Goal: Task Accomplishment & Management: Complete application form

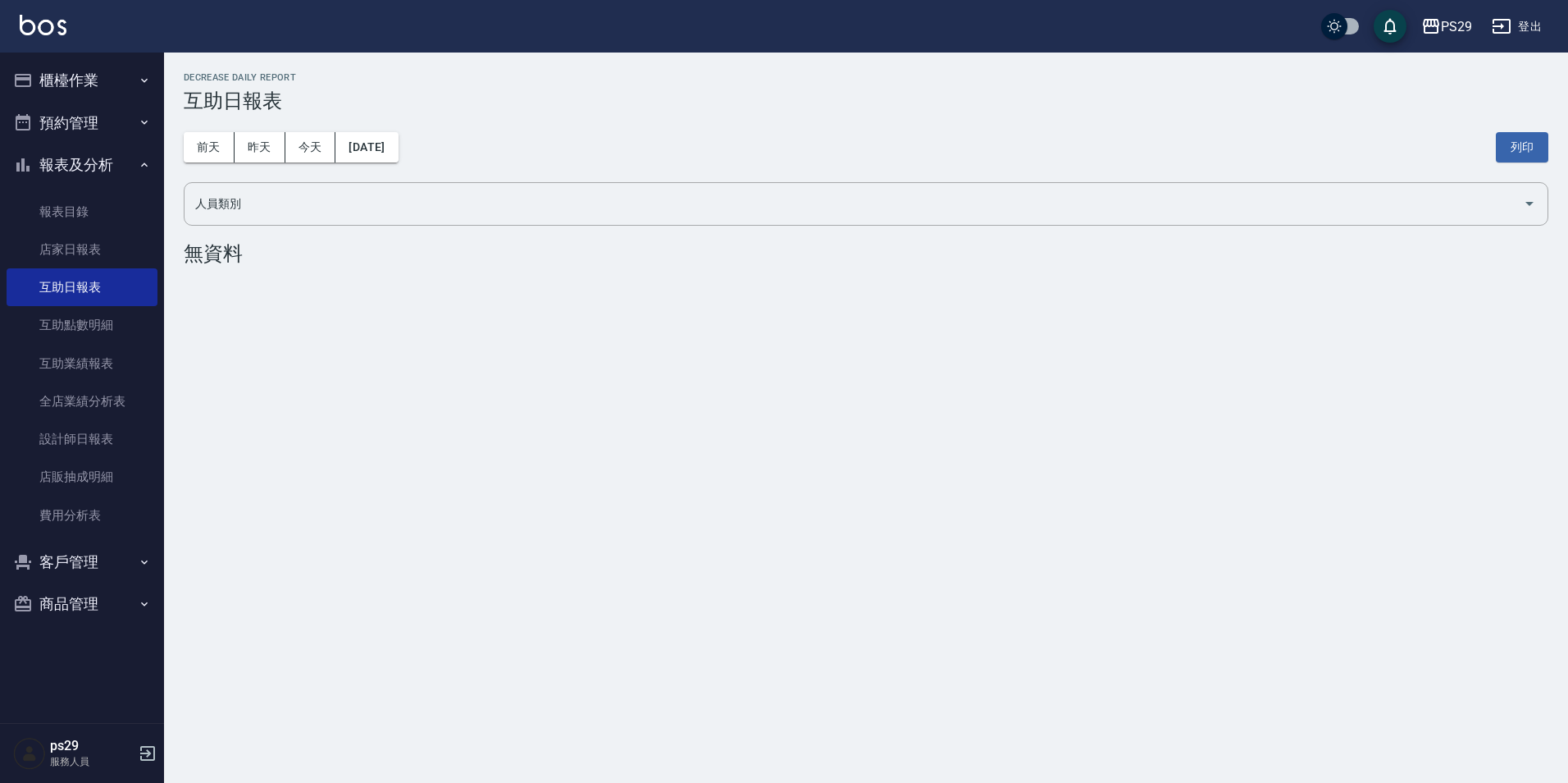
click at [83, 73] on button "櫃檯作業" at bounding box center [81, 80] width 151 height 43
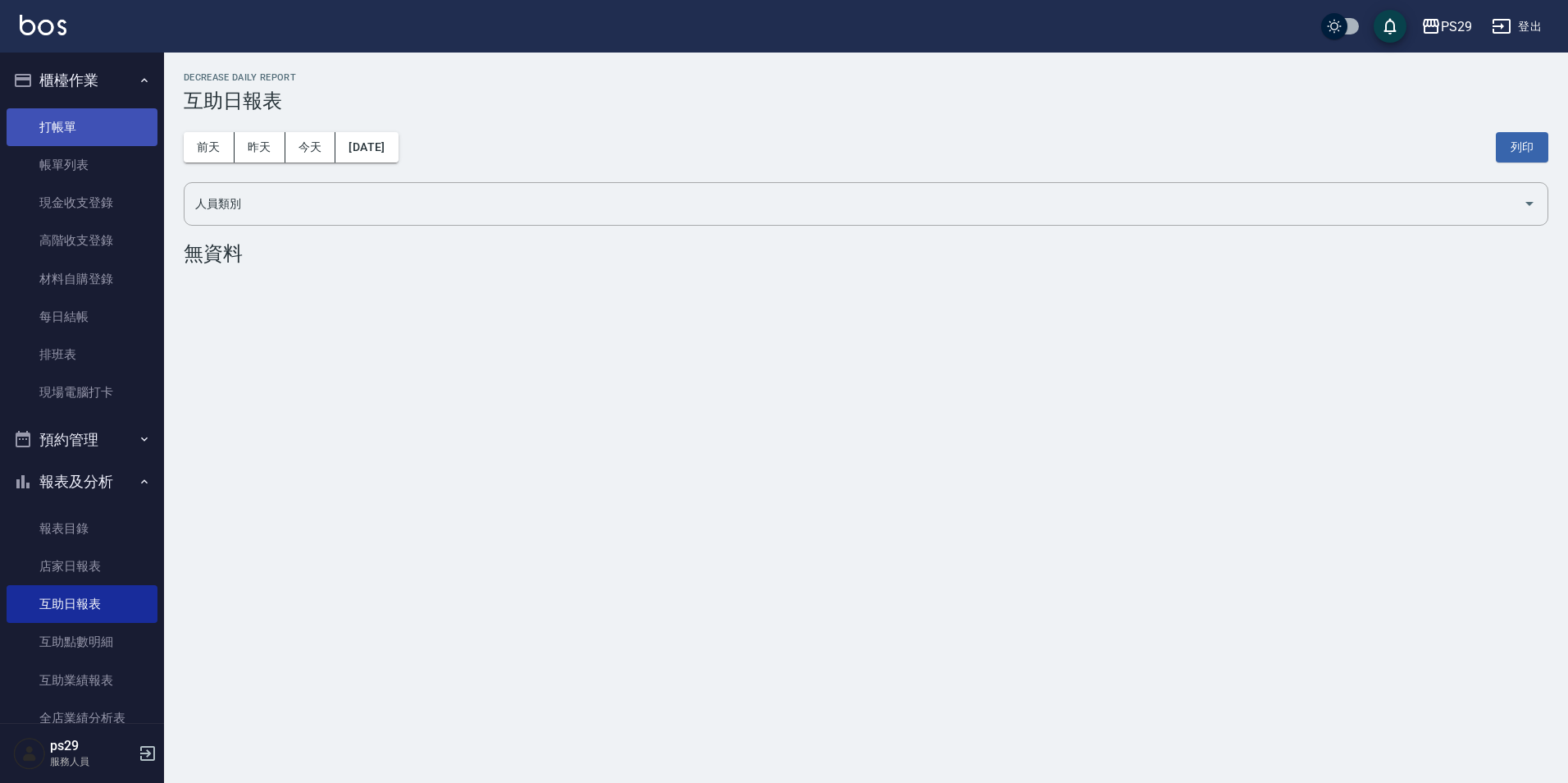
click at [66, 117] on link "打帳單" at bounding box center [81, 126] width 151 height 38
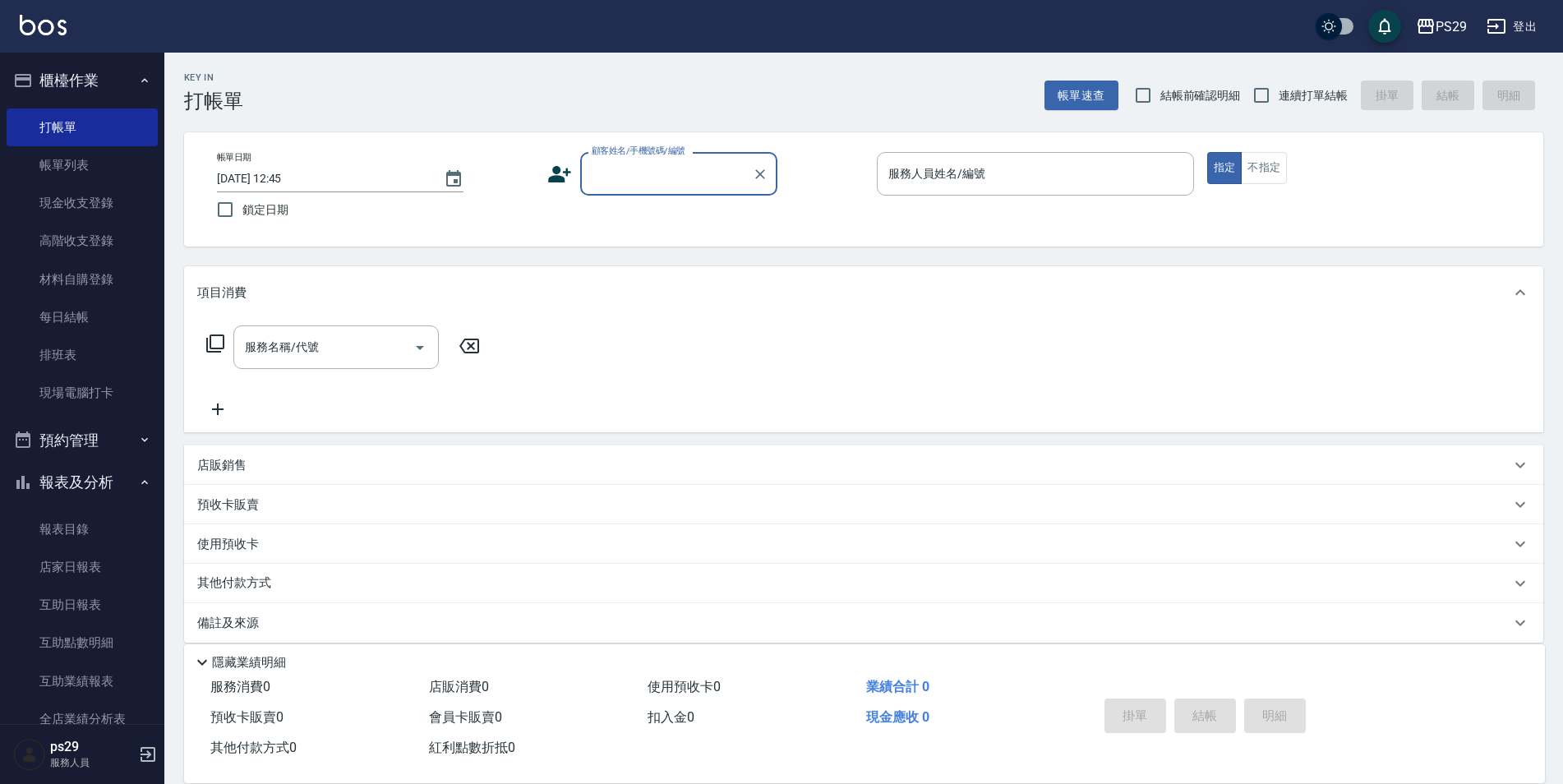
click at [312, 181] on input "[DATE] 12:45" at bounding box center [322, 179] width 211 height 27
click at [461, 173] on icon "Choose date, selected date is 2025-10-06" at bounding box center [454, 179] width 15 height 16
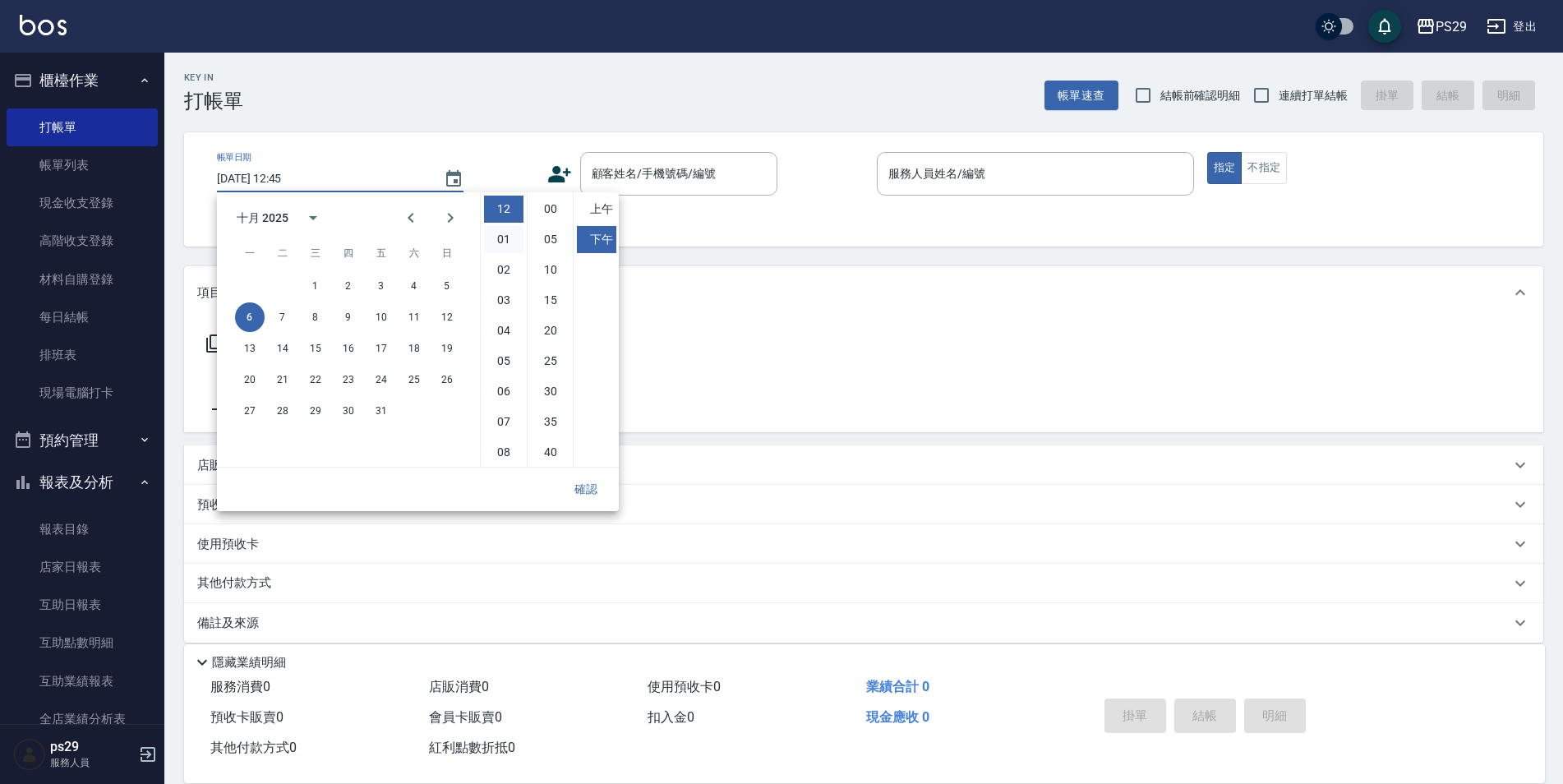
scroll to position [92, 0]
click at [449, 293] on button "5" at bounding box center [447, 286] width 29 height 29
type input "[DATE] 12:45"
click at [599, 490] on button "確認" at bounding box center [585, 489] width 52 height 30
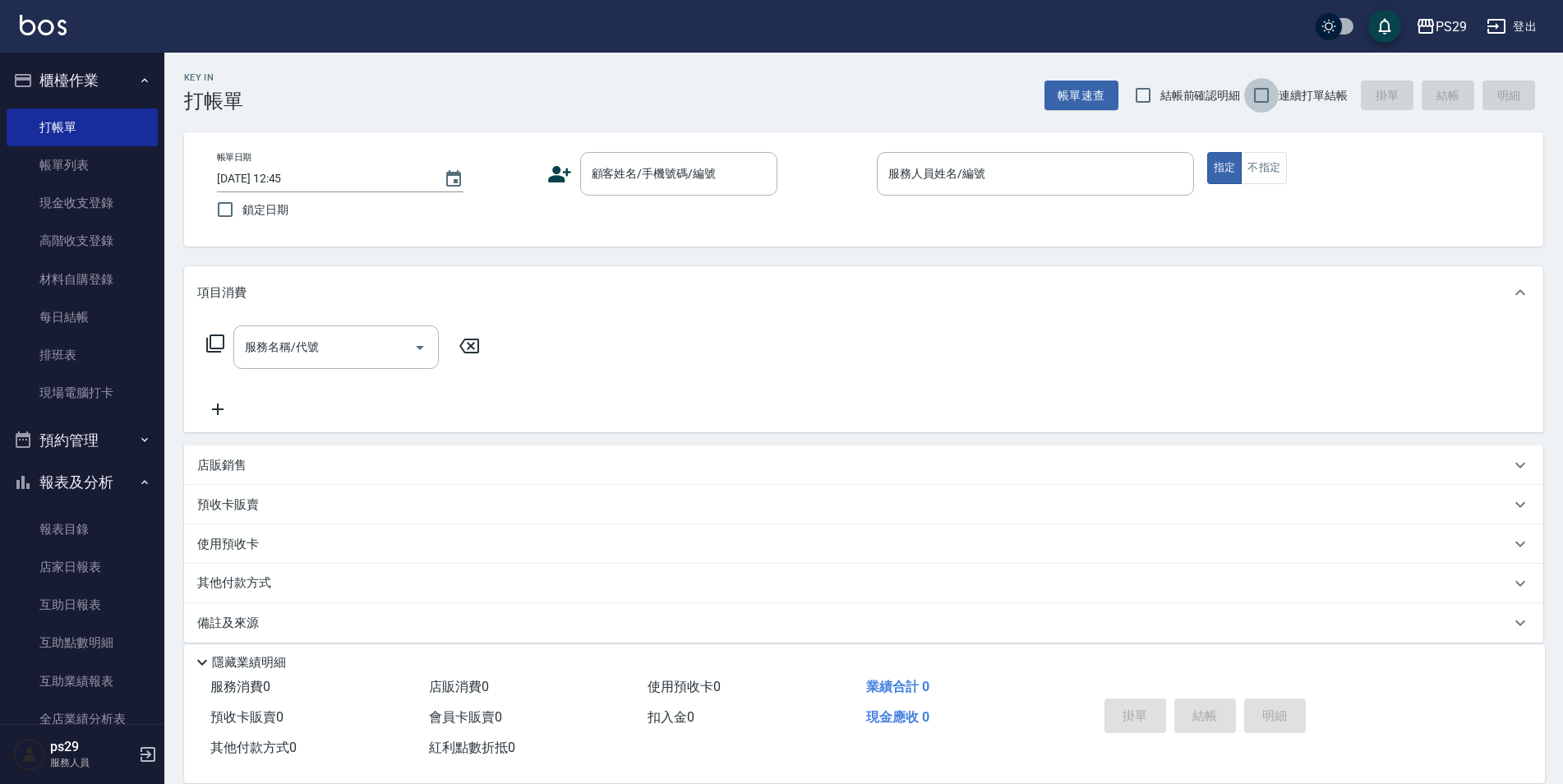
drag, startPoint x: 1271, startPoint y: 89, endPoint x: 1237, endPoint y: 100, distance: 35.7
click at [1271, 89] on input "連續打單結帳" at bounding box center [1262, 95] width 35 height 35
checkbox input "true"
click at [235, 211] on input "鎖定日期" at bounding box center [225, 210] width 35 height 35
checkbox input "true"
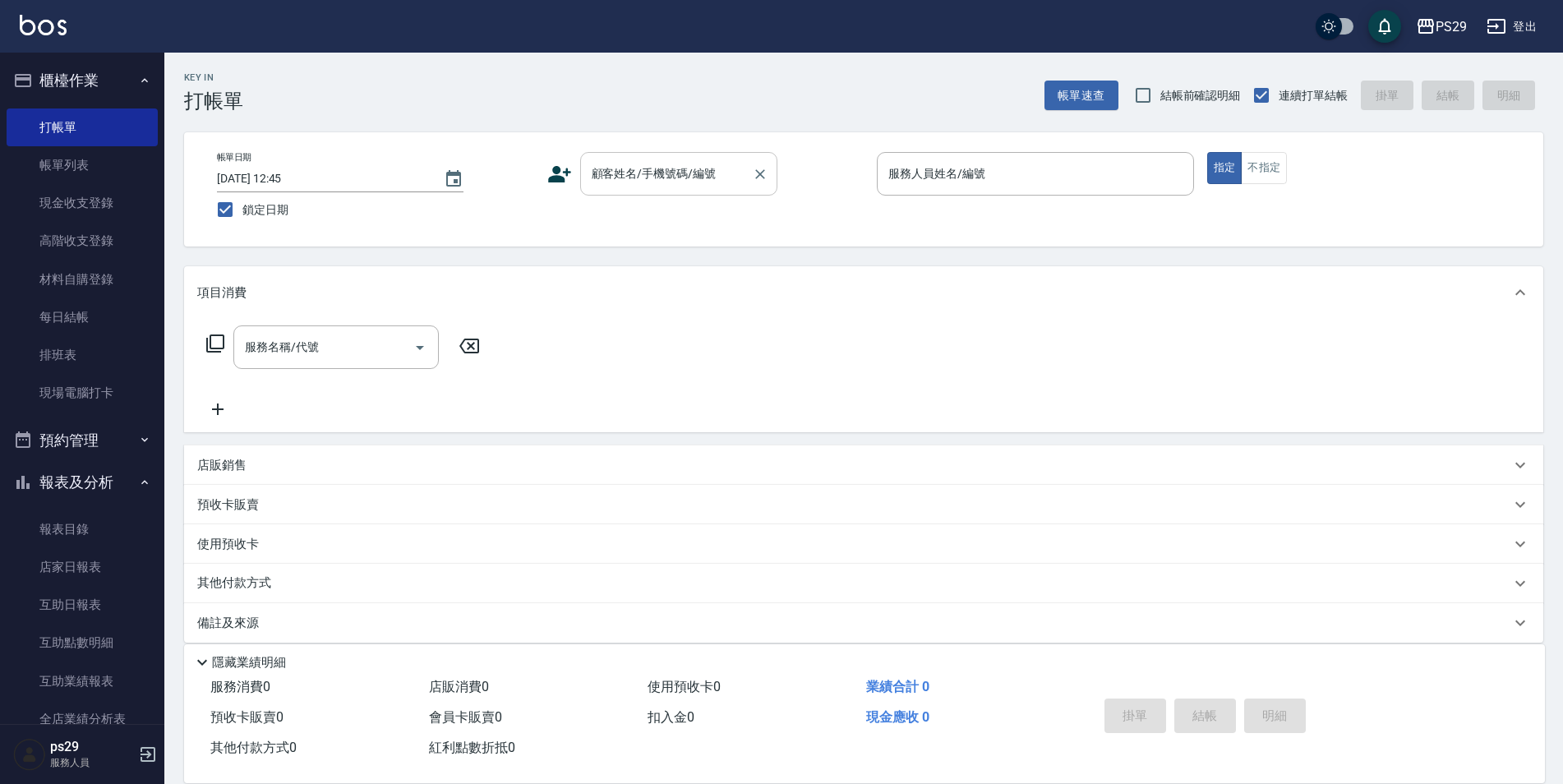
click at [640, 159] on div "顧客姓名/手機號碼/編號 顧客姓名/手機號碼/編號" at bounding box center [678, 174] width 197 height 44
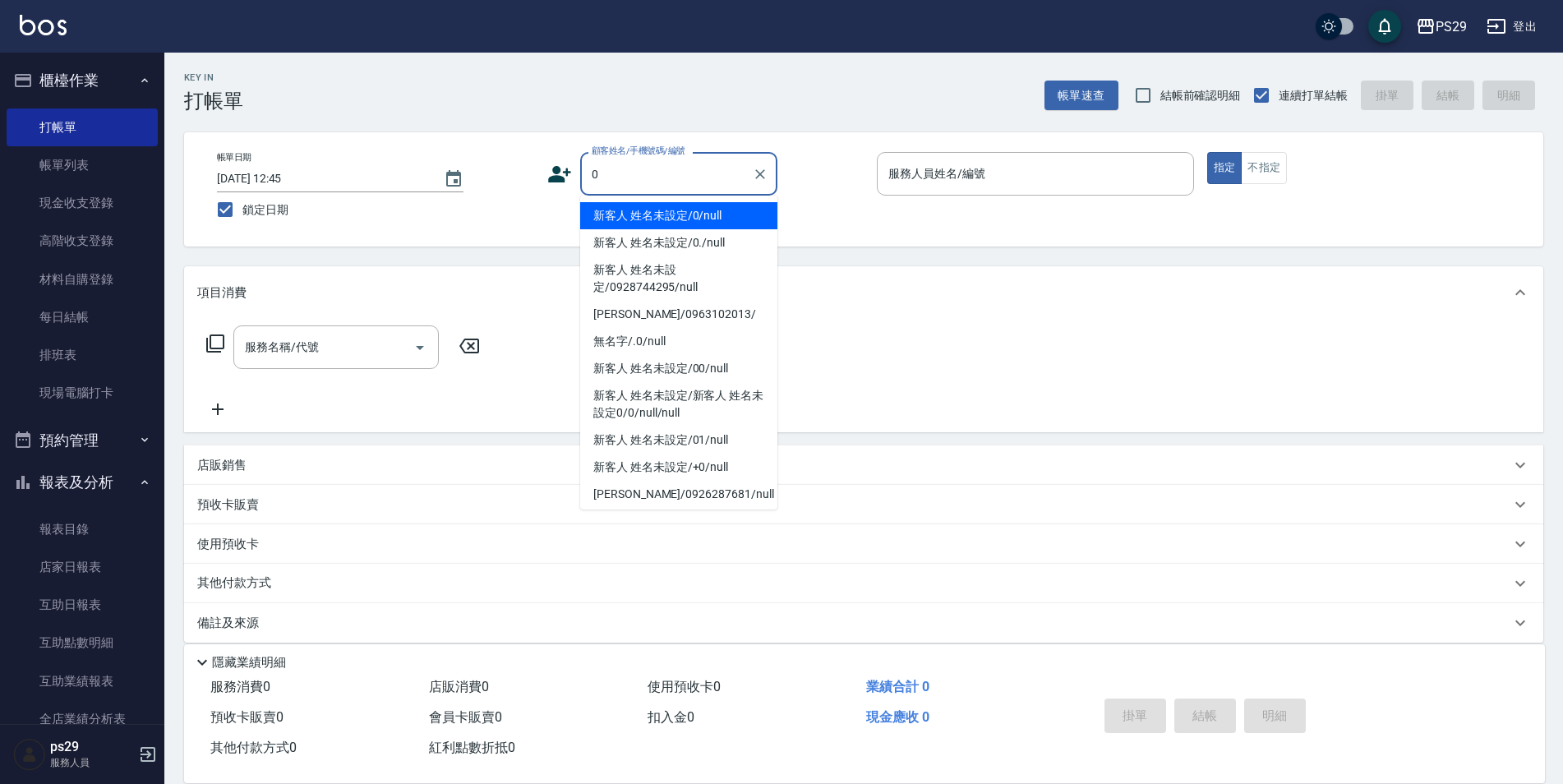
type input "新客人 姓名未設定/0/null"
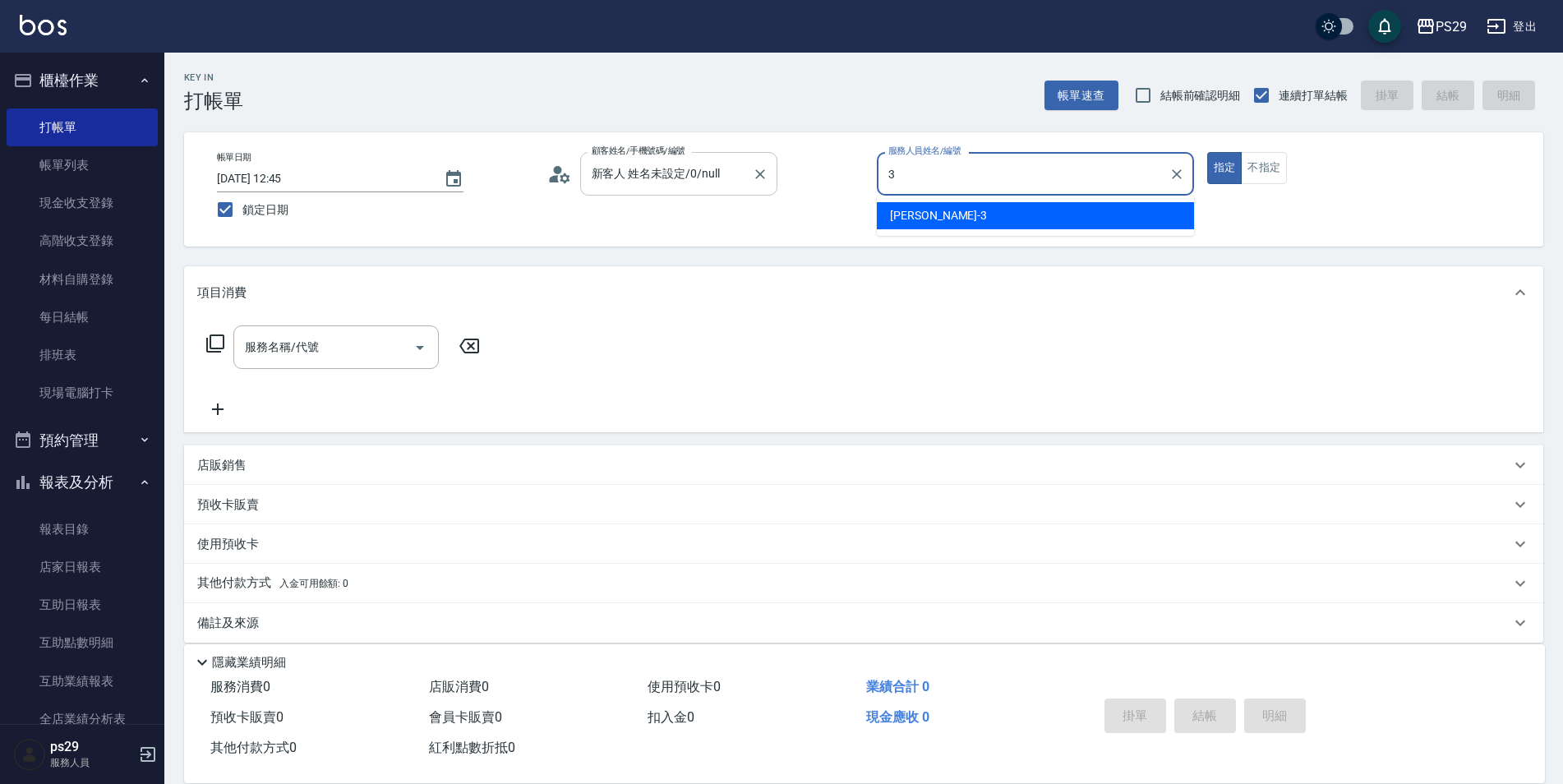
type input "[PERSON_NAME]-3"
type button "true"
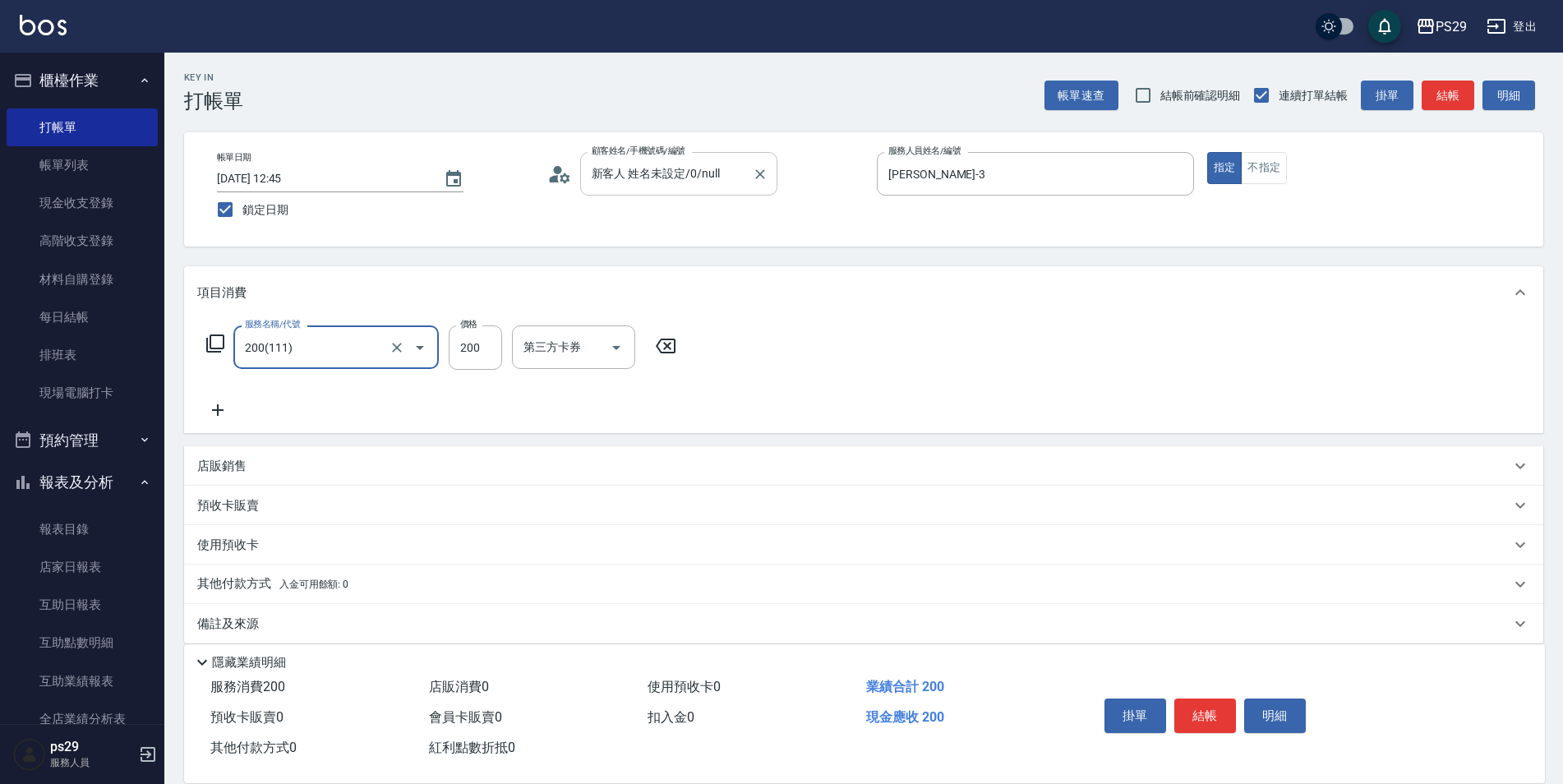
type input "200(111)"
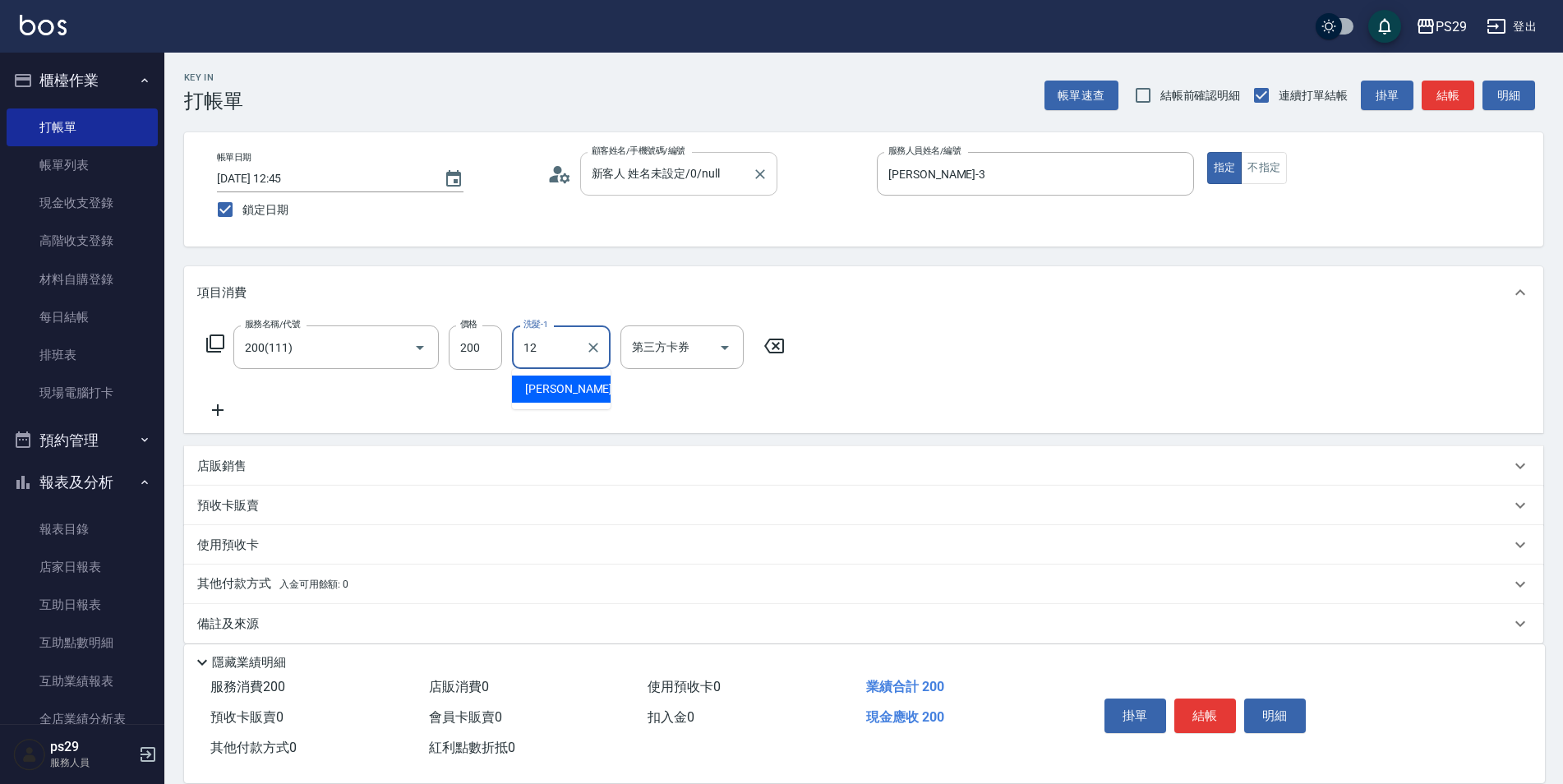
type input "[PERSON_NAME]-12"
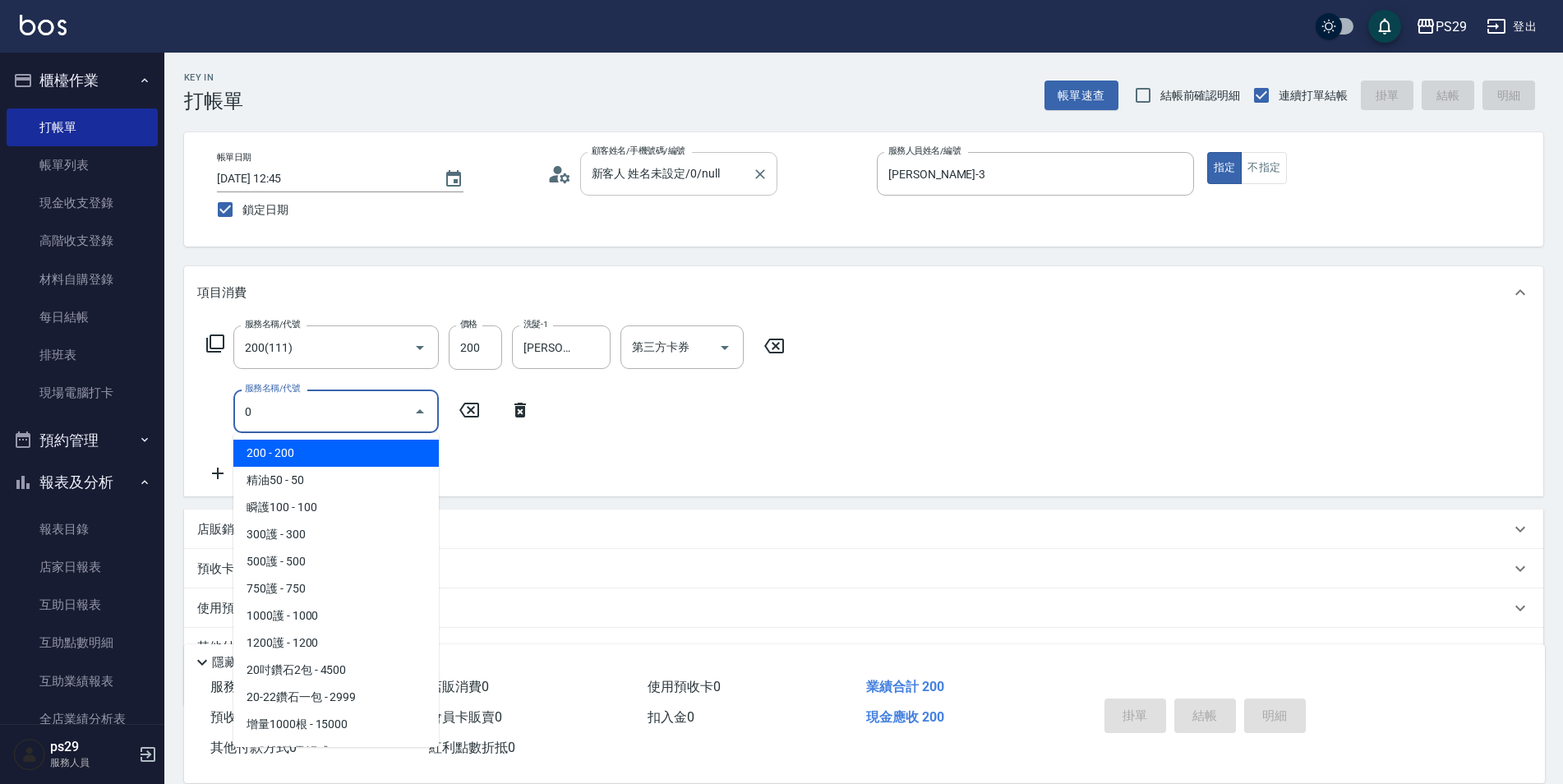
type input "200(111)"
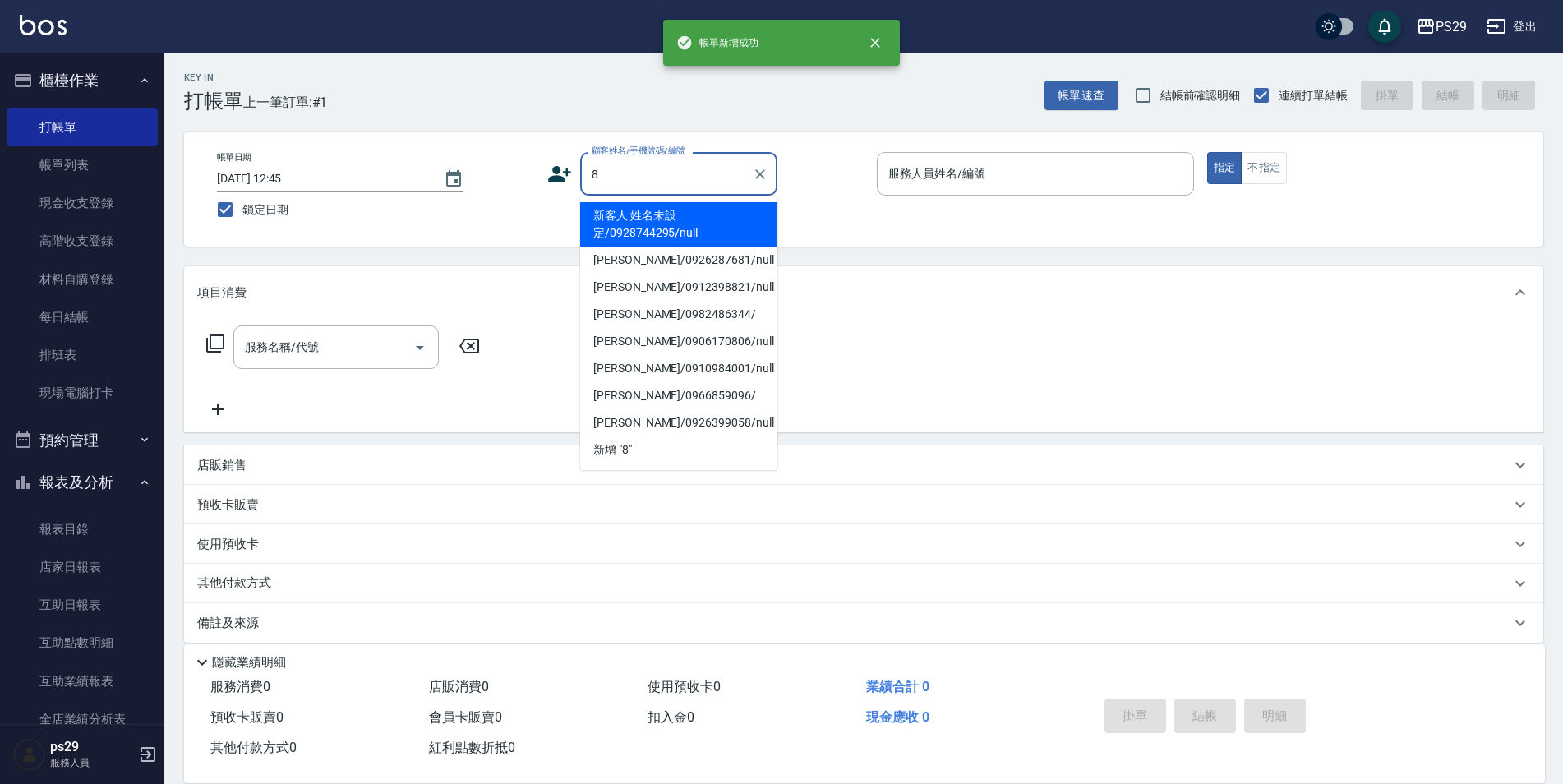
type input "新客人 姓名未設定/0928744295/null"
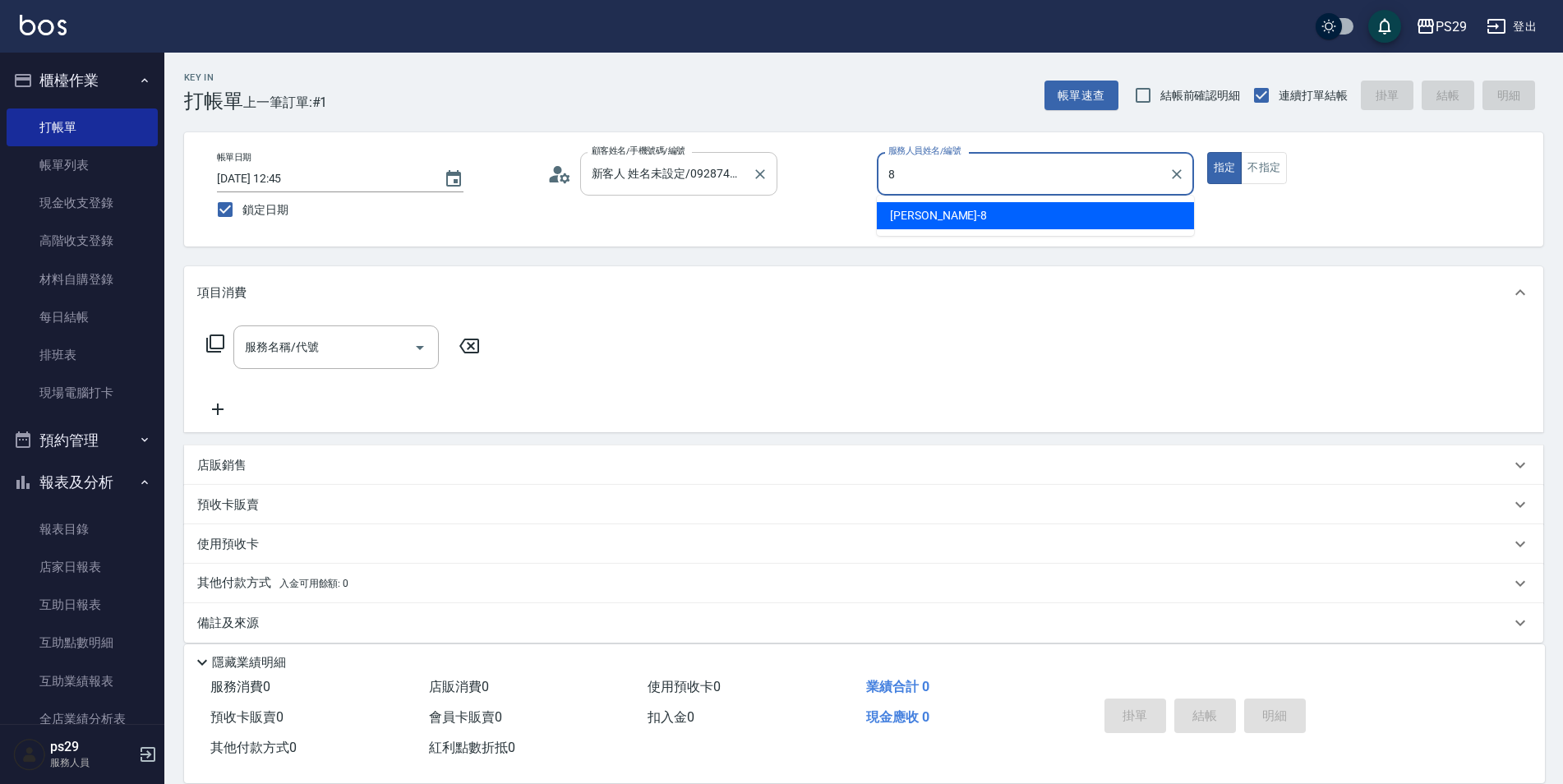
type input "[PERSON_NAME]-8"
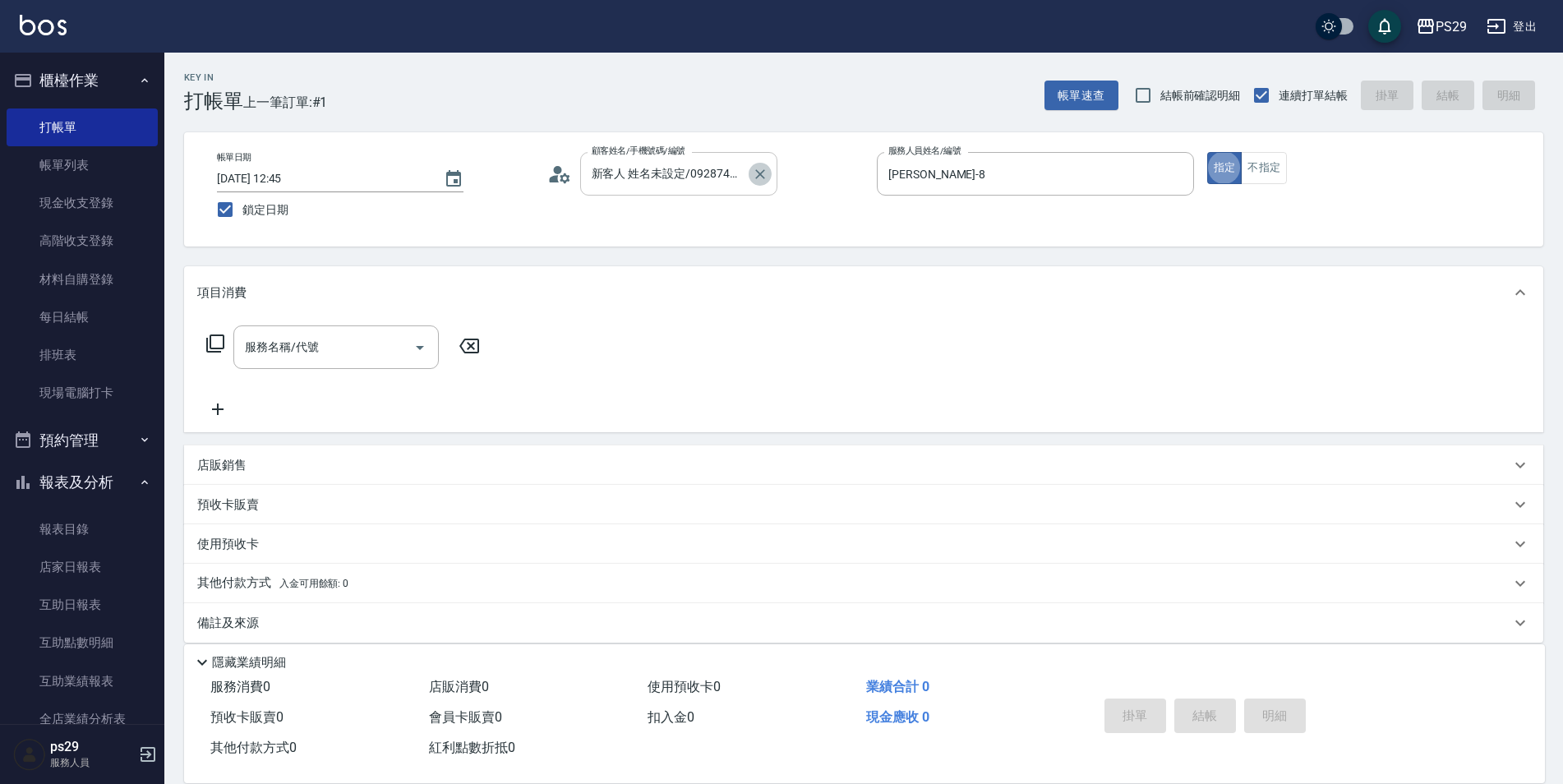
click at [756, 173] on icon "Clear" at bounding box center [760, 174] width 16 height 16
type input "新客人 姓名未設定/0/null"
click at [1208, 152] on button "指定" at bounding box center [1225, 168] width 36 height 32
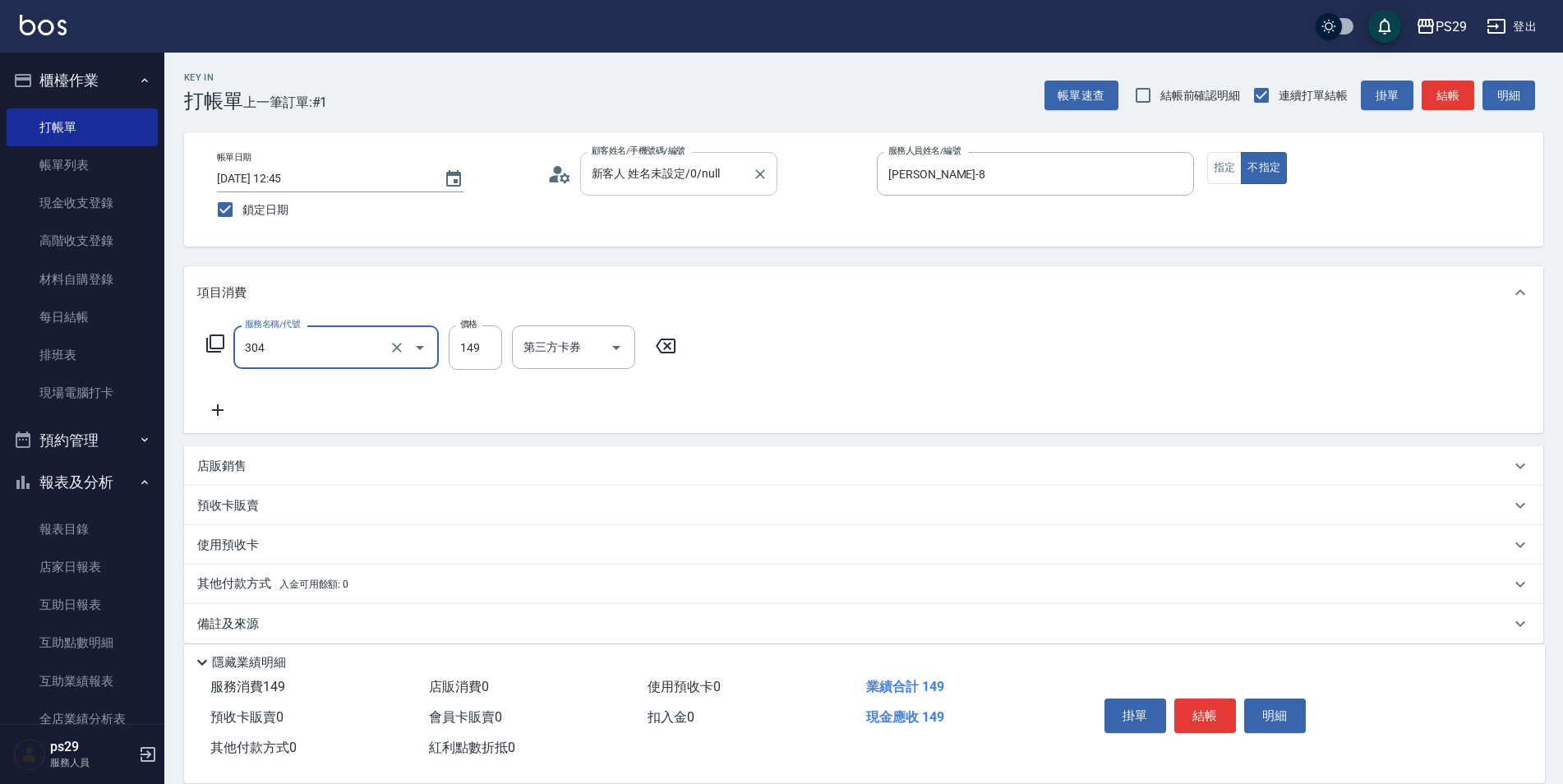
type input "剪髮(304)"
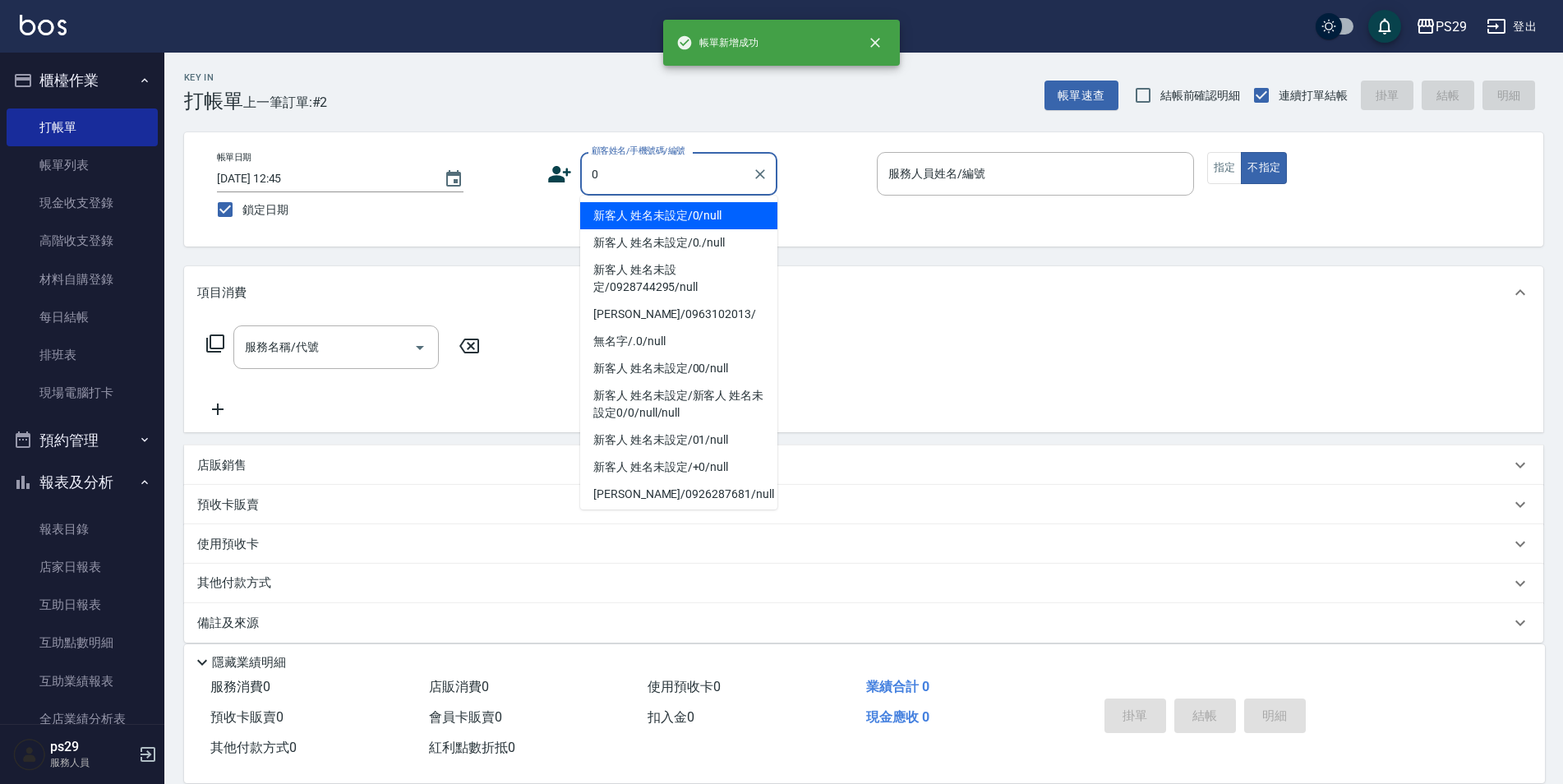
type input "新客人 姓名未設定/0/null"
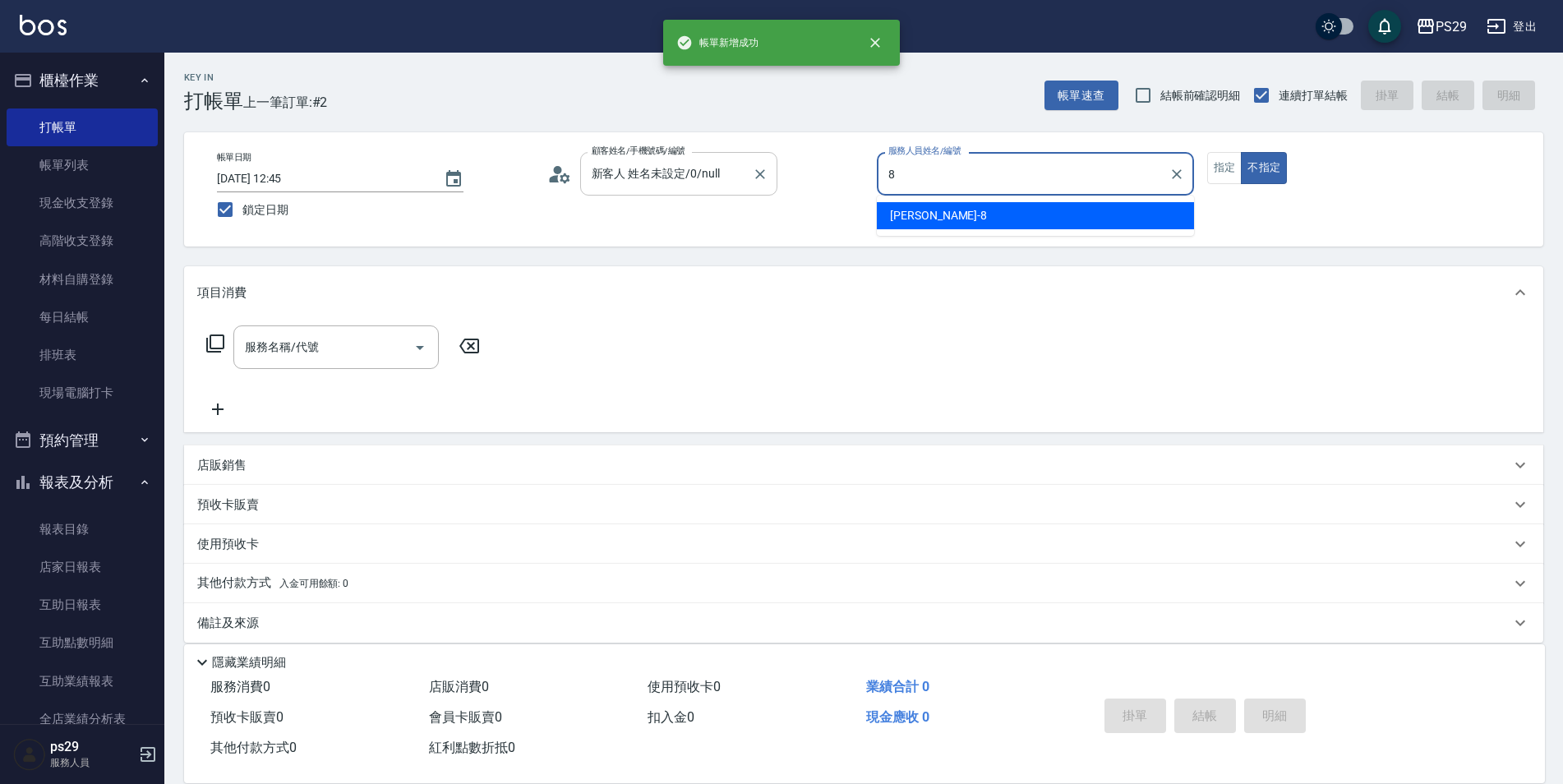
type input "[PERSON_NAME]-8"
type button "false"
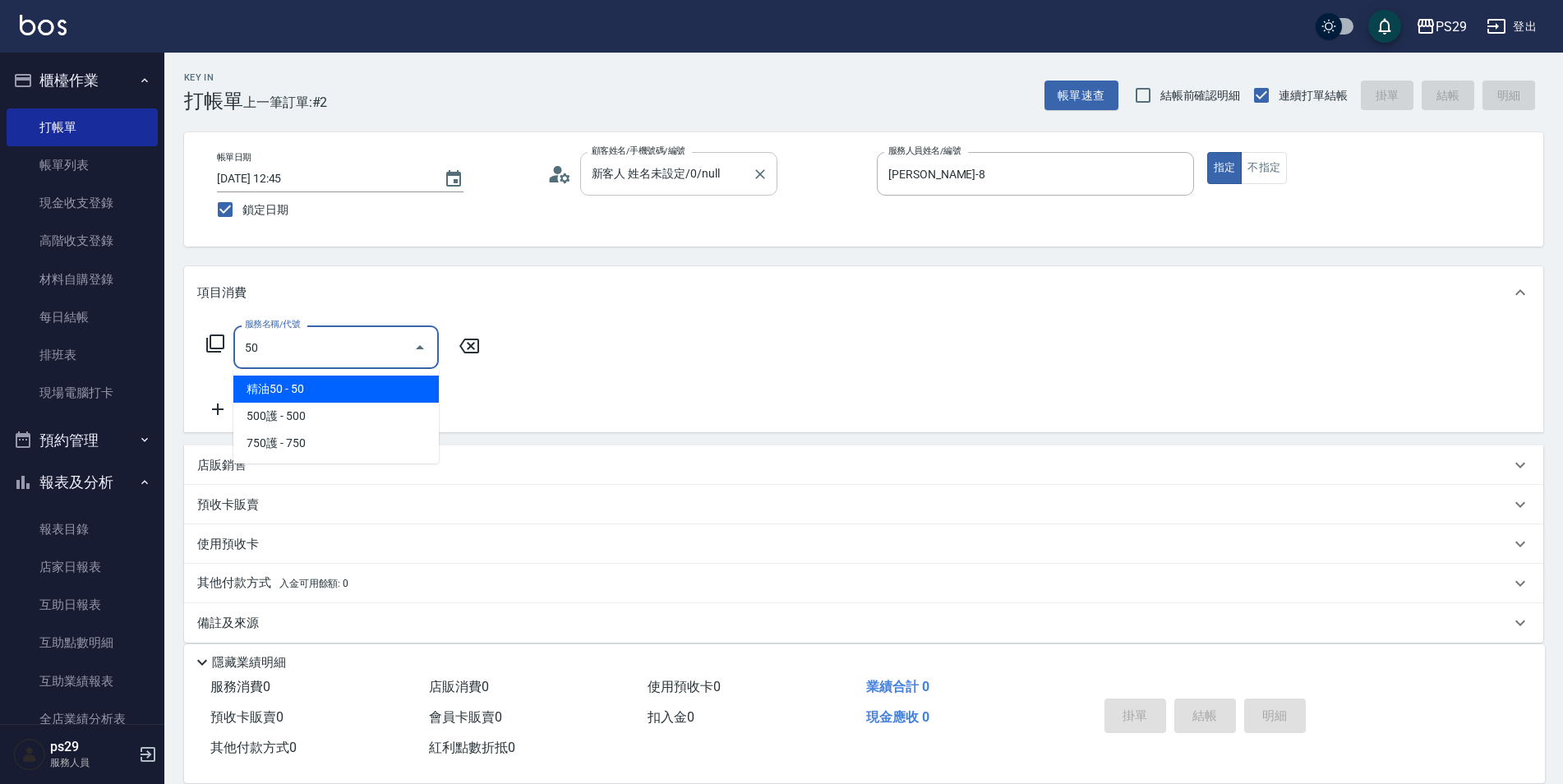
type input "5"
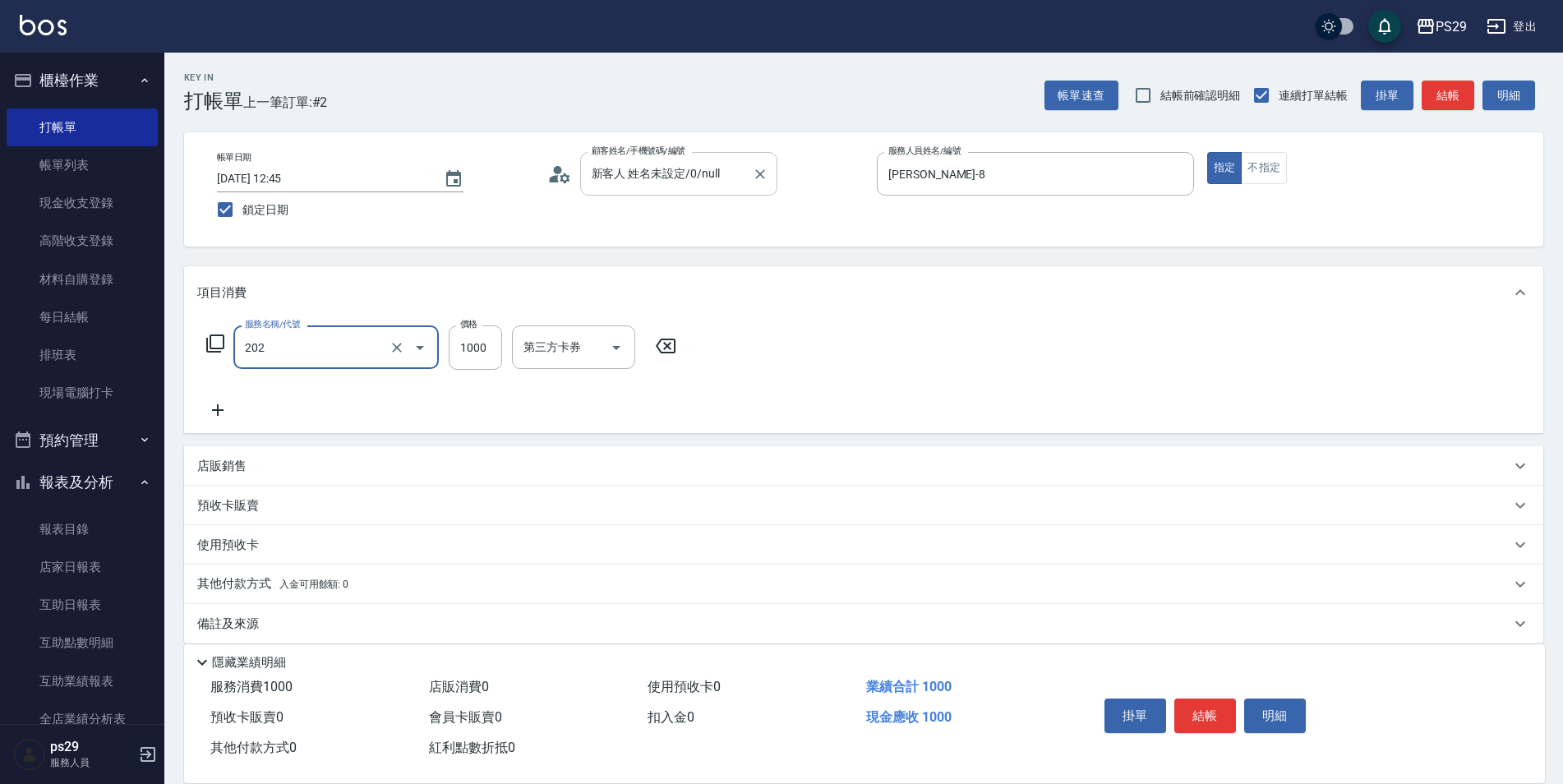
type input "燙髮(202)"
type input "2000"
type input "2"
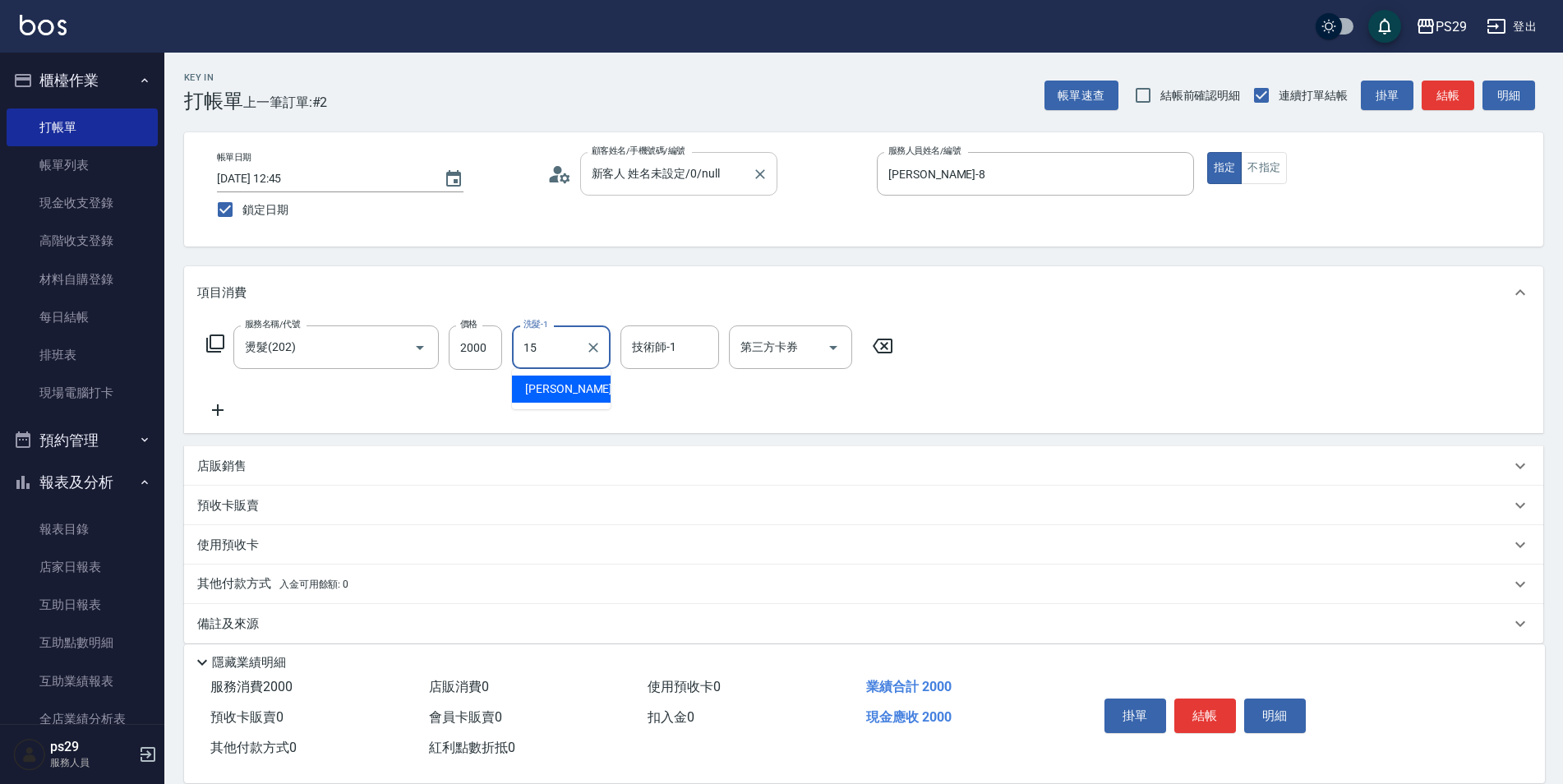
type input "[PERSON_NAME]-15"
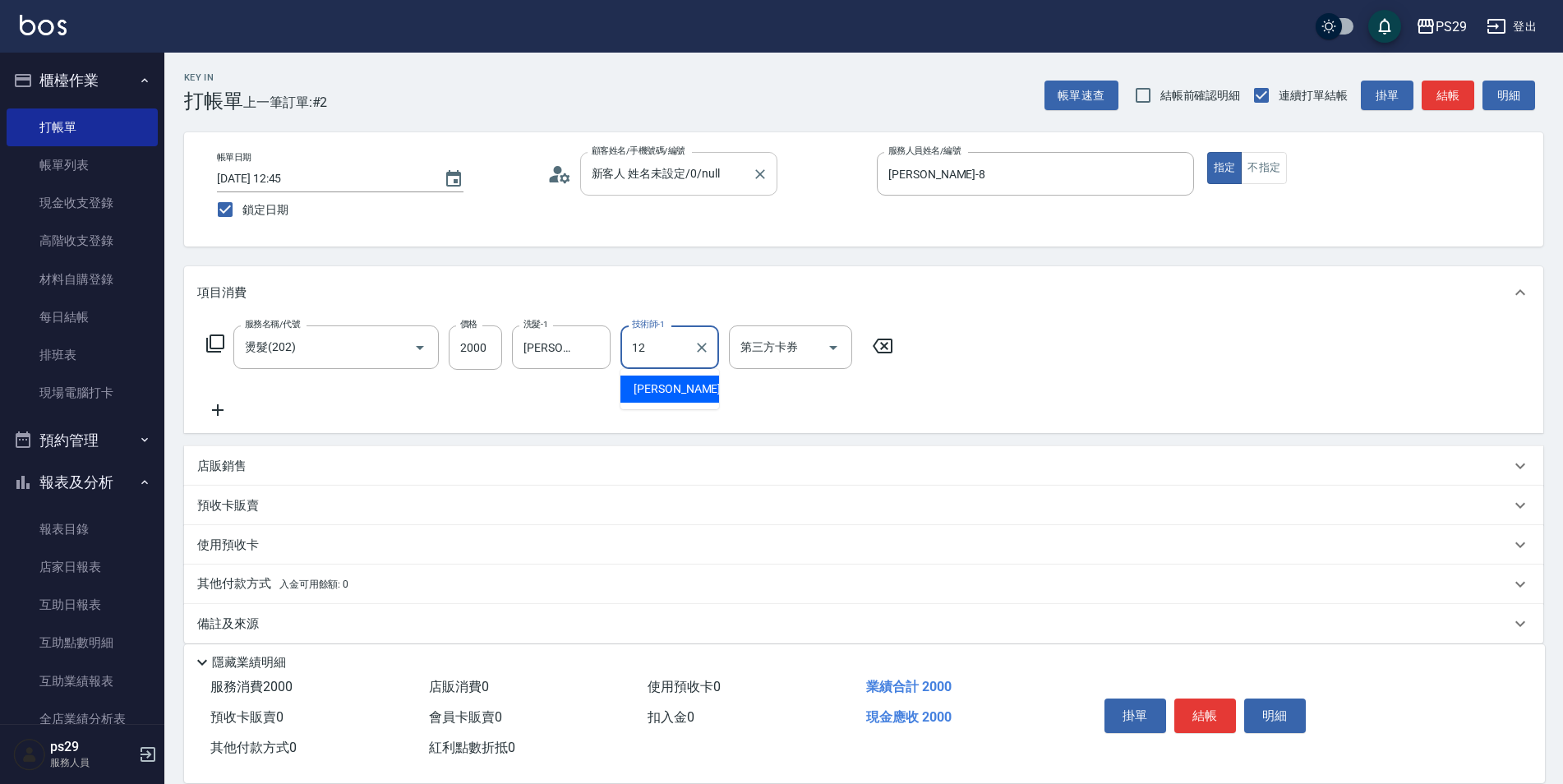
type input "[PERSON_NAME]-12"
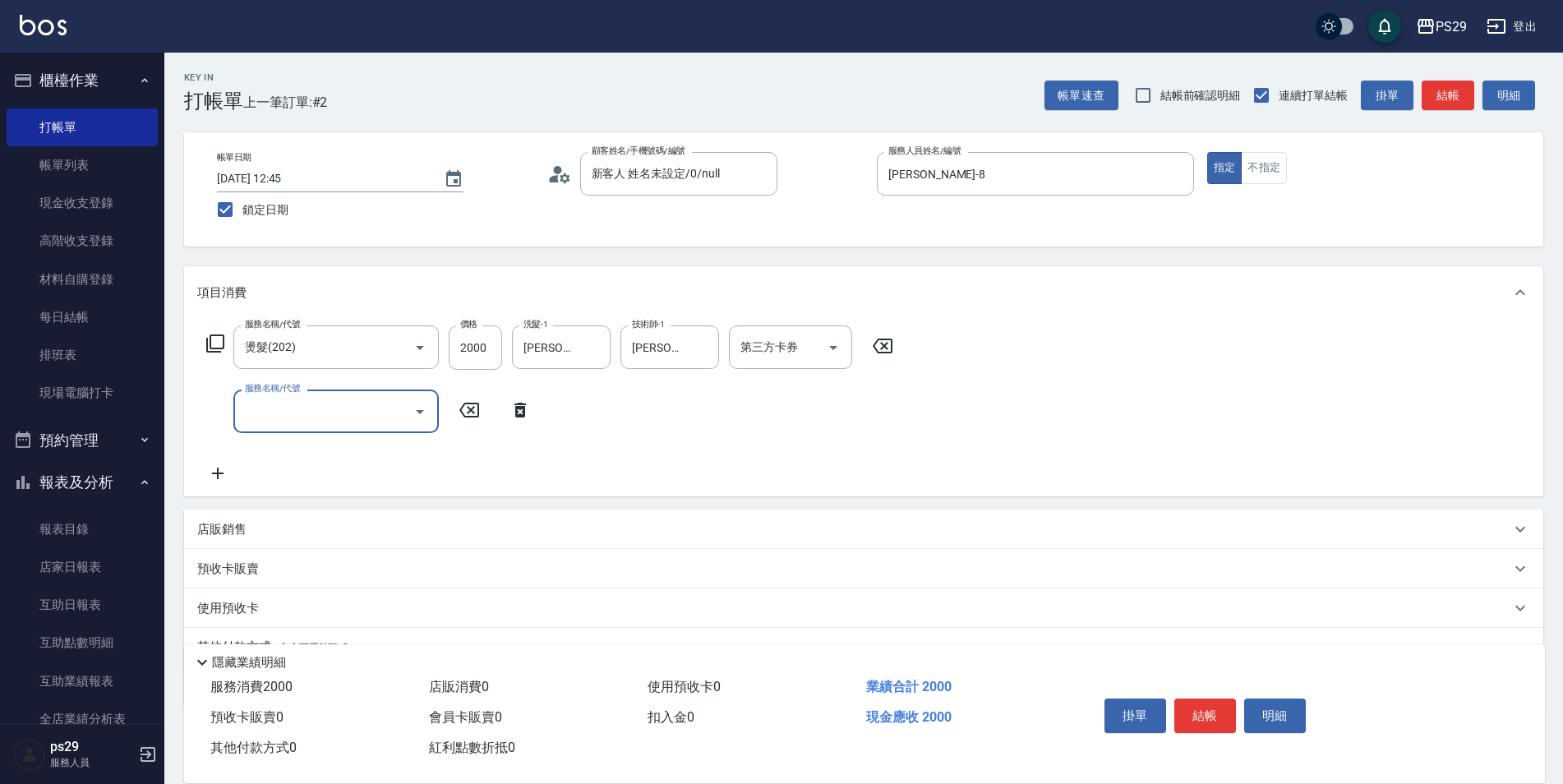
click at [246, 524] on div "店販銷售" at bounding box center [853, 529] width 1313 height 17
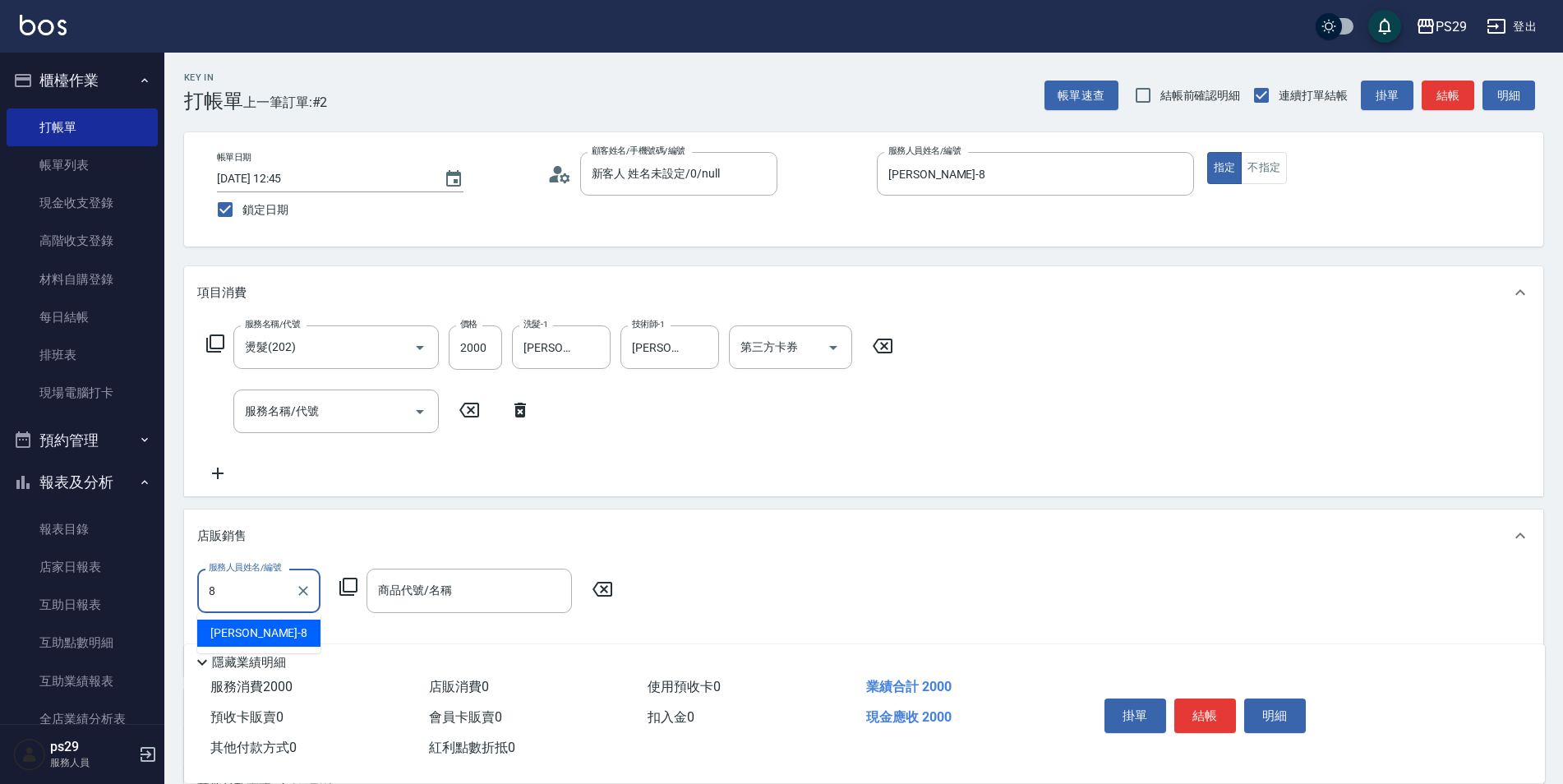
type input "[PERSON_NAME]-8"
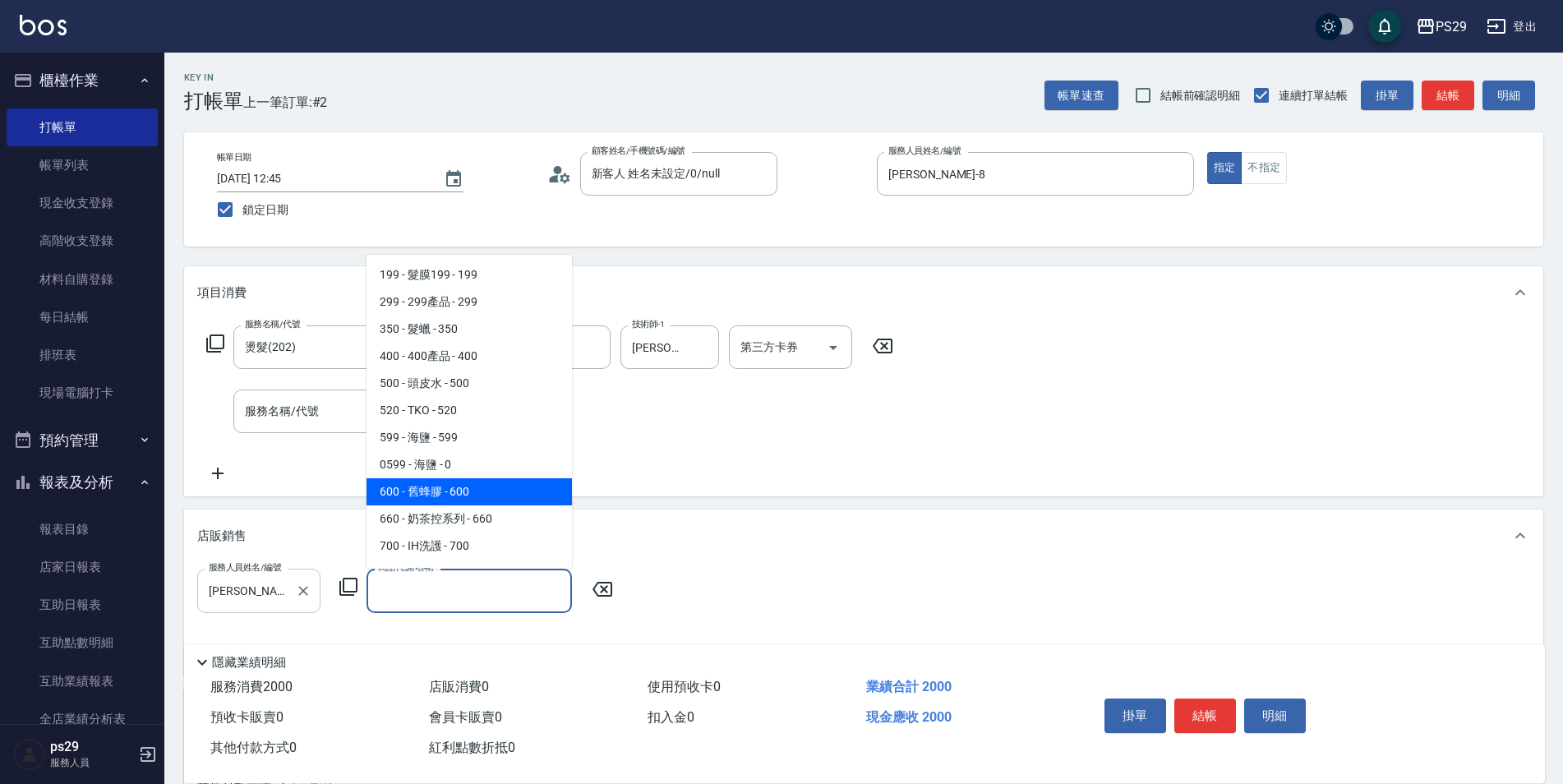
type input "舊蜂膠"
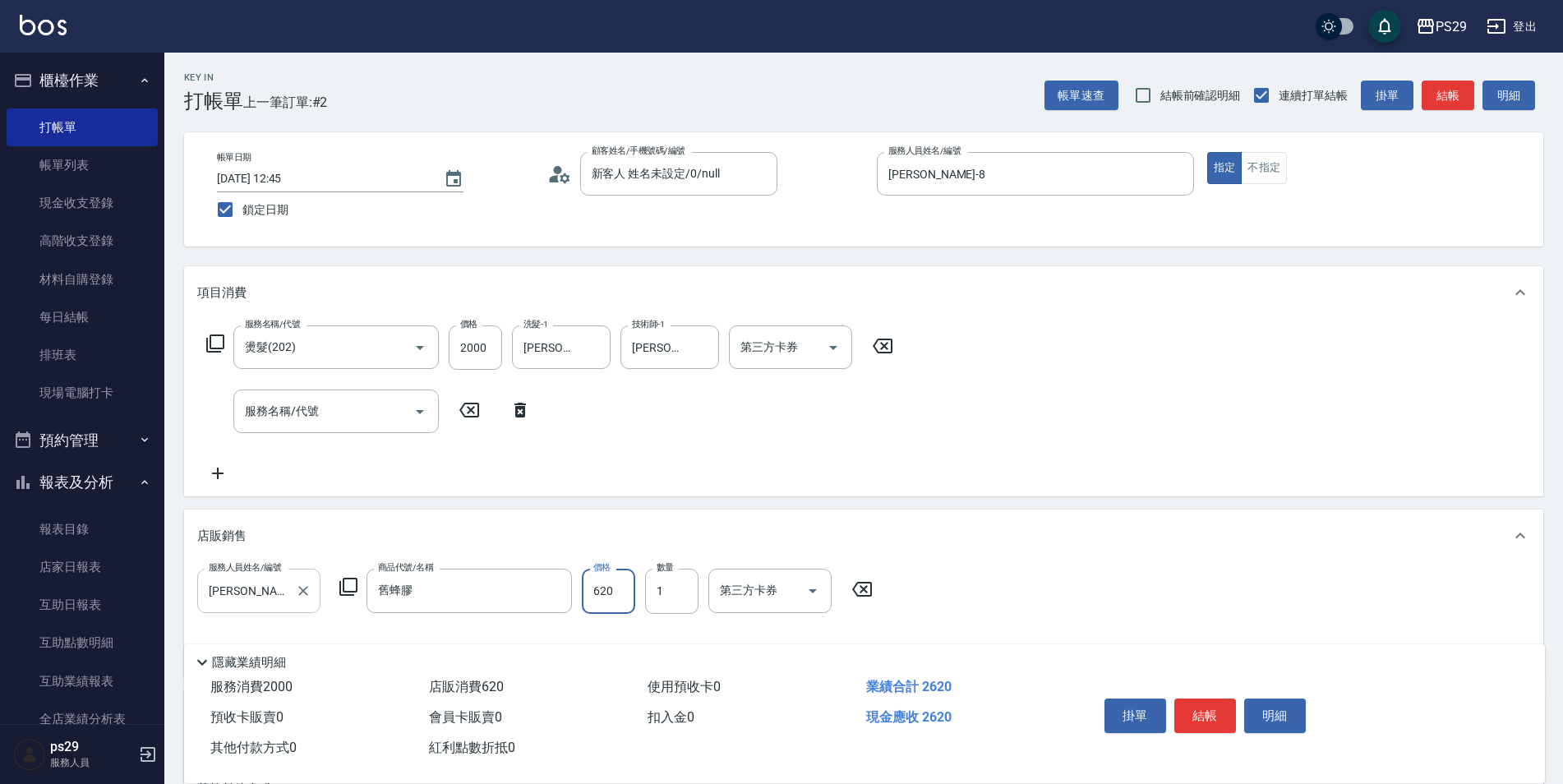
type input "620"
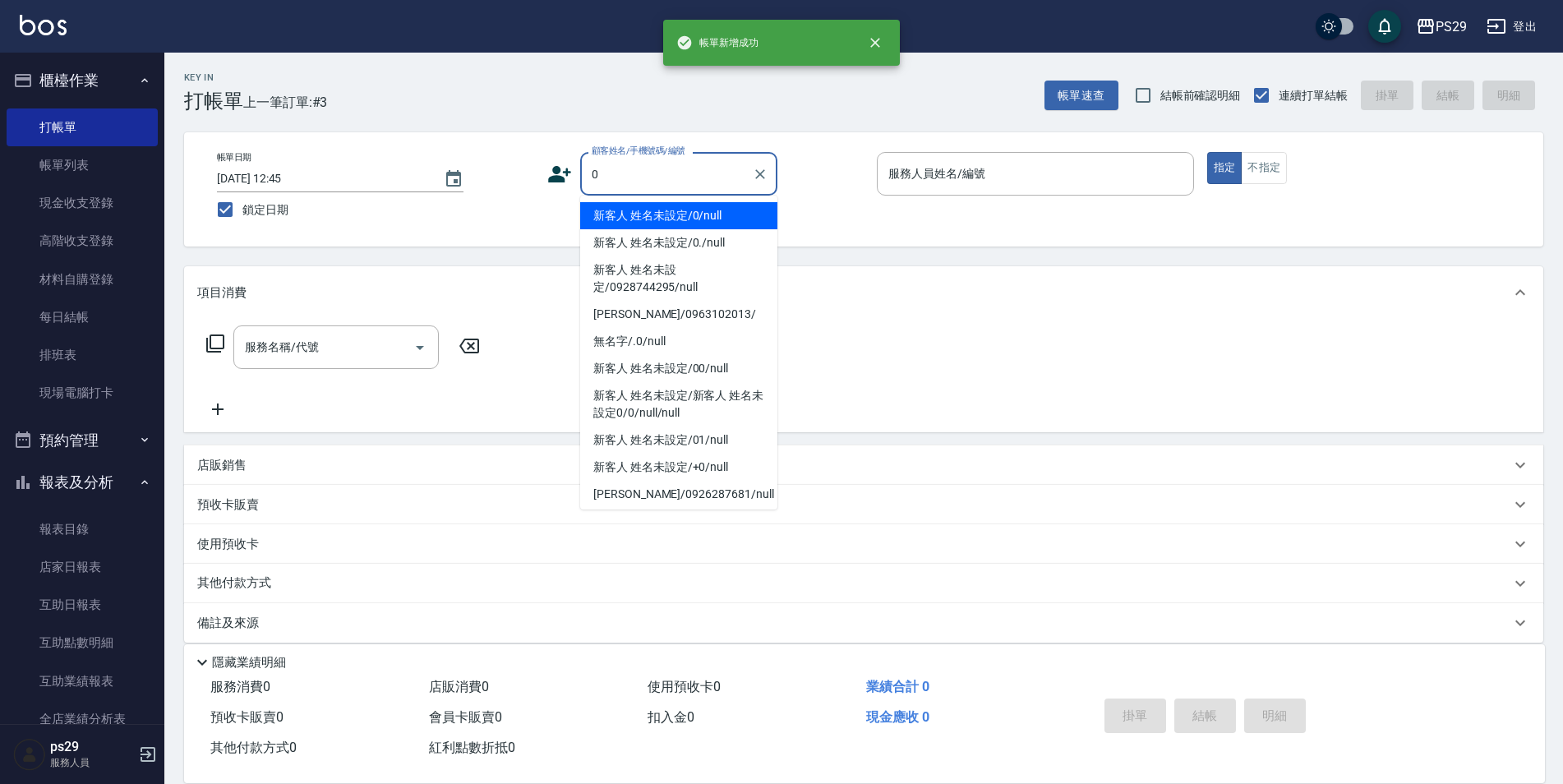
type input "新客人 姓名未設定/0/null"
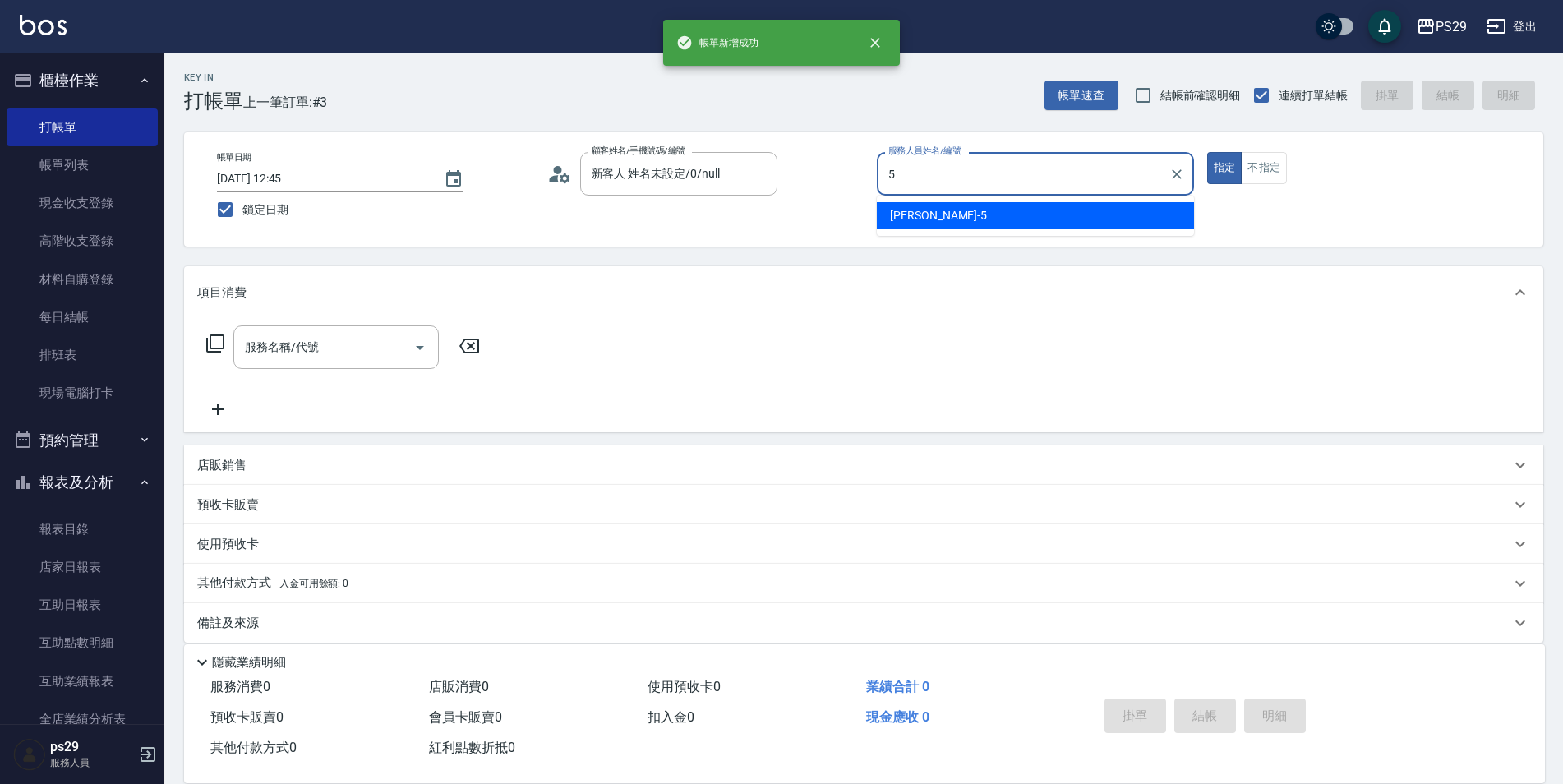
type input "[PERSON_NAME]維-5"
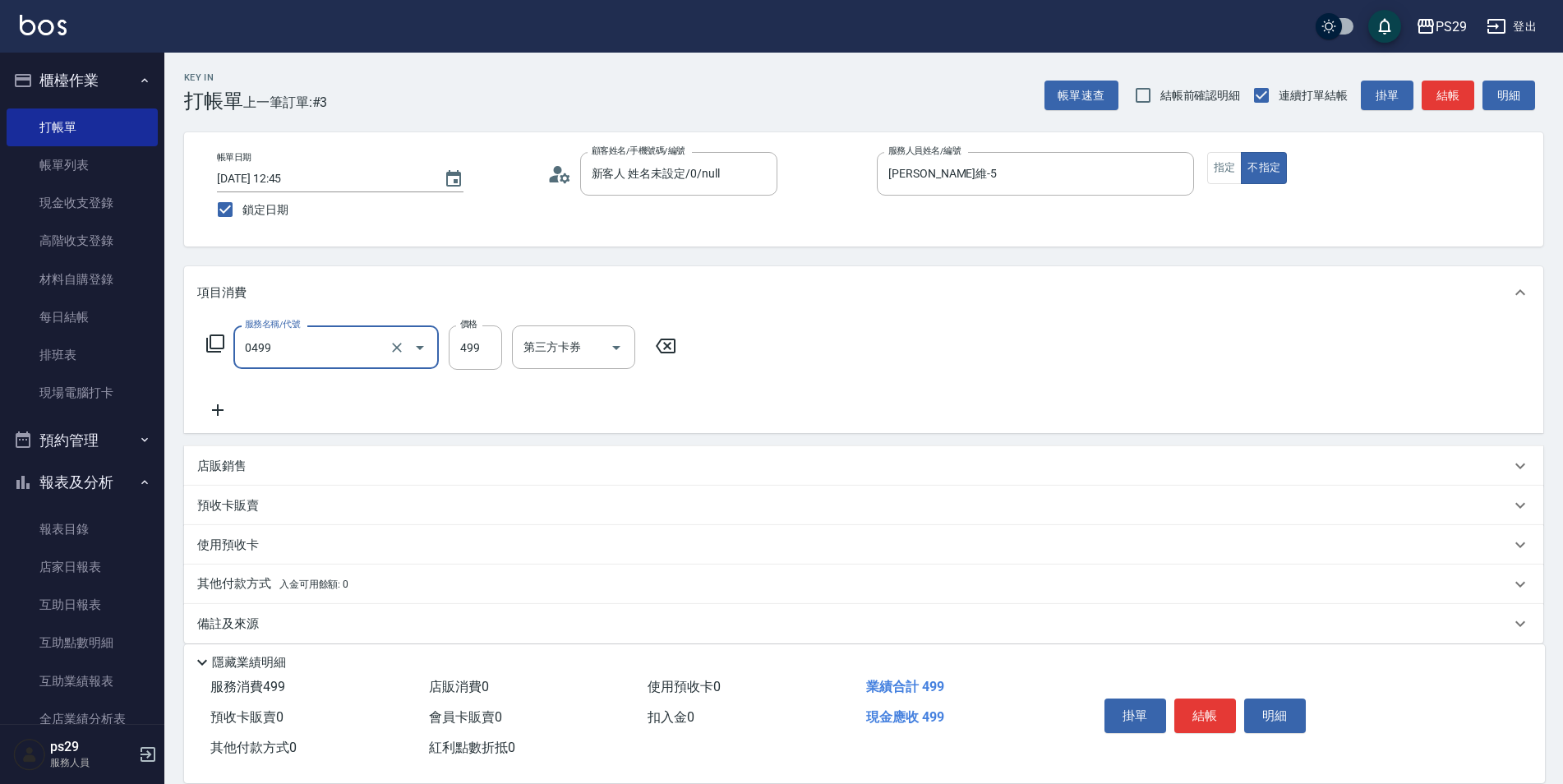
type input "[PERSON_NAME]499(0499)"
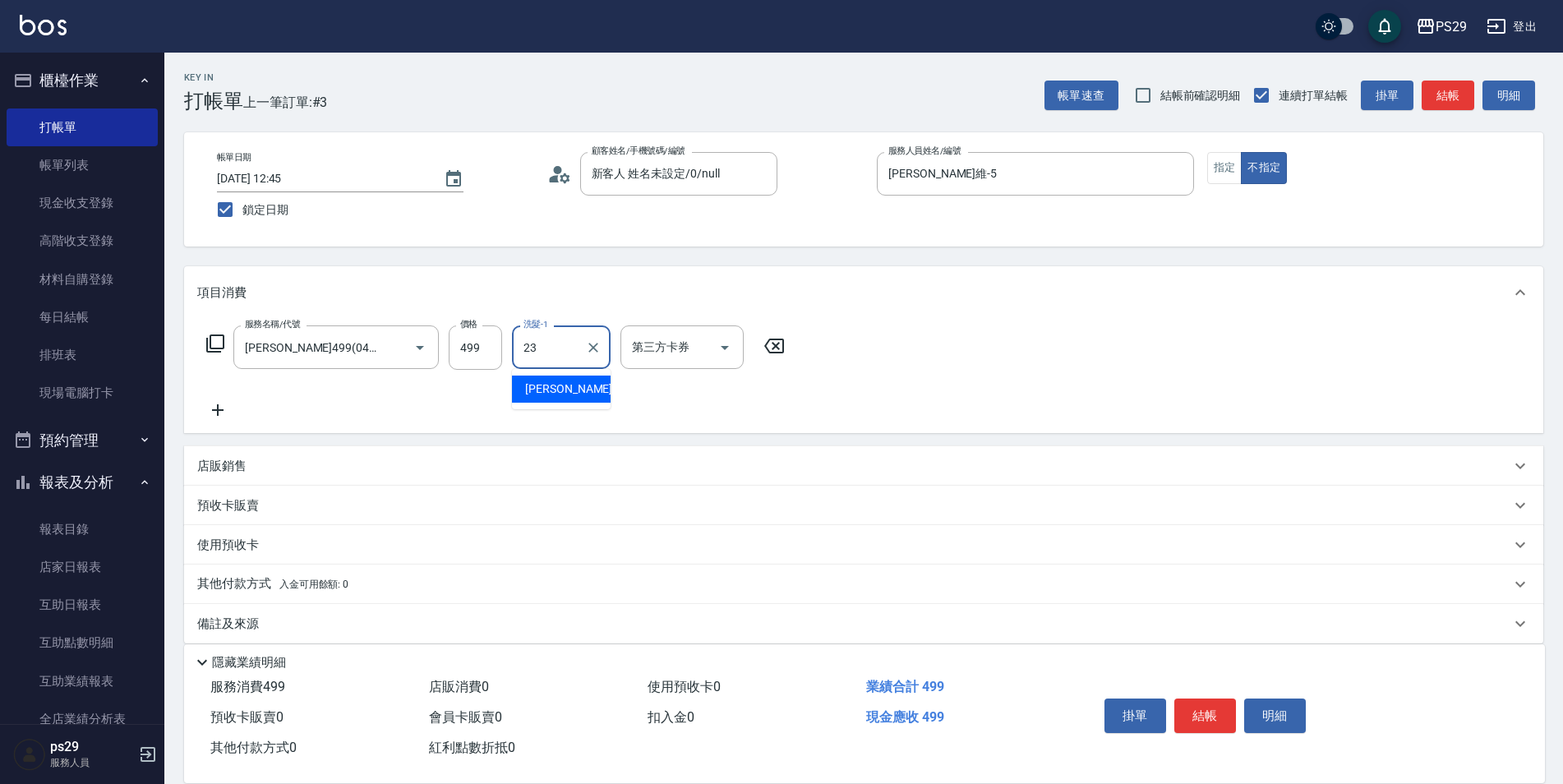
type input "[PERSON_NAME]-23"
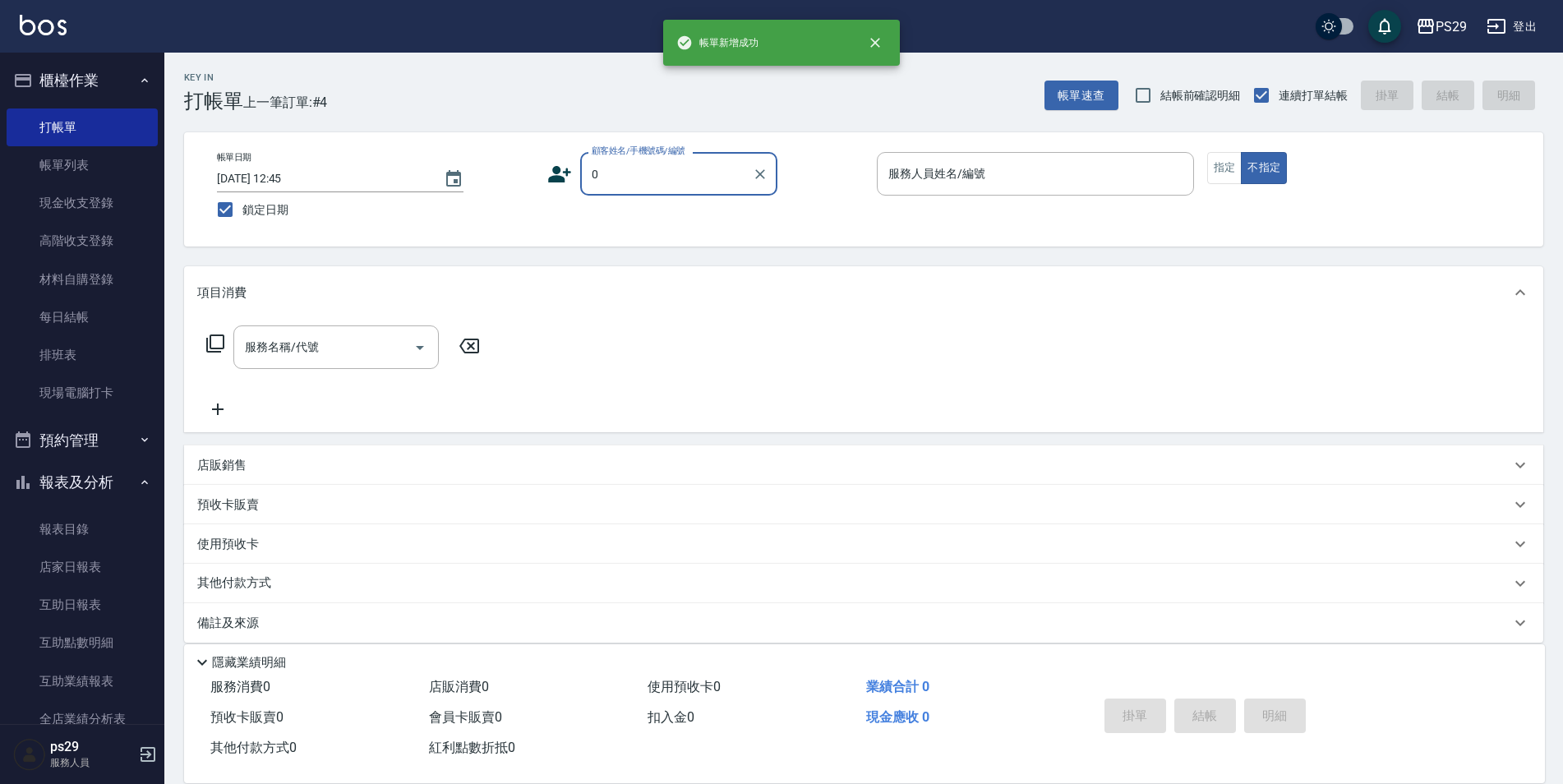
type input "新客人 姓名未設定/0/null"
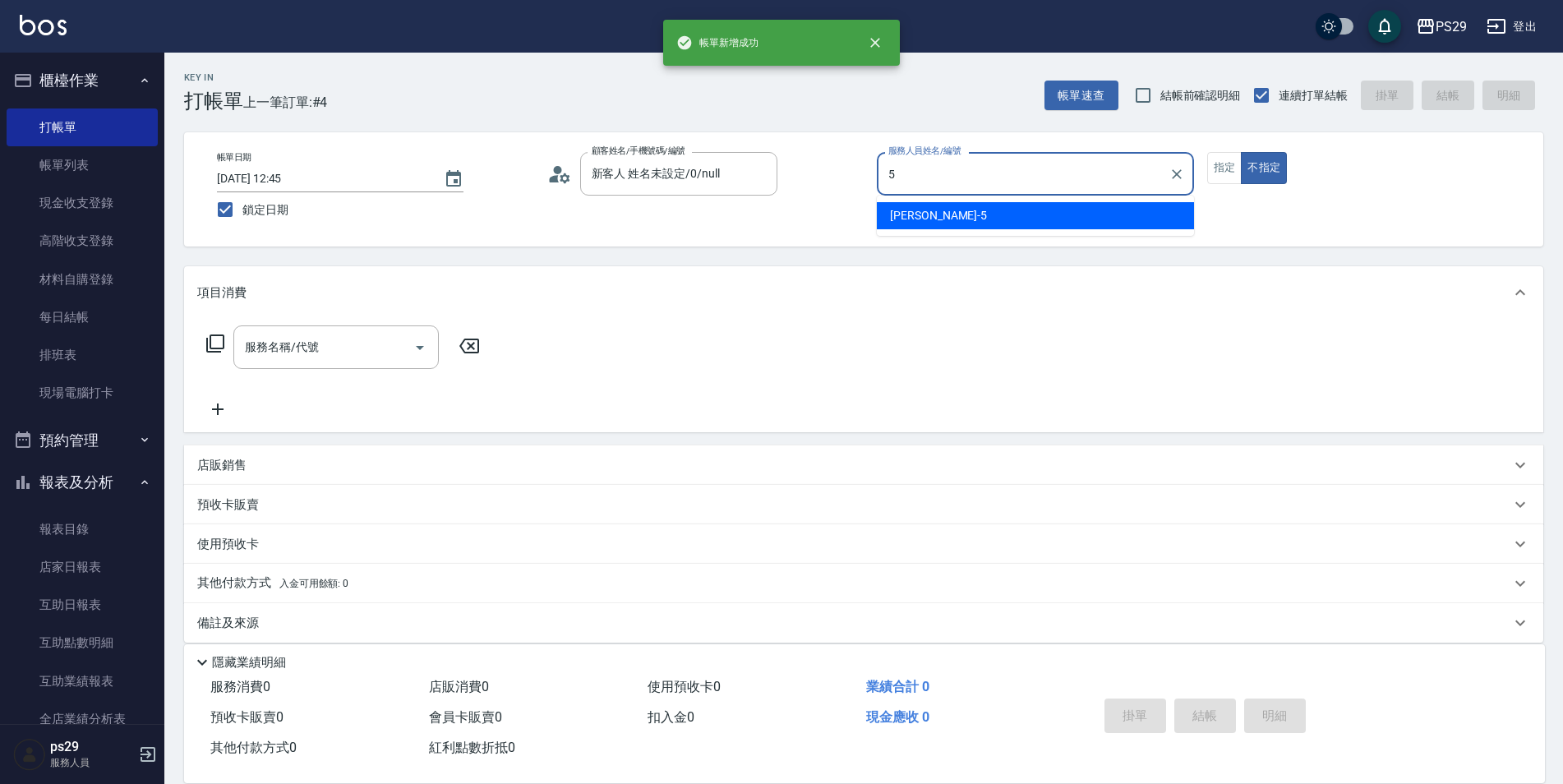
type input "[PERSON_NAME]維-5"
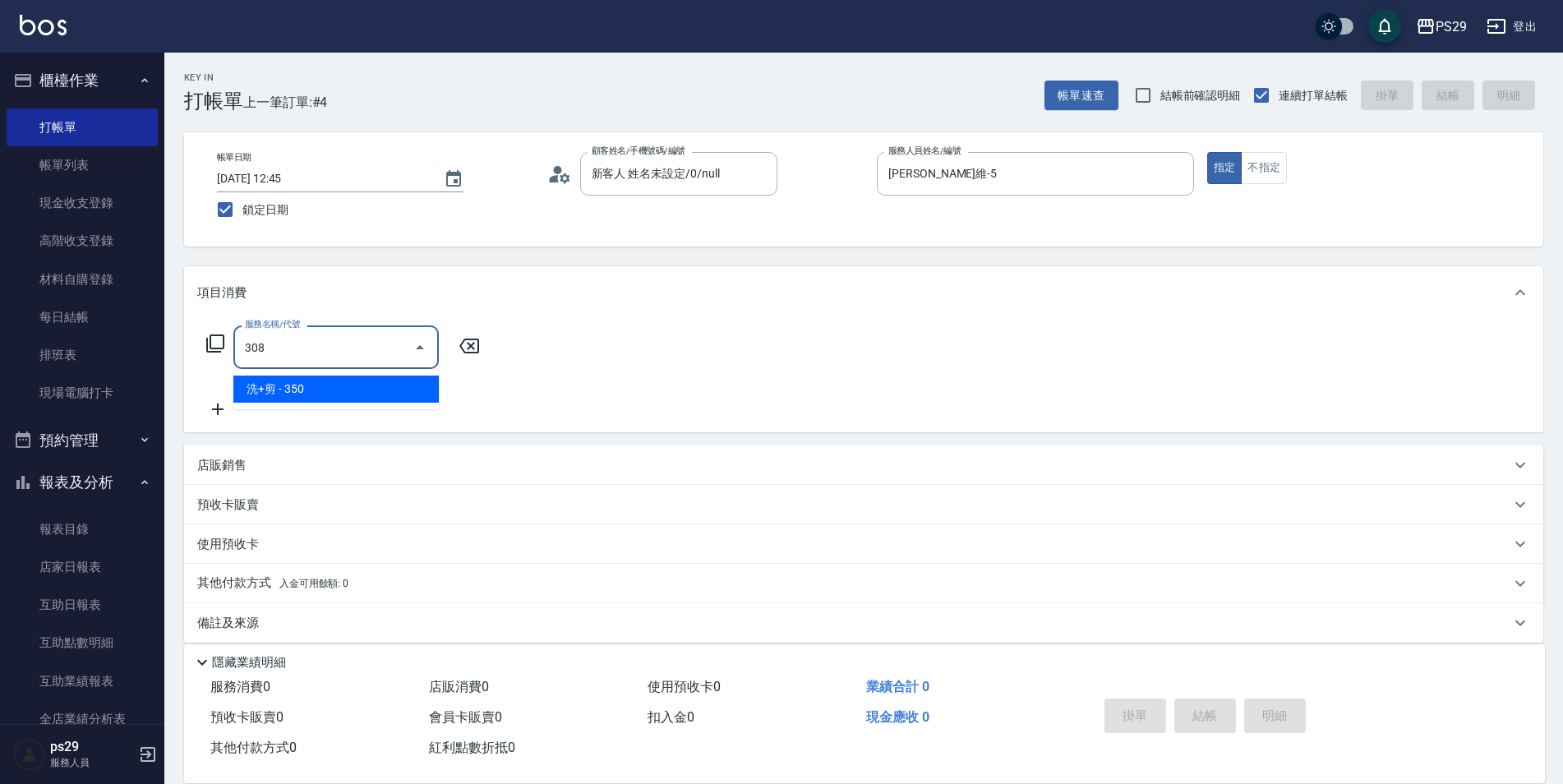
type input "洗+剪(308)"
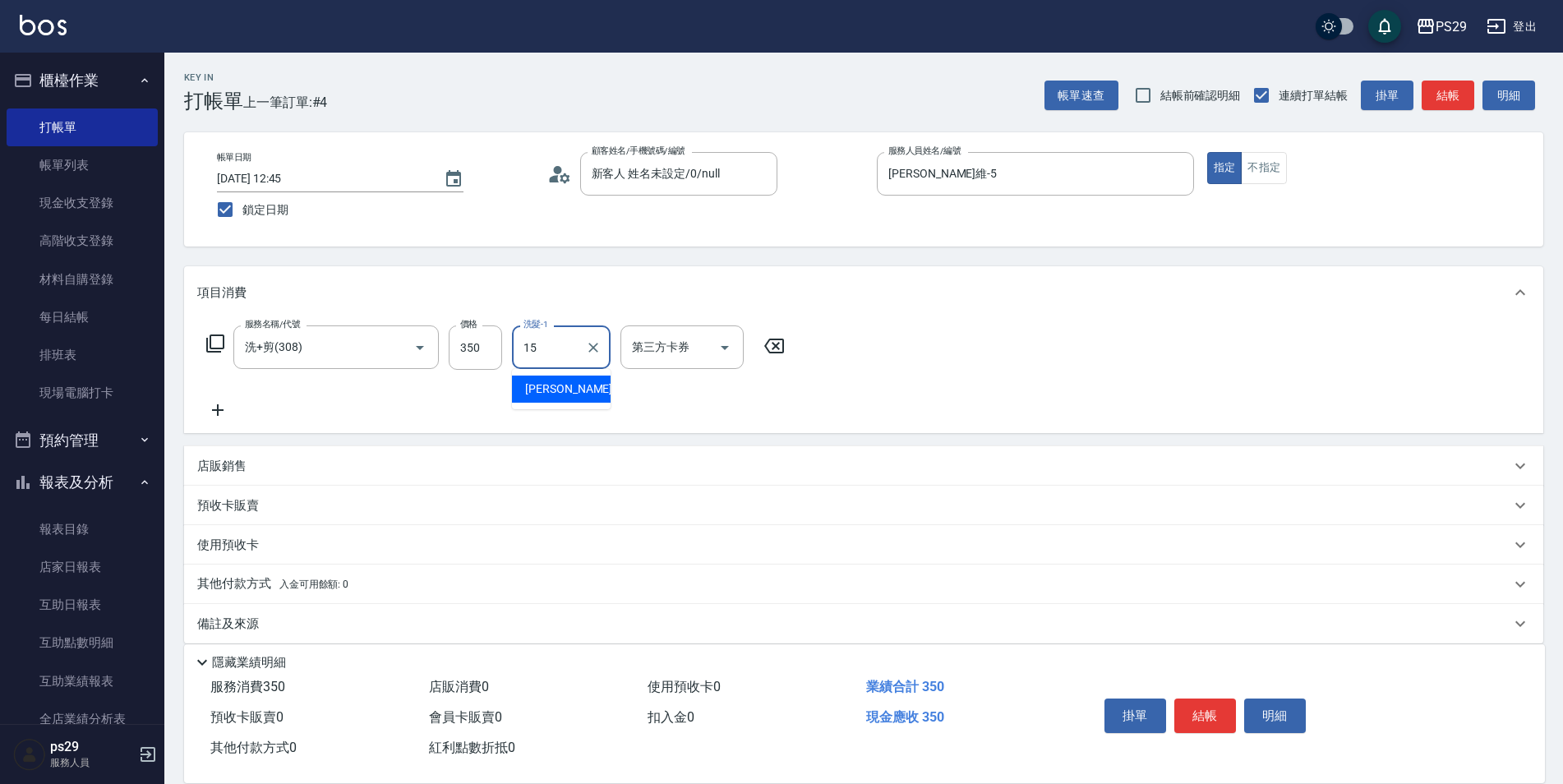
type input "[PERSON_NAME]-15"
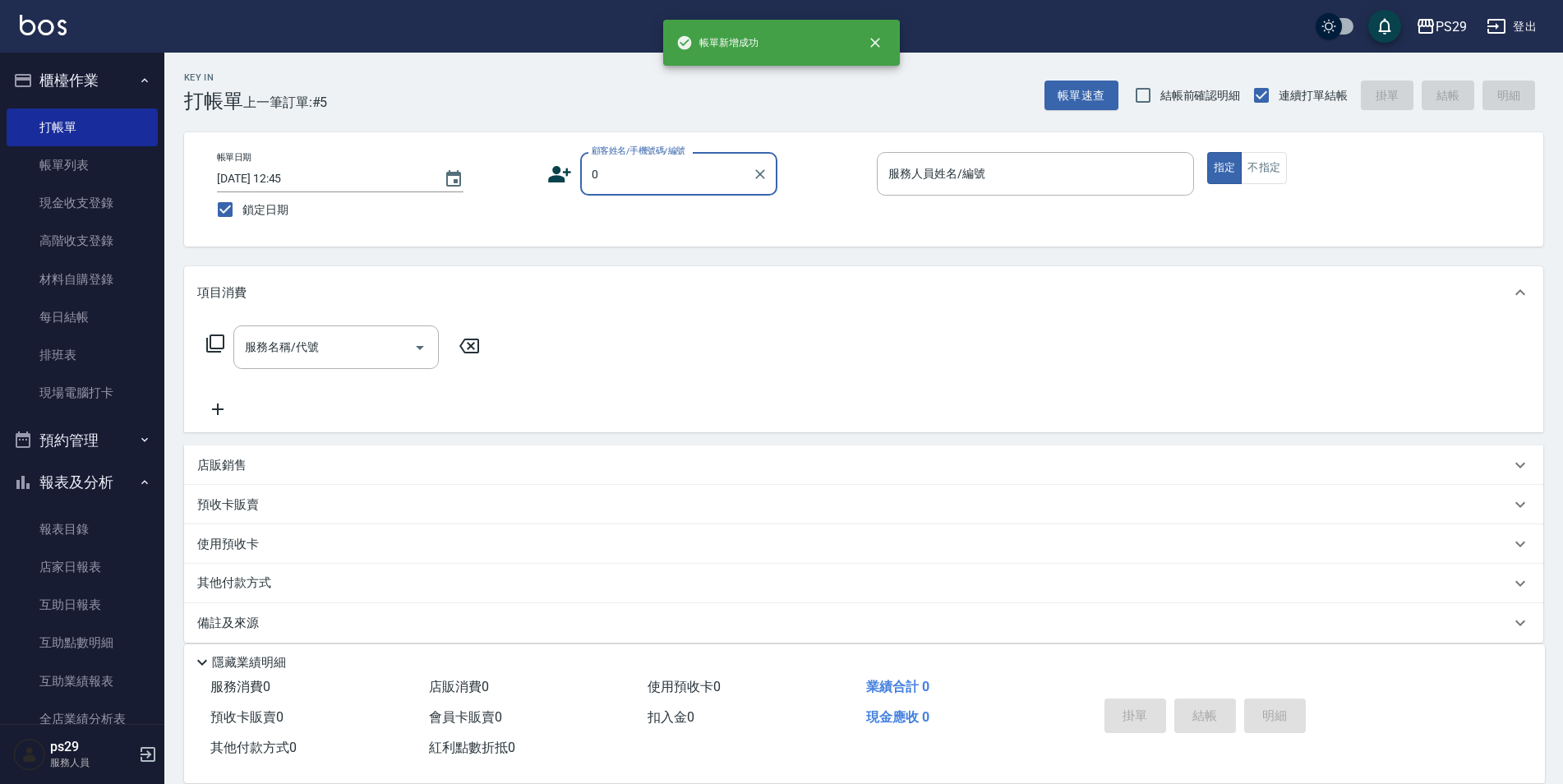
type input "新客人 姓名未設定/0/null"
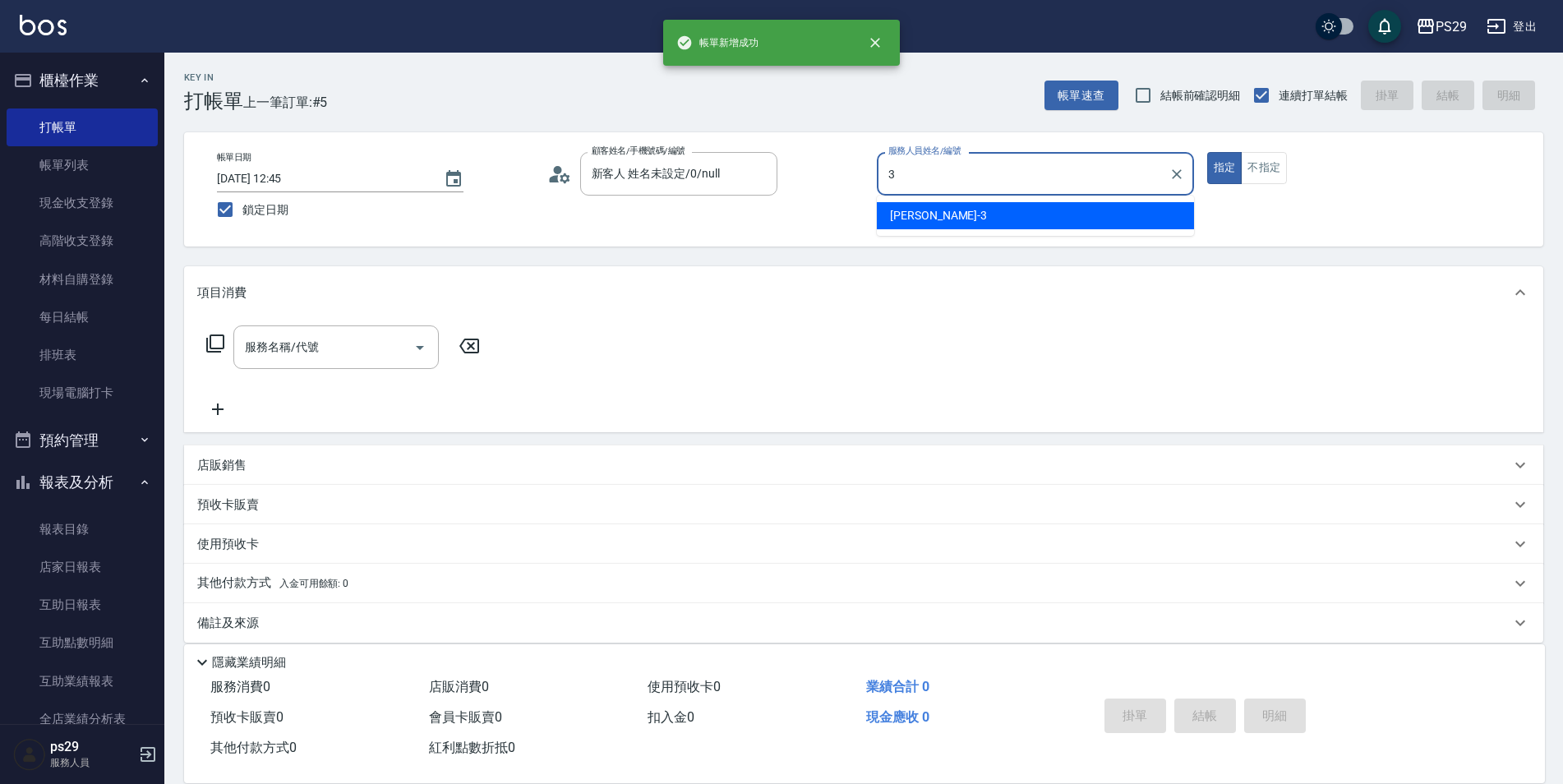
type input "[PERSON_NAME]-3"
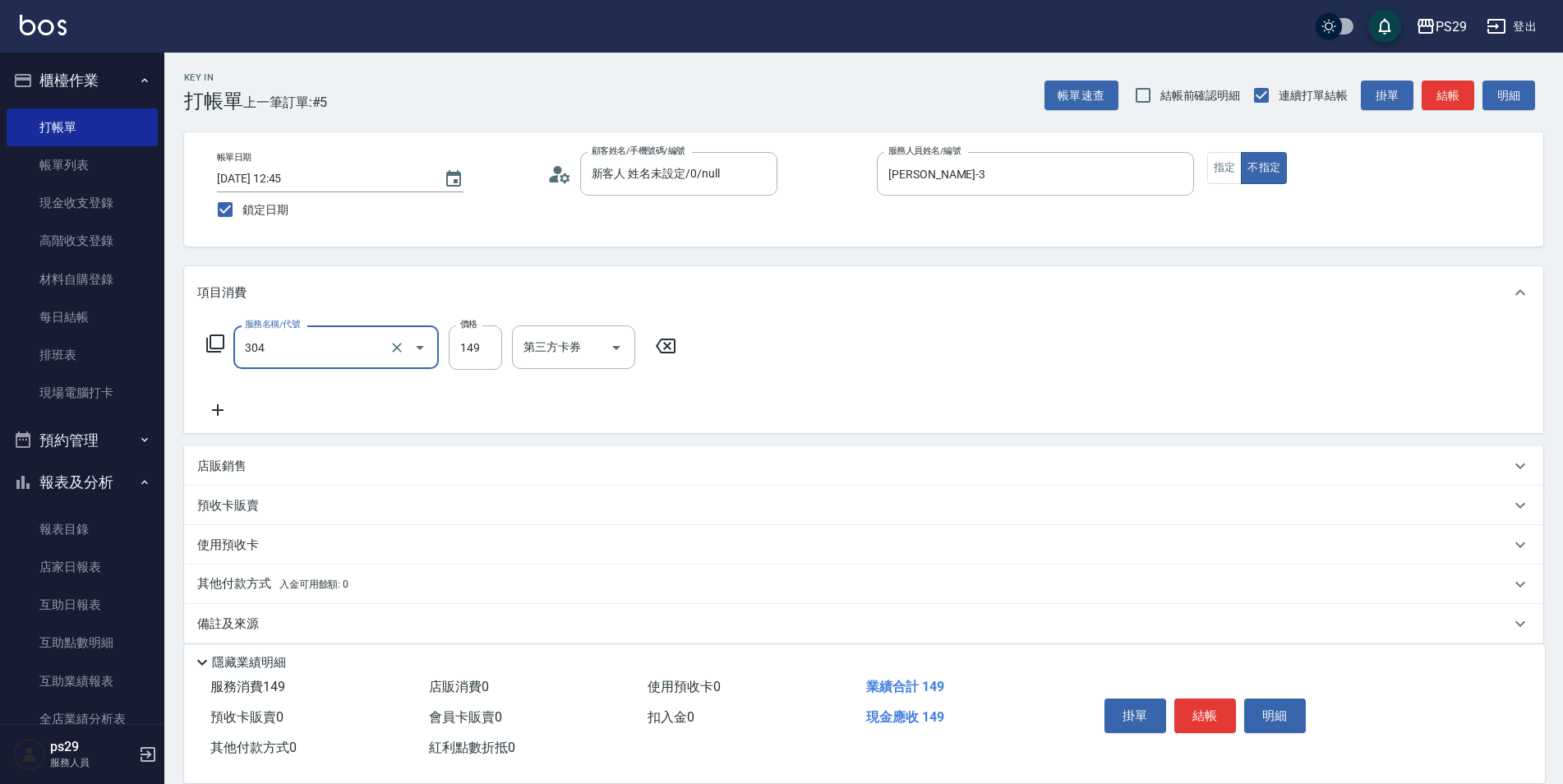
type input "剪髮(304)"
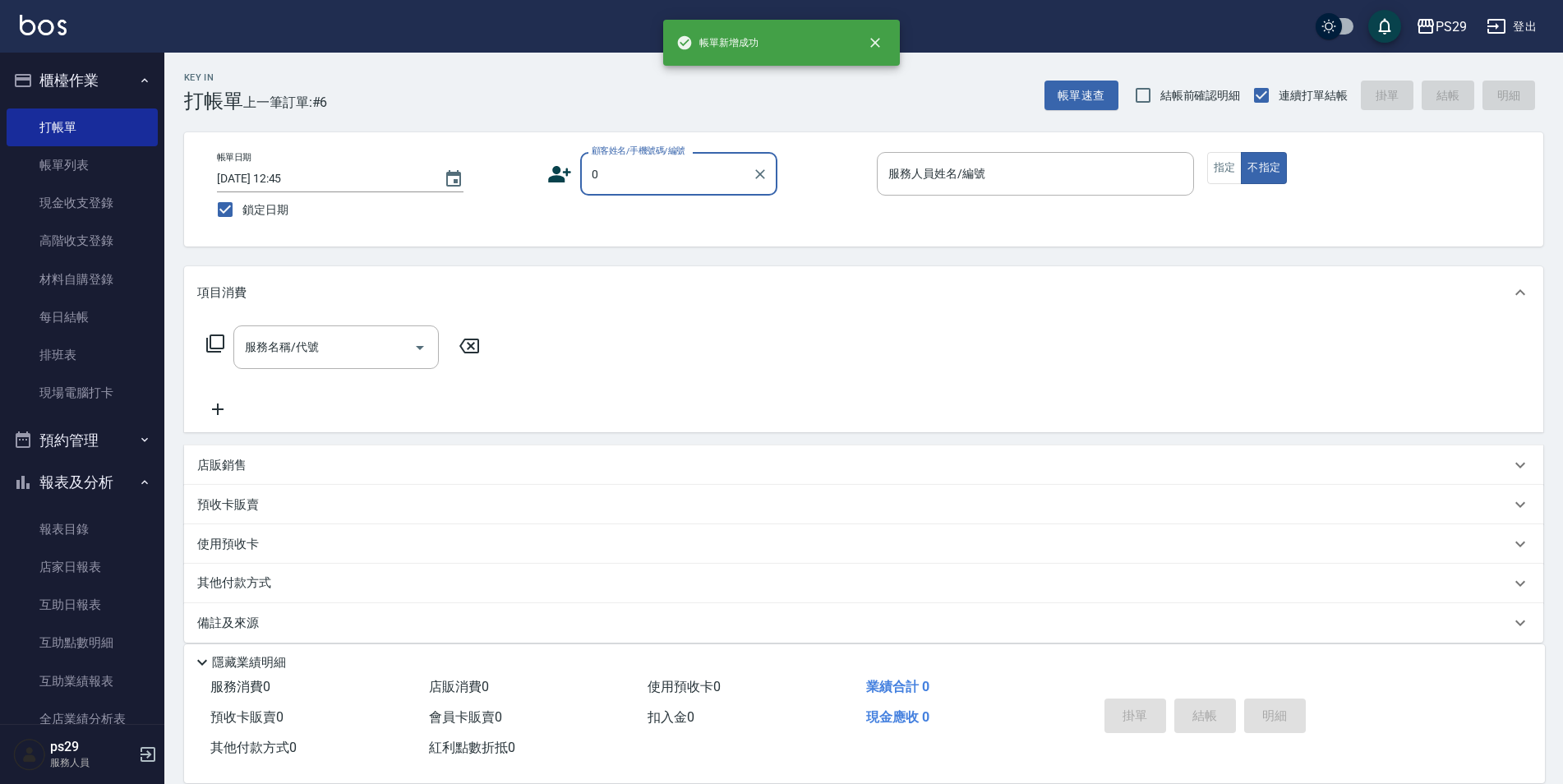
type input "新客人 姓名未設定/0/null"
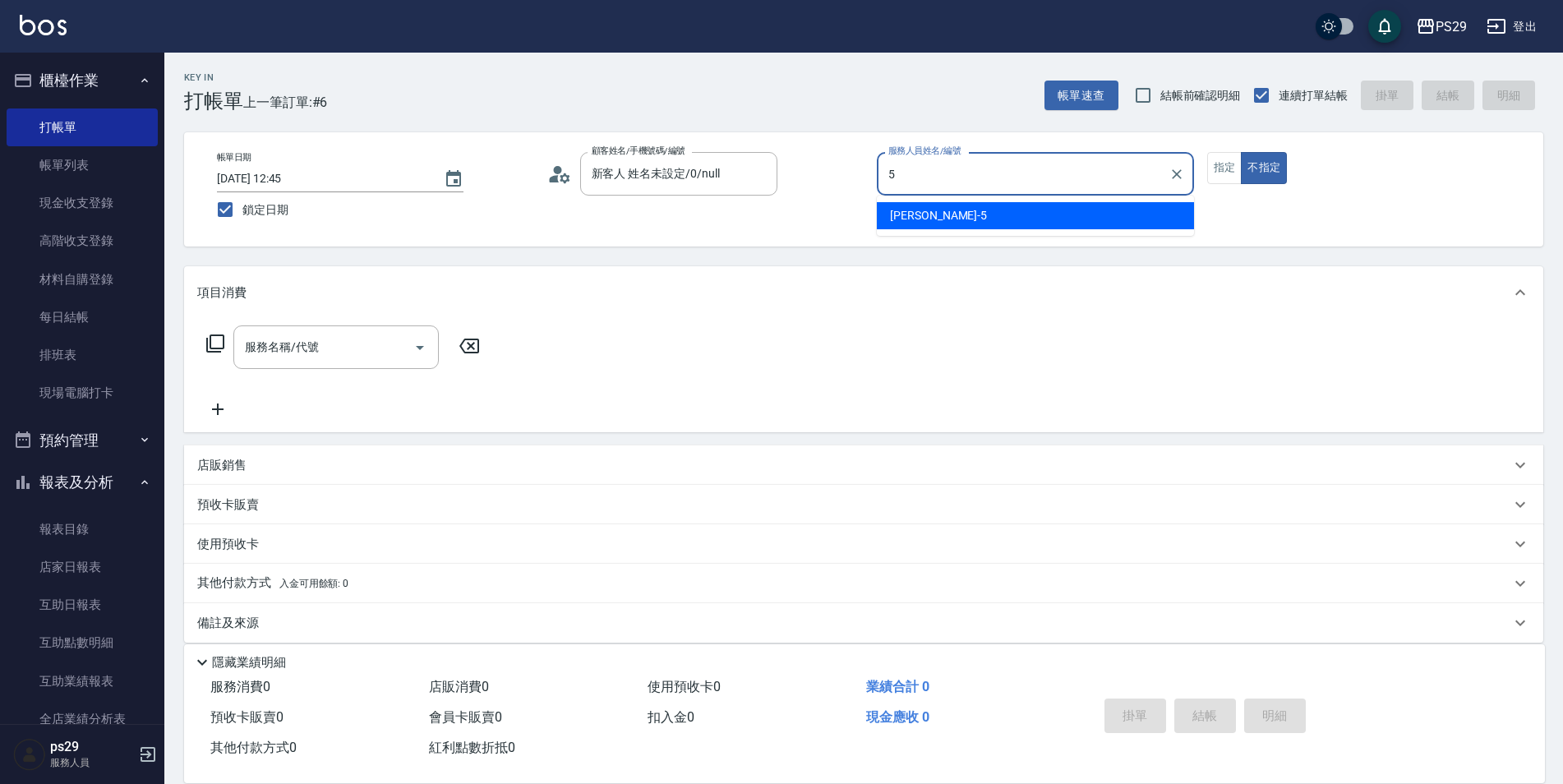
type input "[PERSON_NAME]維-5"
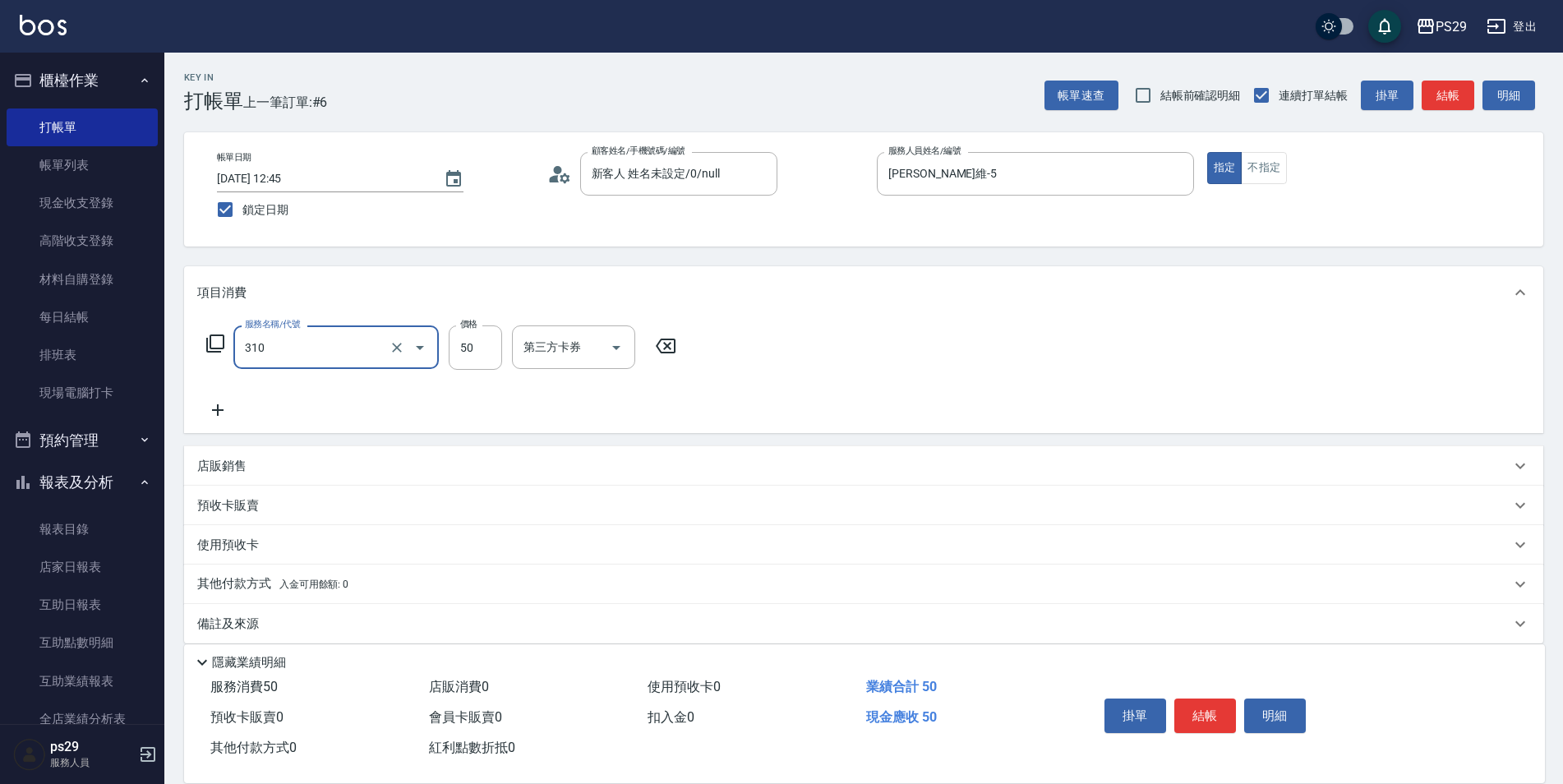
type input "剪瀏海(310)"
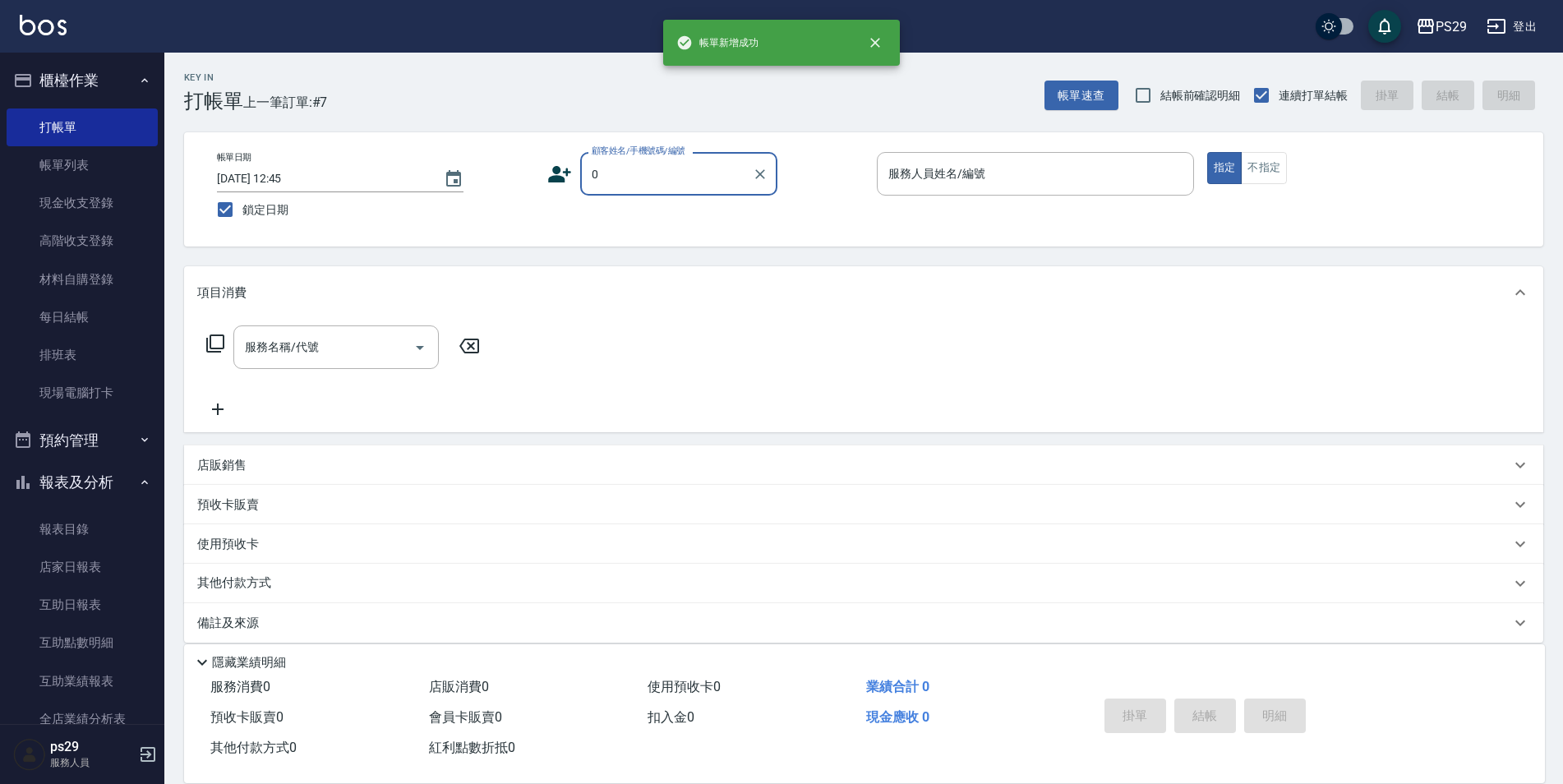
type input "新客人 姓名未設定/0/null"
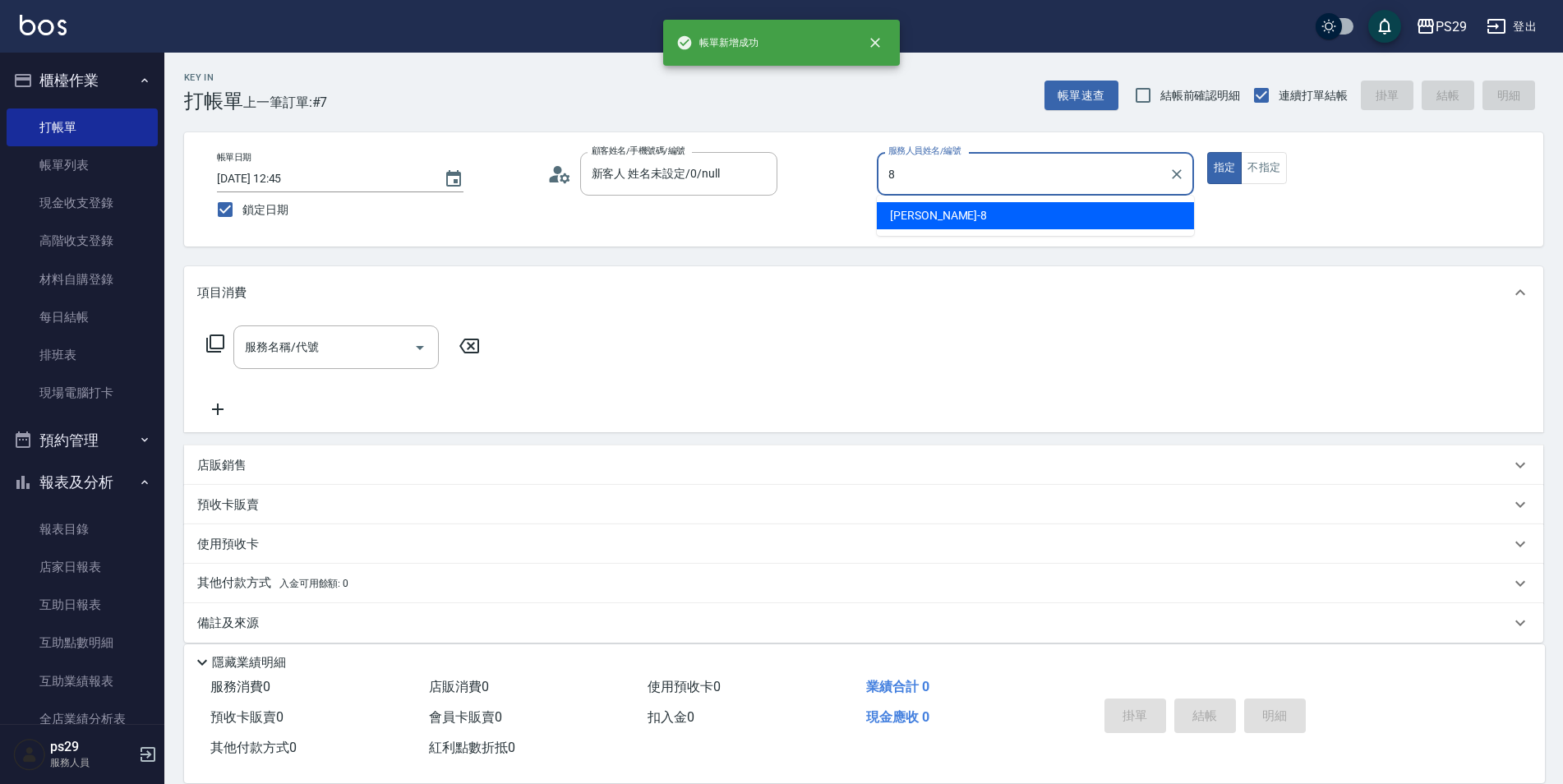
type input "[PERSON_NAME]-8"
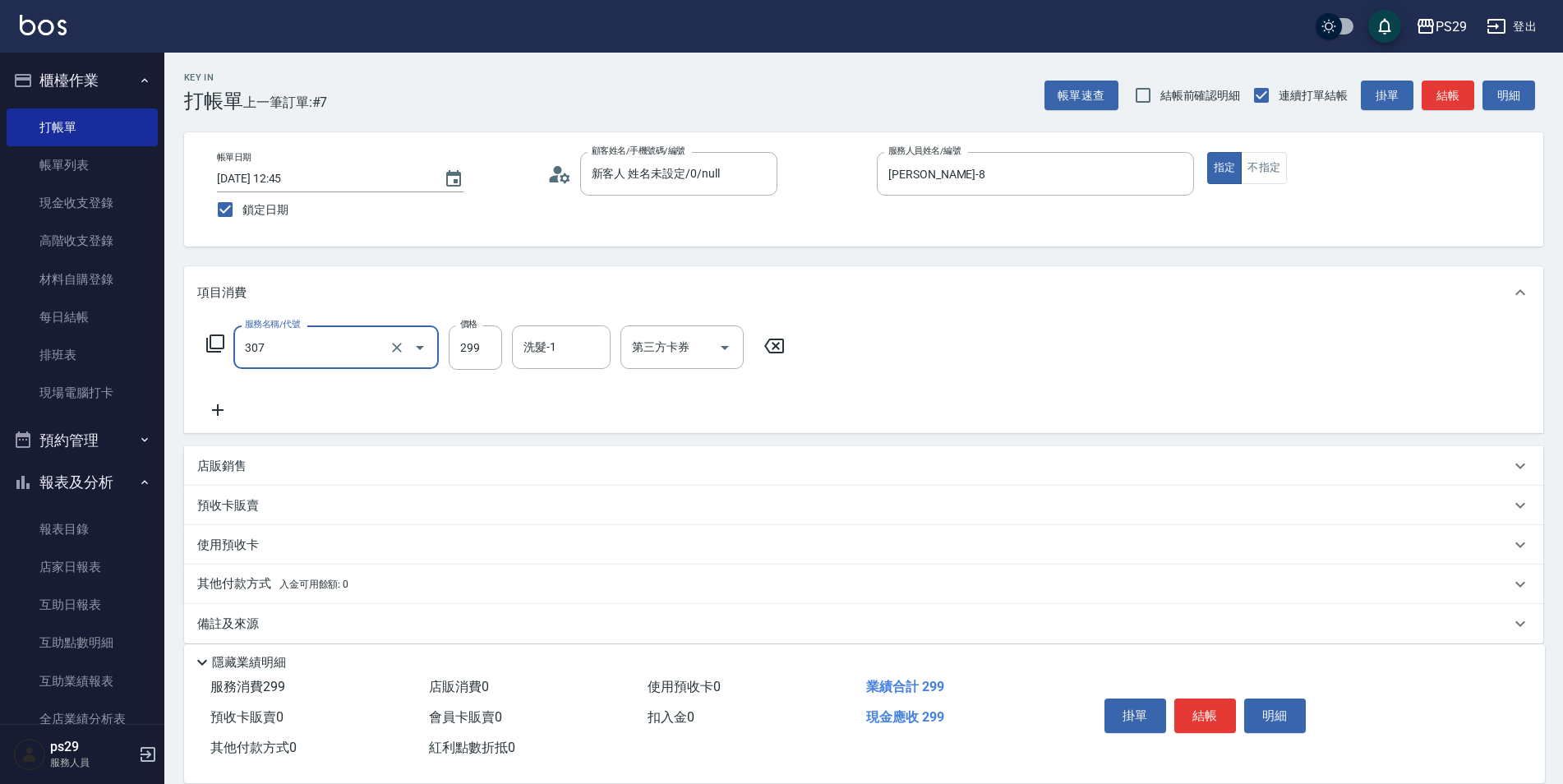
type input "剪髮(307)"
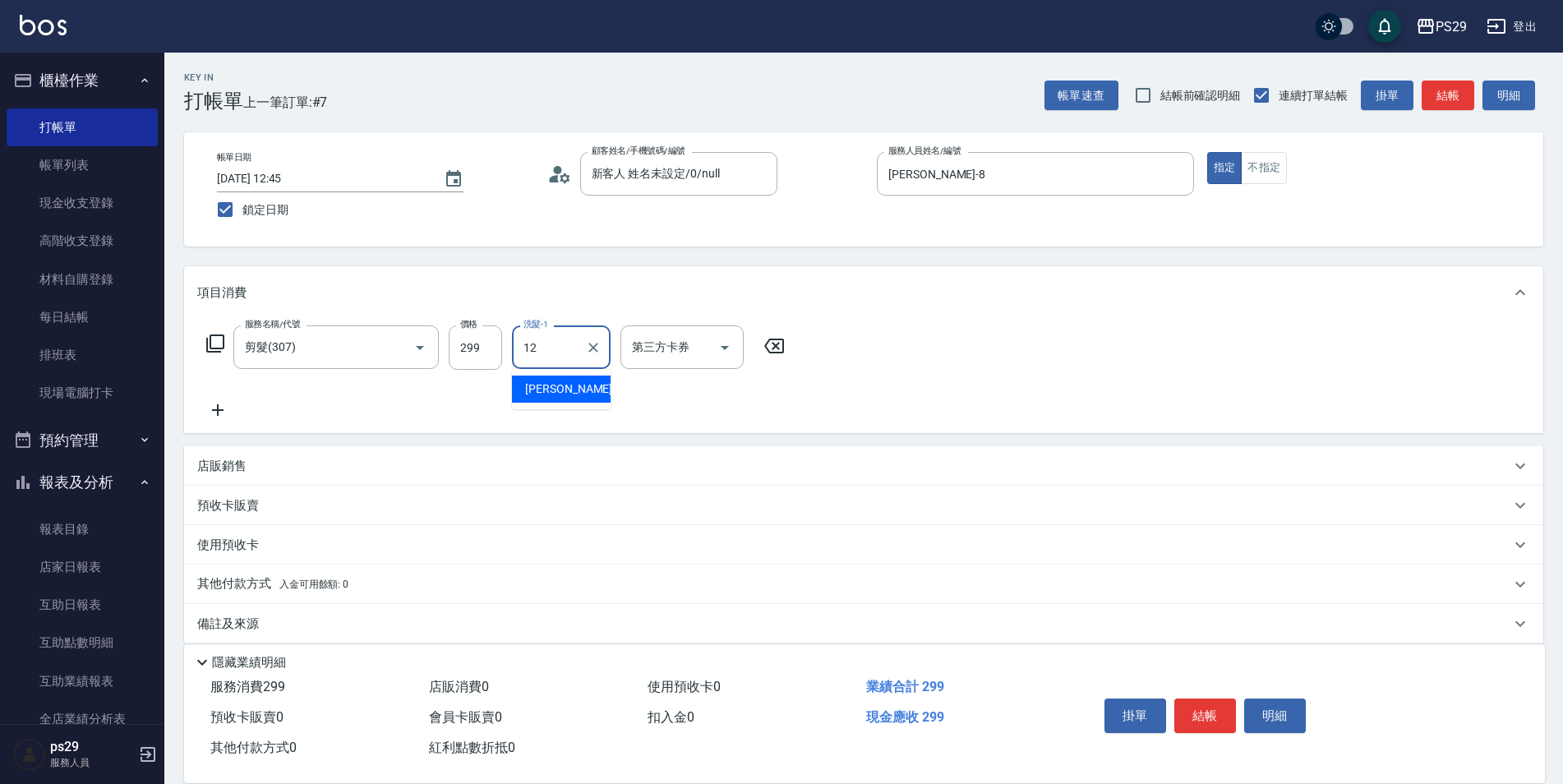
type input "[PERSON_NAME]-12"
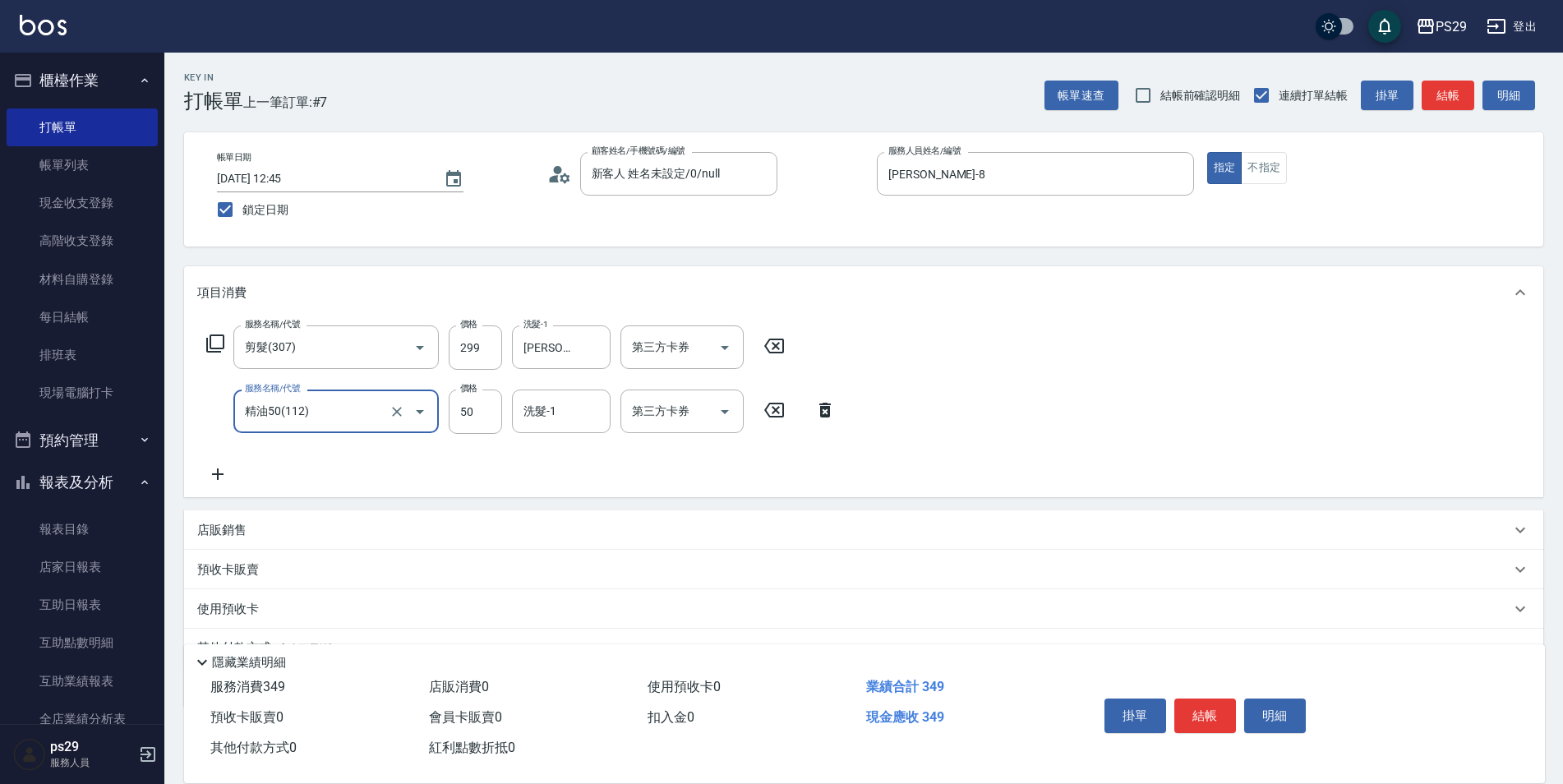
type input "精油50(112)"
type input "[PERSON_NAME]-12"
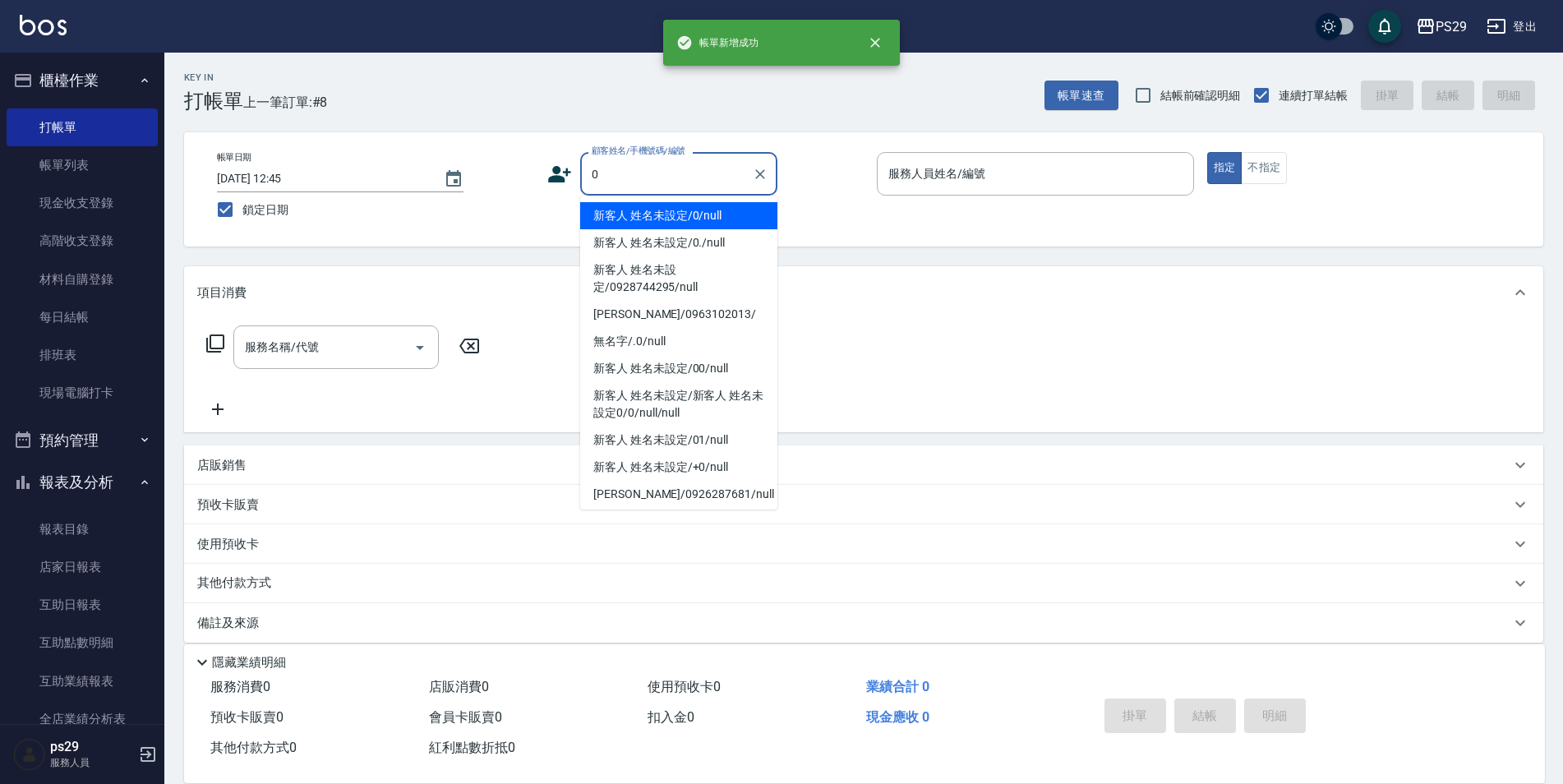
type input "新客人 姓名未設定/0/null"
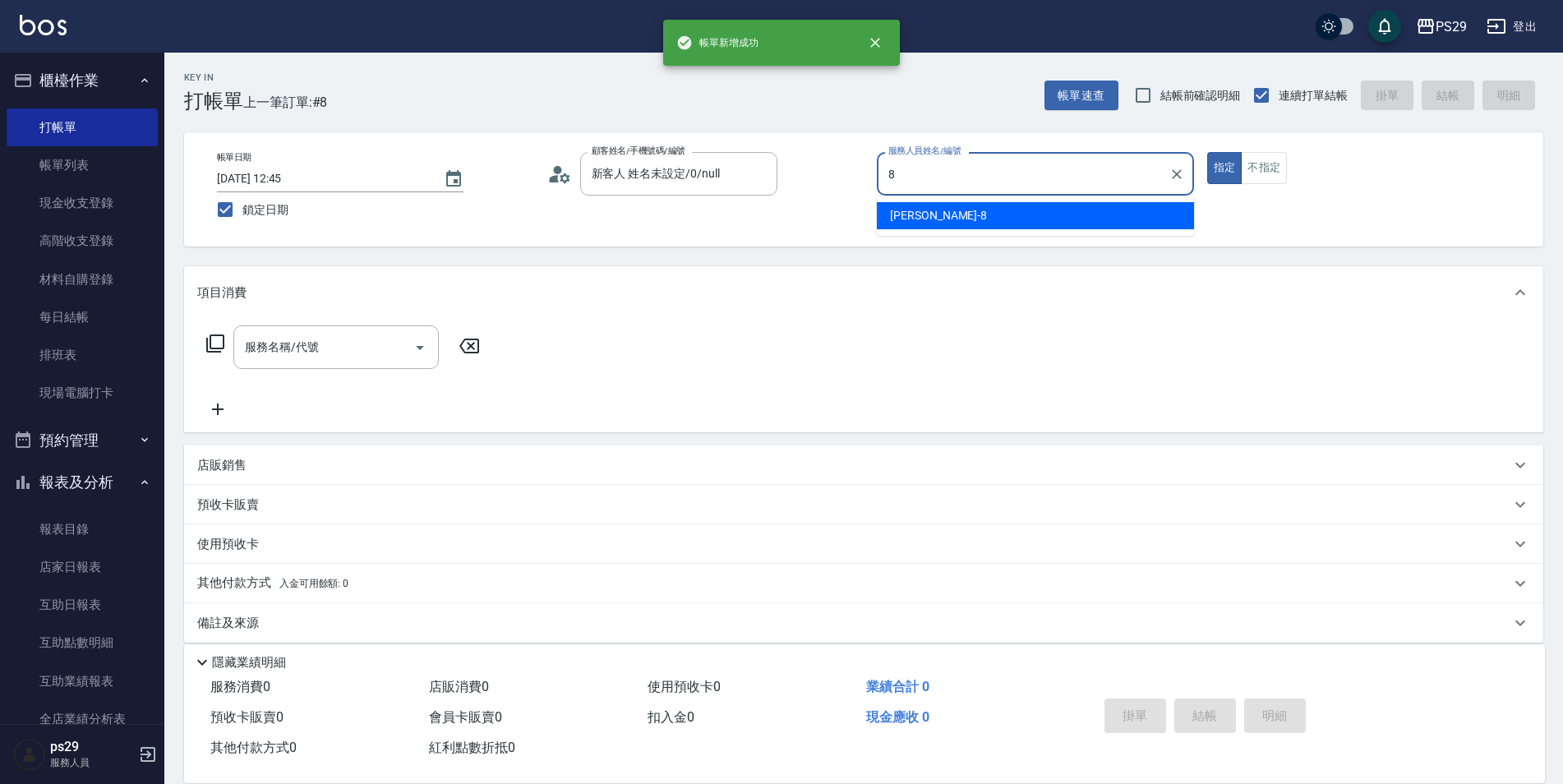
type input "[PERSON_NAME]-8"
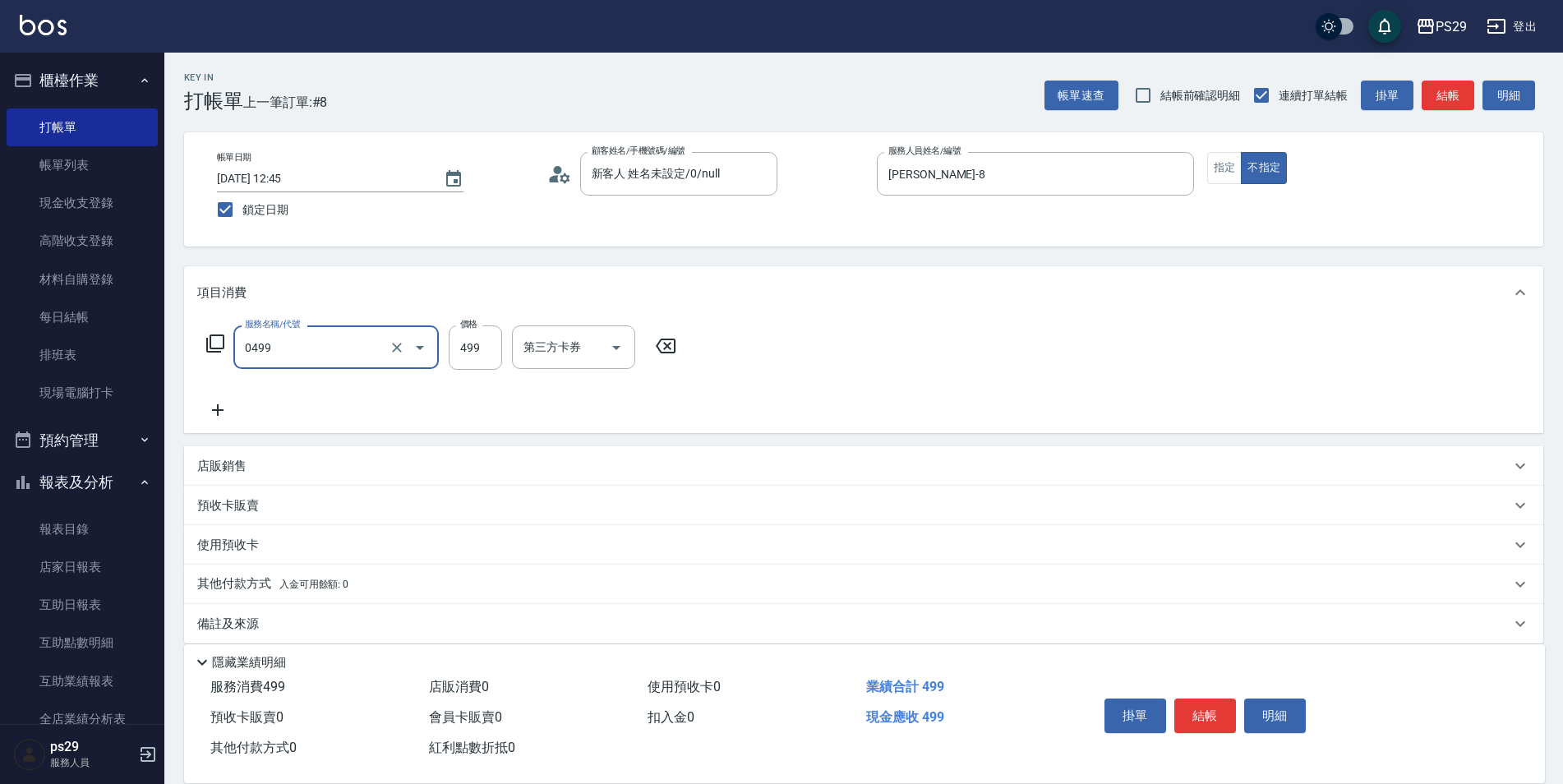
type input "[PERSON_NAME]499(0499)"
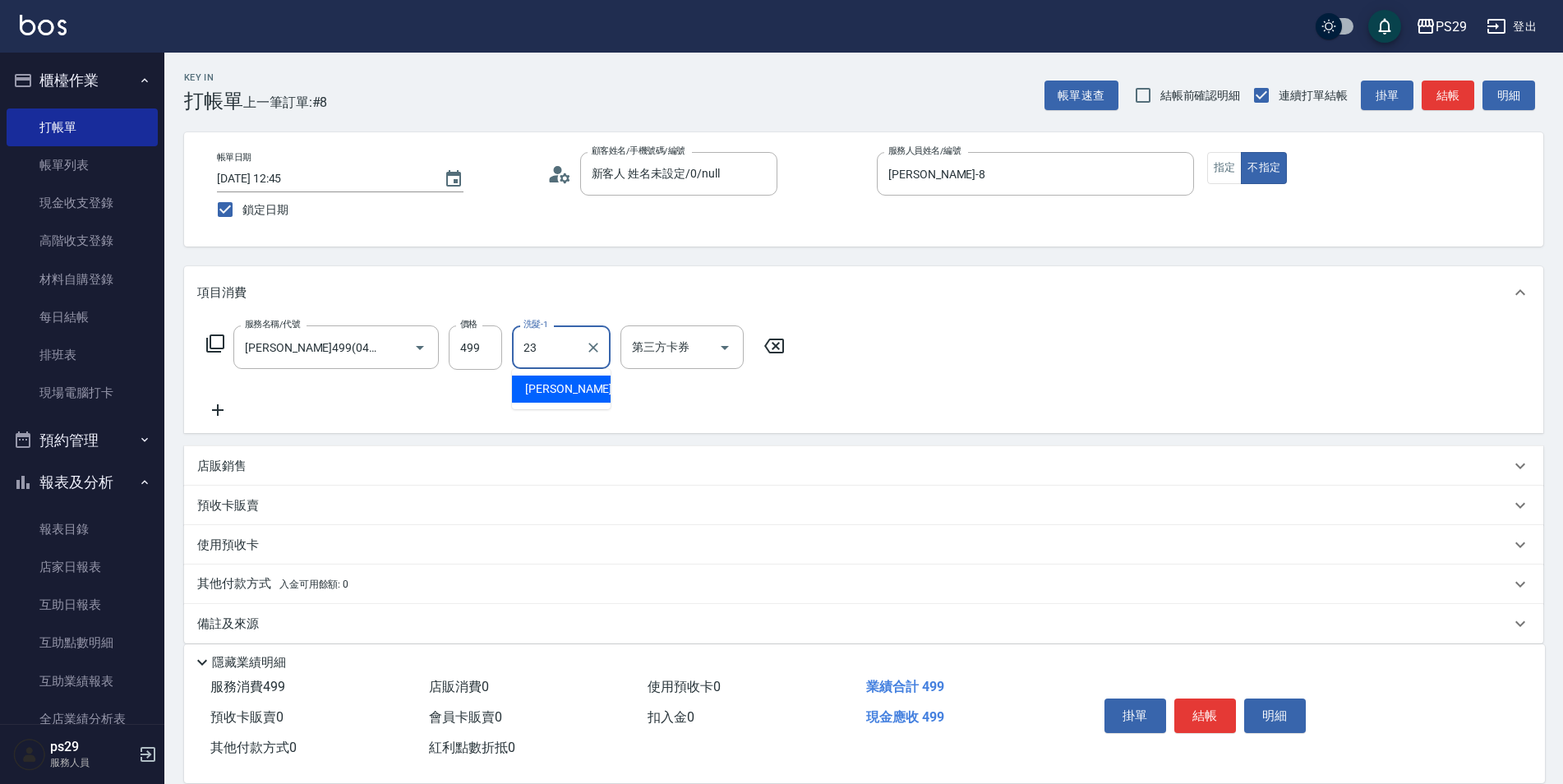
type input "[PERSON_NAME]-23"
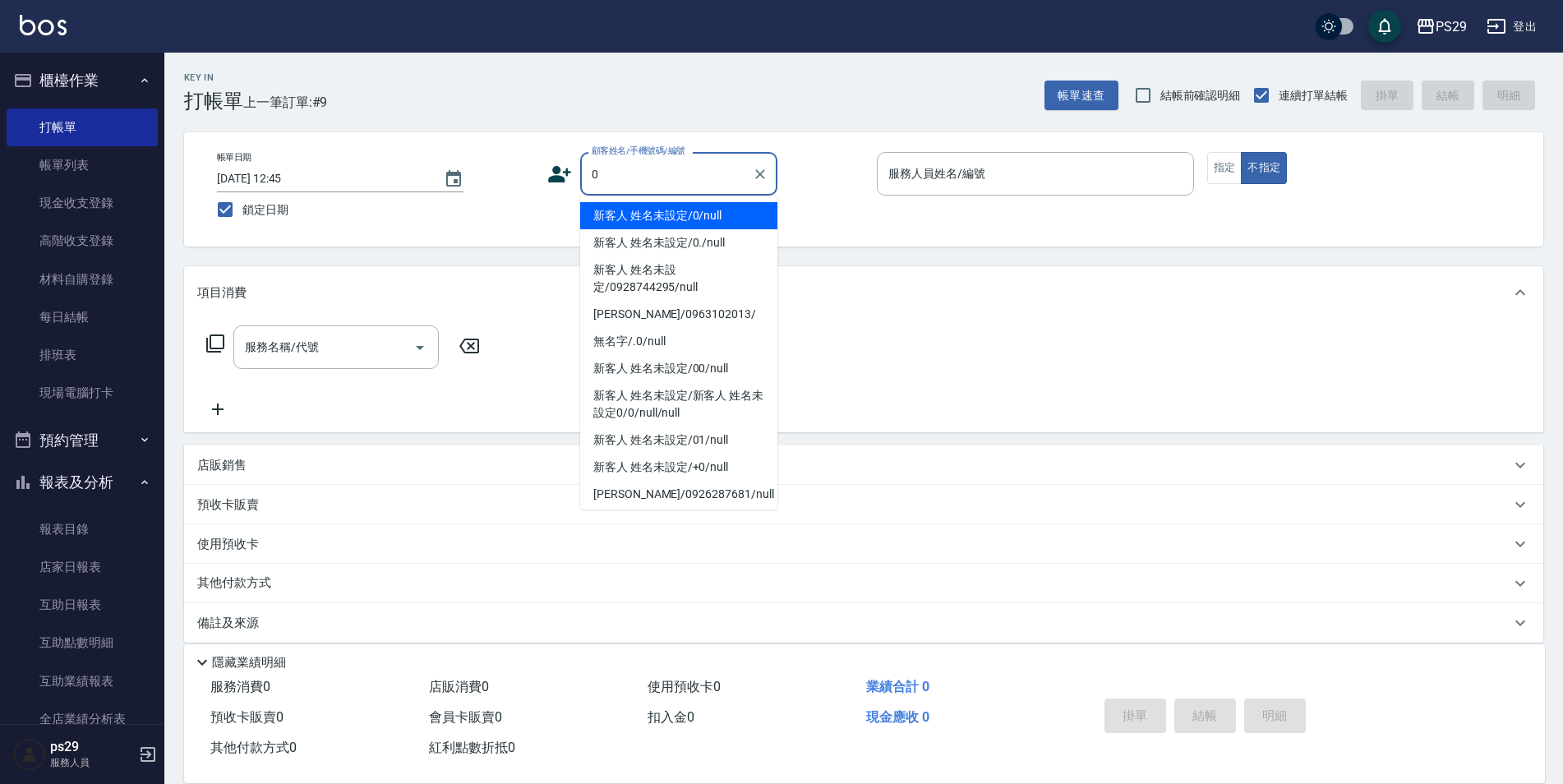
type input "新客人 姓名未設定/0/null"
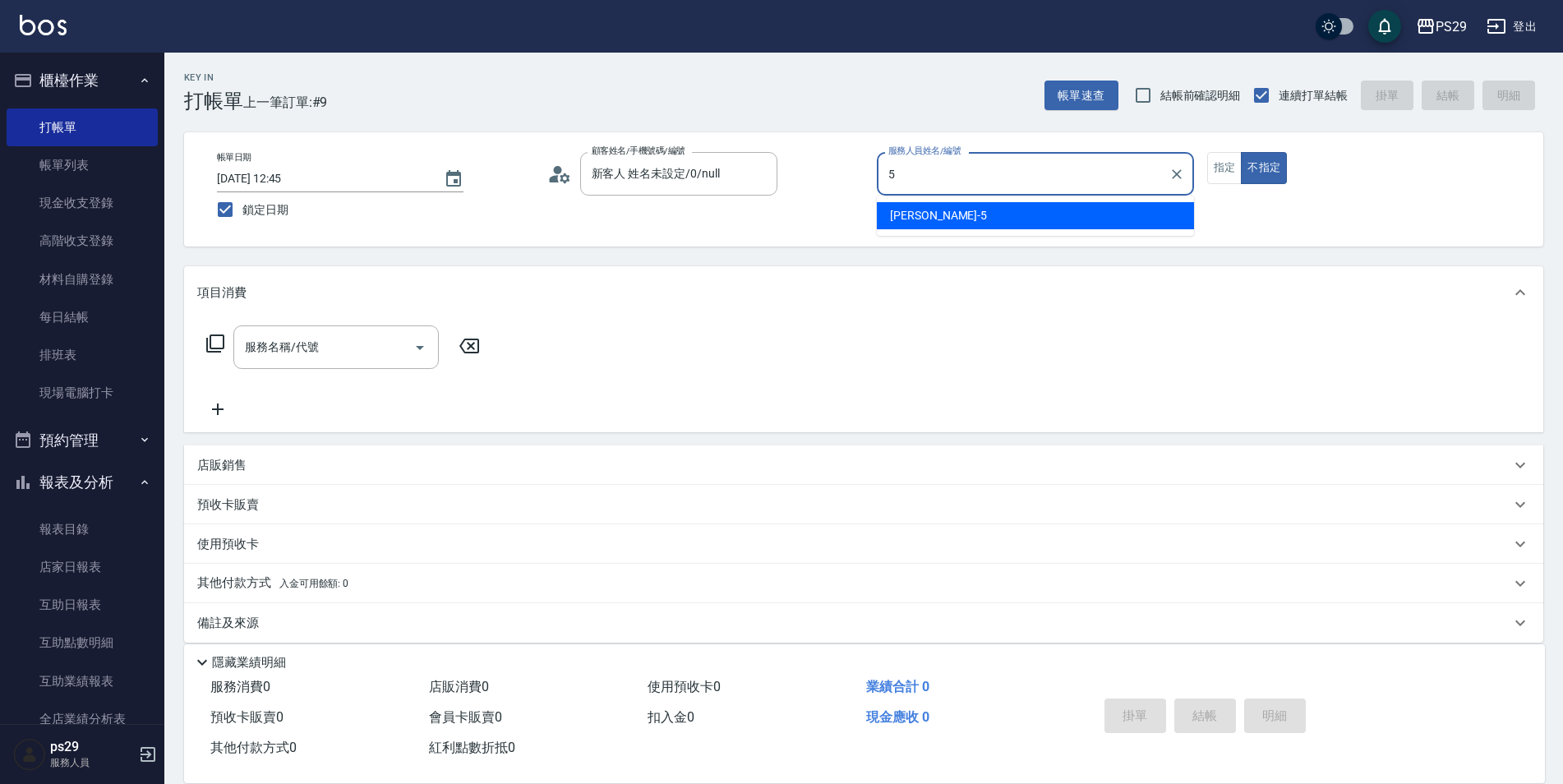
type input "[PERSON_NAME]維-5"
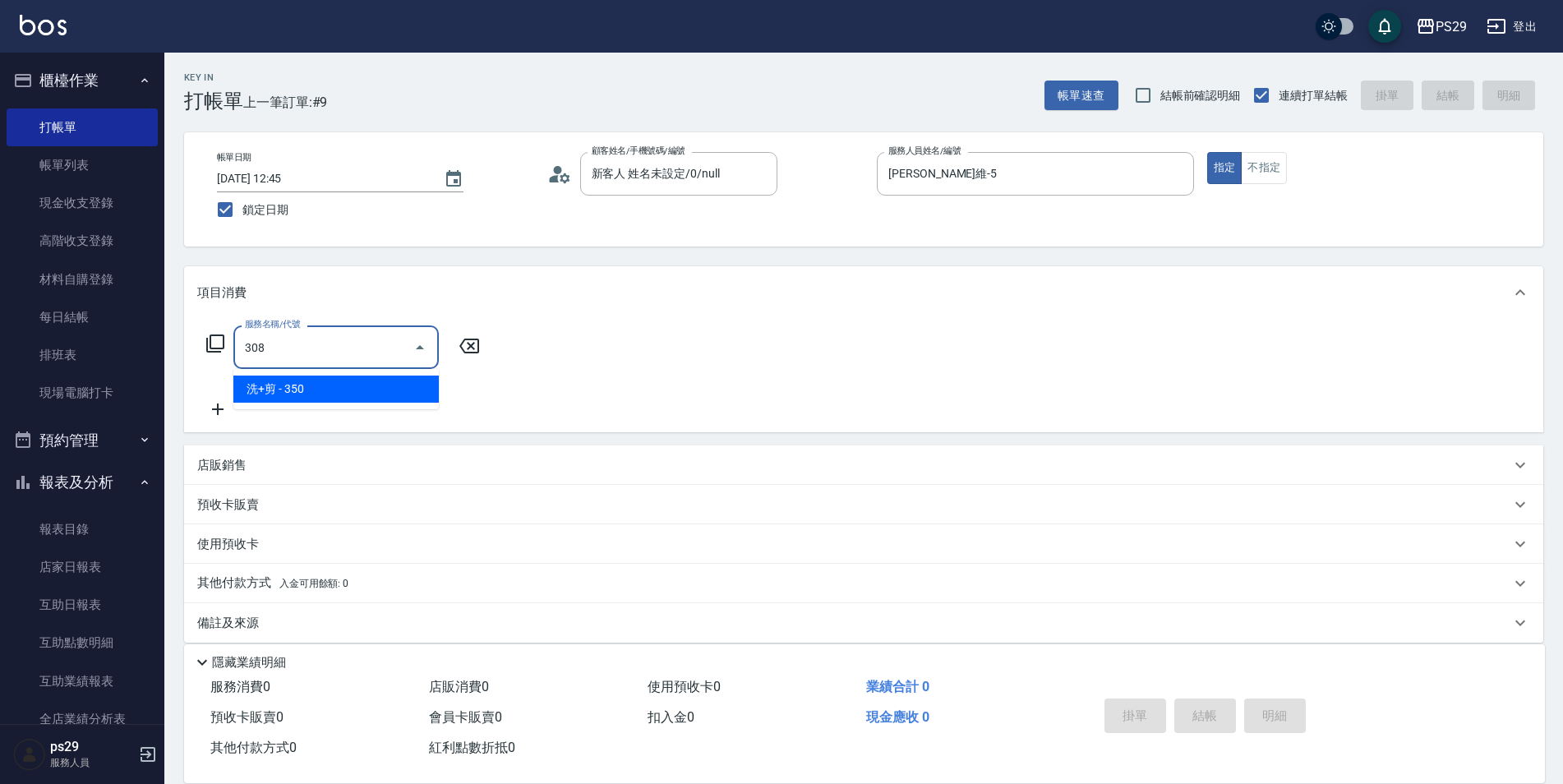
type input "洗+剪(308)"
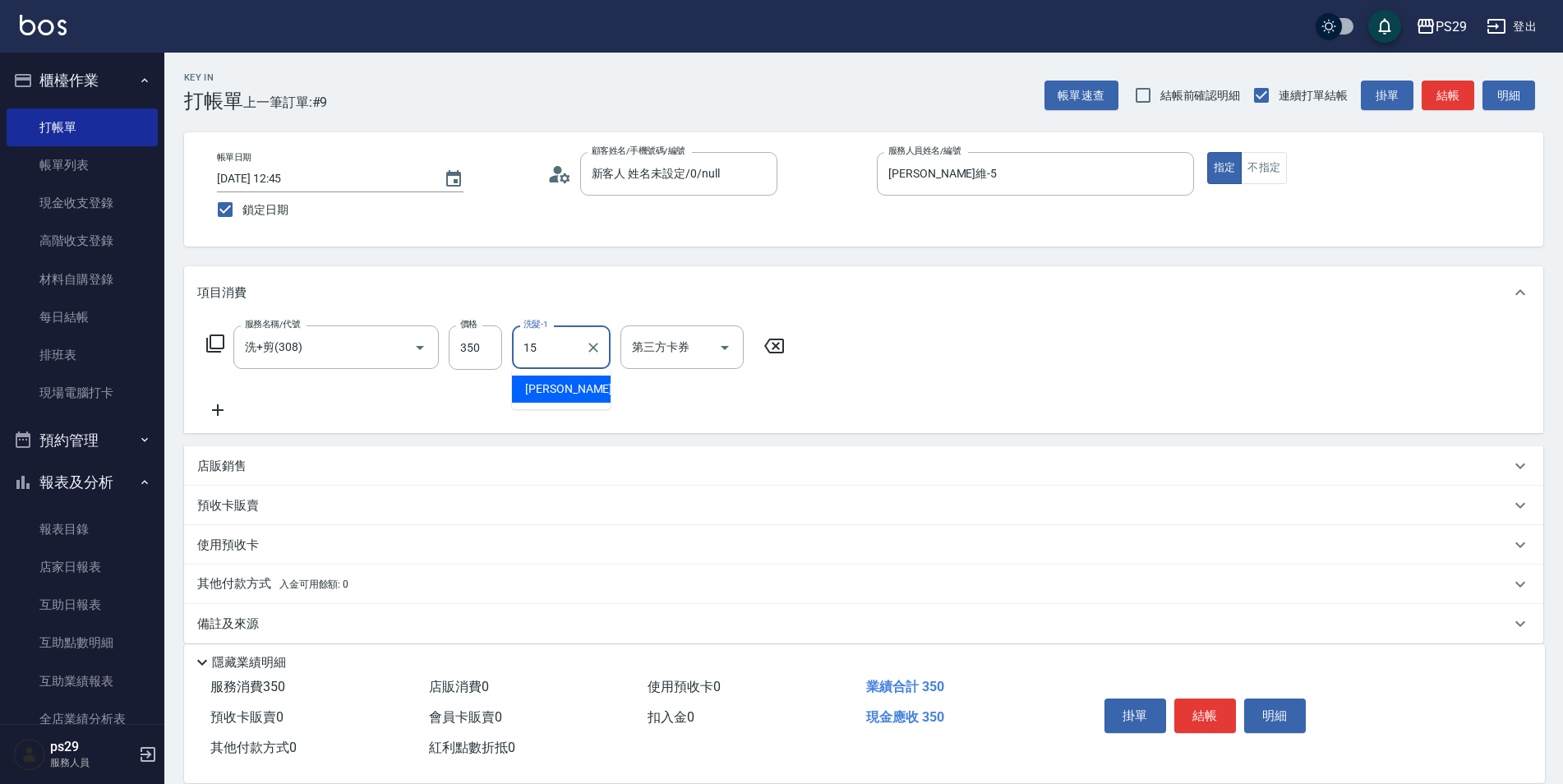
type input "[PERSON_NAME]-15"
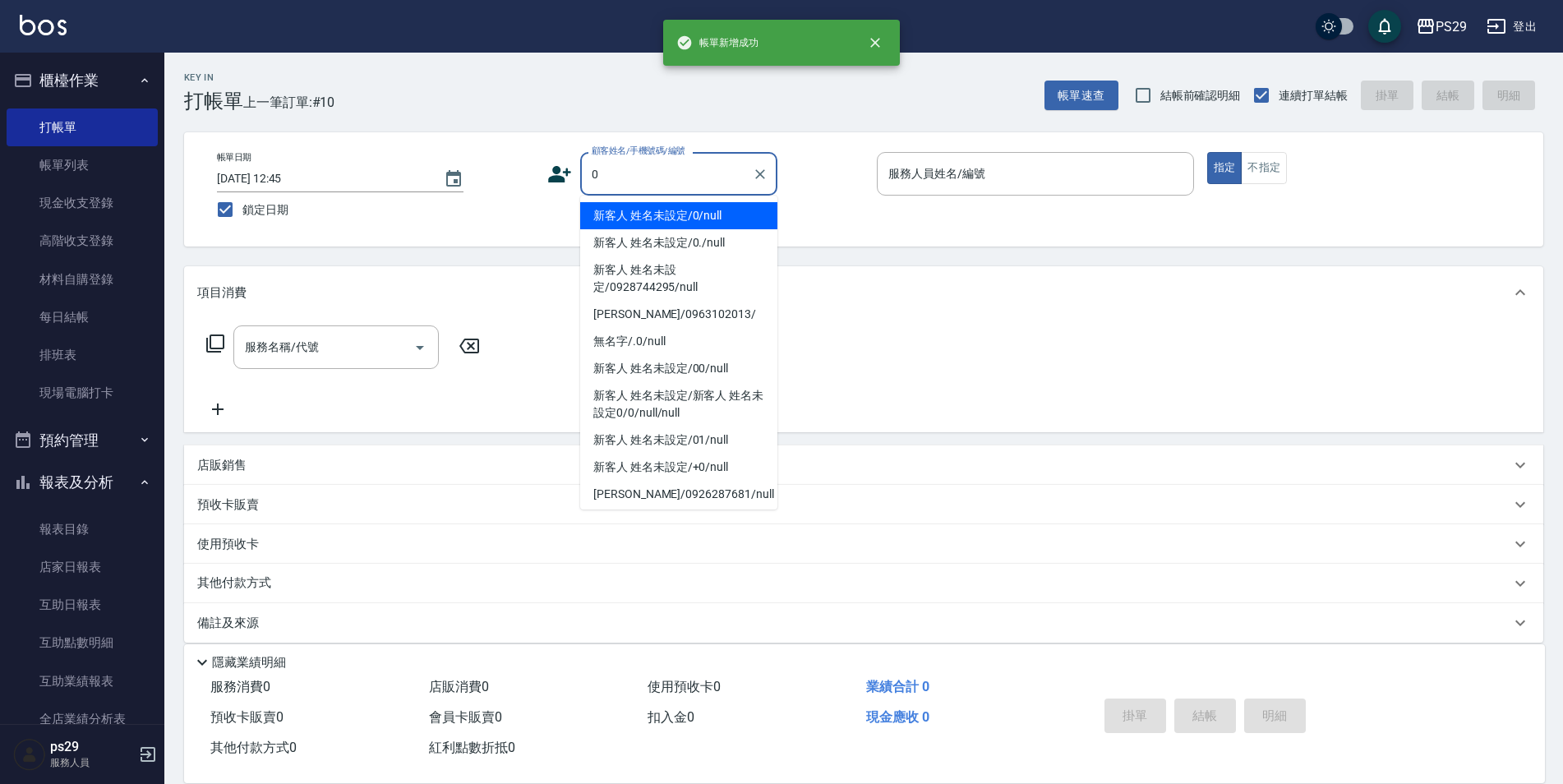
type input "新客人 姓名未設定/0/null"
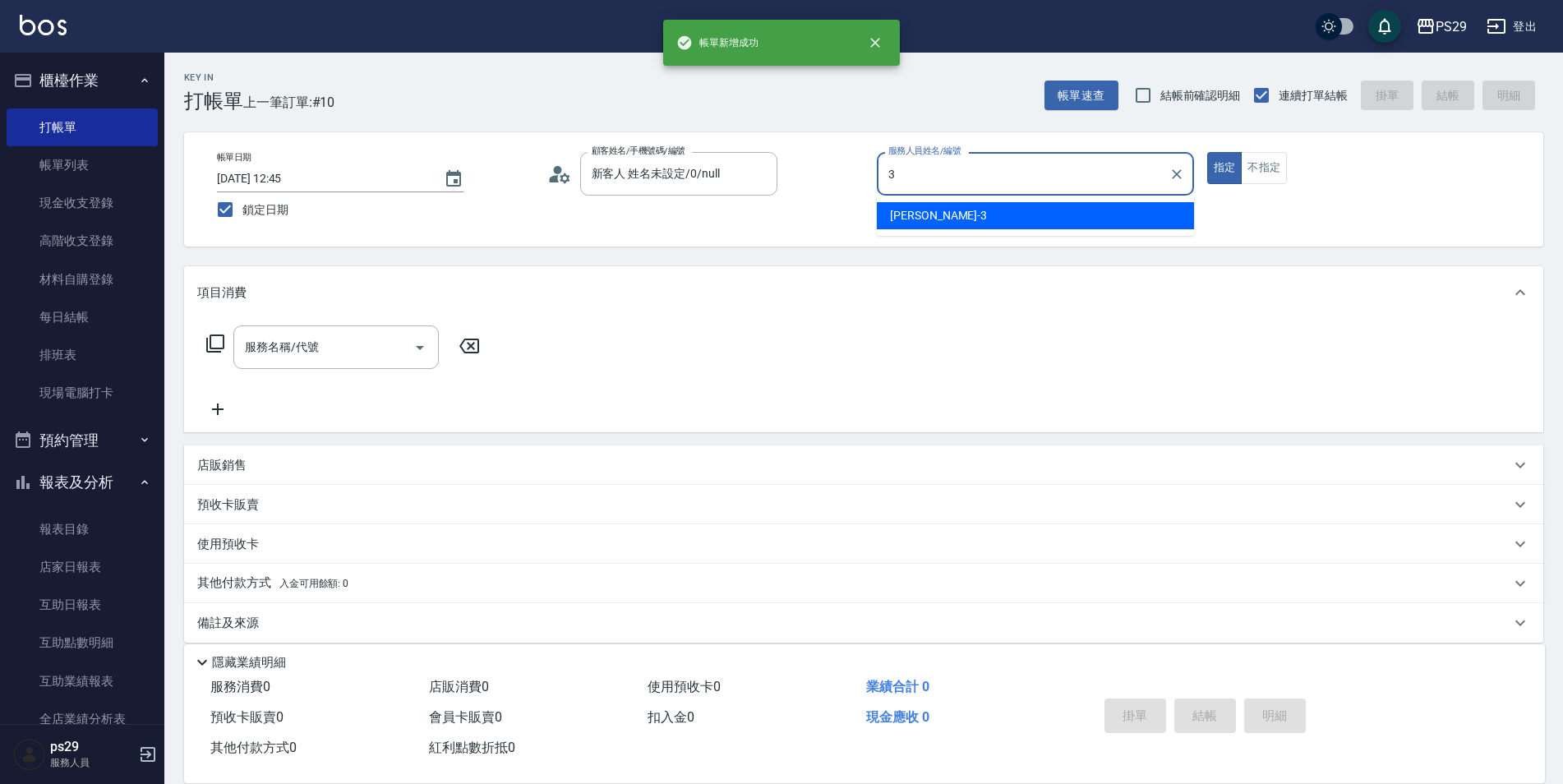
type input "[PERSON_NAME]-3"
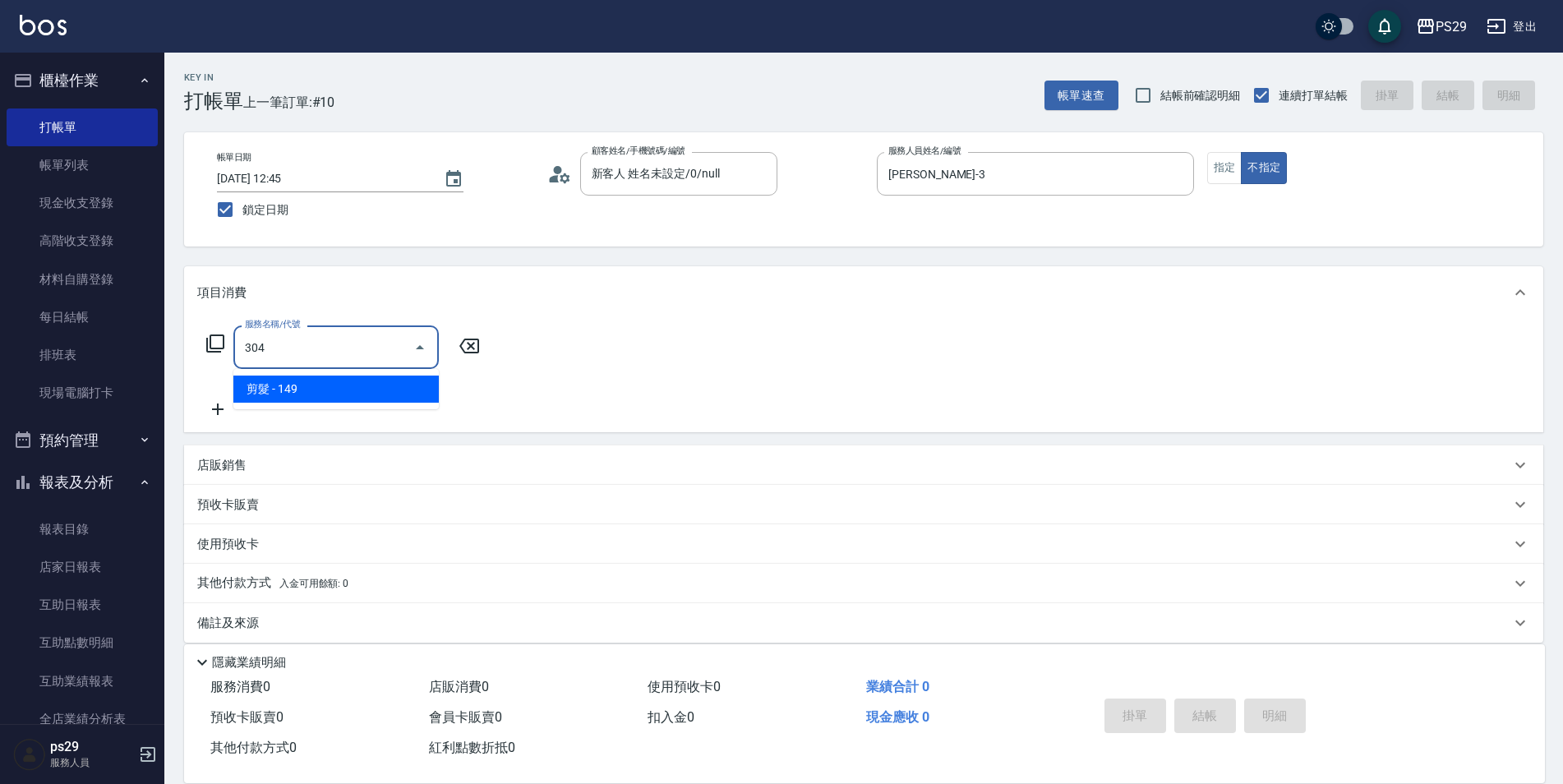
type input "剪髮(304)"
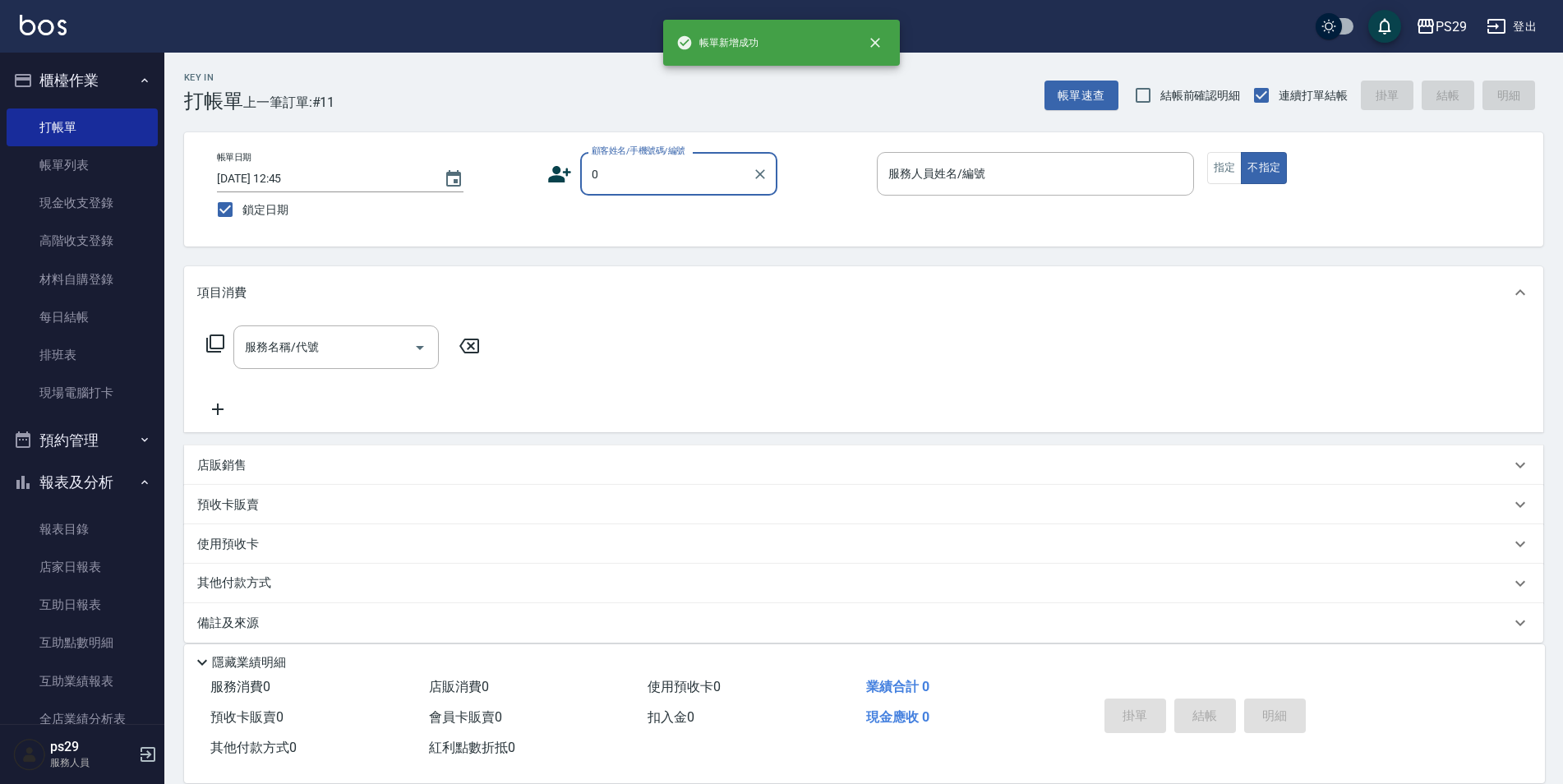
type input "新客人 姓名未設定/0/null"
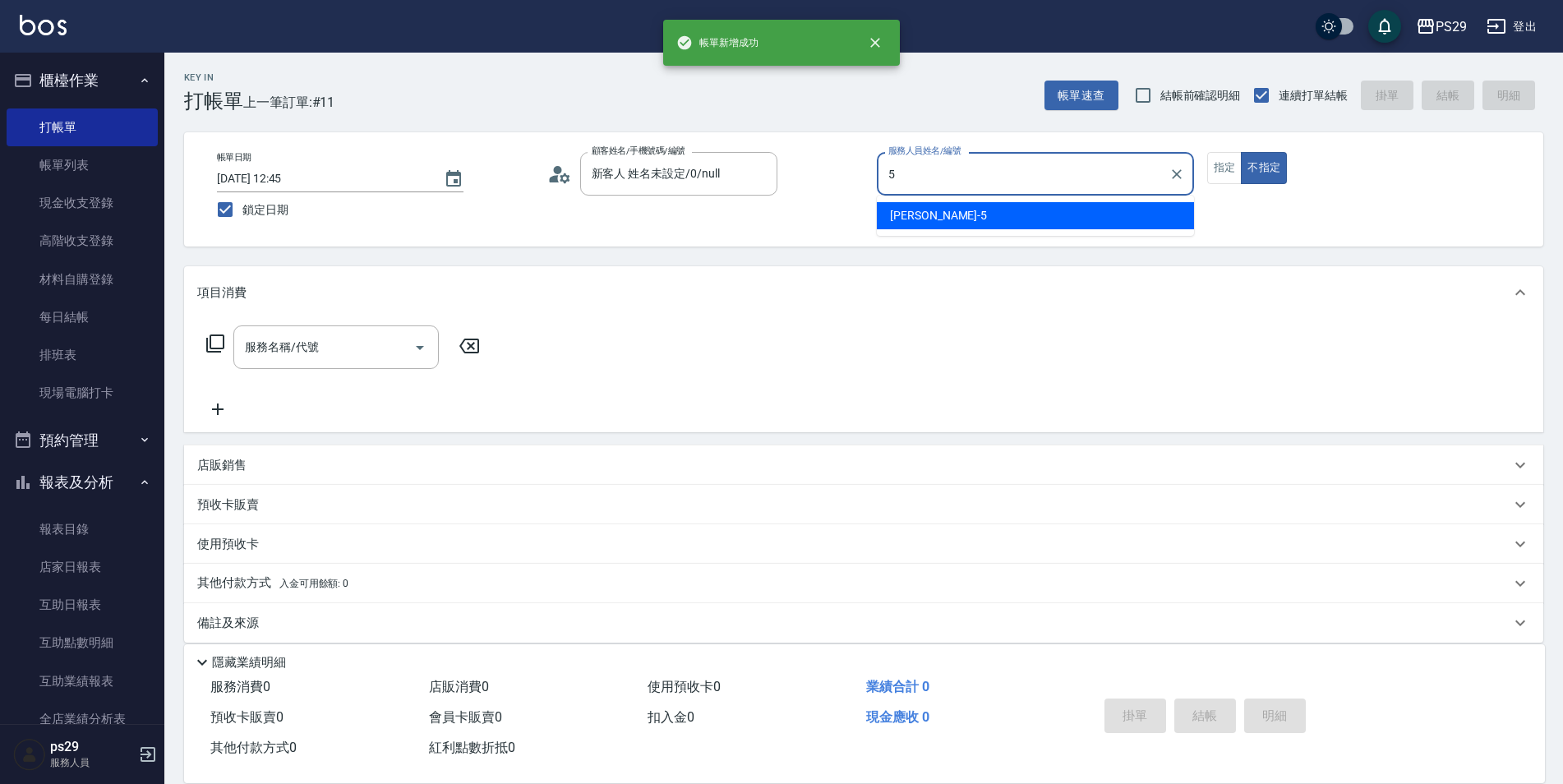
type input "[PERSON_NAME]維-5"
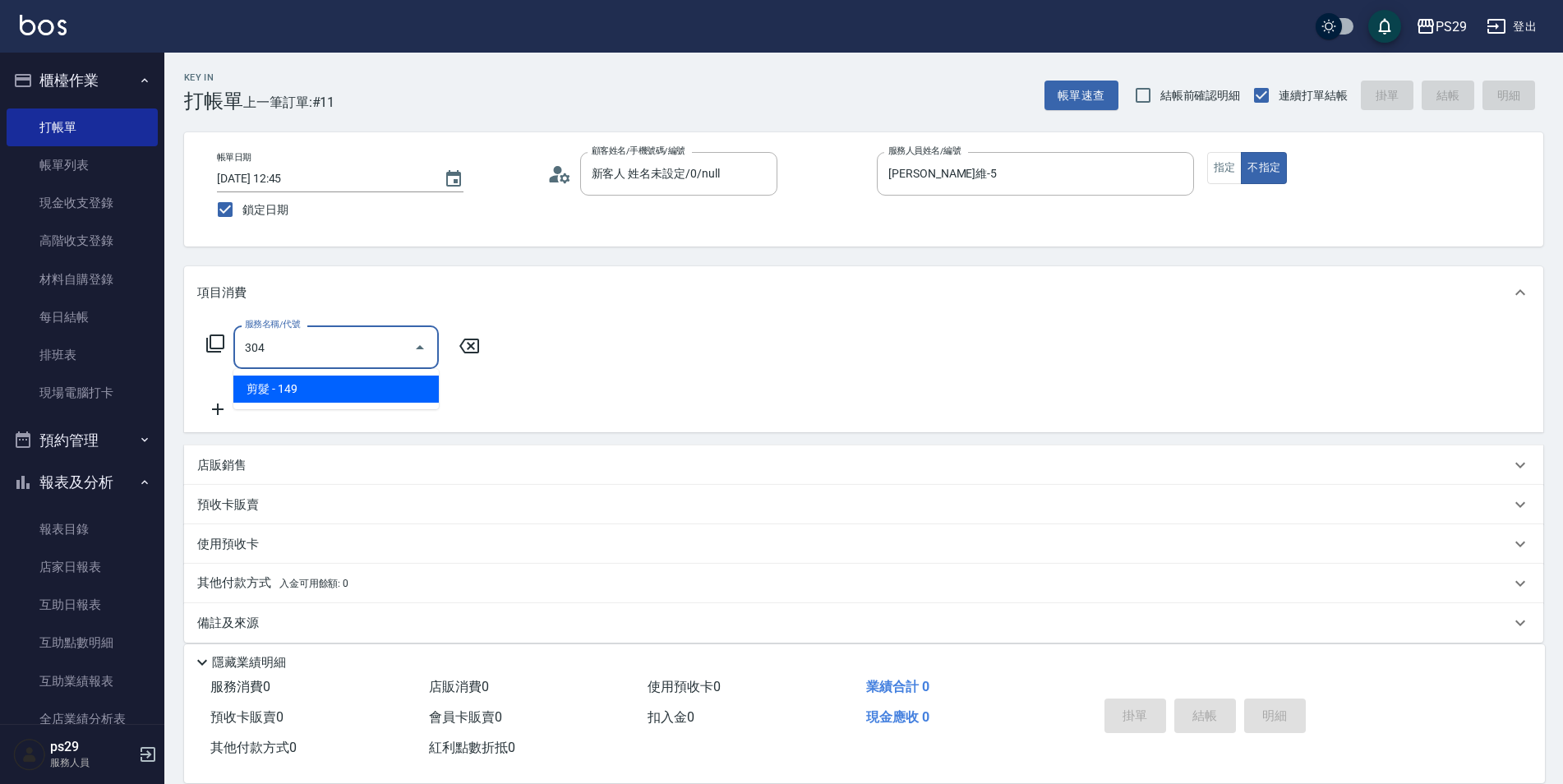
type input "剪髮(304)"
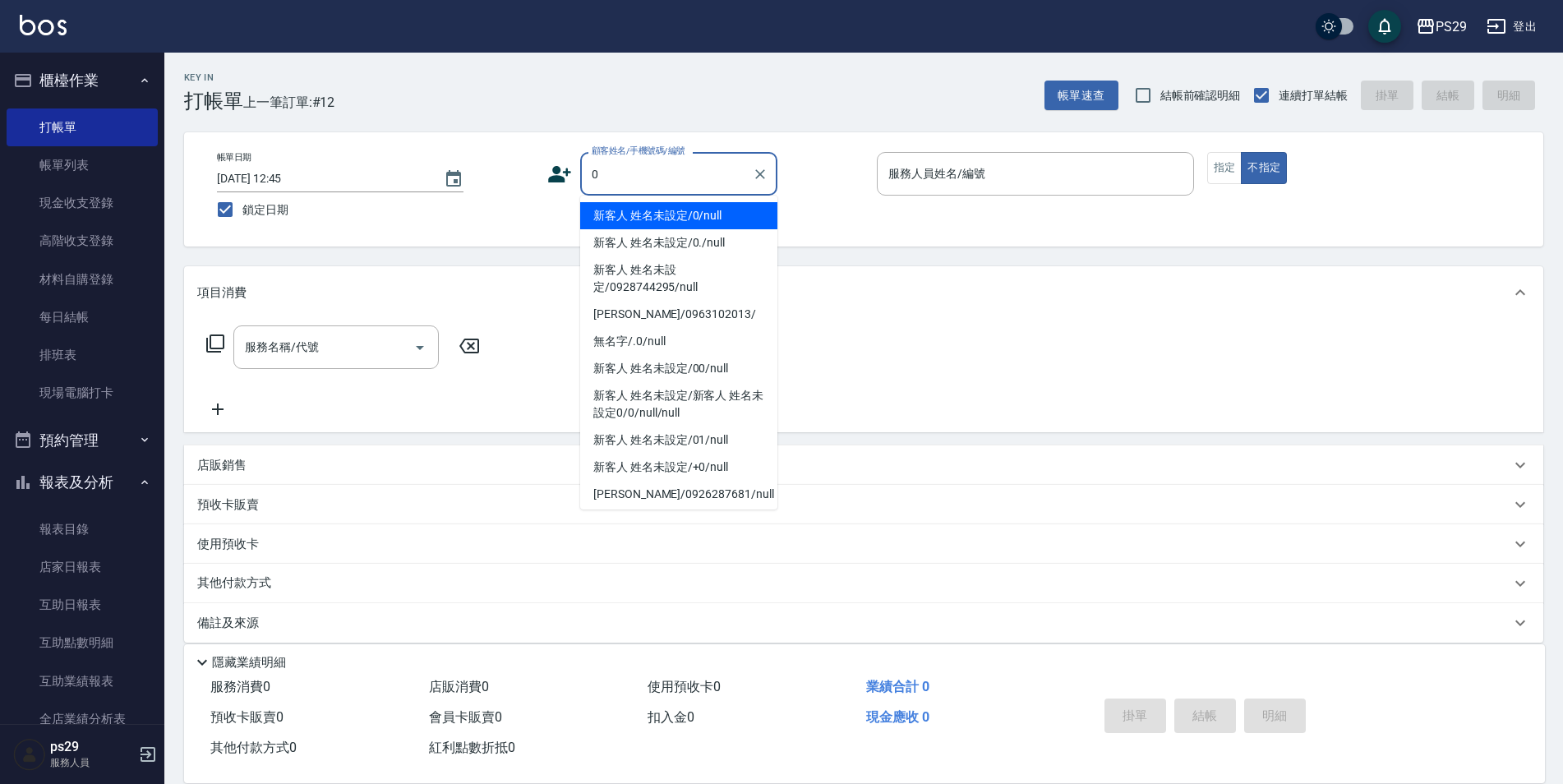
type input "新客人 姓名未設定/0/null"
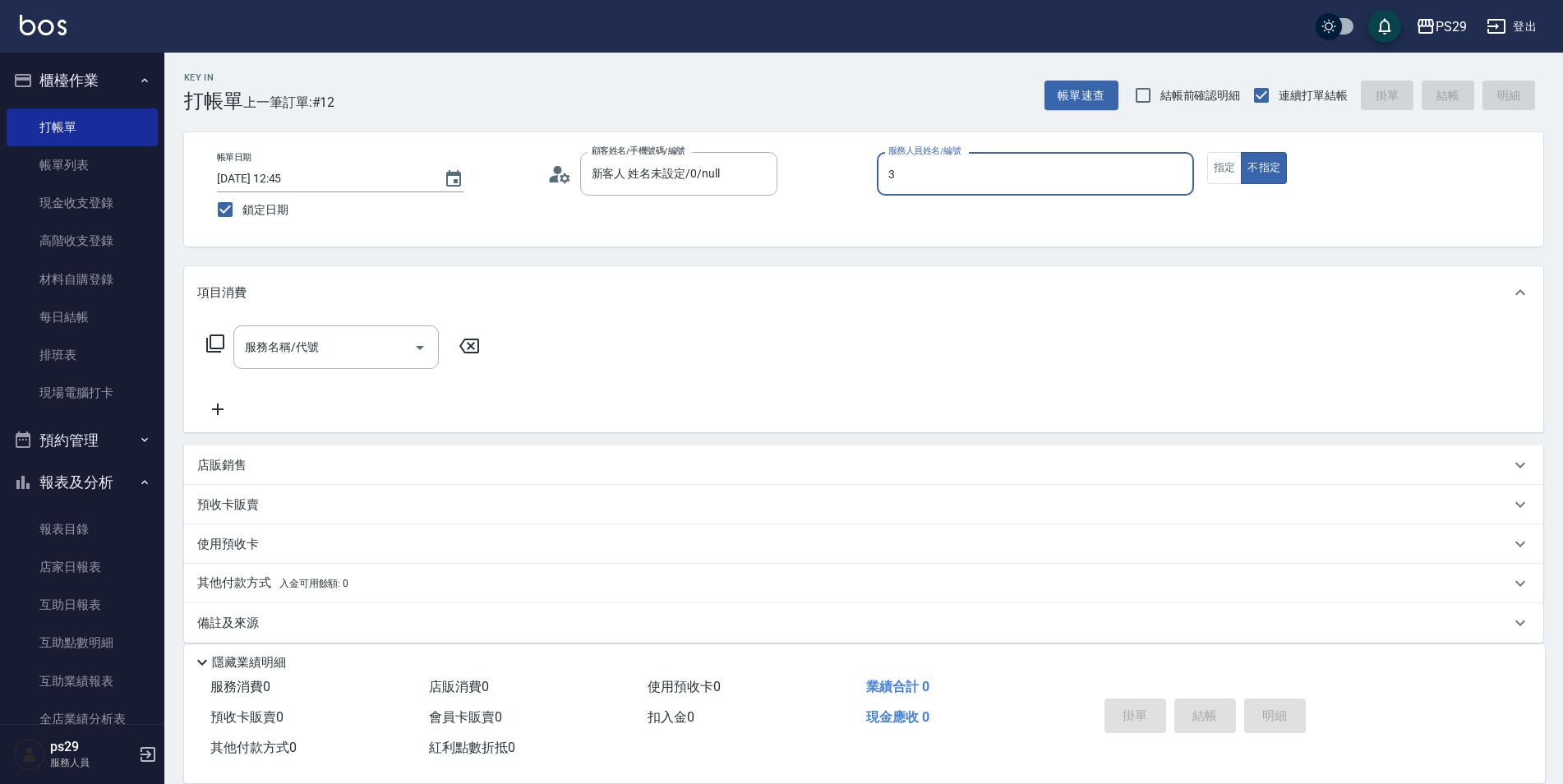
type input "[PERSON_NAME]-3"
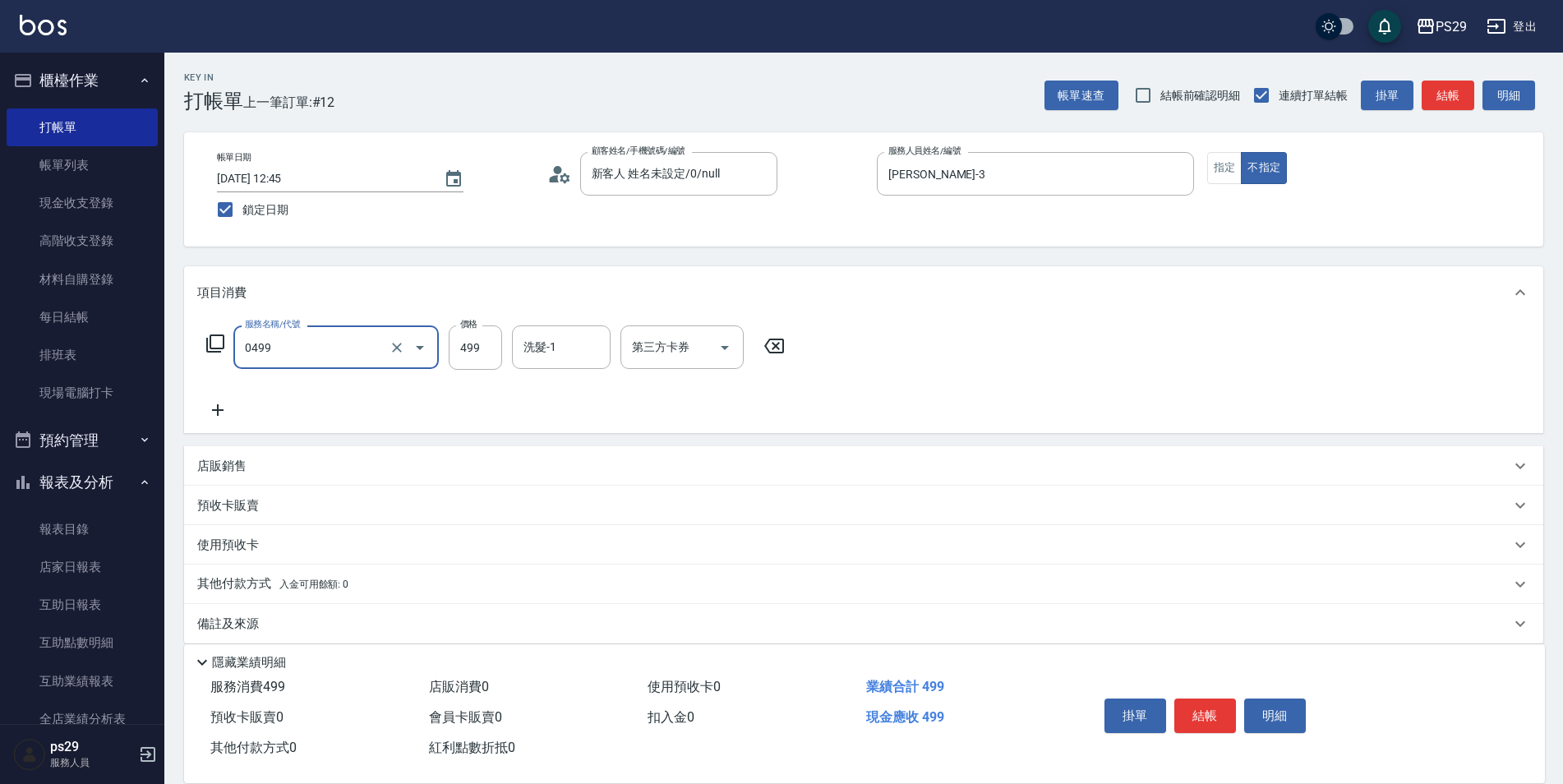
type input "[PERSON_NAME]499(0499)"
type input "[PERSON_NAME]-23"
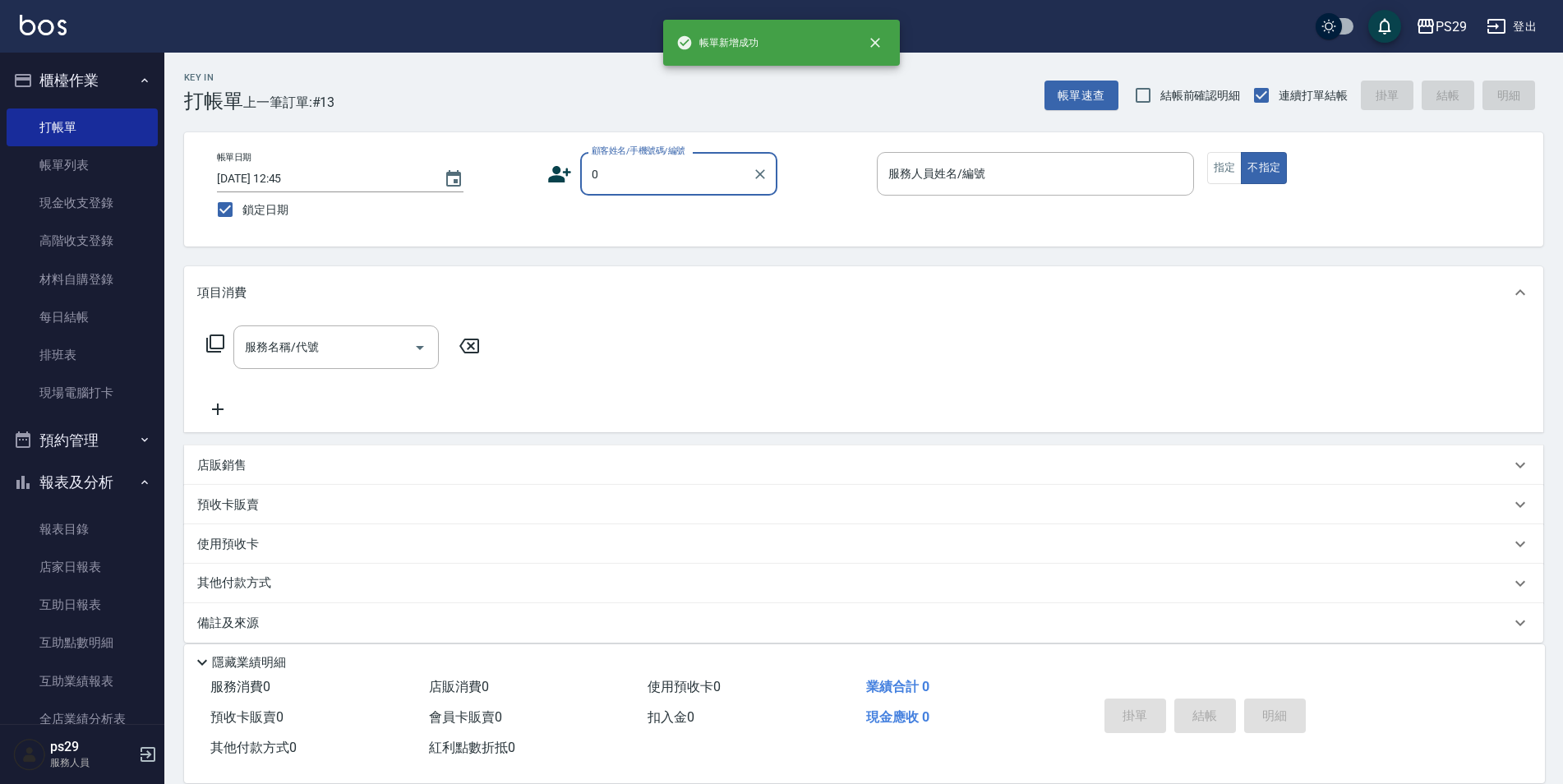
type input "新客人 姓名未設定/0/null"
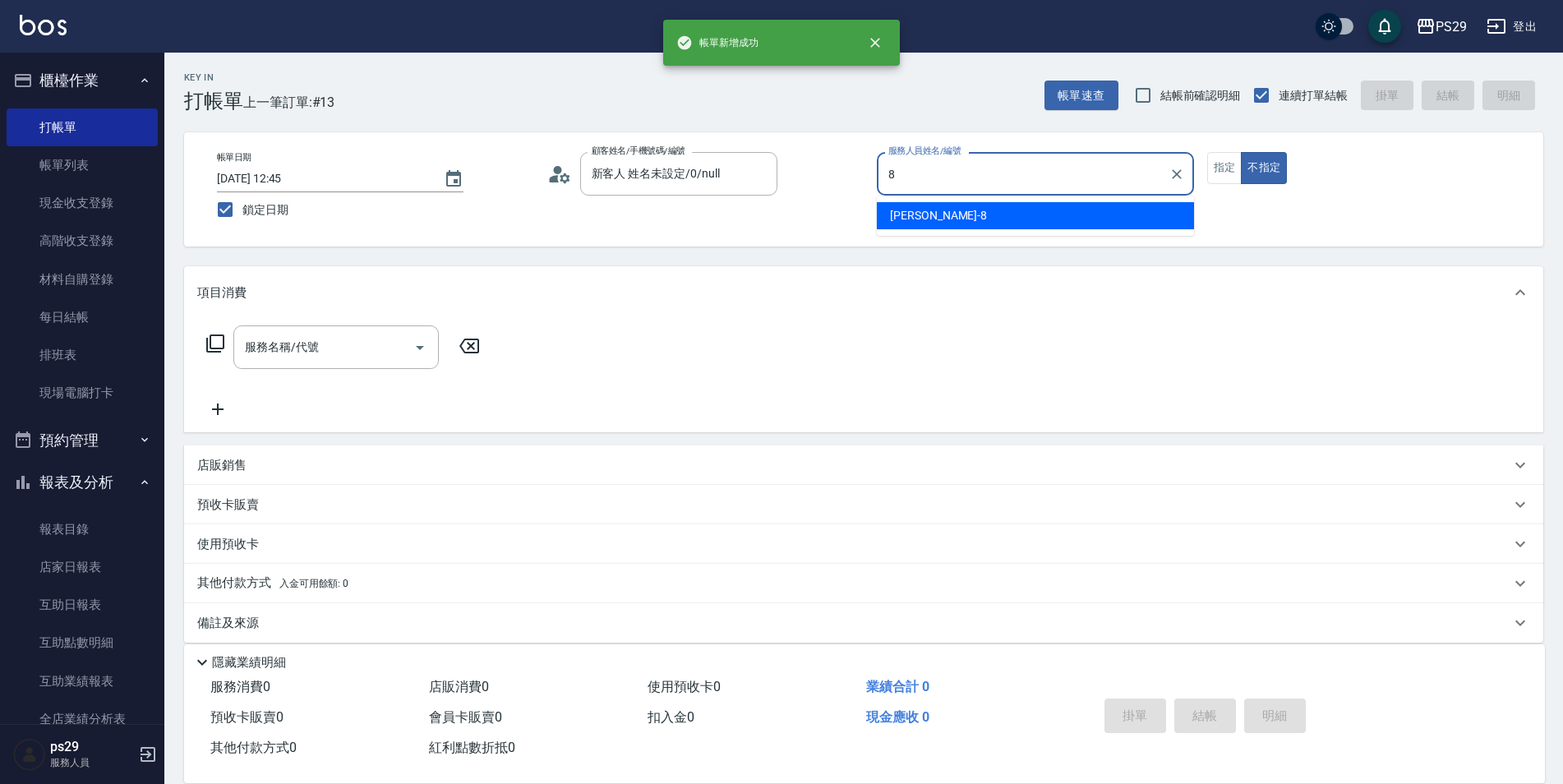
type input "[PERSON_NAME]-8"
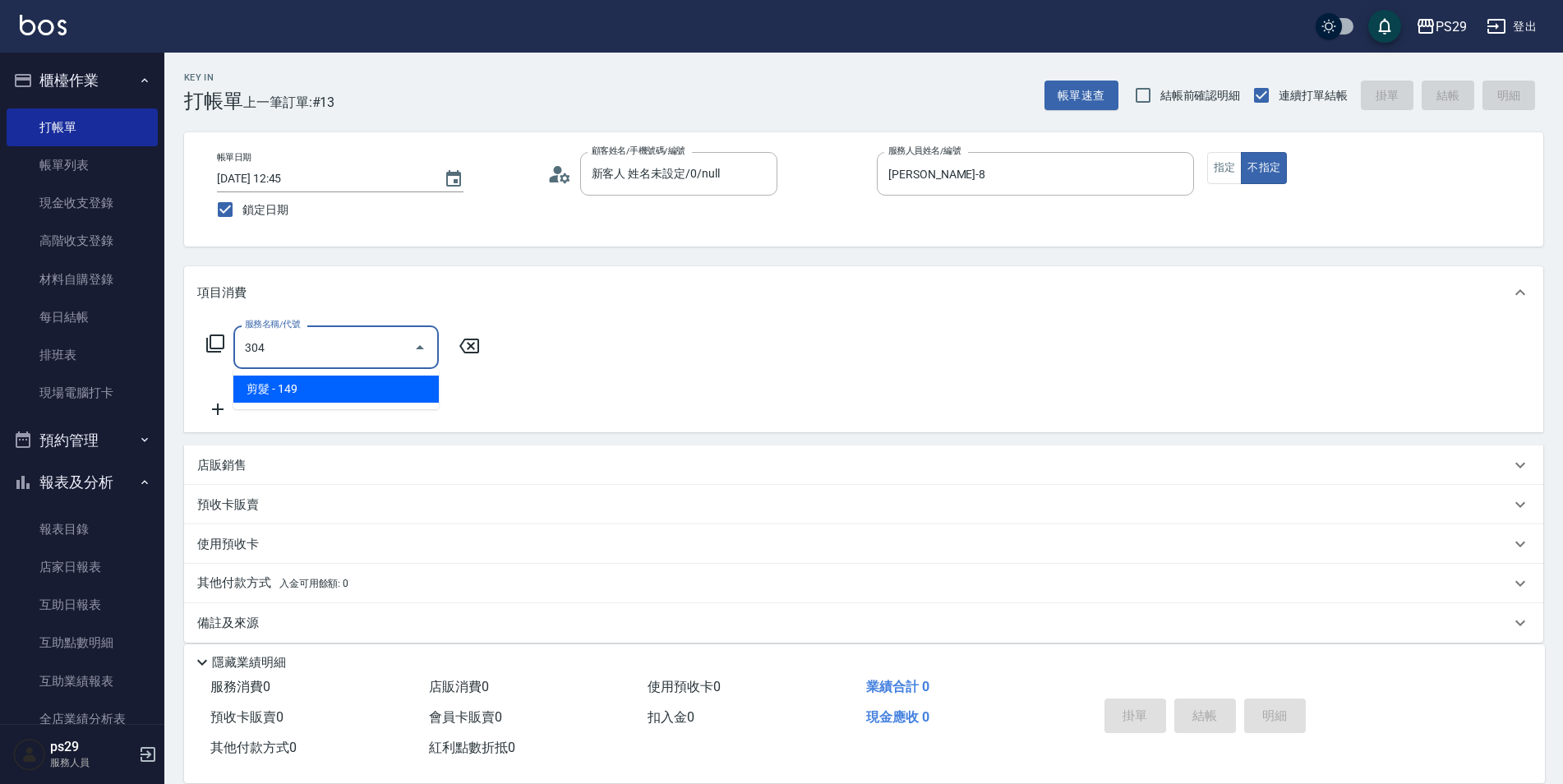
type input "剪髮(304)"
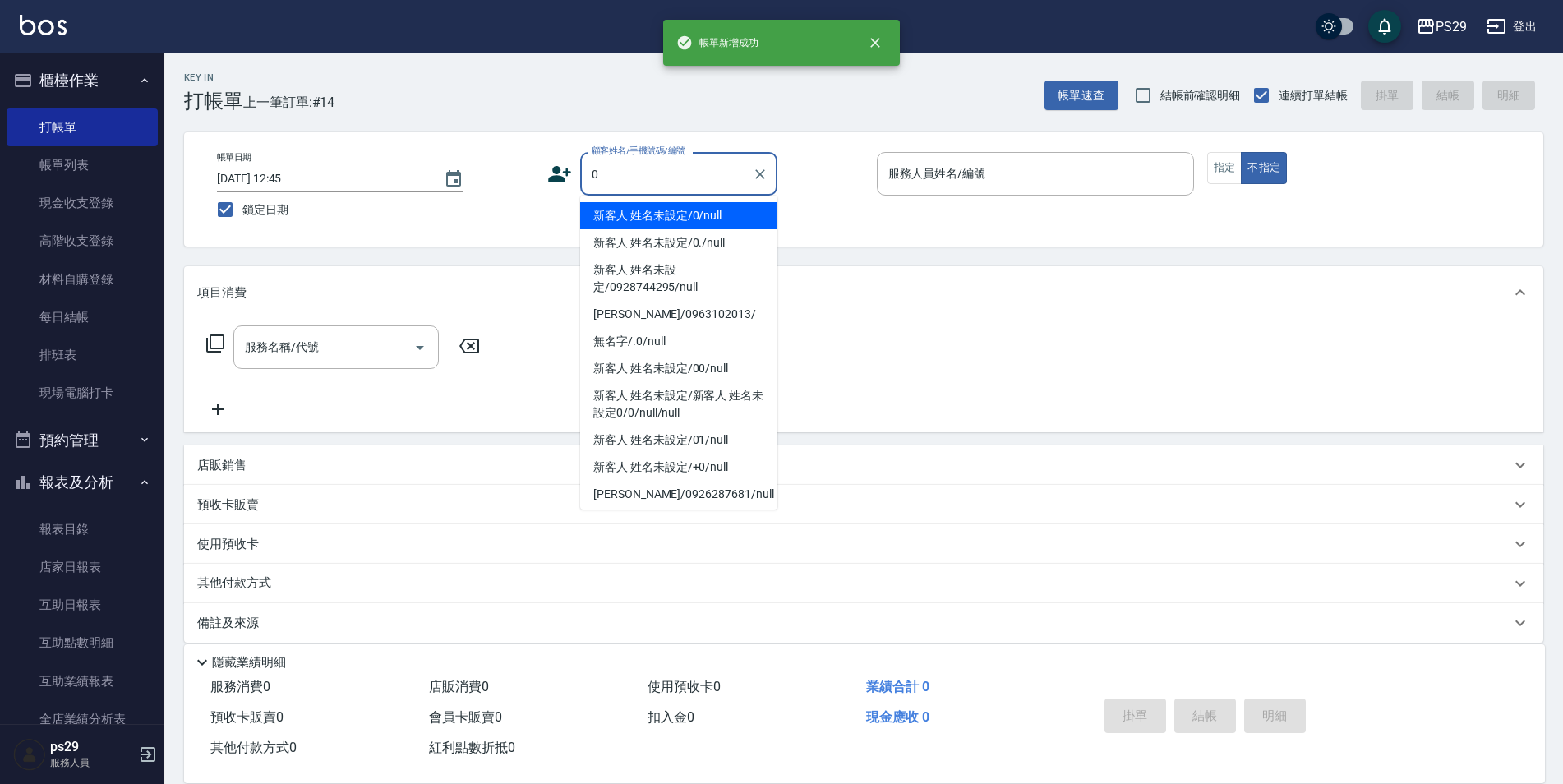
type input "新客人 姓名未設定/0/null"
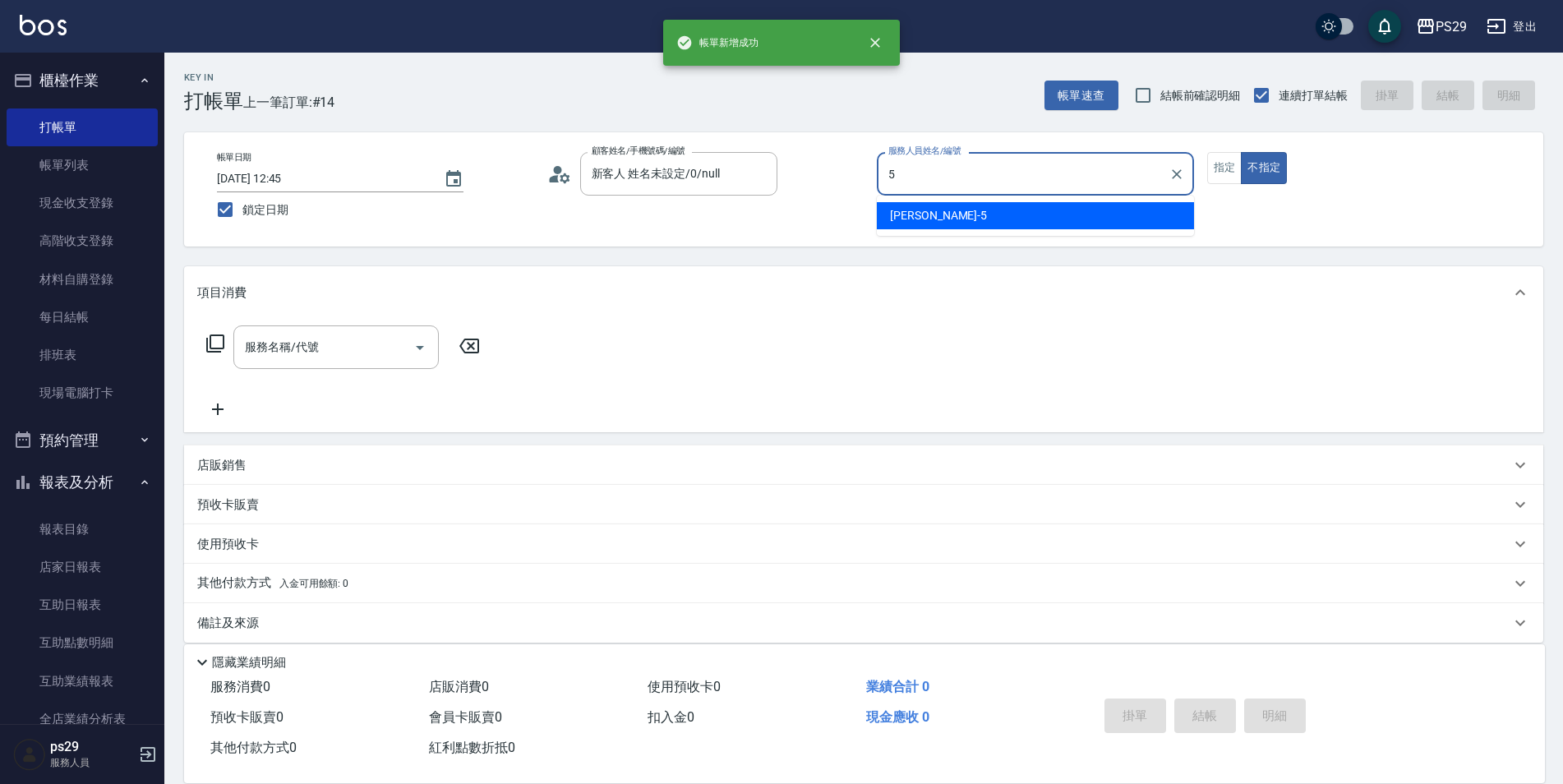
type input "[PERSON_NAME]維-5"
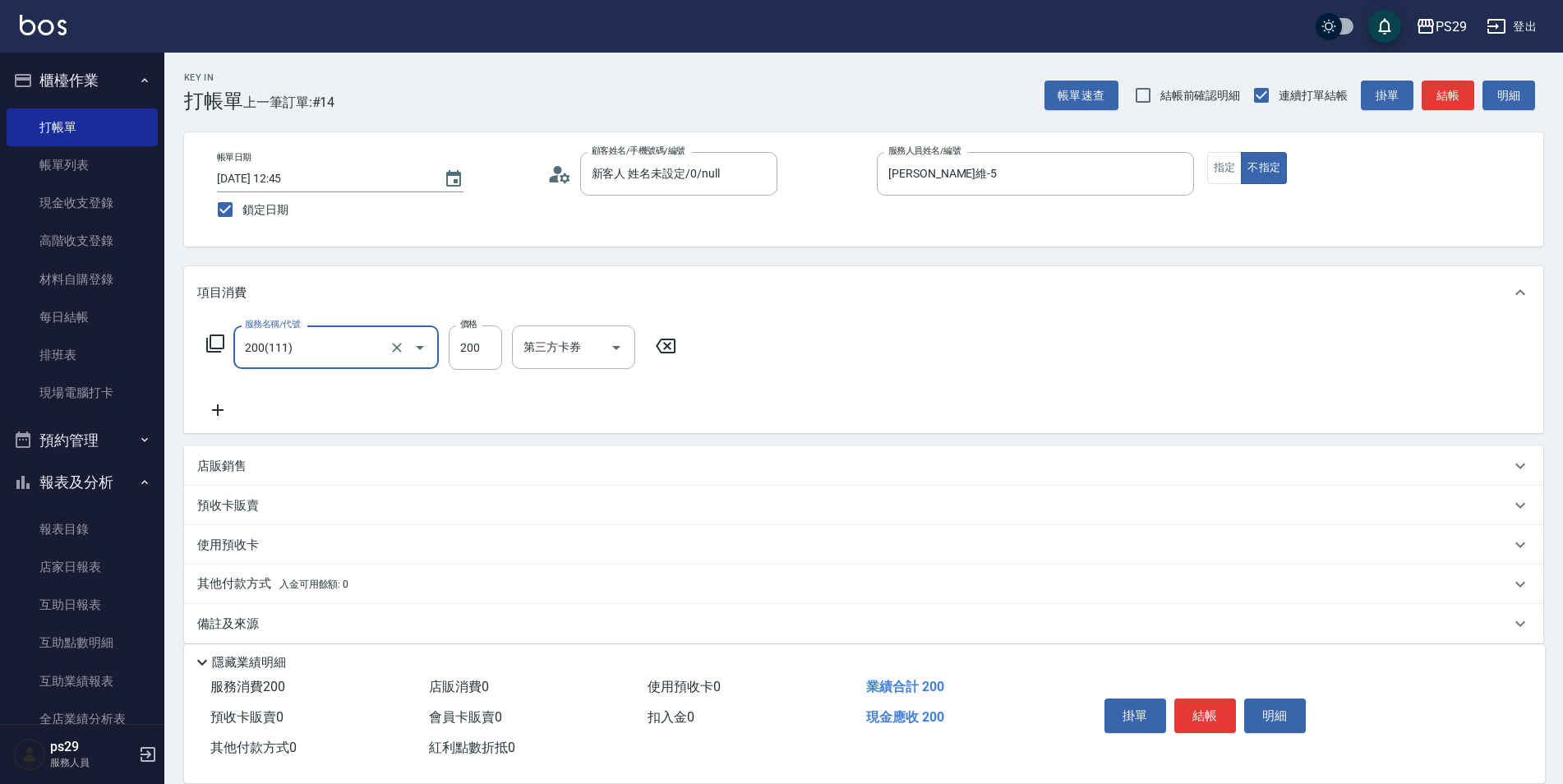
type input "200(111)"
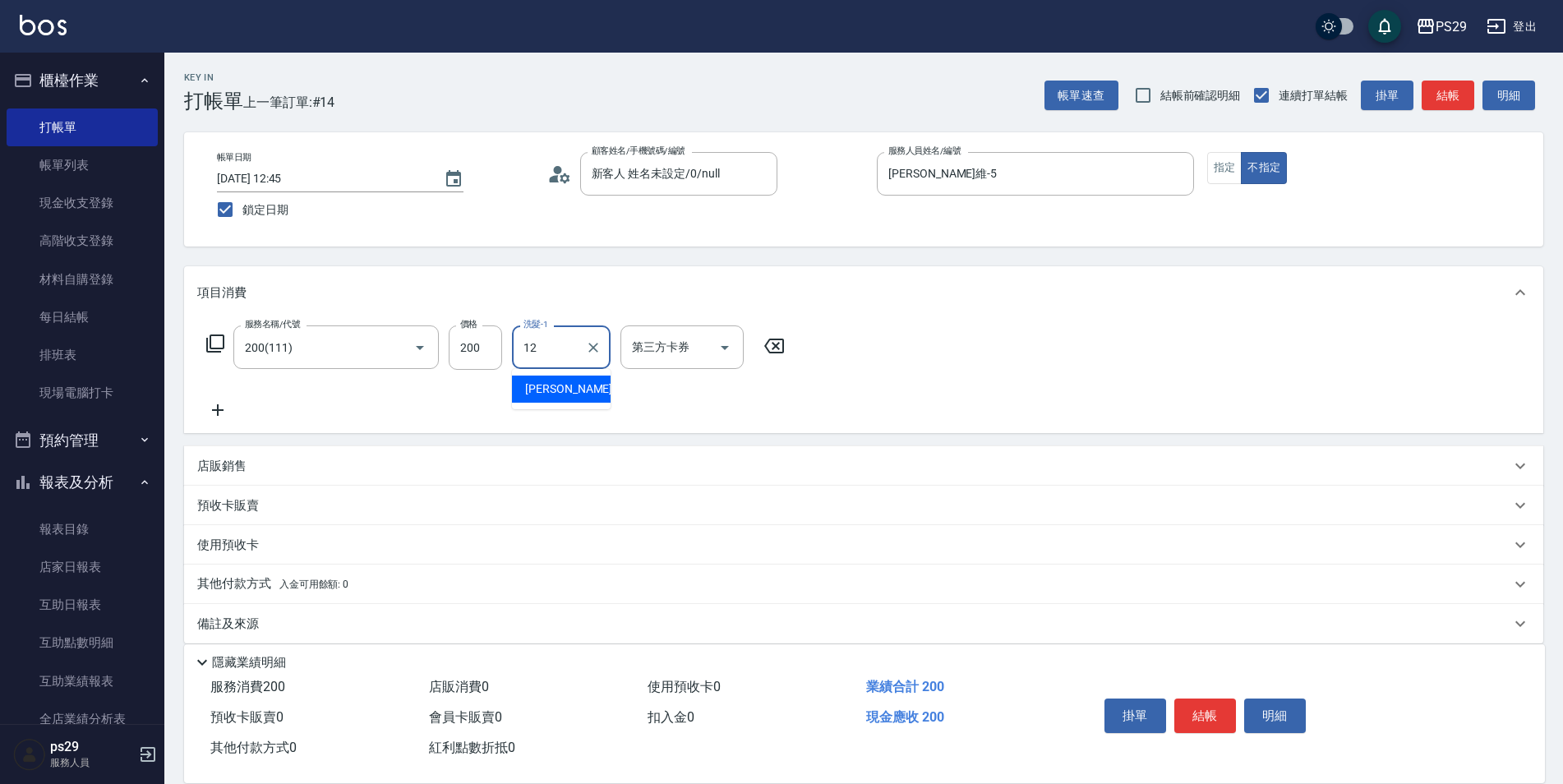
type input "[PERSON_NAME]-12"
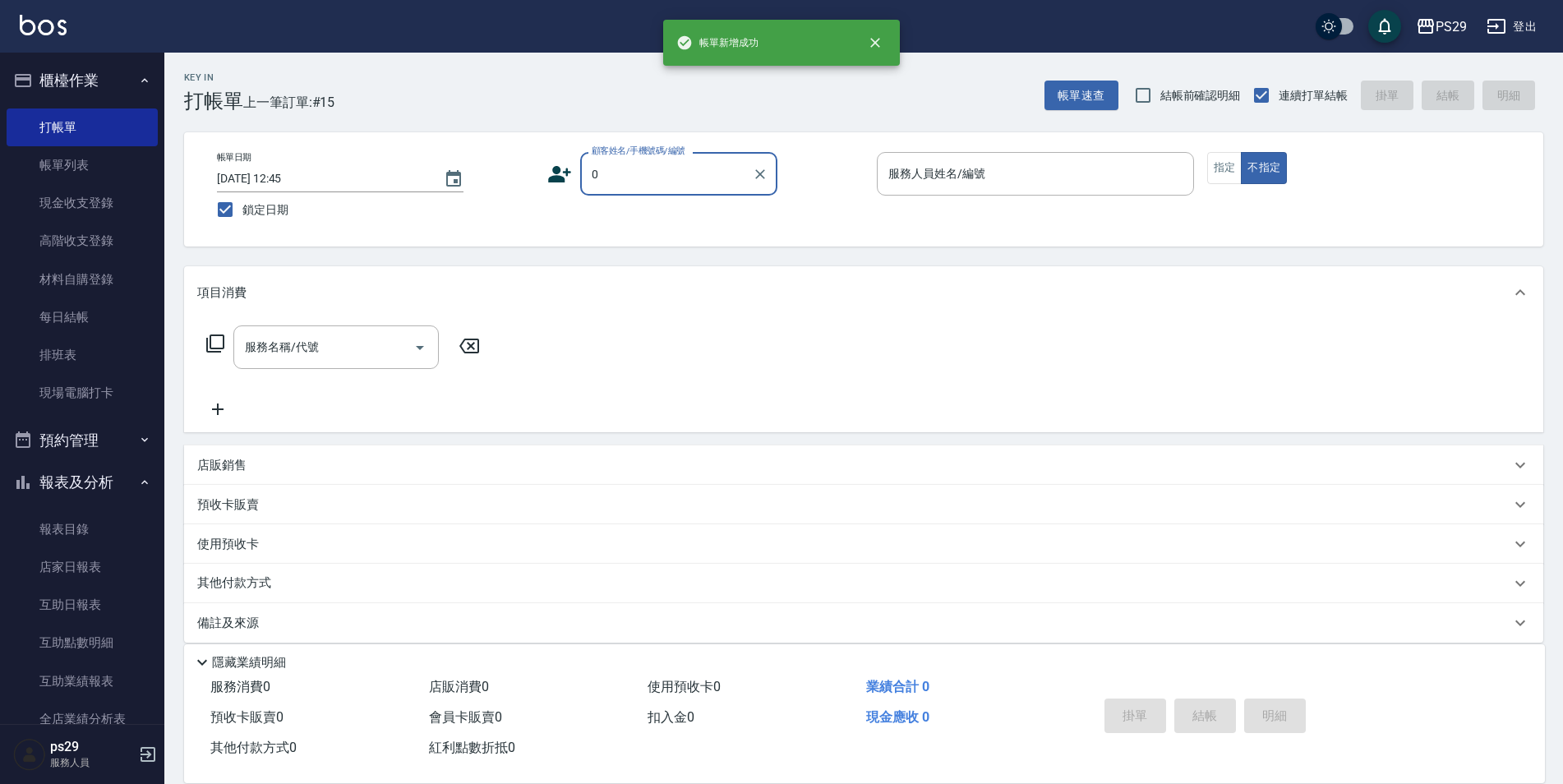
type input "新客人 姓名未設定/0/null"
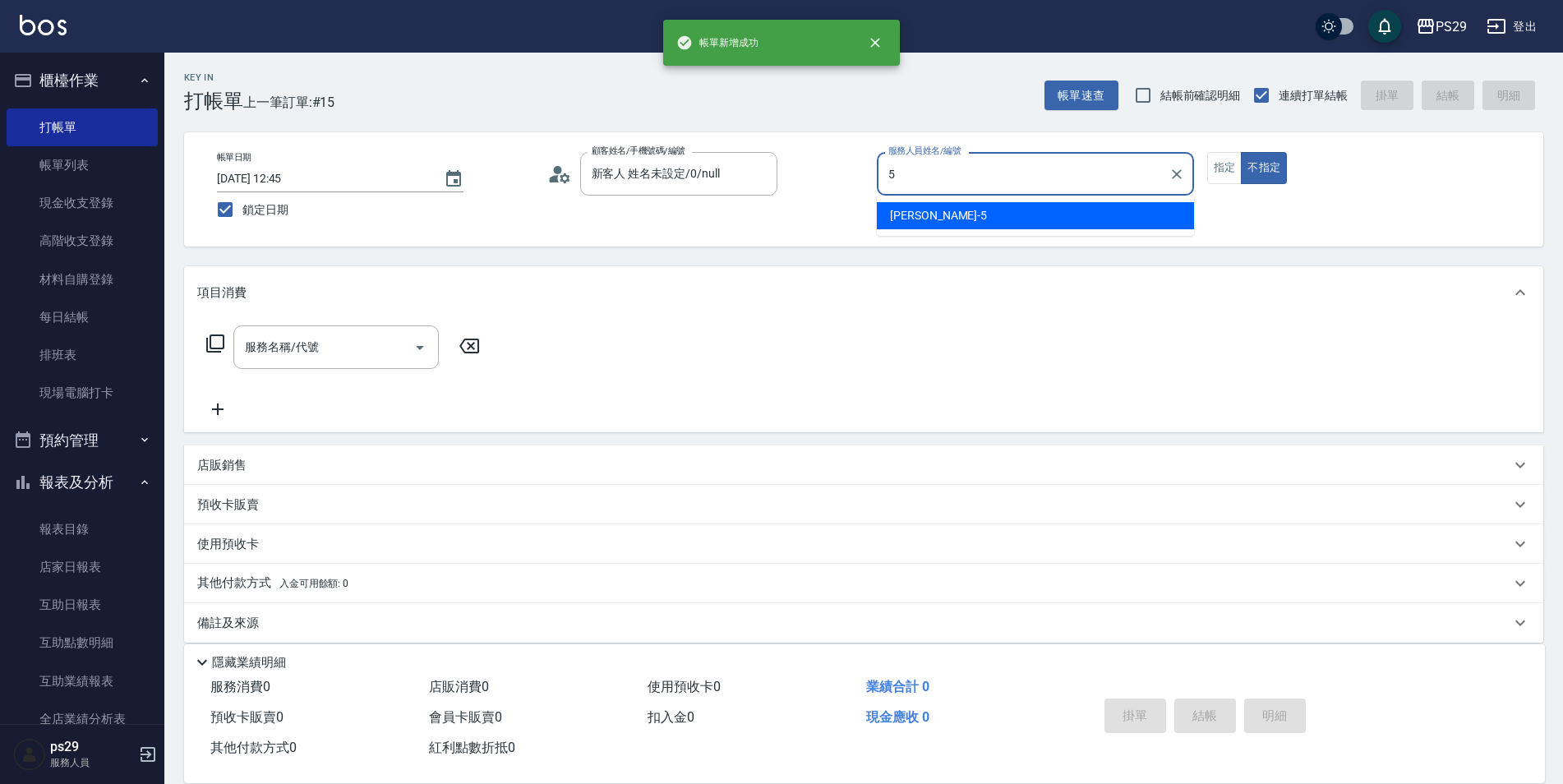
type input "[PERSON_NAME]維-5"
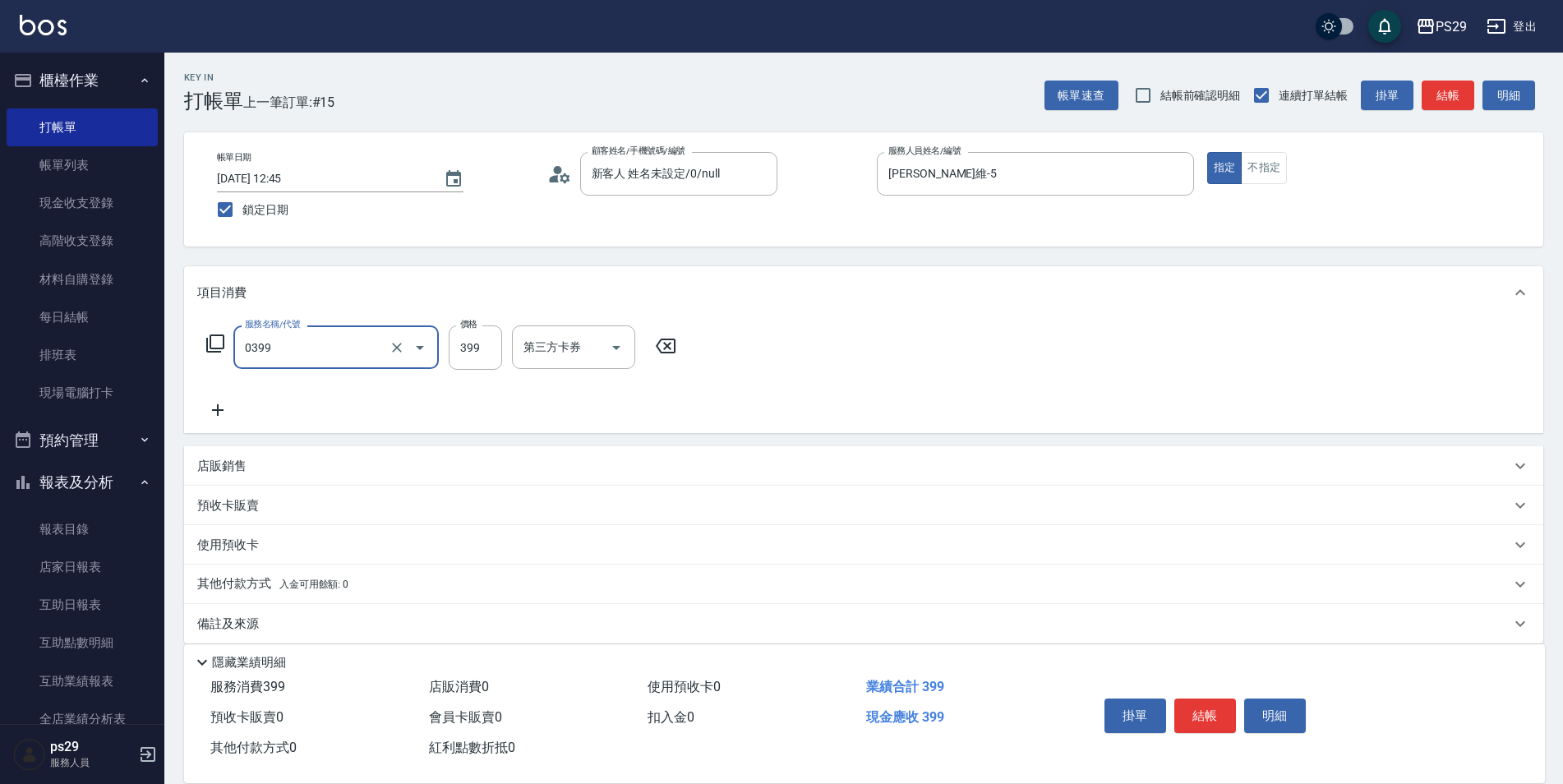
type input "海鹽399(0399)"
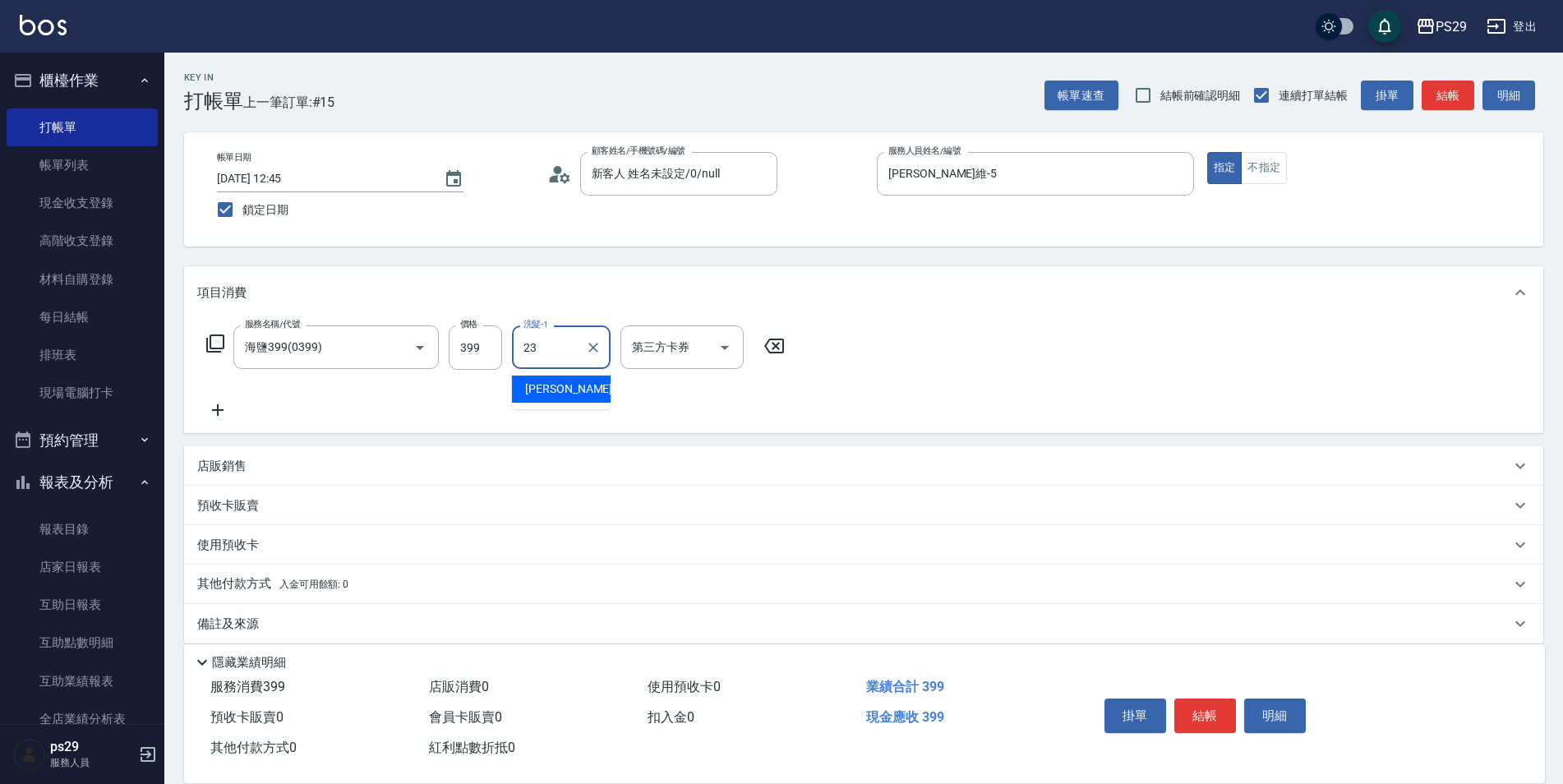
type input "[PERSON_NAME]-23"
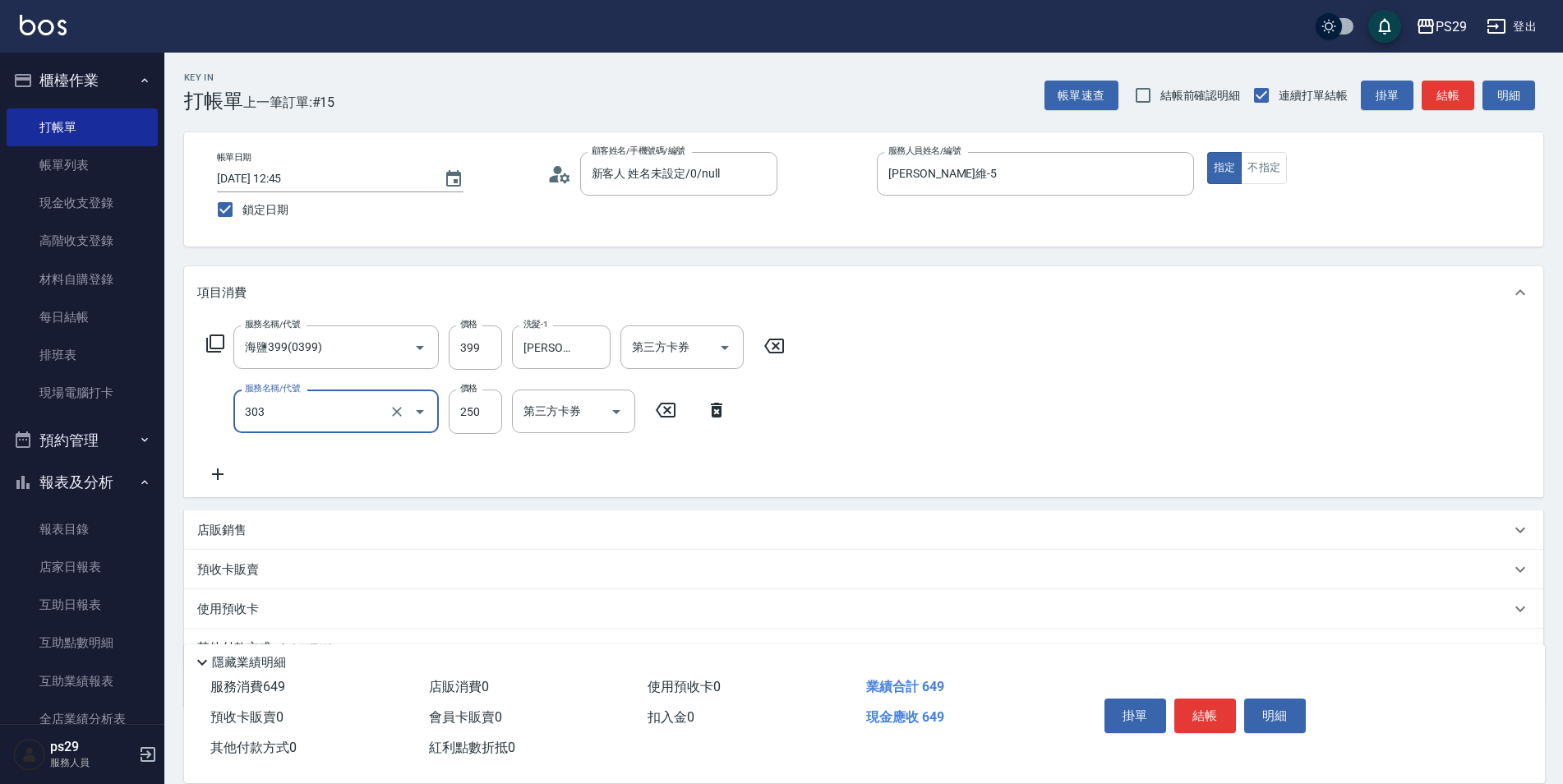
type input "剪髮(303)"
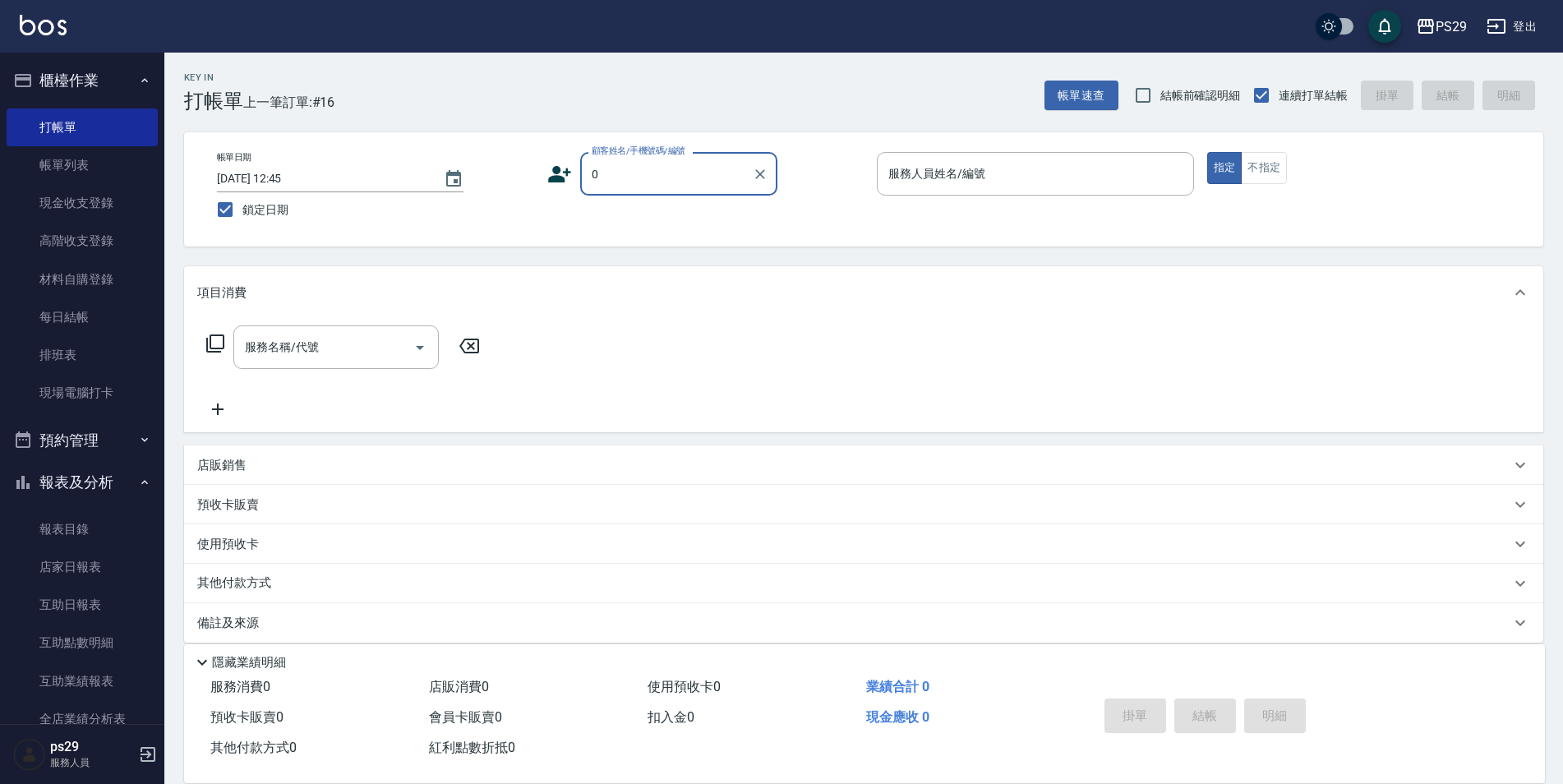
type input "新客人 姓名未設定/0/null"
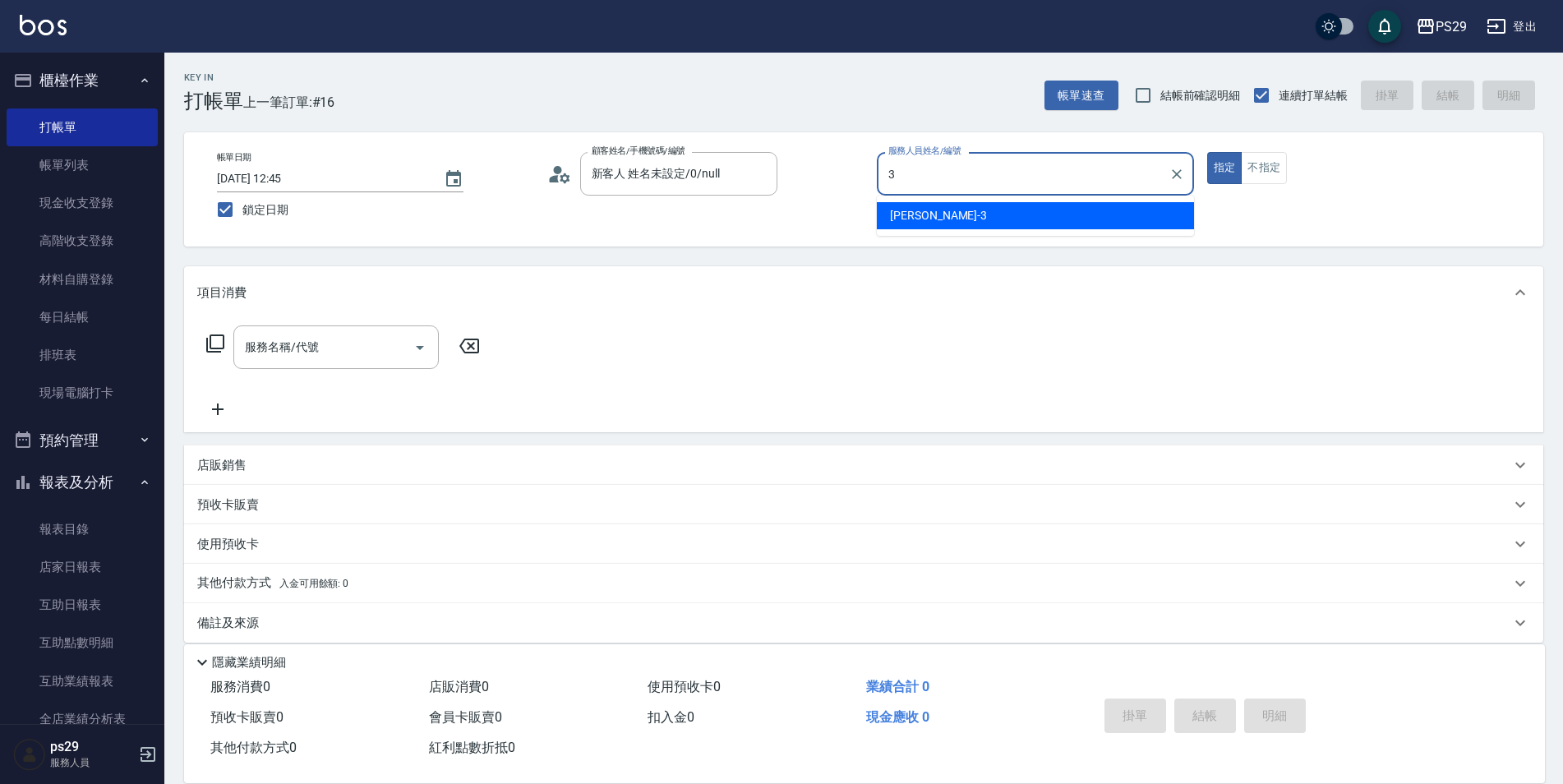
type input "[PERSON_NAME]-3"
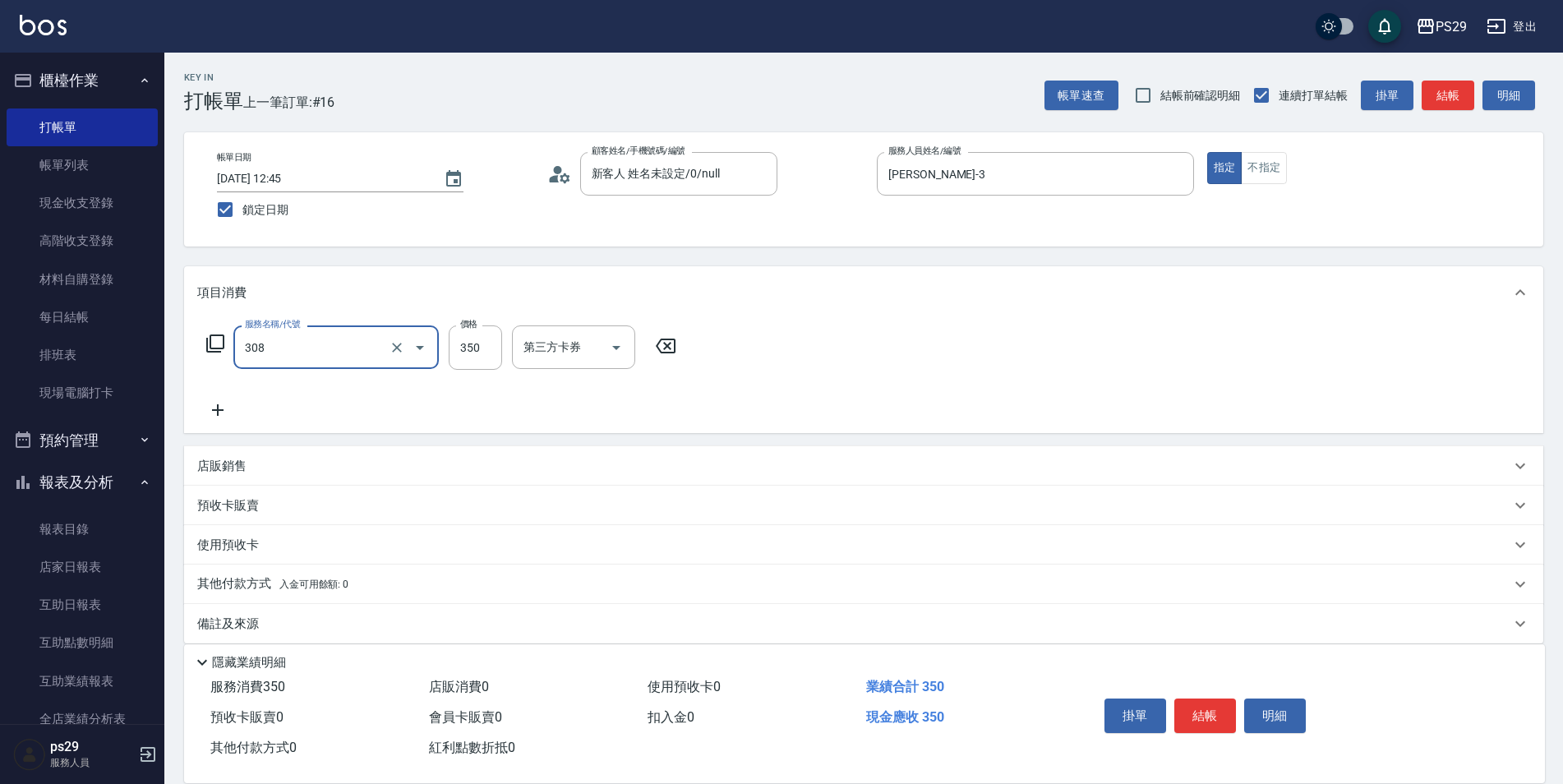
type input "洗+剪(308)"
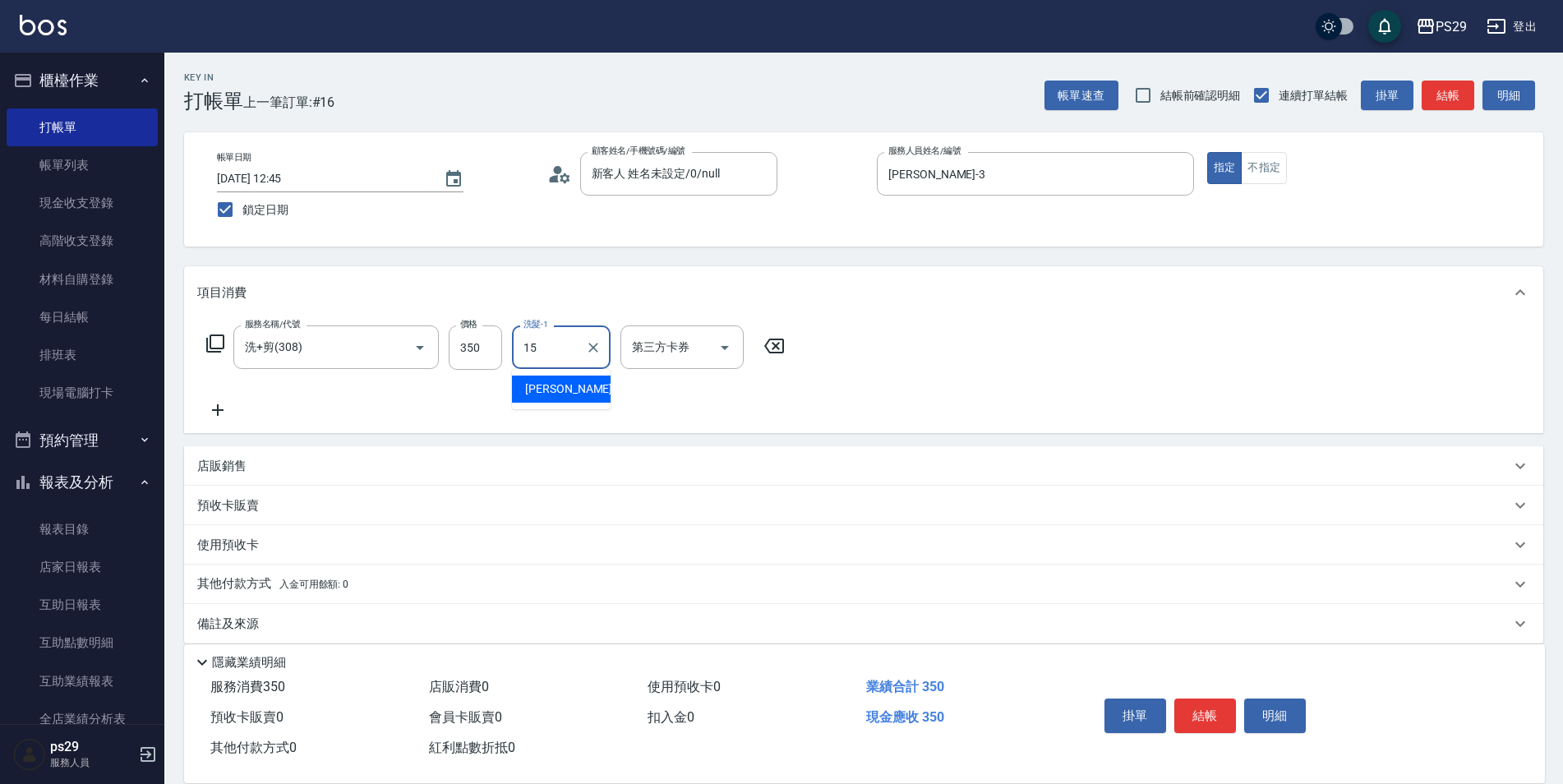
type input "[PERSON_NAME]-15"
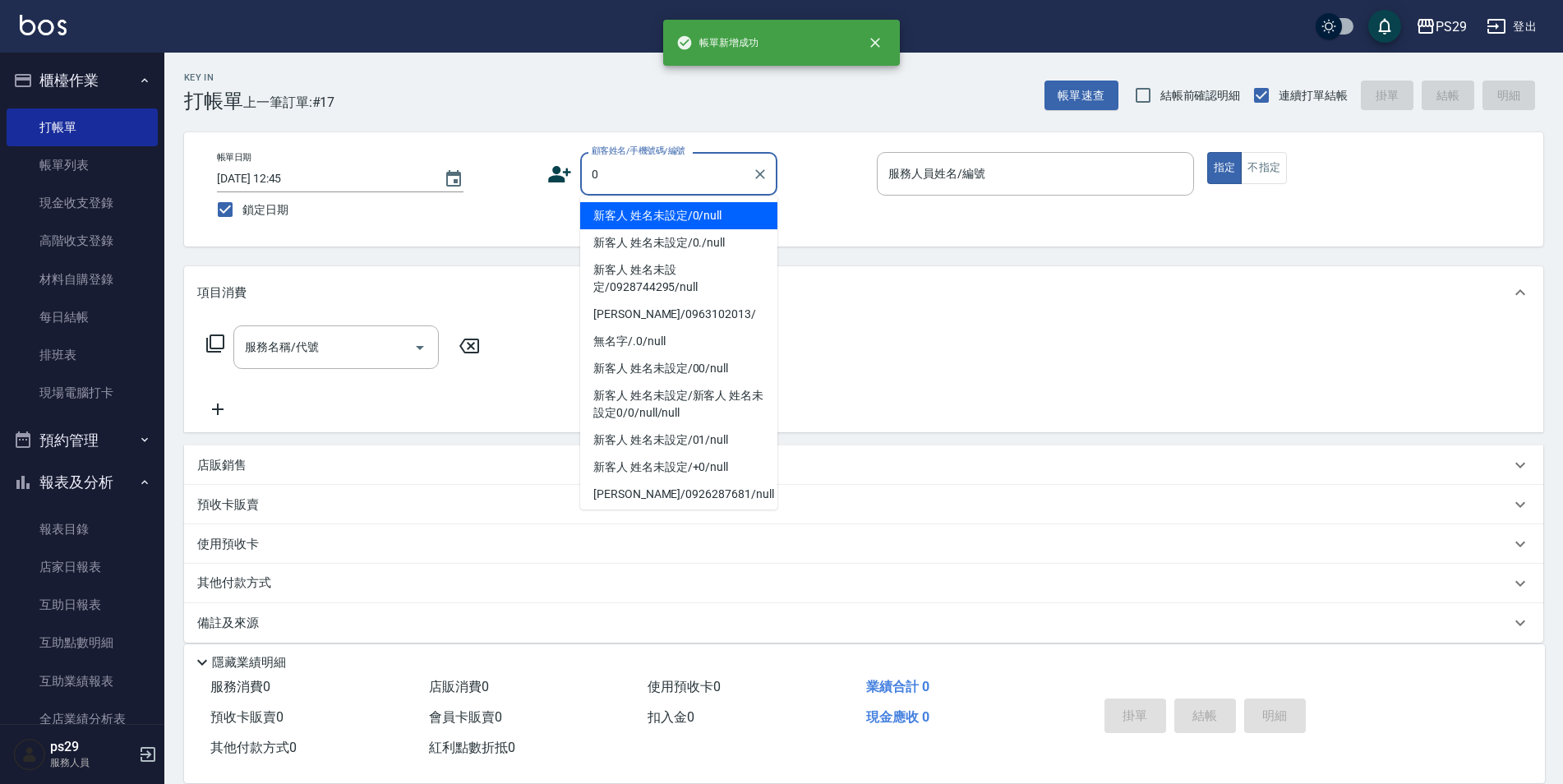
type input "新客人 姓名未設定/0/null"
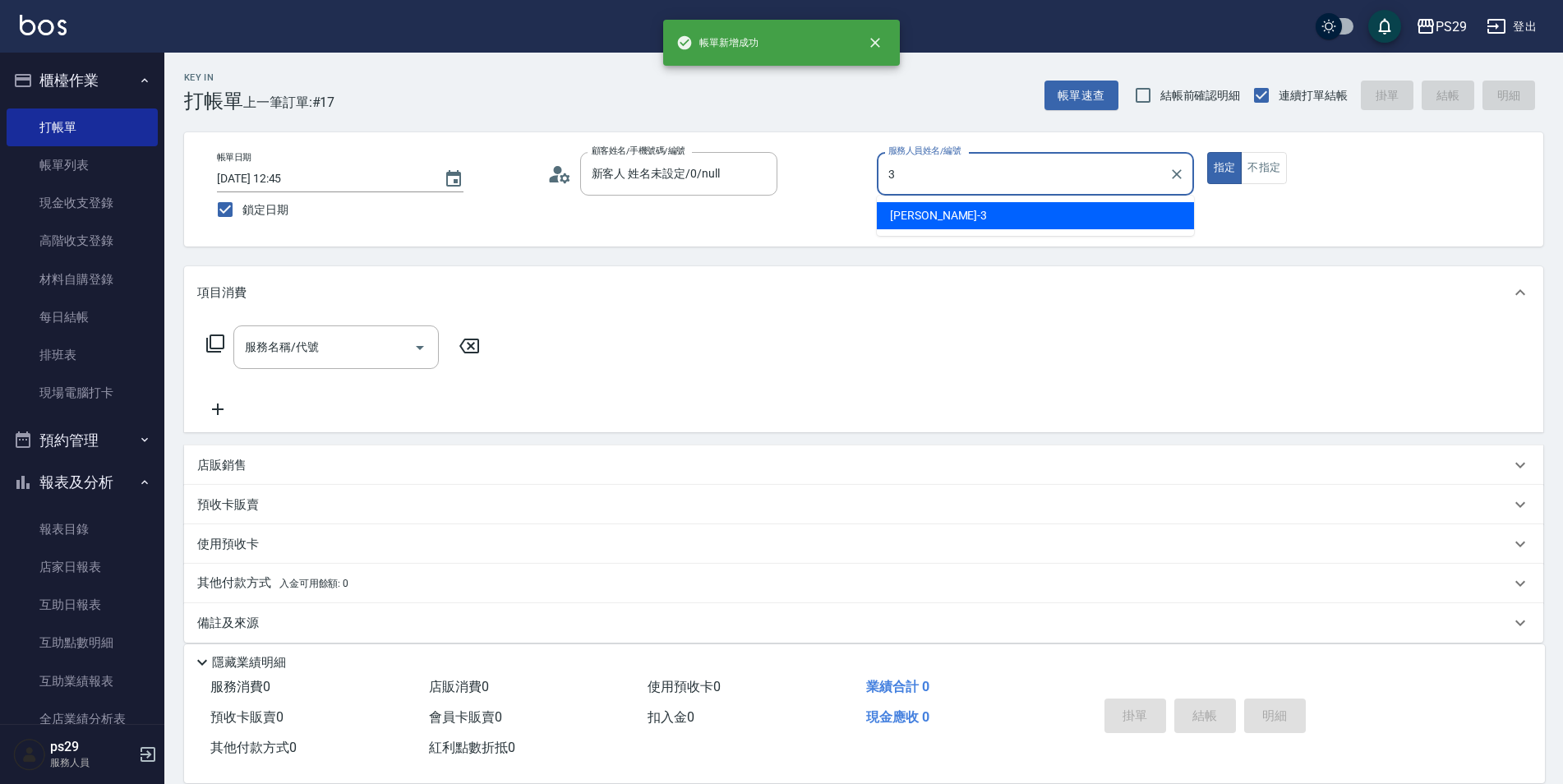
type input "[PERSON_NAME]-3"
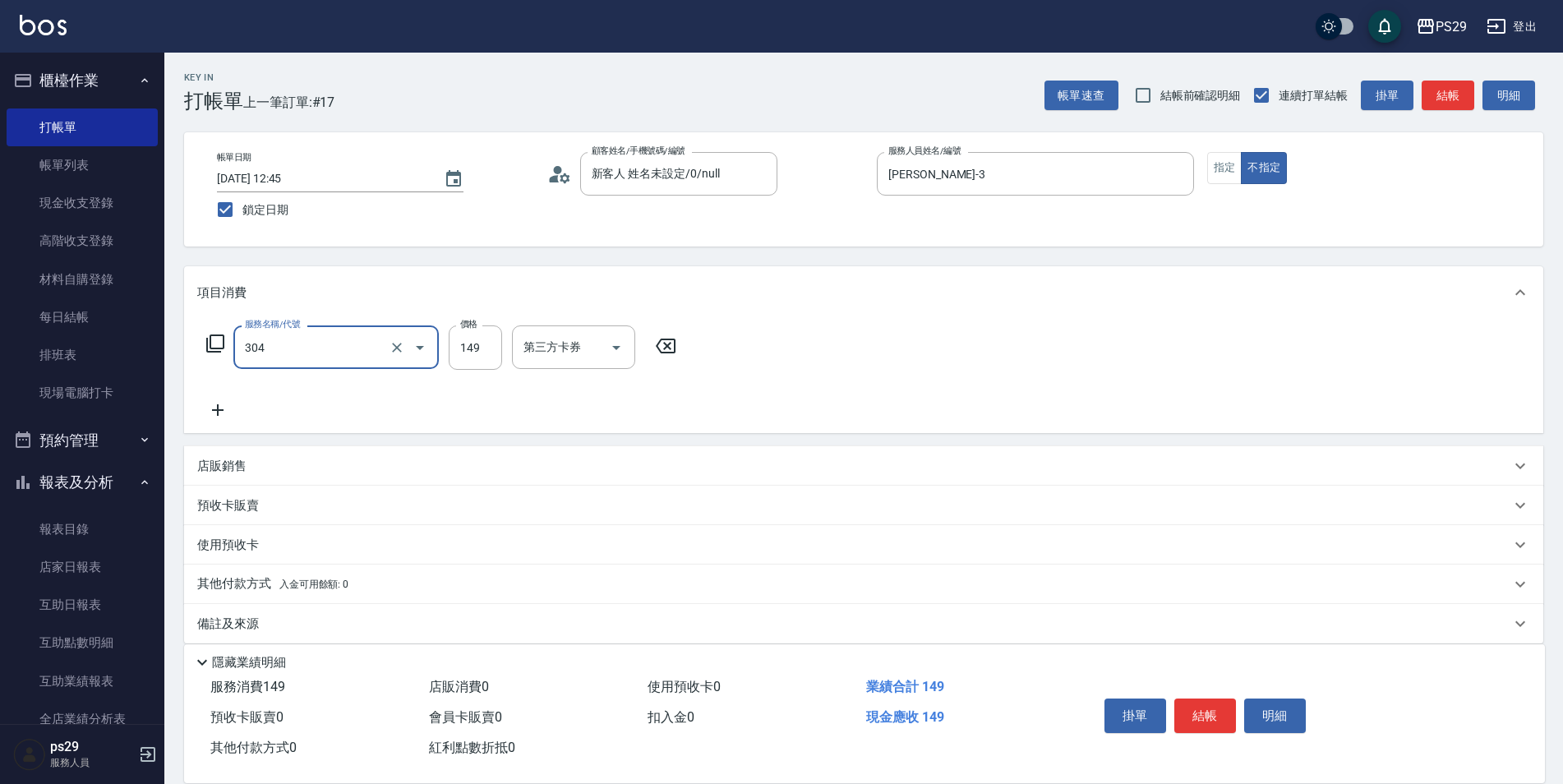
type input "剪髮(304)"
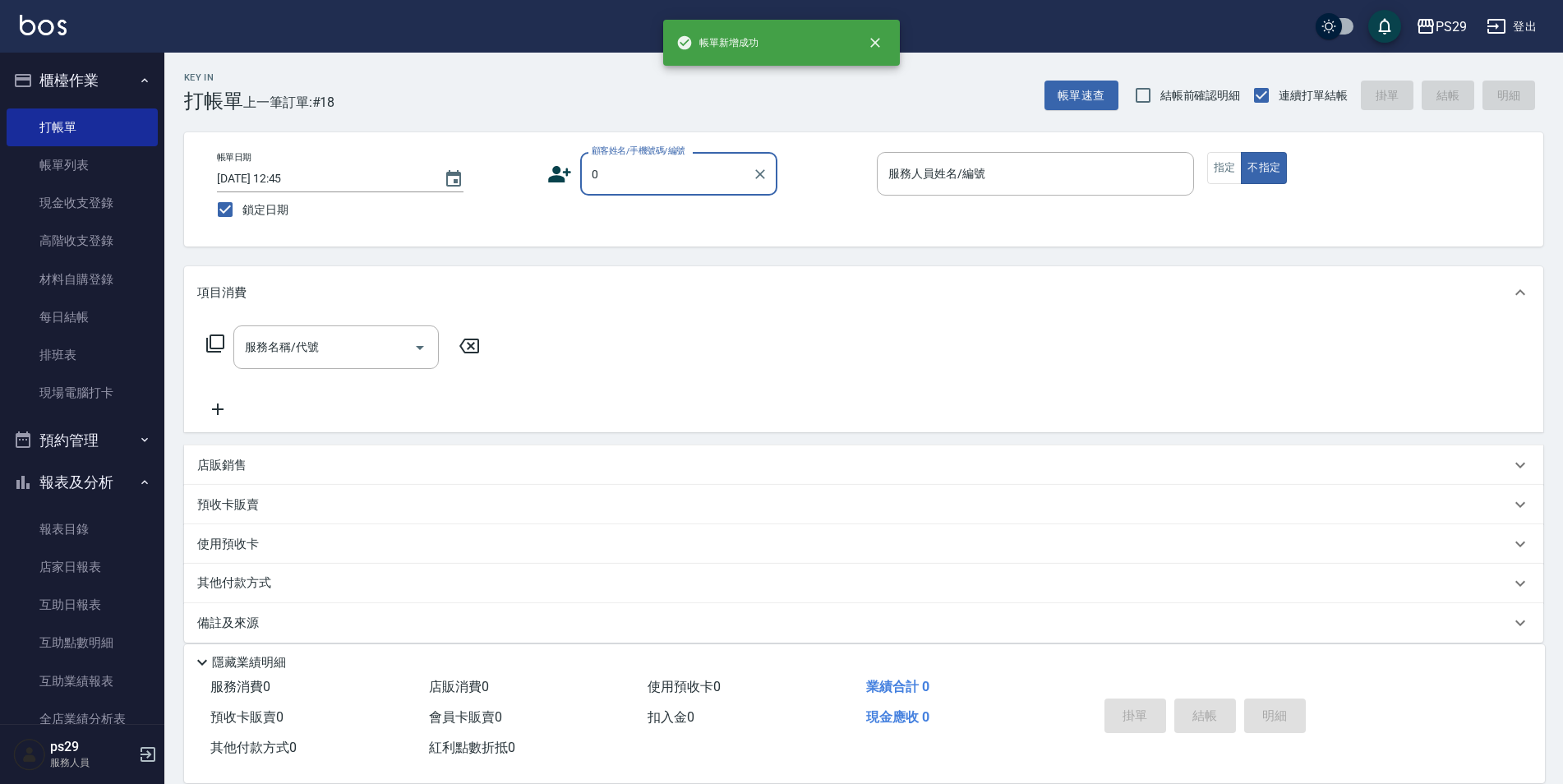
type input "新客人 姓名未設定/0/null"
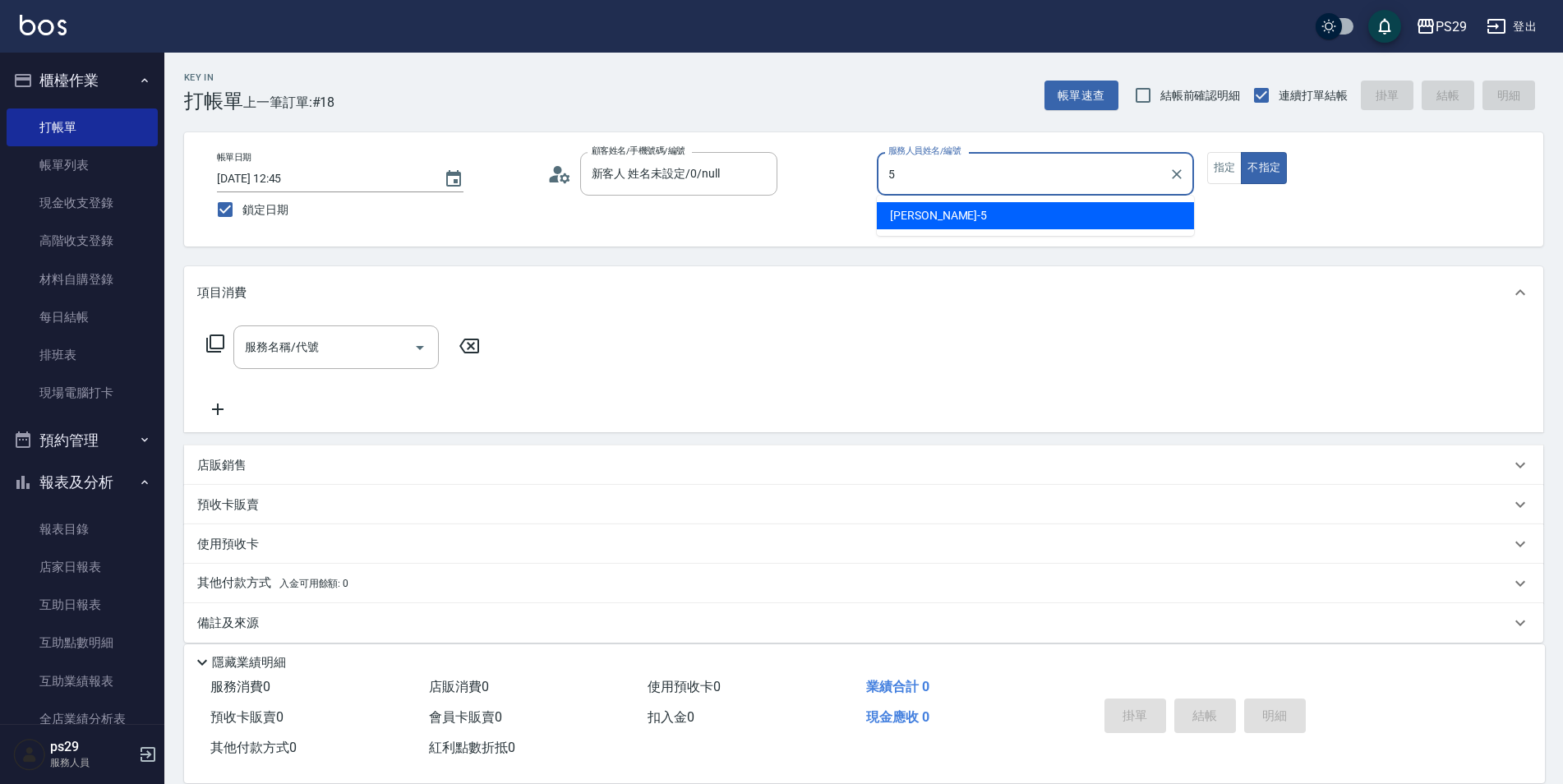
type input "[PERSON_NAME]維-5"
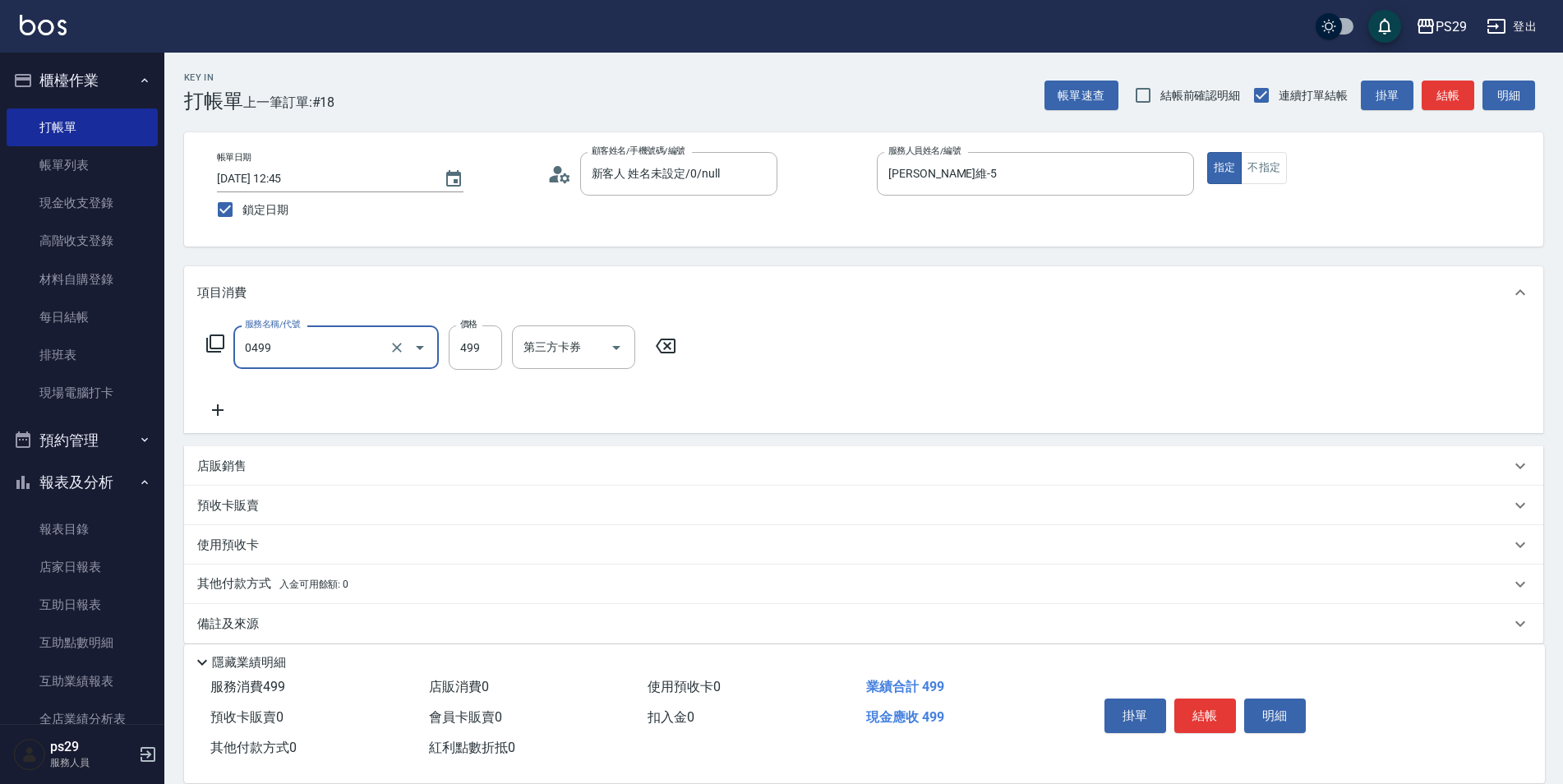
type input "[PERSON_NAME]499(0499)"
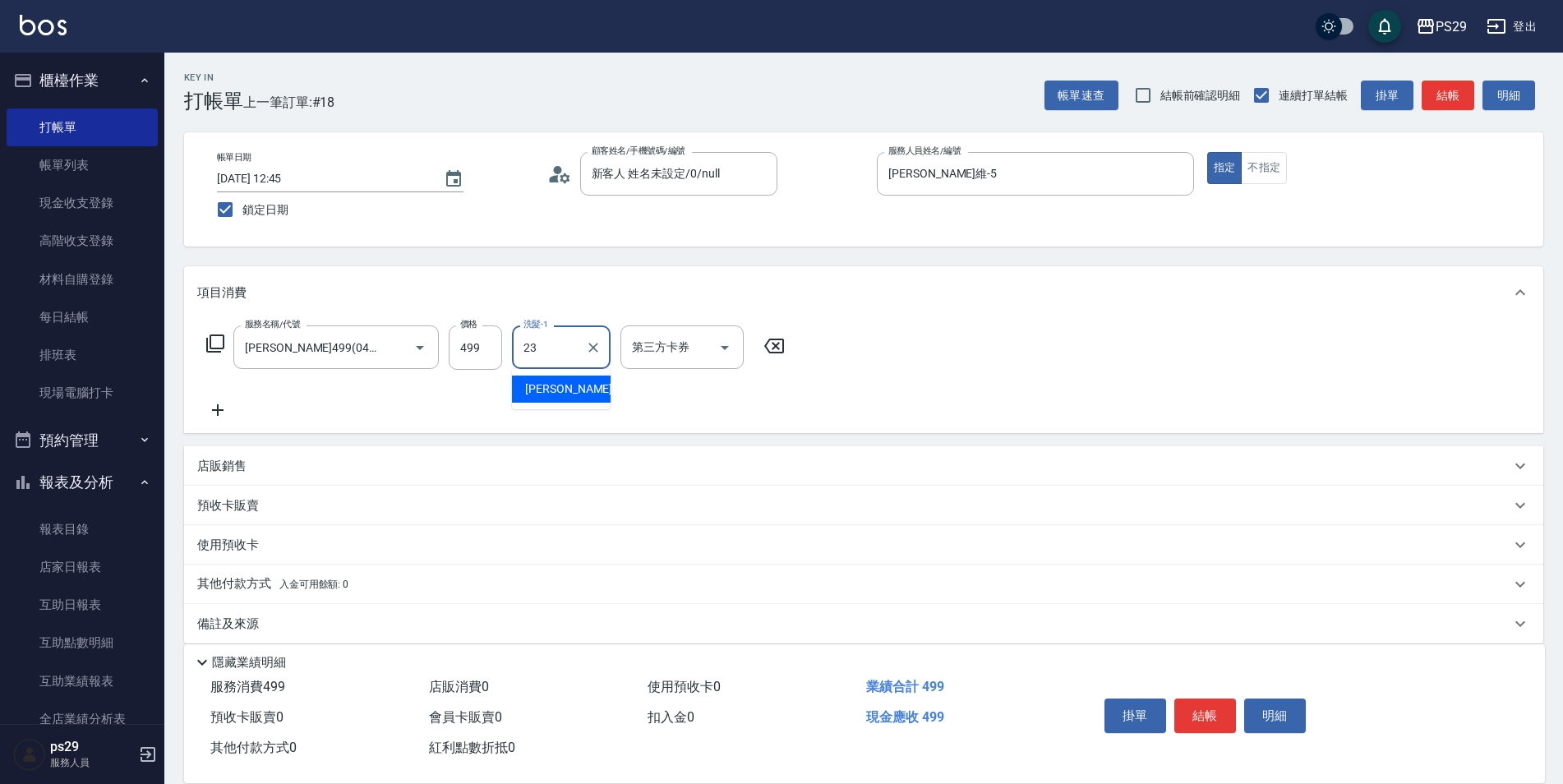
type input "[PERSON_NAME]-23"
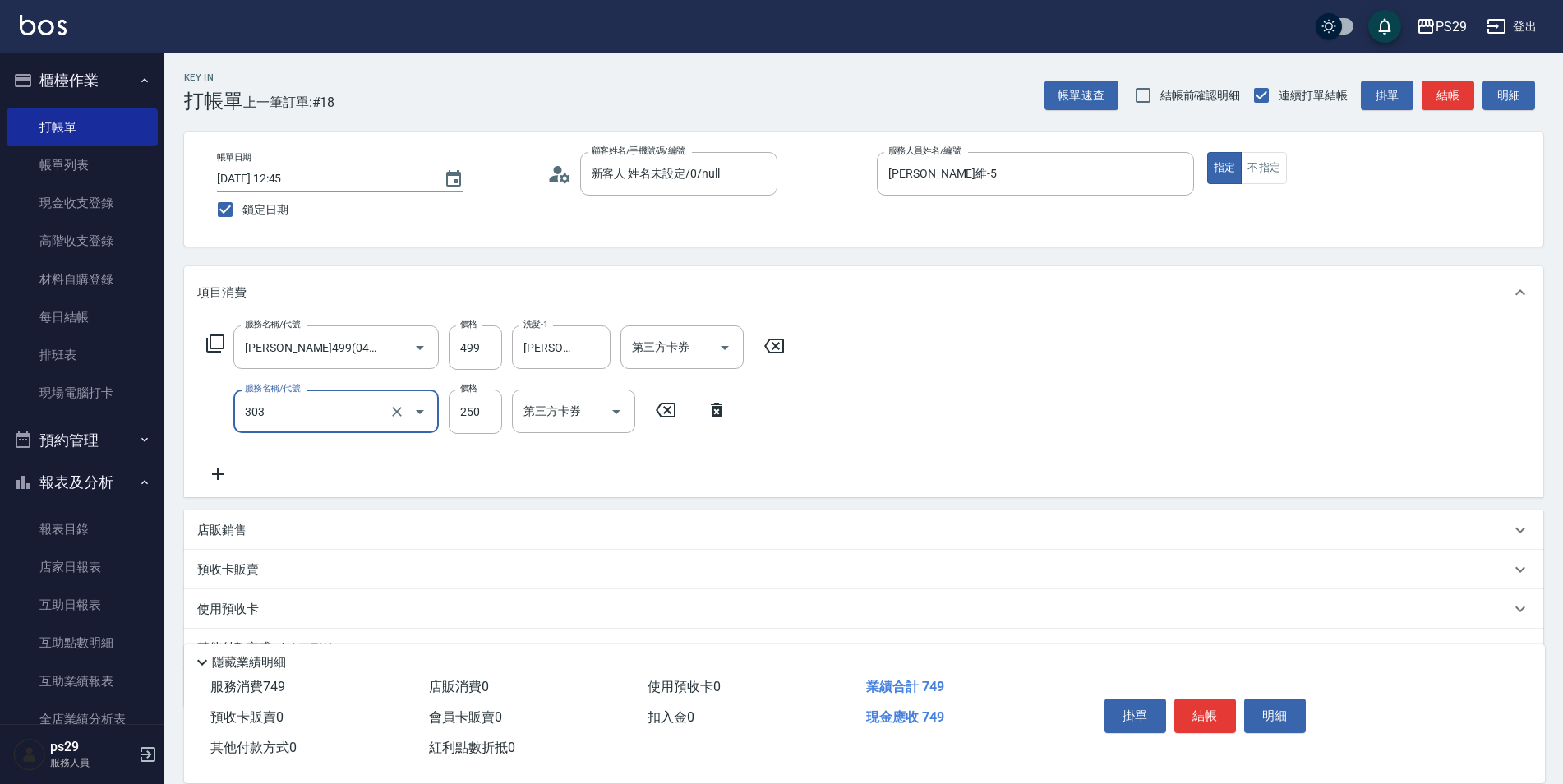
type input "剪髮(303)"
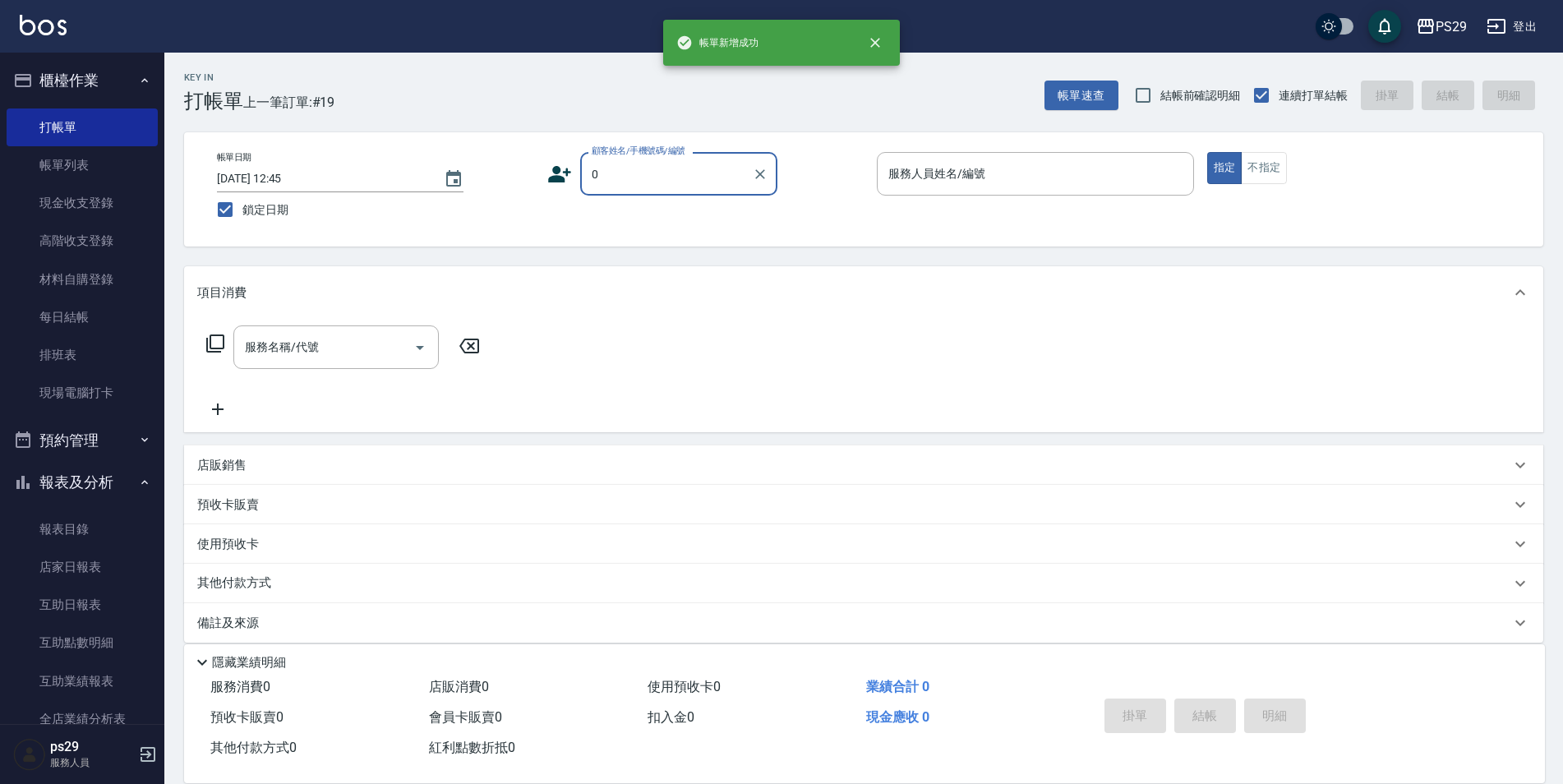
type input "新客人 姓名未設定/0/null"
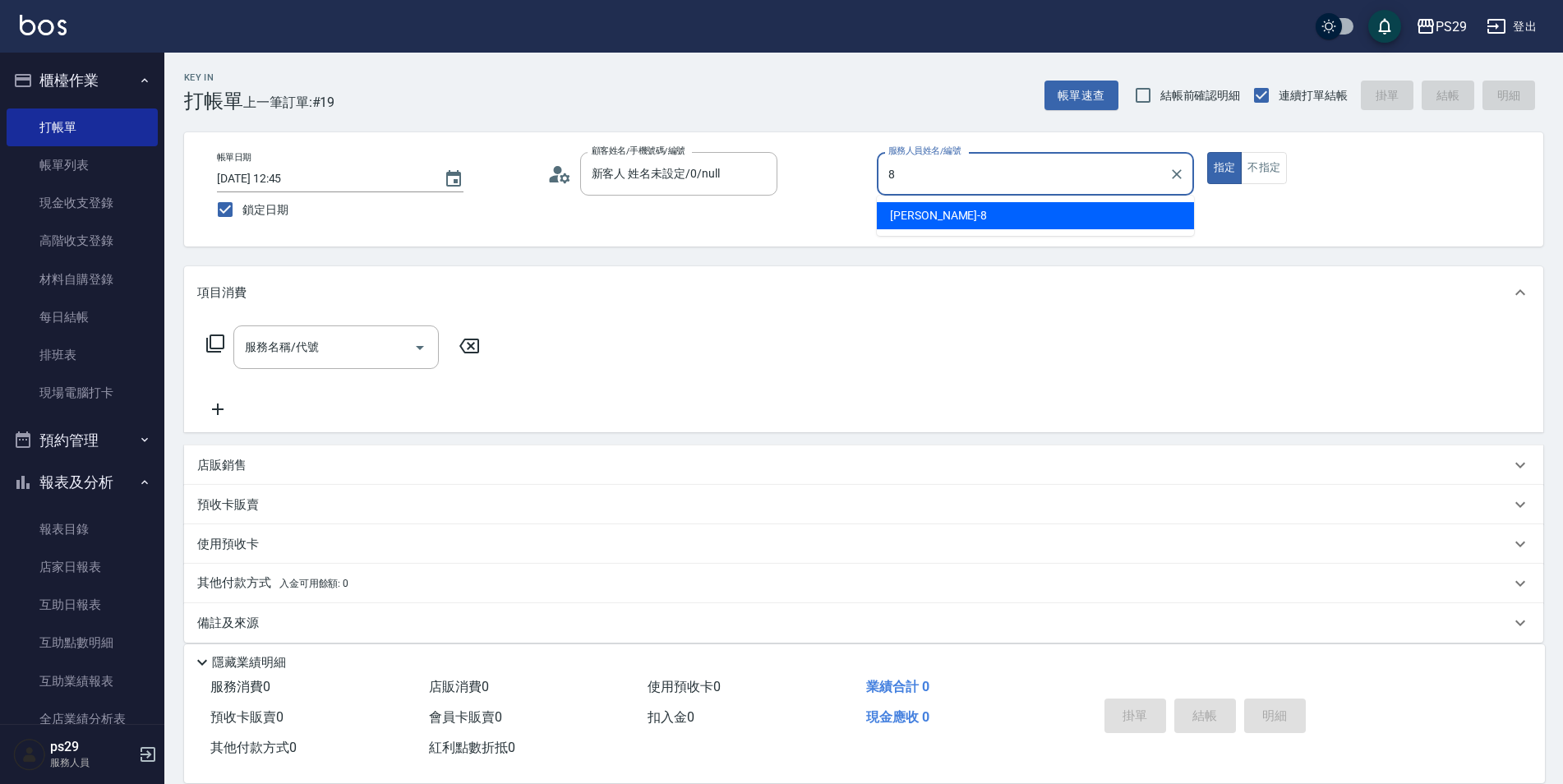
type input "[PERSON_NAME]-8"
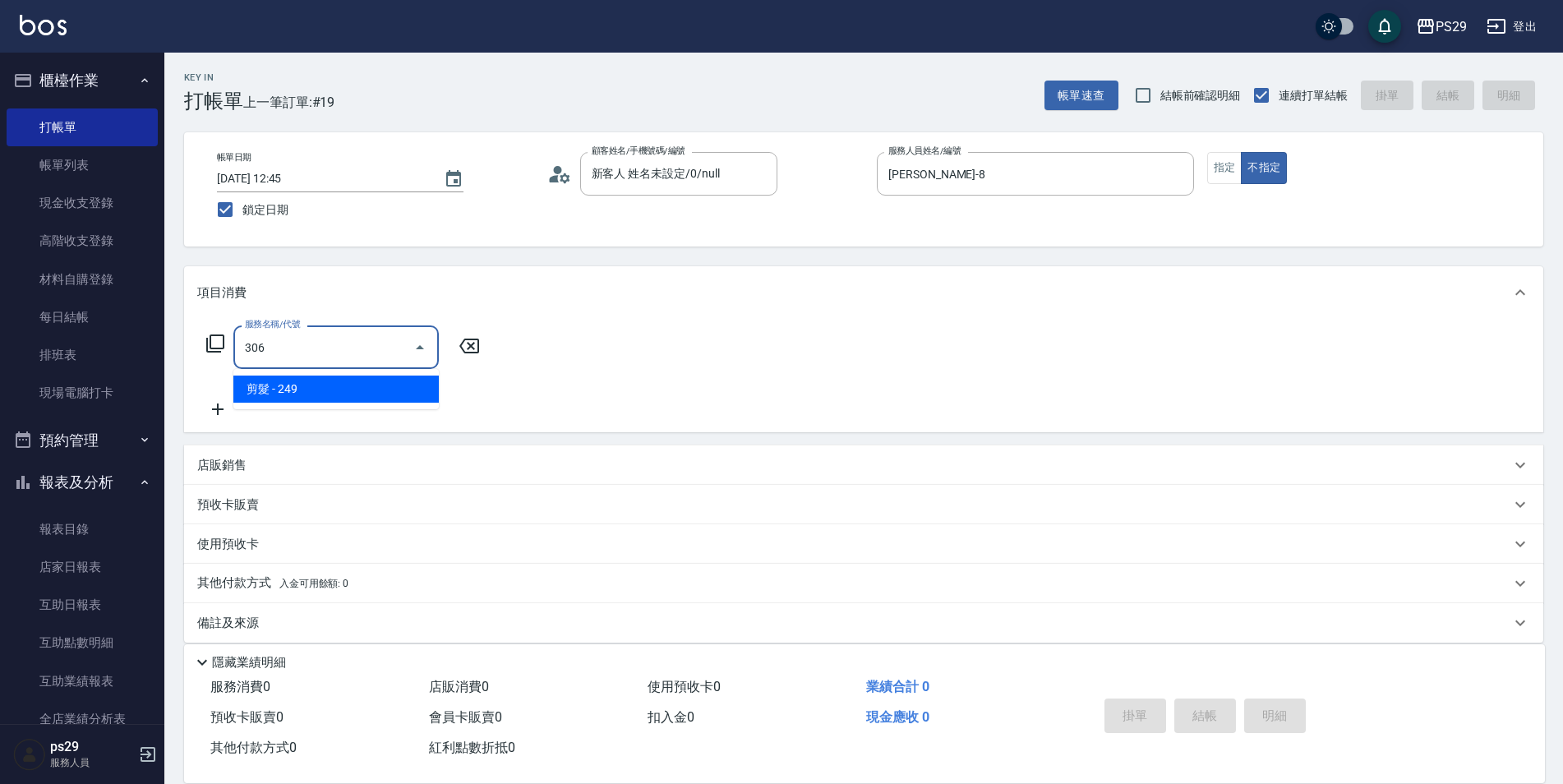
type input "剪髮(306)"
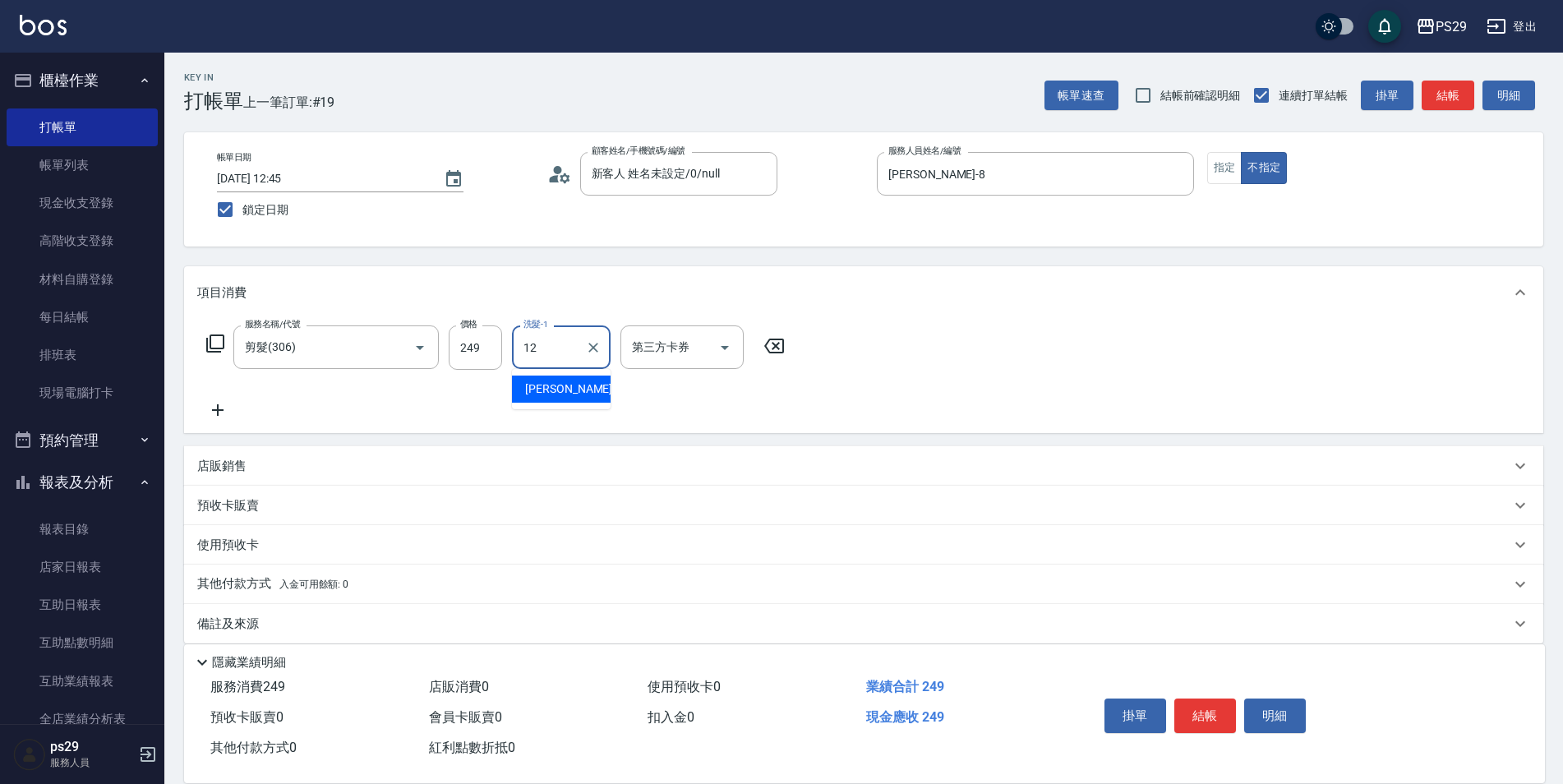
type input "[PERSON_NAME]-12"
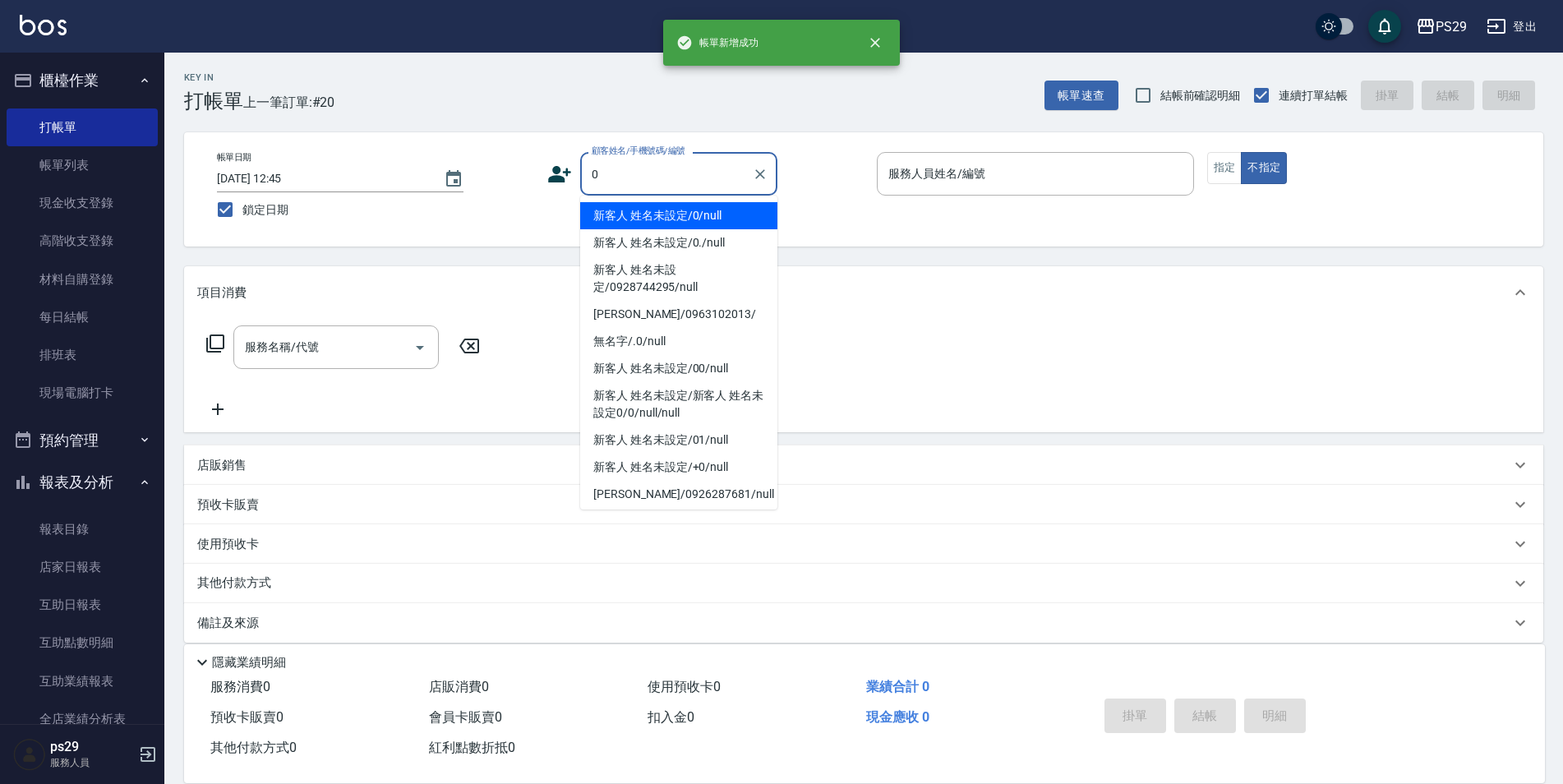
type input "新客人 姓名未設定/0/null"
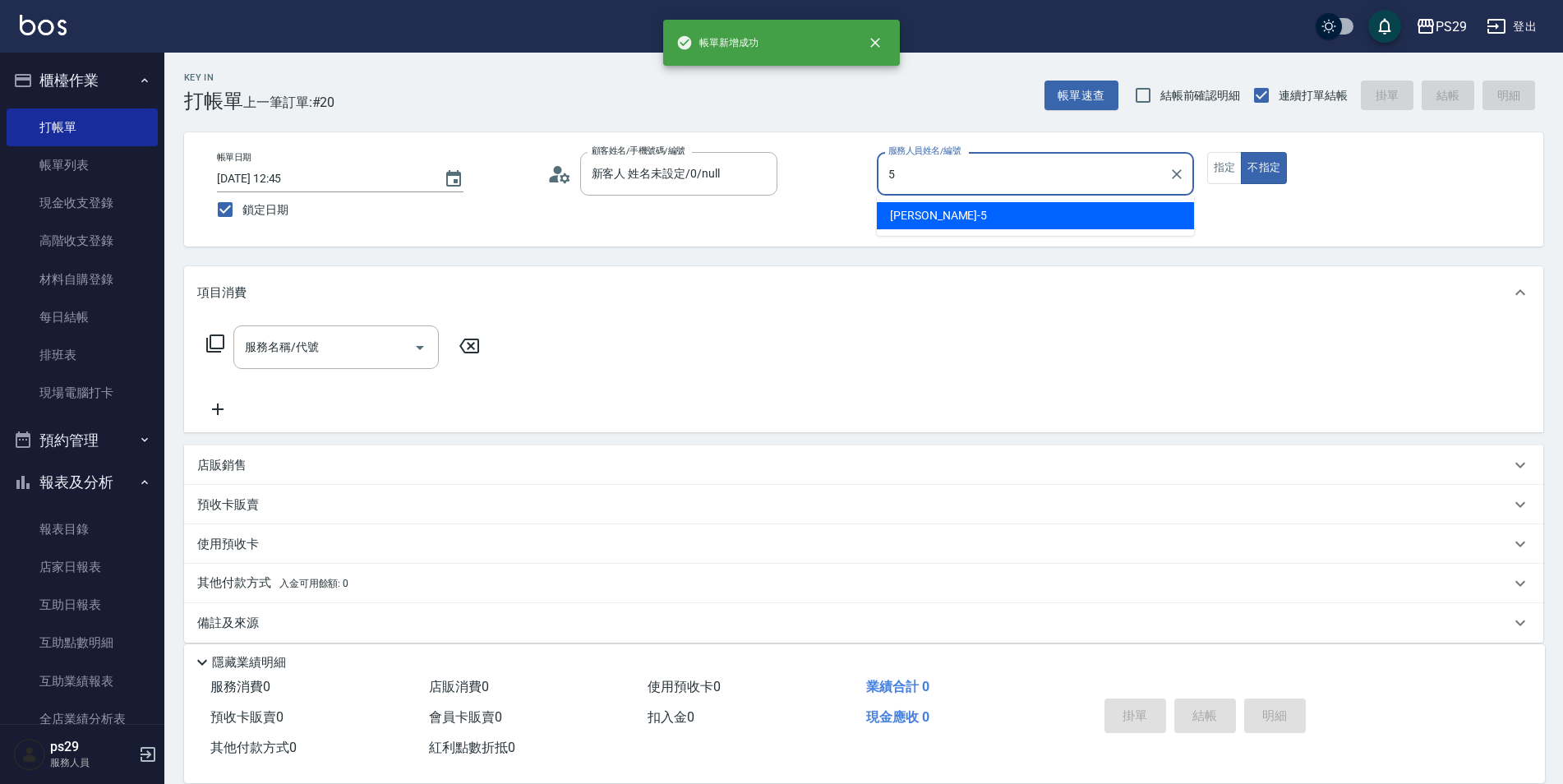
type input "[PERSON_NAME]維-5"
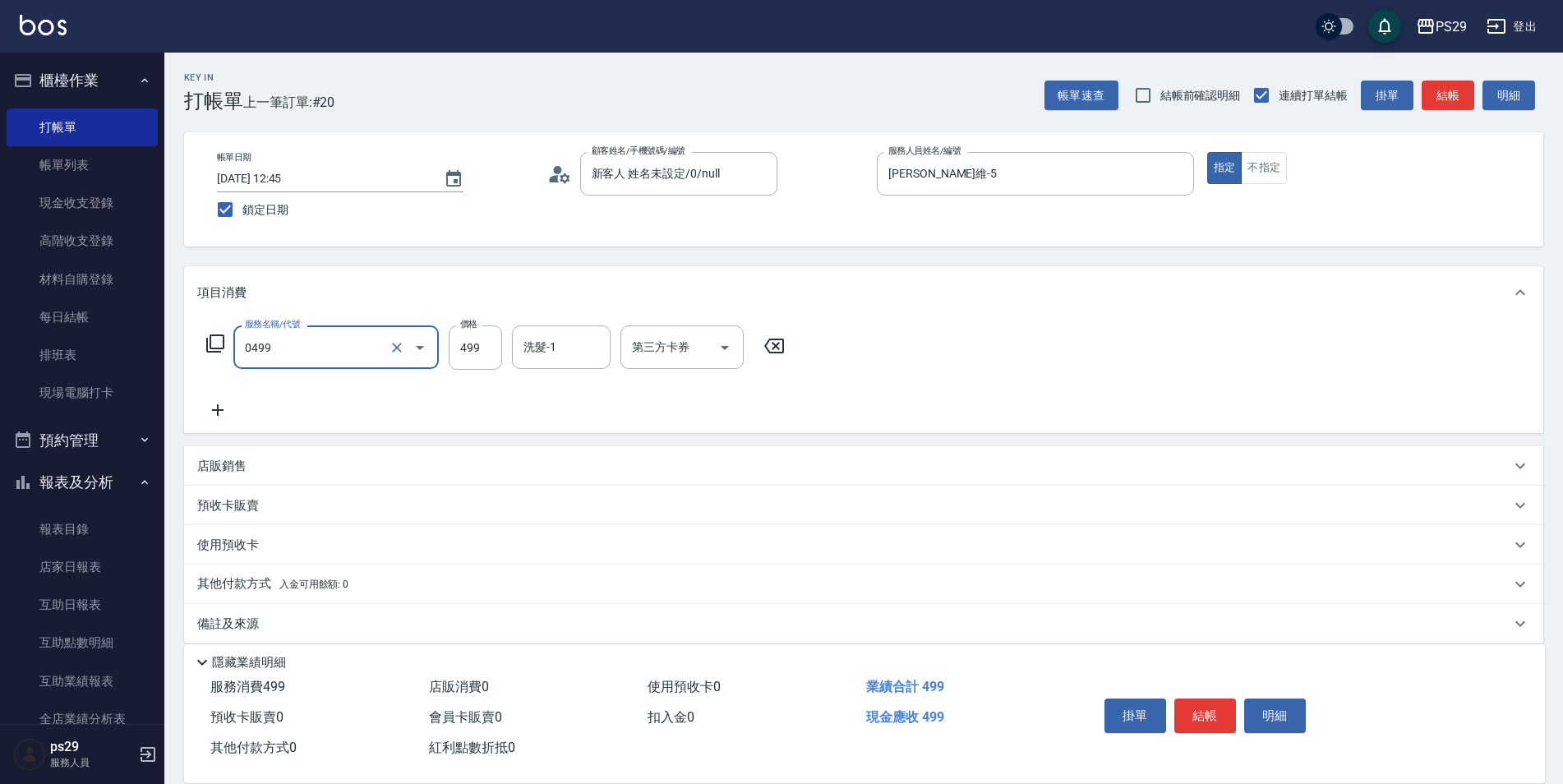
type input "[PERSON_NAME]499(0499)"
type input "[PERSON_NAME]-23"
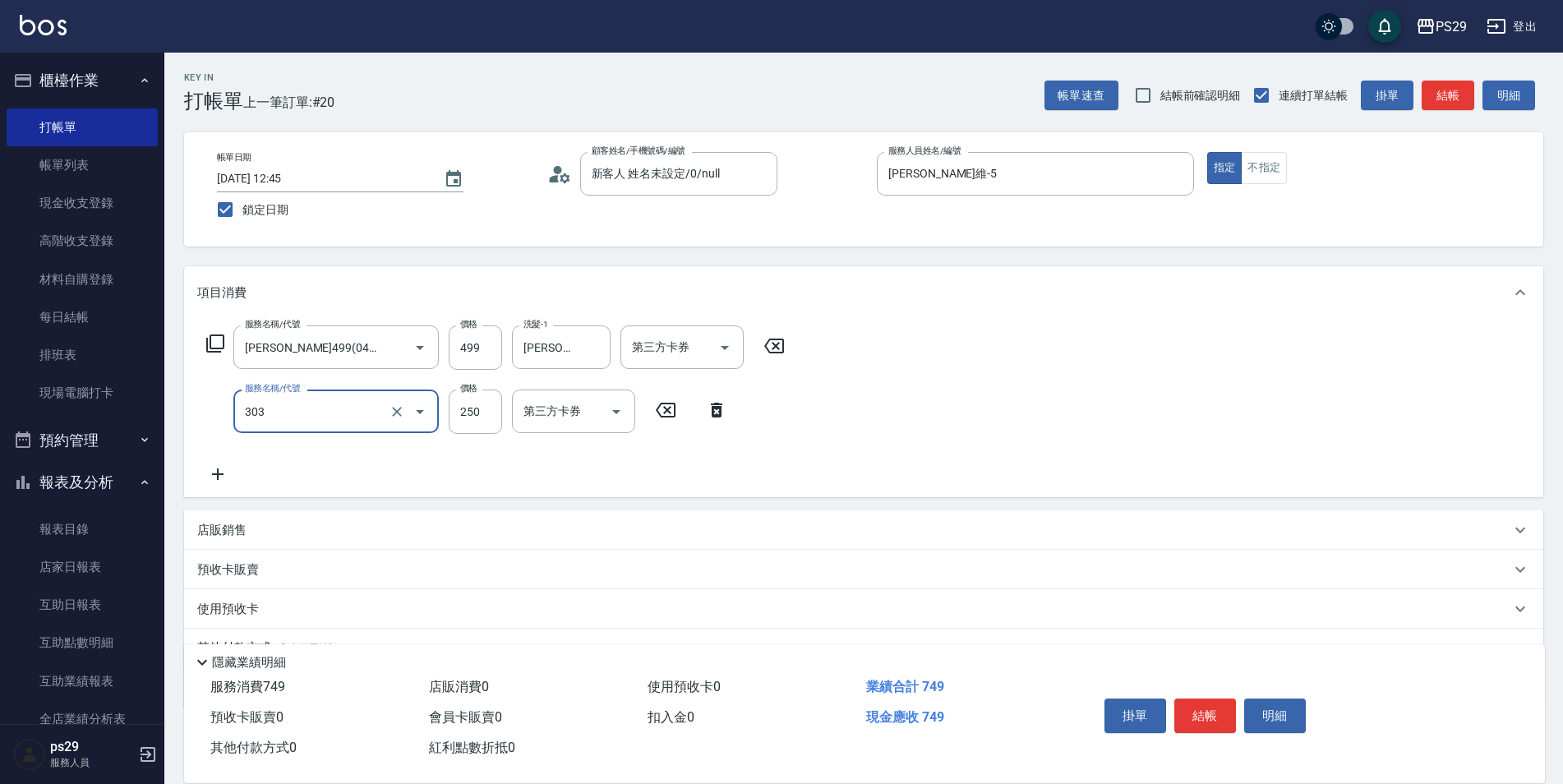
type input "剪髮(303)"
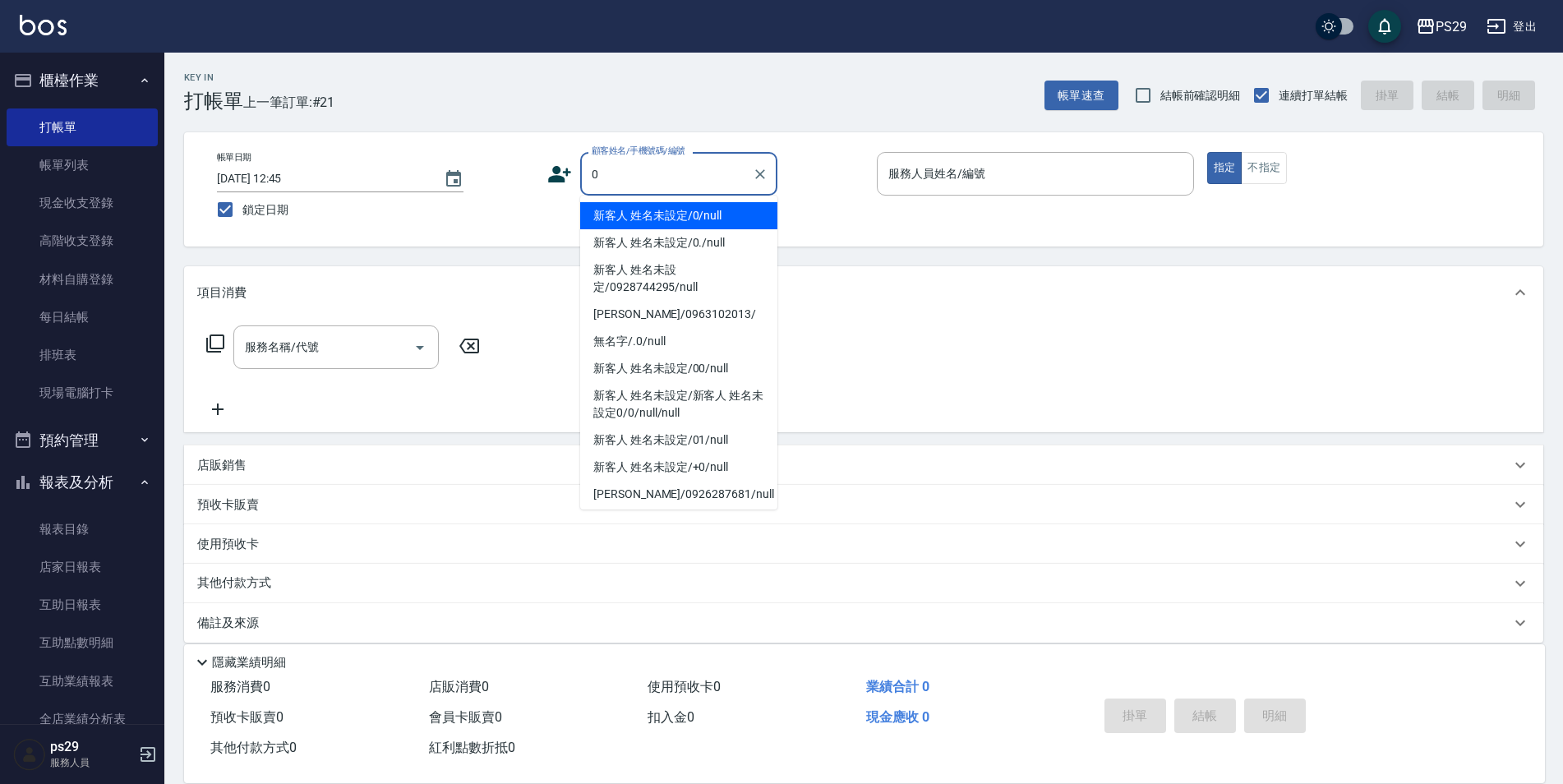
type input "新客人 姓名未設定/0/null"
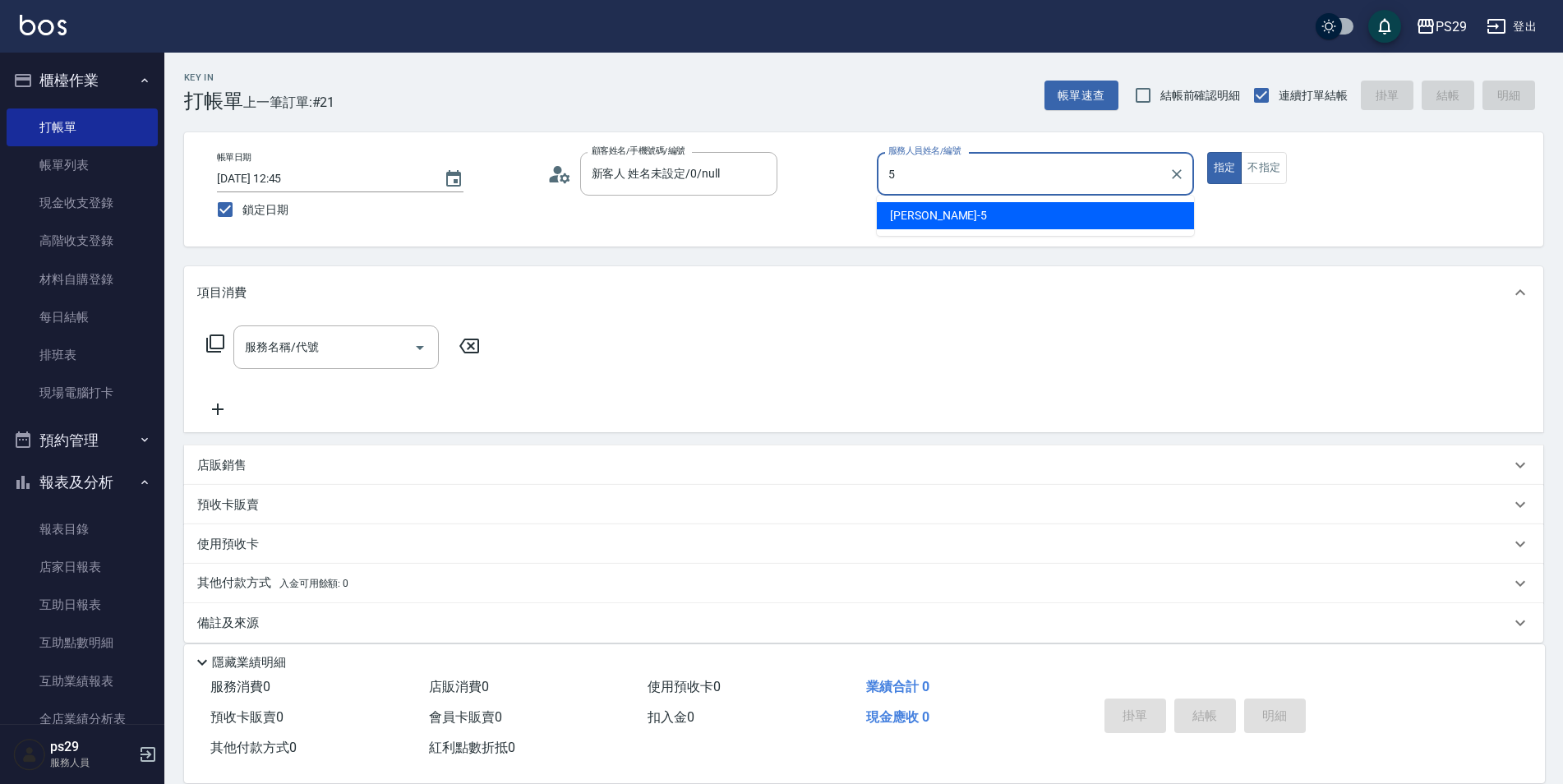
type input "[PERSON_NAME]維-5"
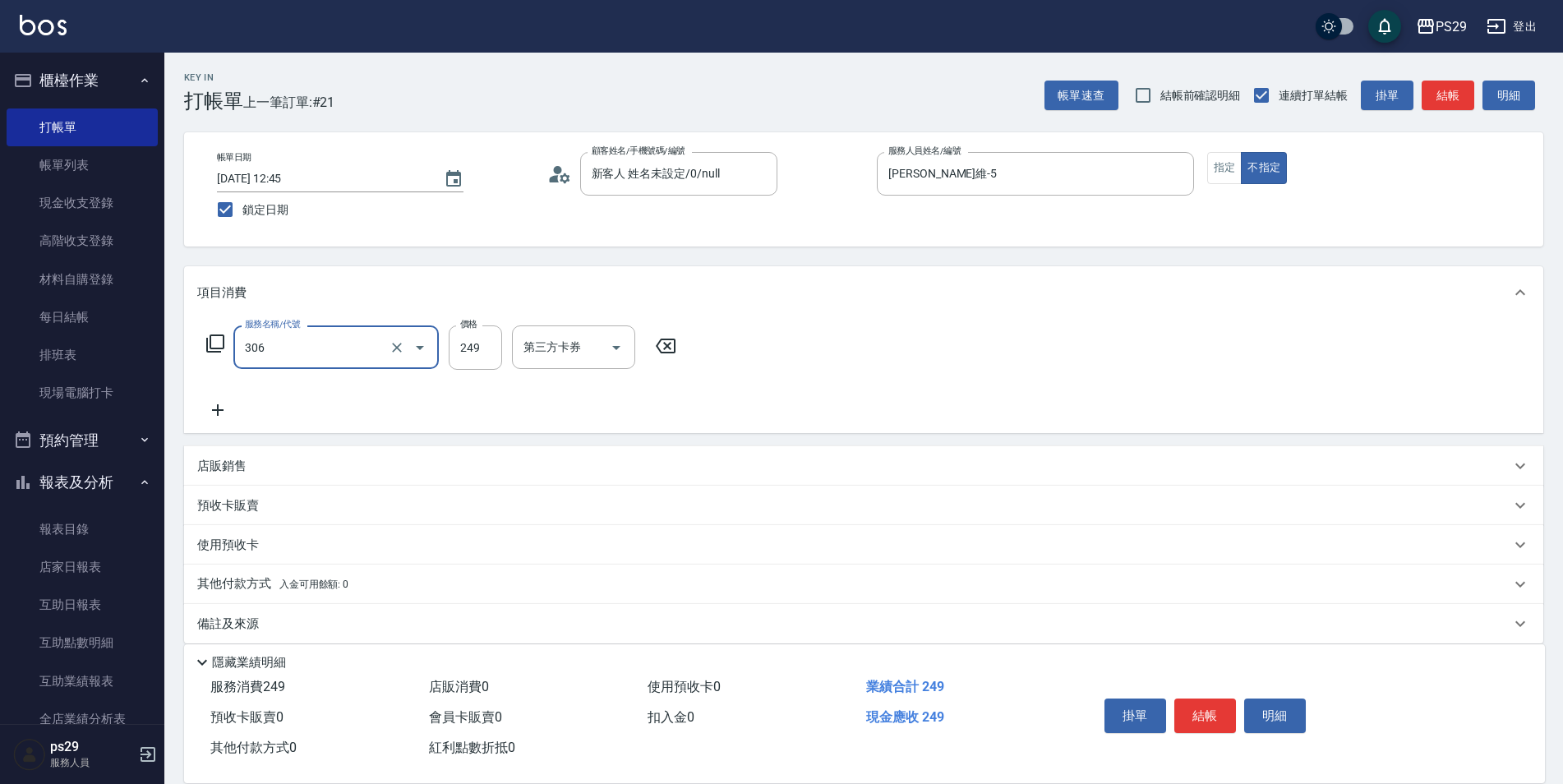
type input "剪髮(306)"
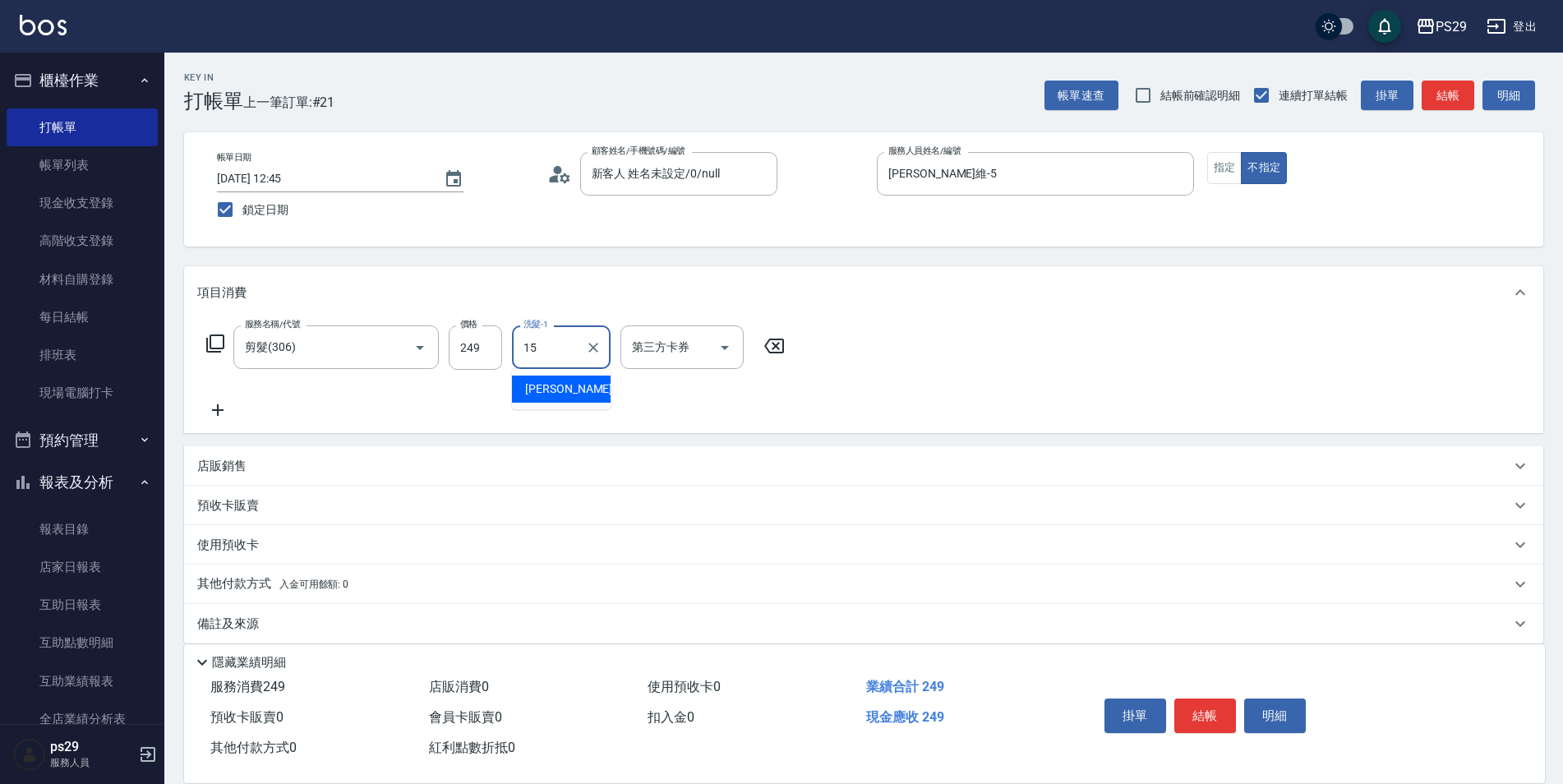
type input "[PERSON_NAME]-15"
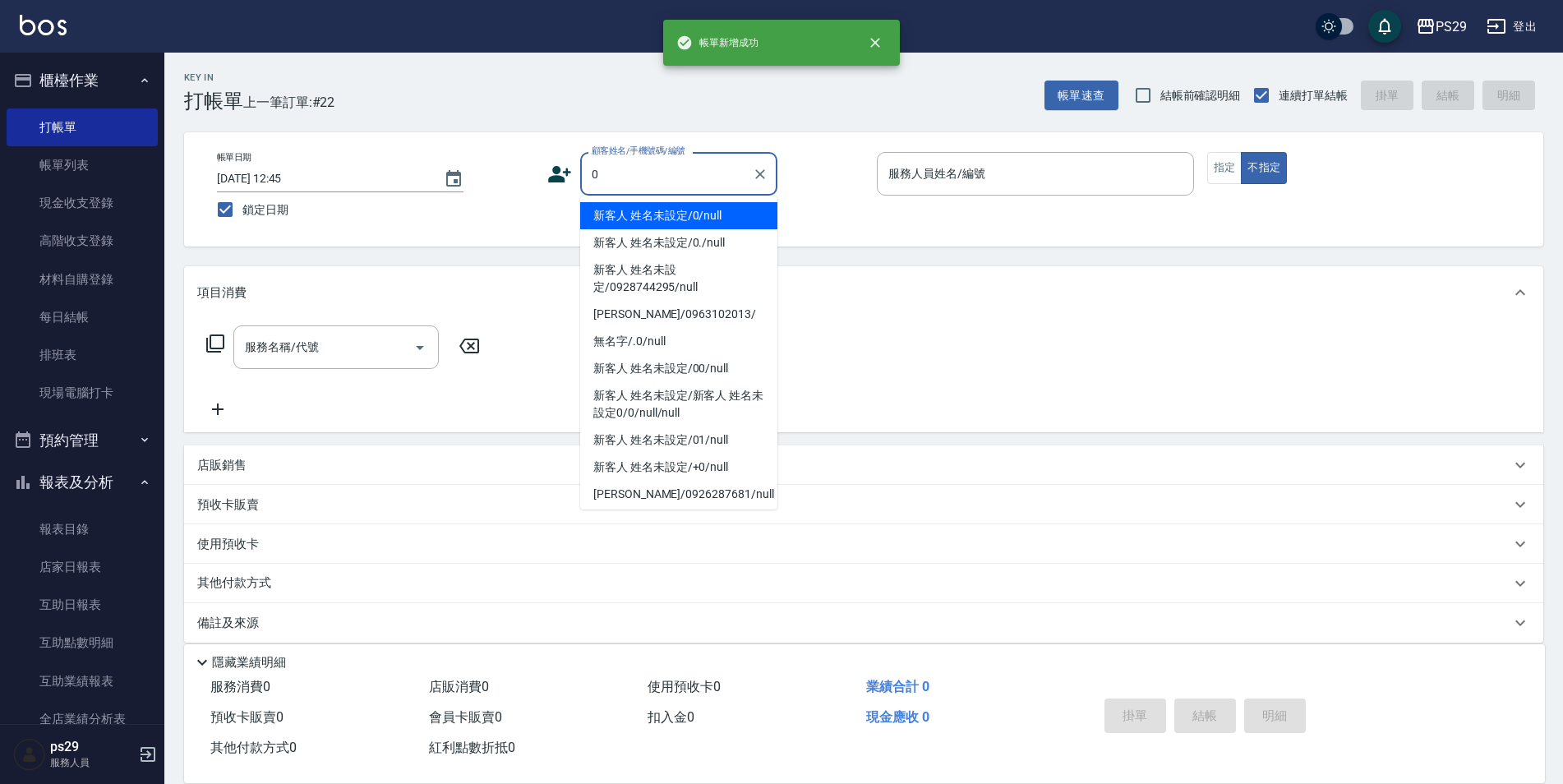
type input "新客人 姓名未設定/0/null"
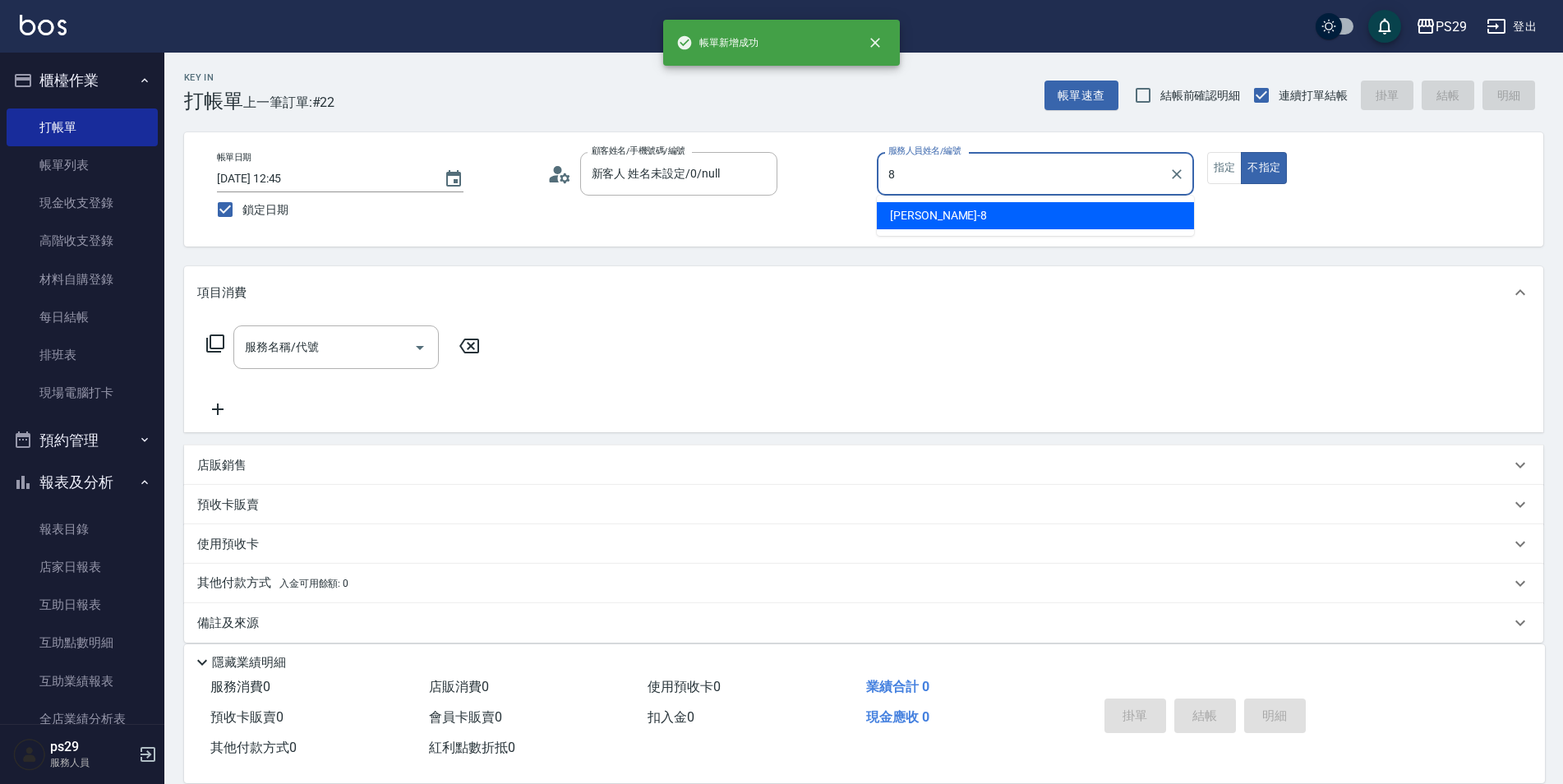
type input "[PERSON_NAME]-8"
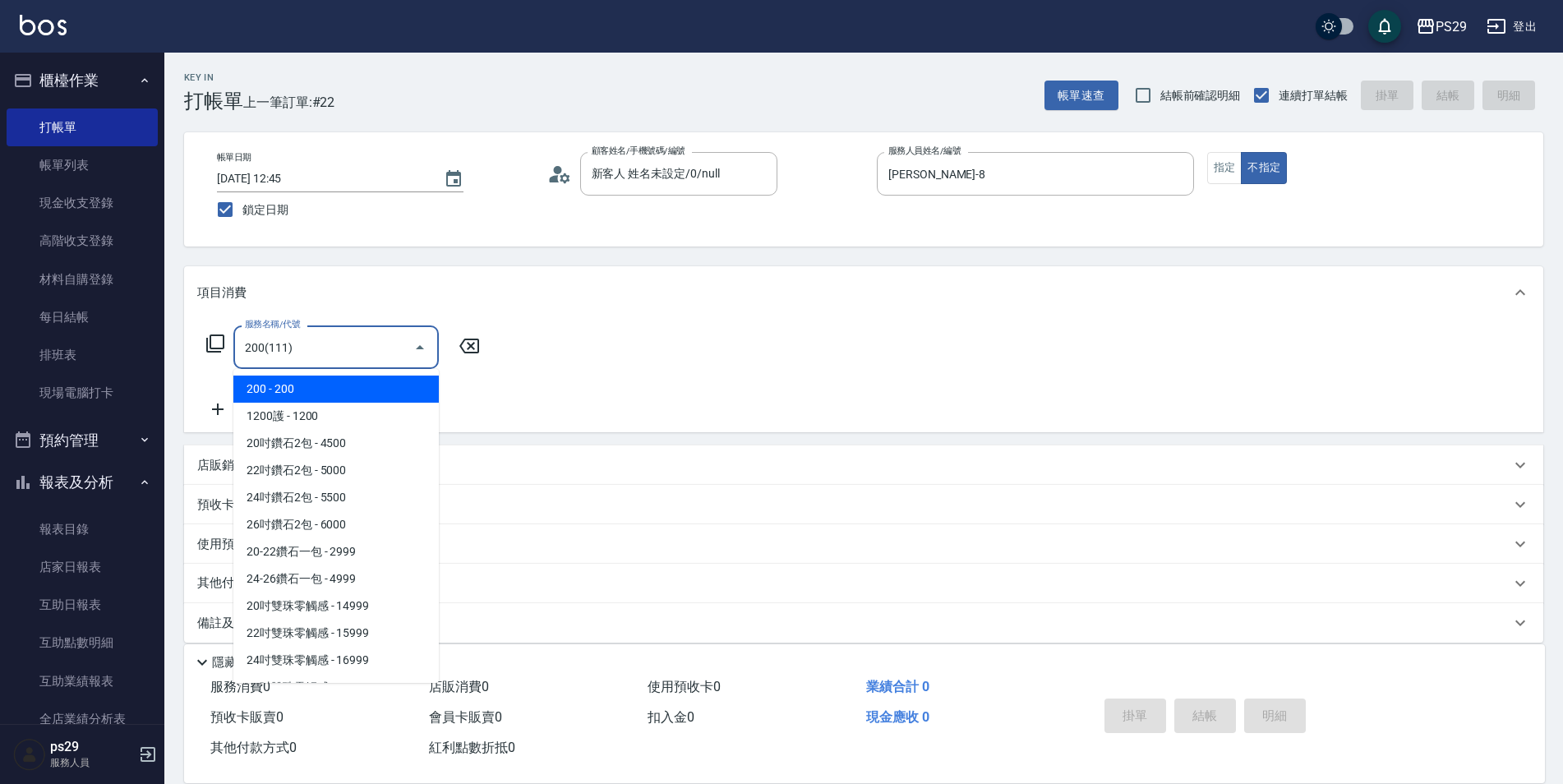
type input "200(111)"
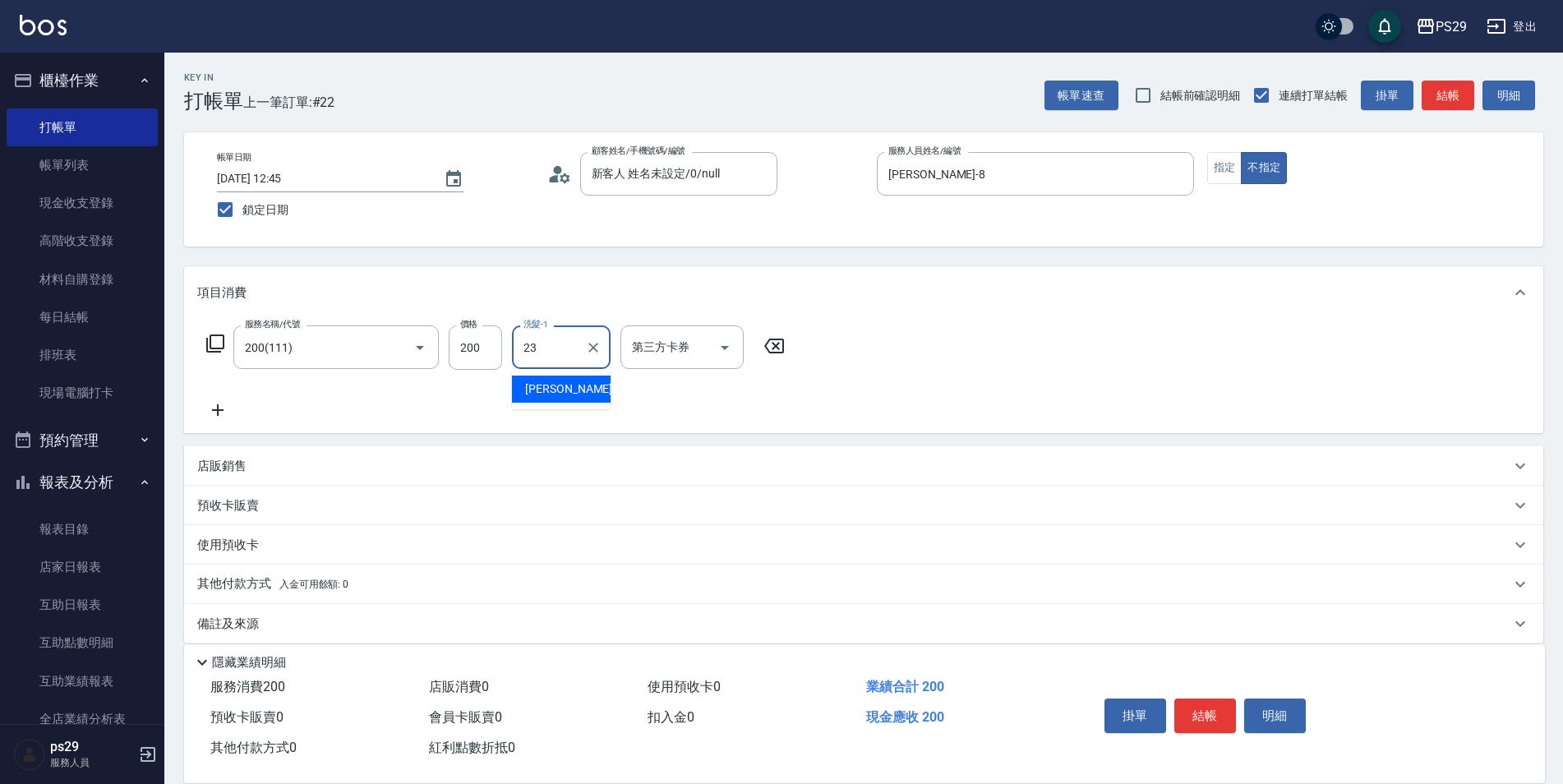
type input "[PERSON_NAME]-23"
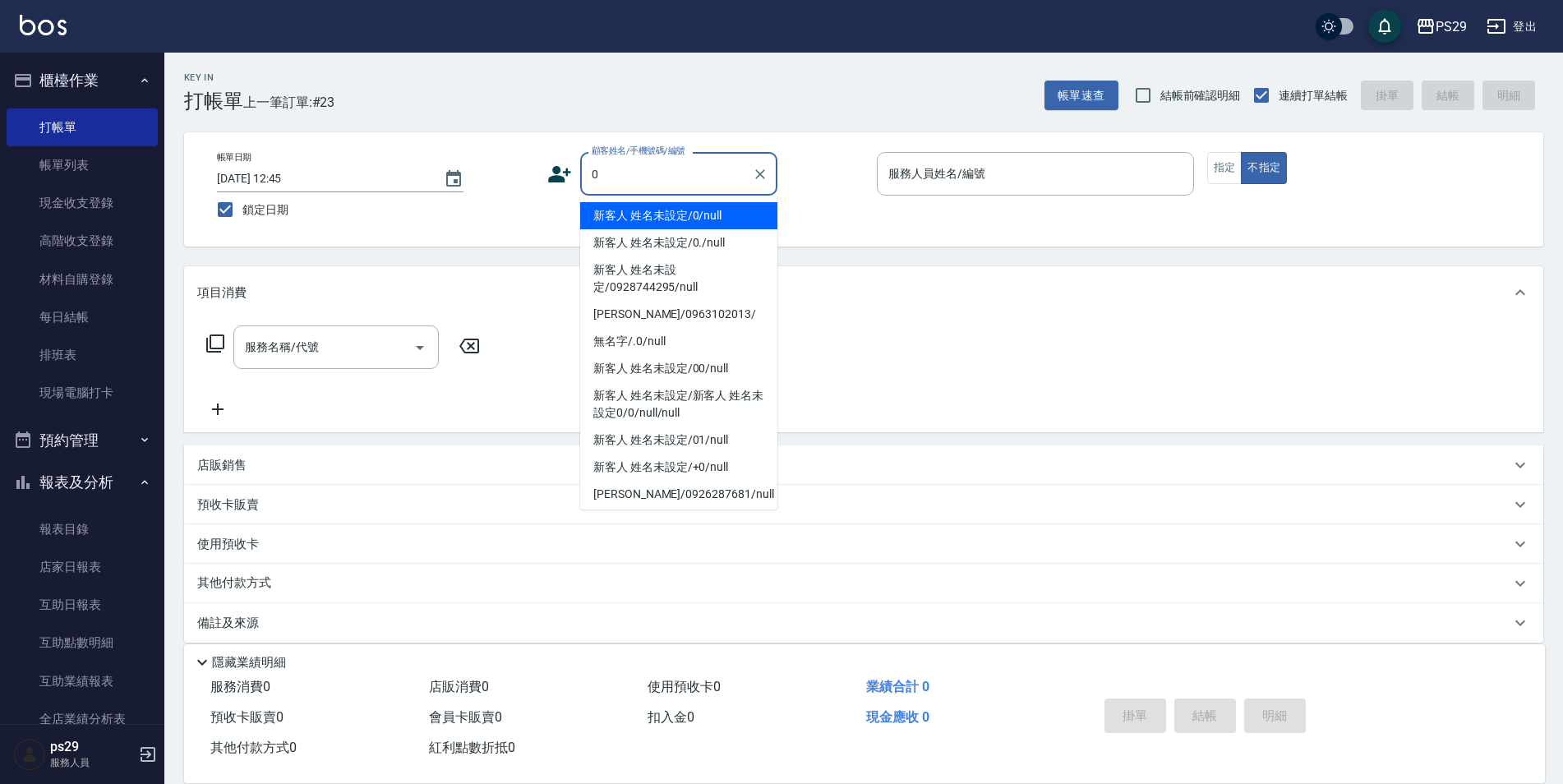
type input "新客人 姓名未設定/0/null"
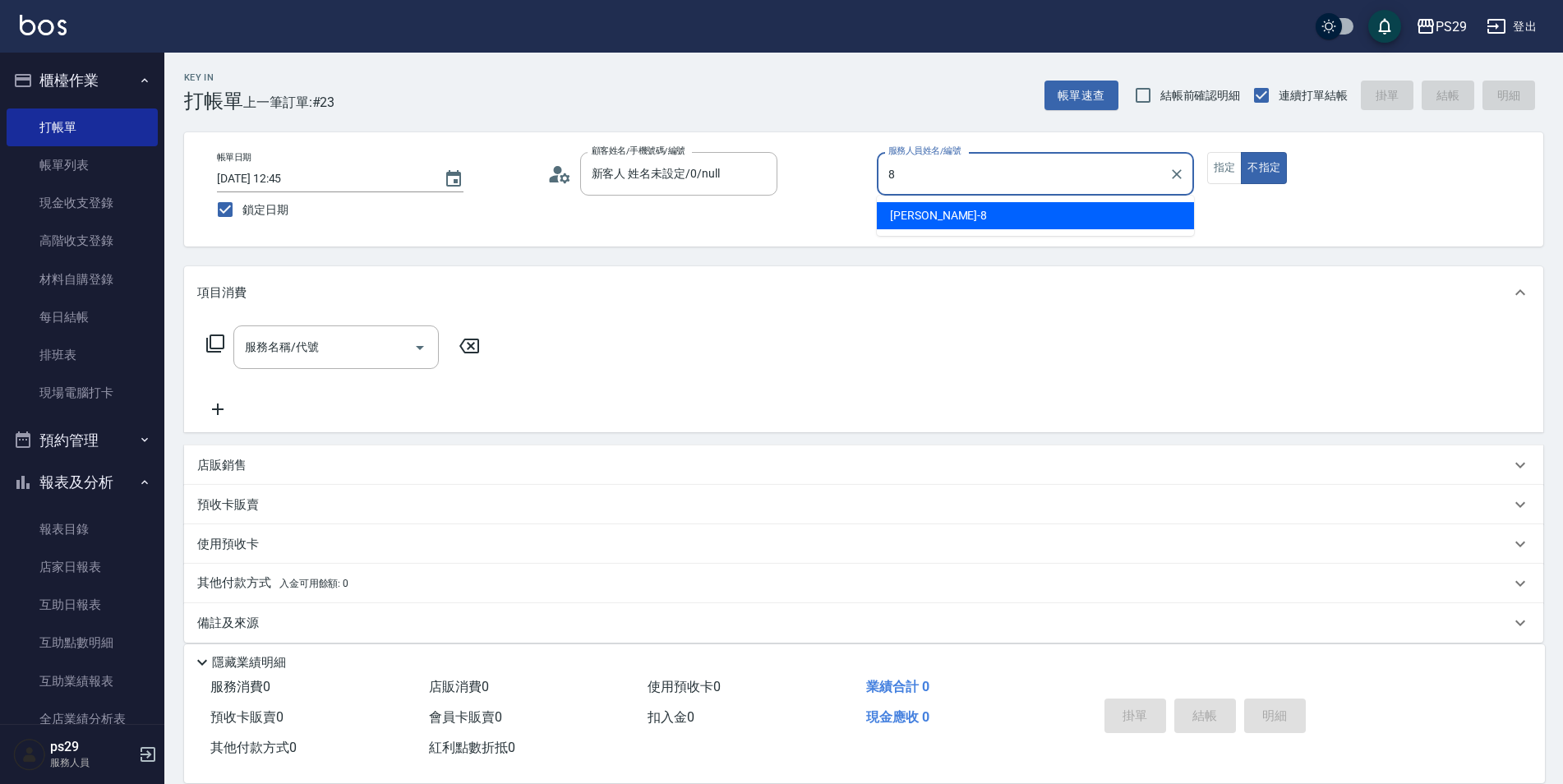
type input "[PERSON_NAME]-8"
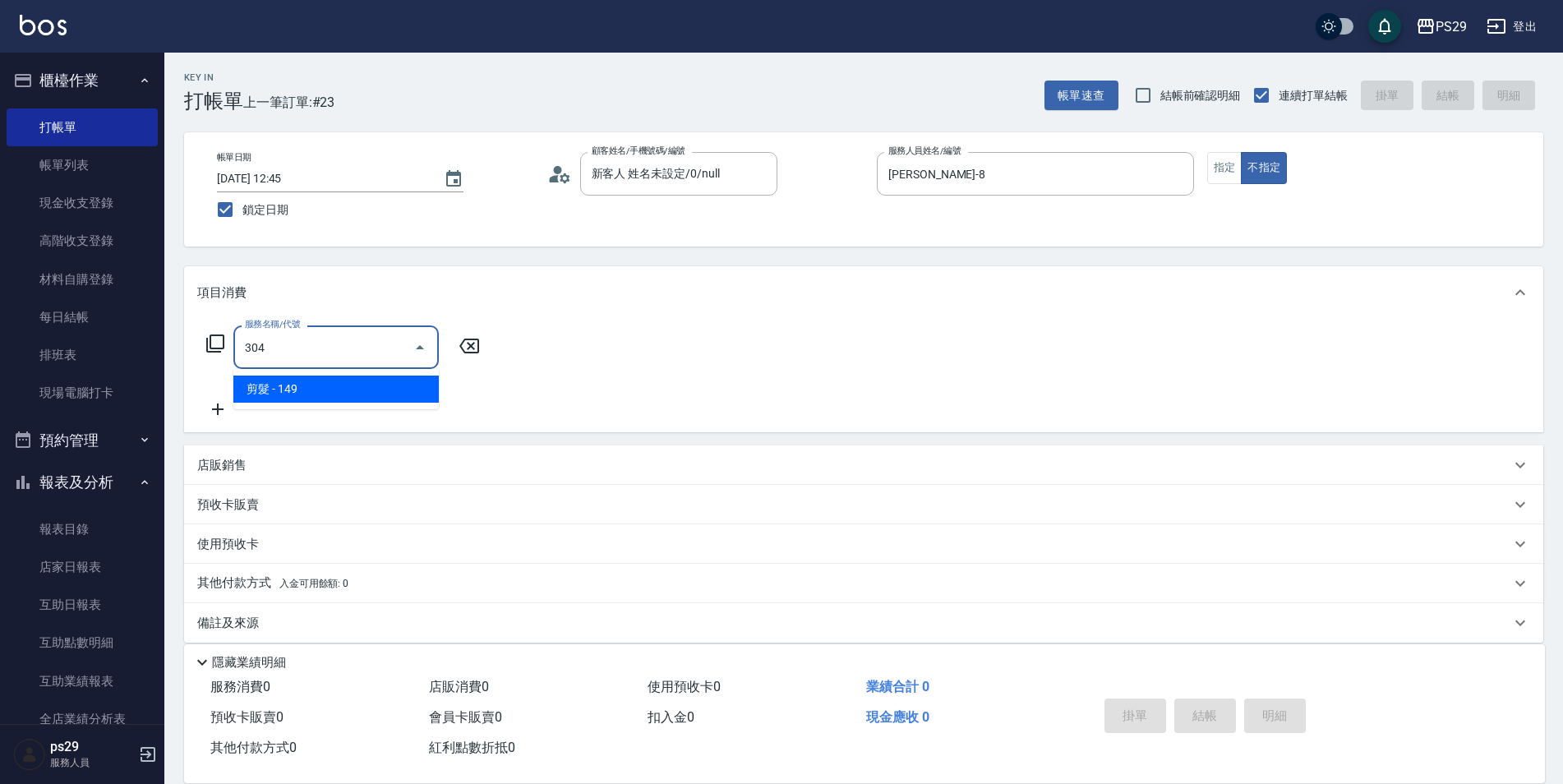
type input "剪髮(304)"
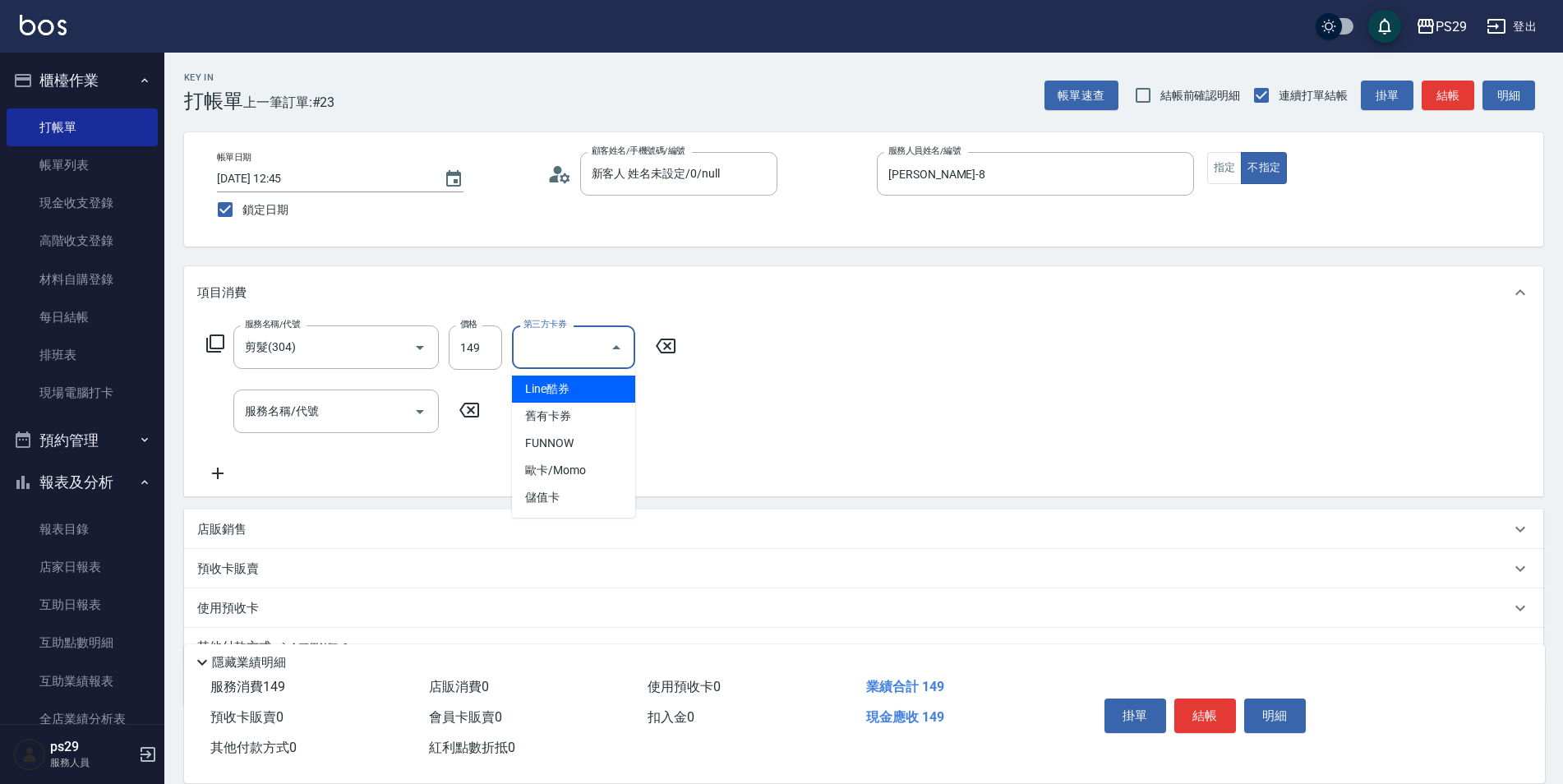
click at [545, 342] on div "第三方卡券 第三方卡券" at bounding box center [574, 347] width 124 height 44
click at [549, 503] on span "儲值卡" at bounding box center [574, 497] width 124 height 27
type input "儲值卡"
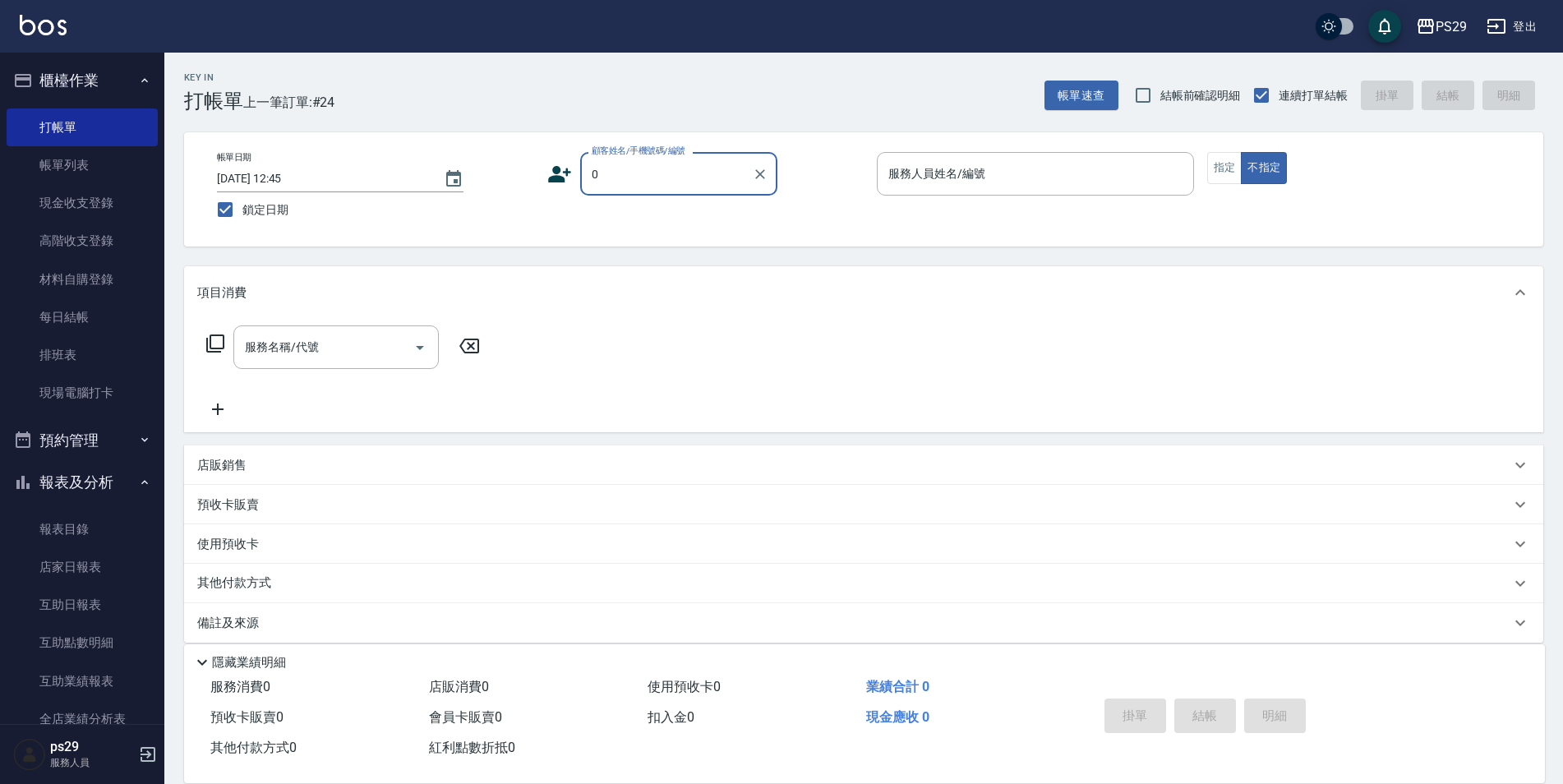
type input "新客人 姓名未設定/0/null"
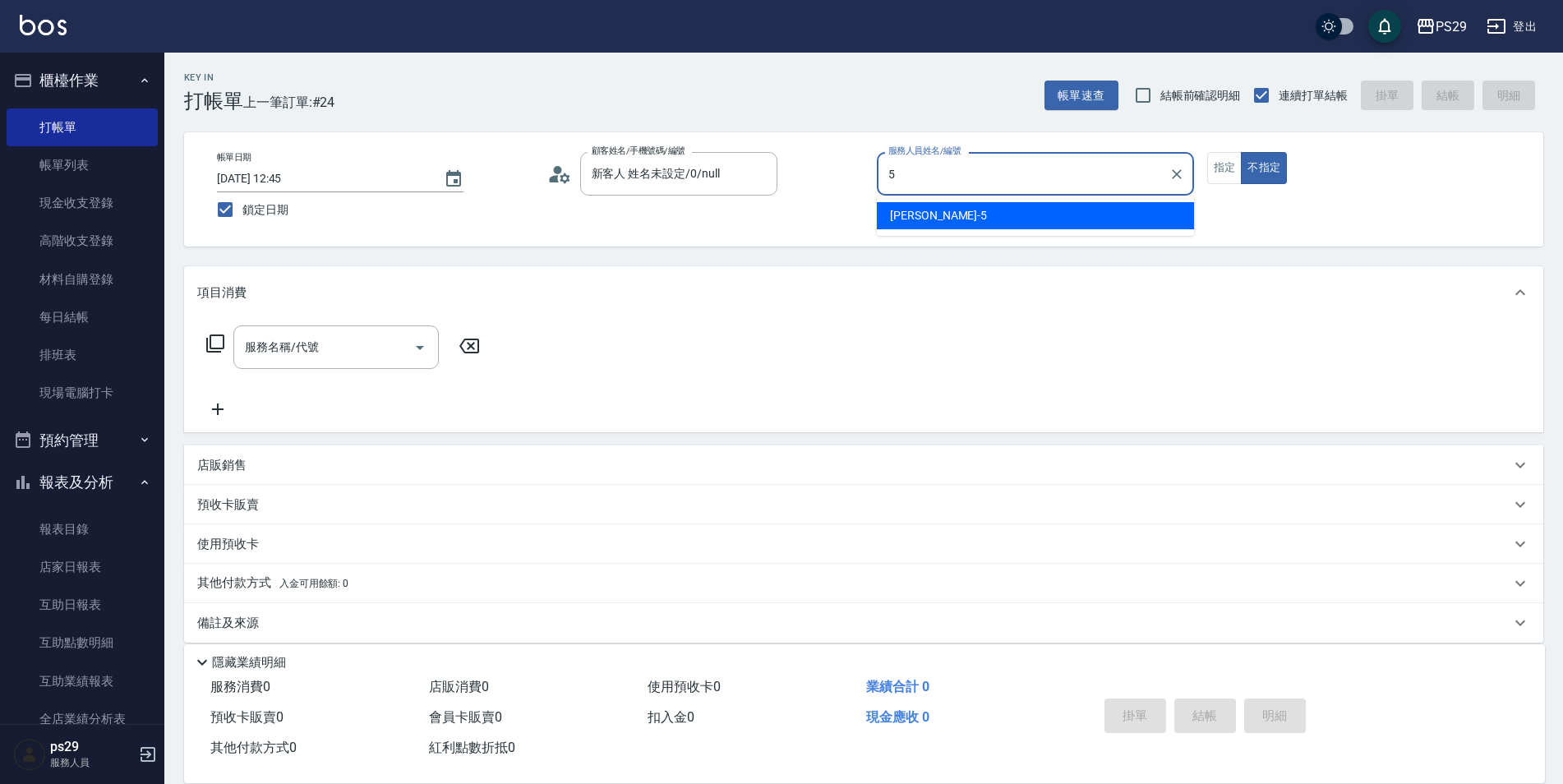
type input "[PERSON_NAME]維-5"
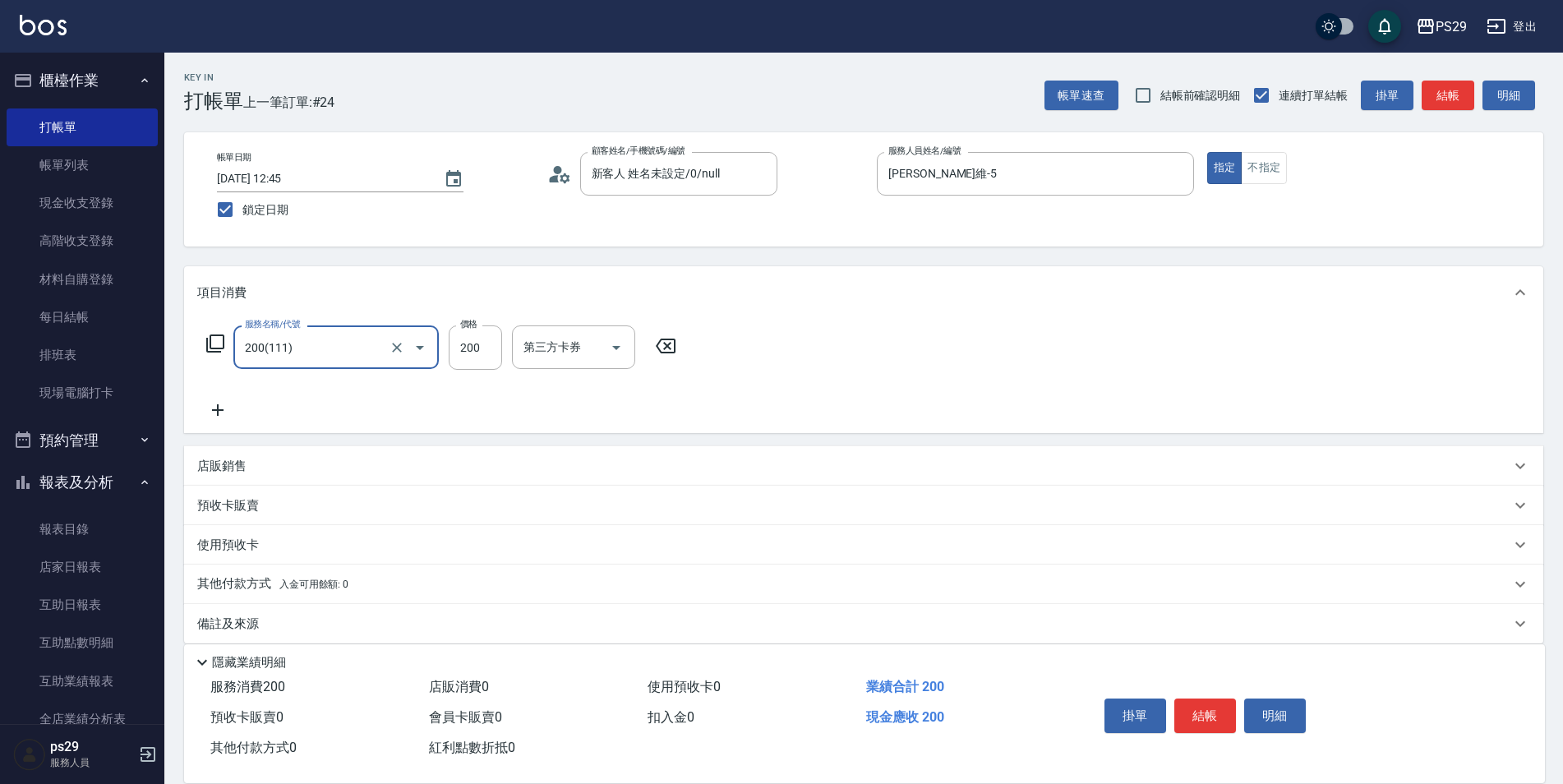
type input "200(111)"
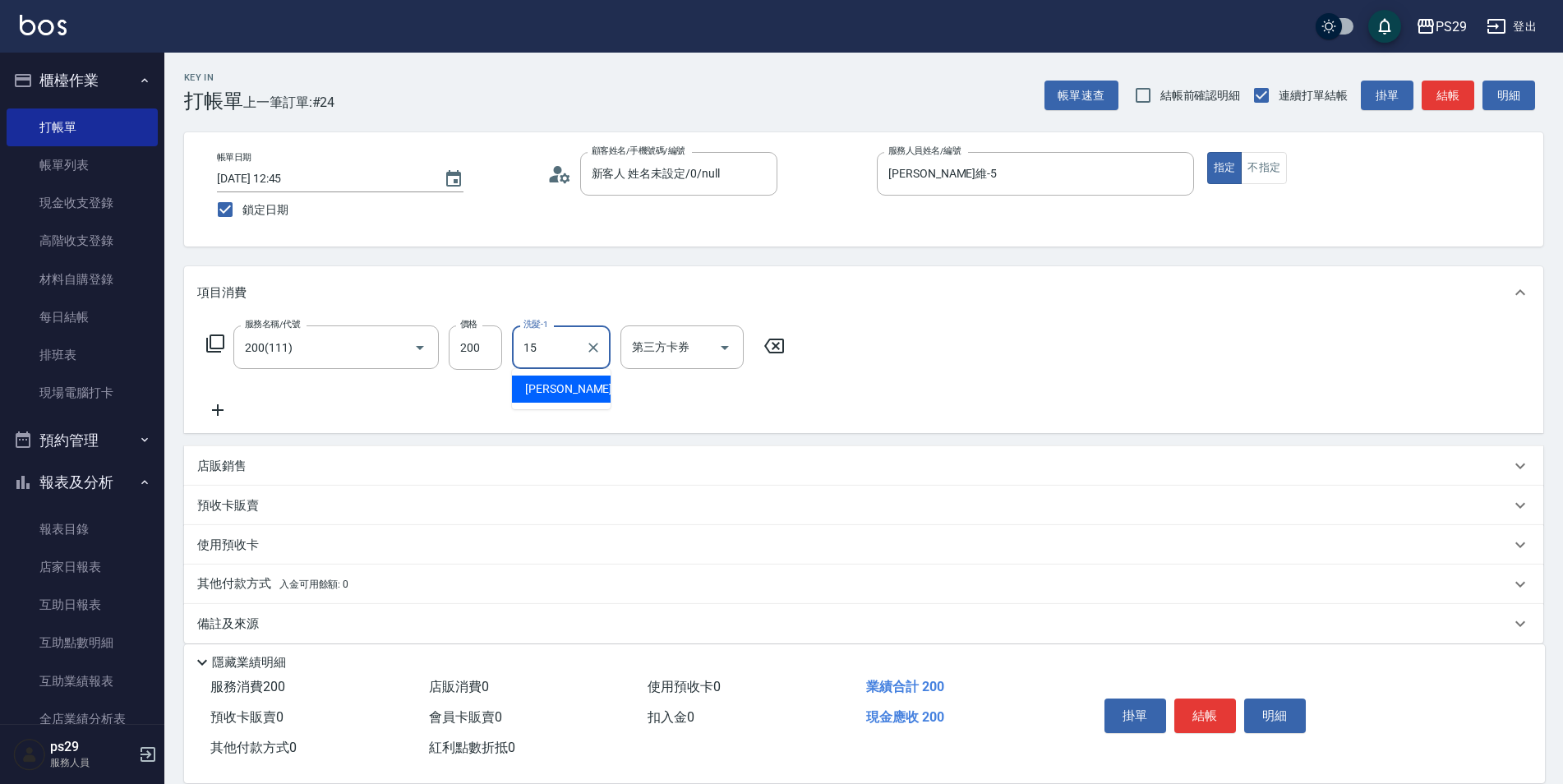
type input "[PERSON_NAME]-15"
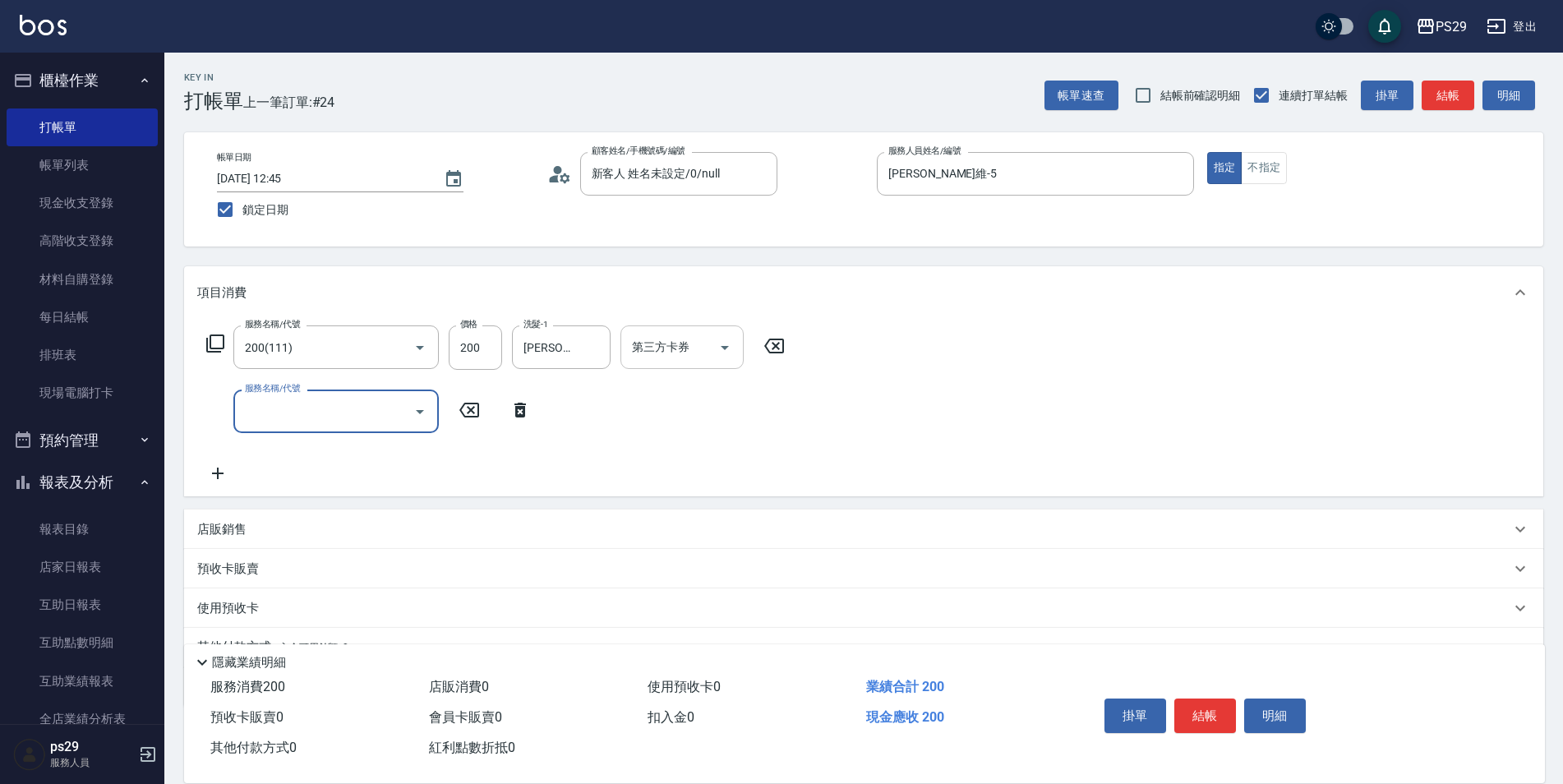
click at [643, 332] on div "第三方卡券" at bounding box center [682, 347] width 124 height 44
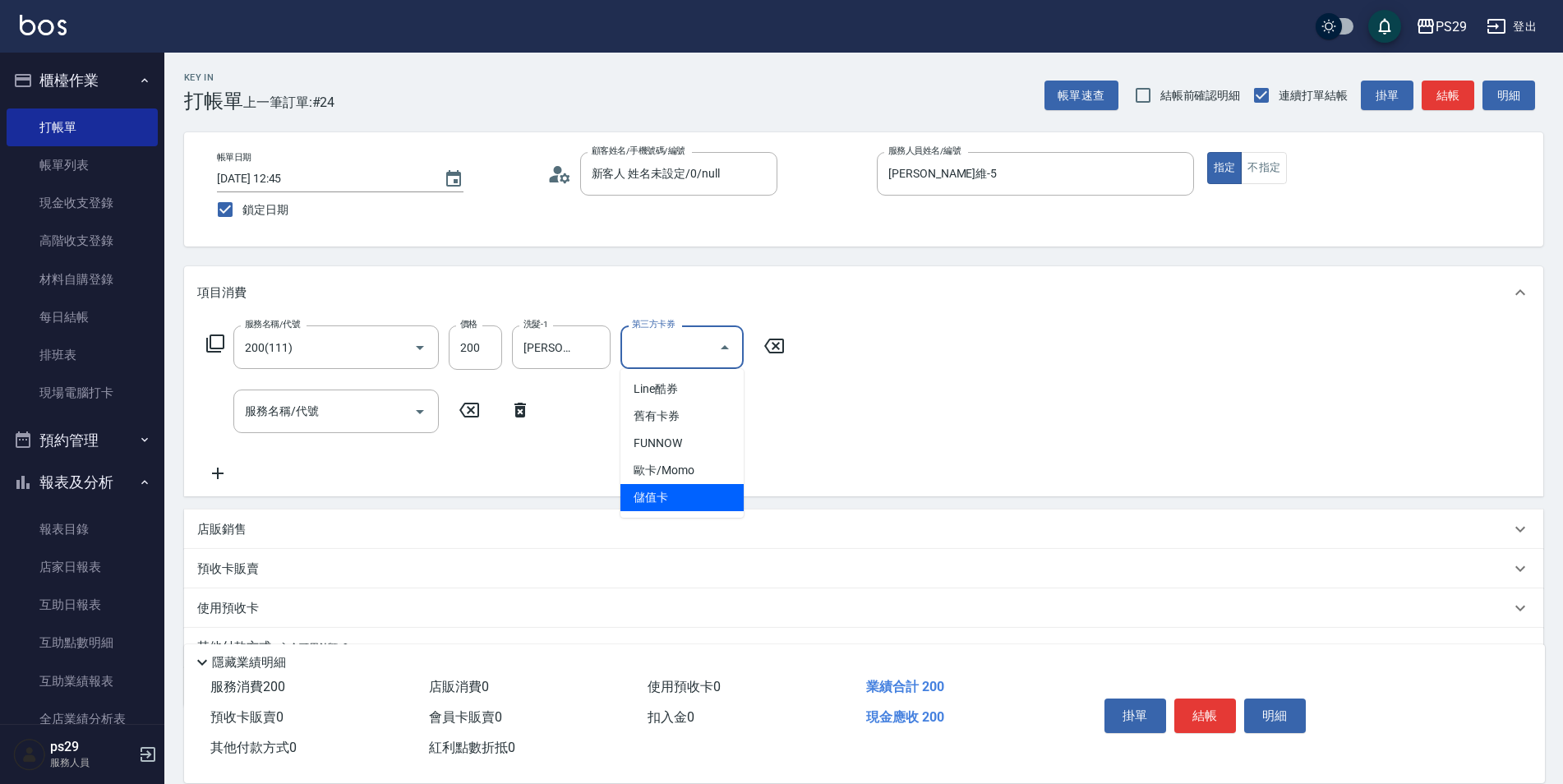
click at [650, 489] on span "儲值卡" at bounding box center [682, 497] width 124 height 27
type input "儲值卡"
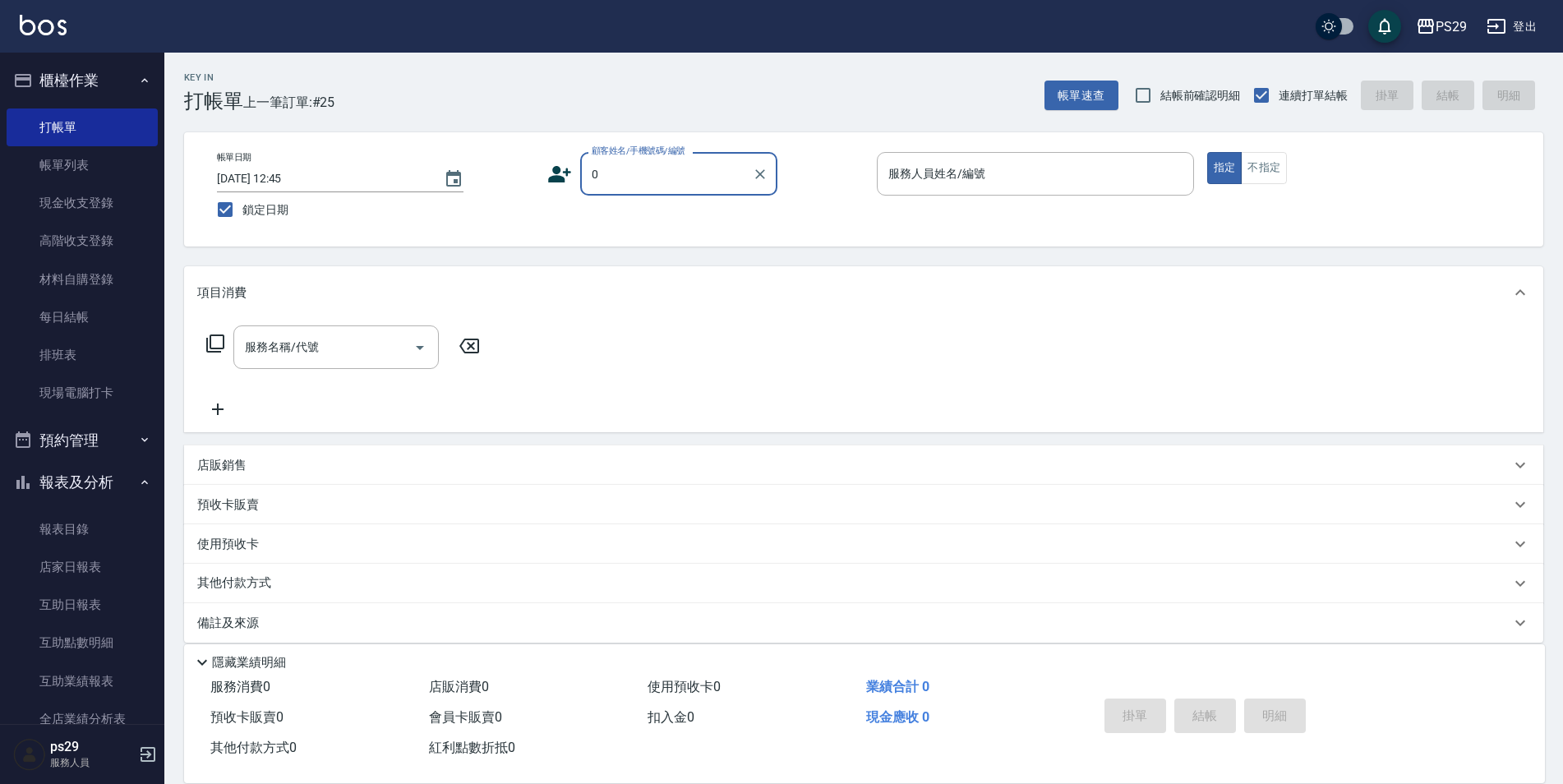
type input "新客人 姓名未設定/0/null"
type input "[PERSON_NAME]-3"
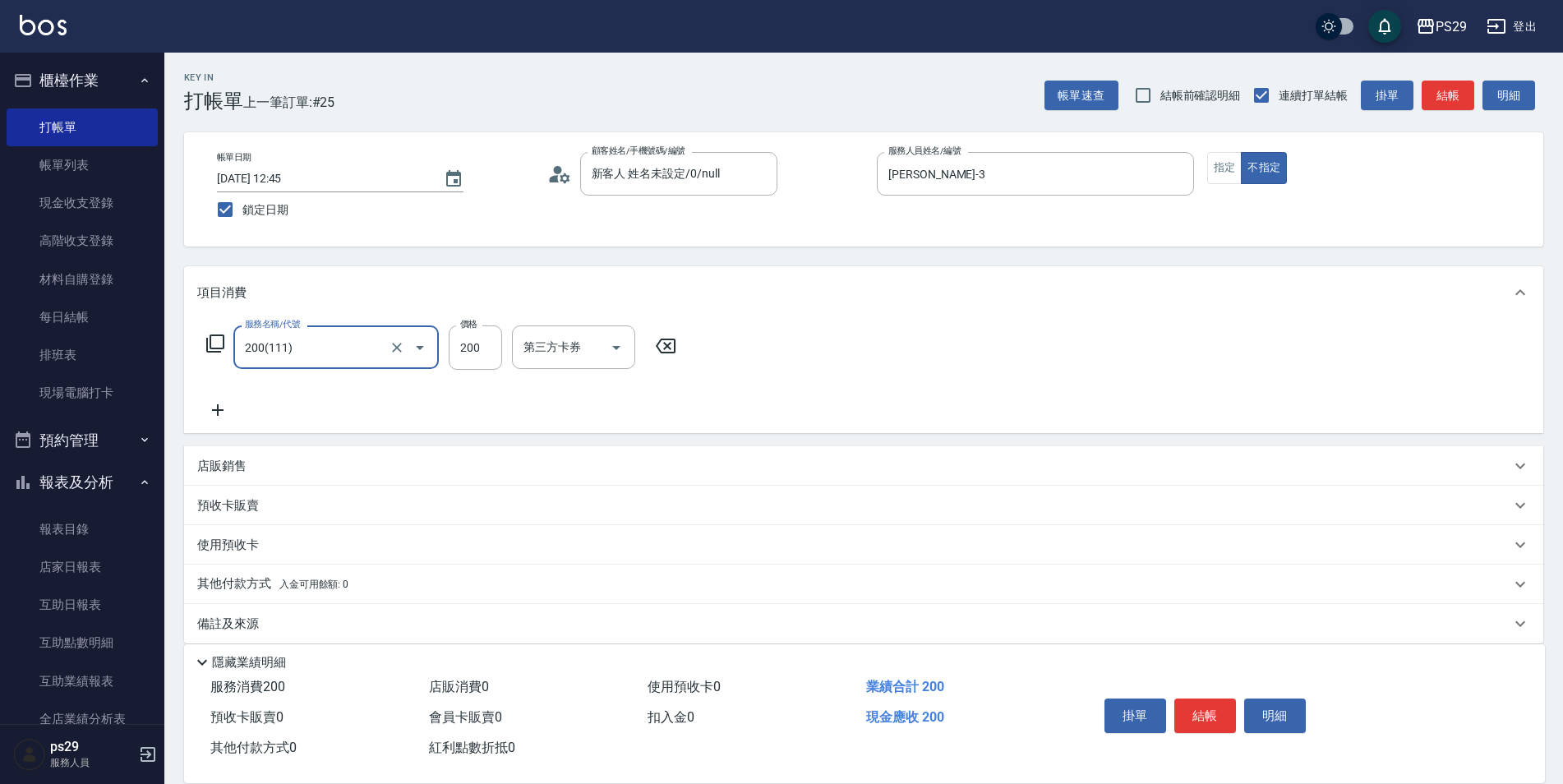
type input "200(111)"
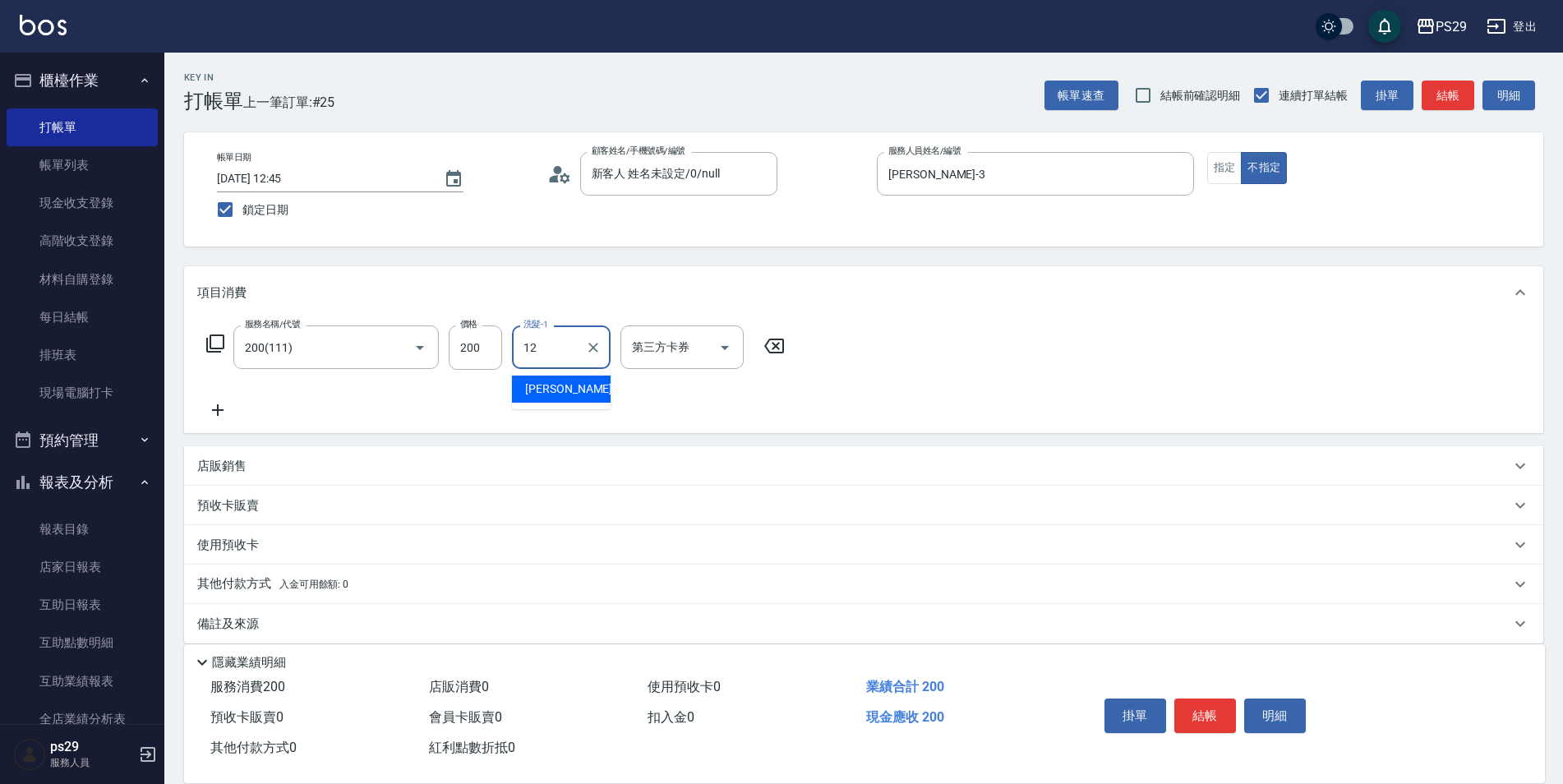
type input "[PERSON_NAME]-12"
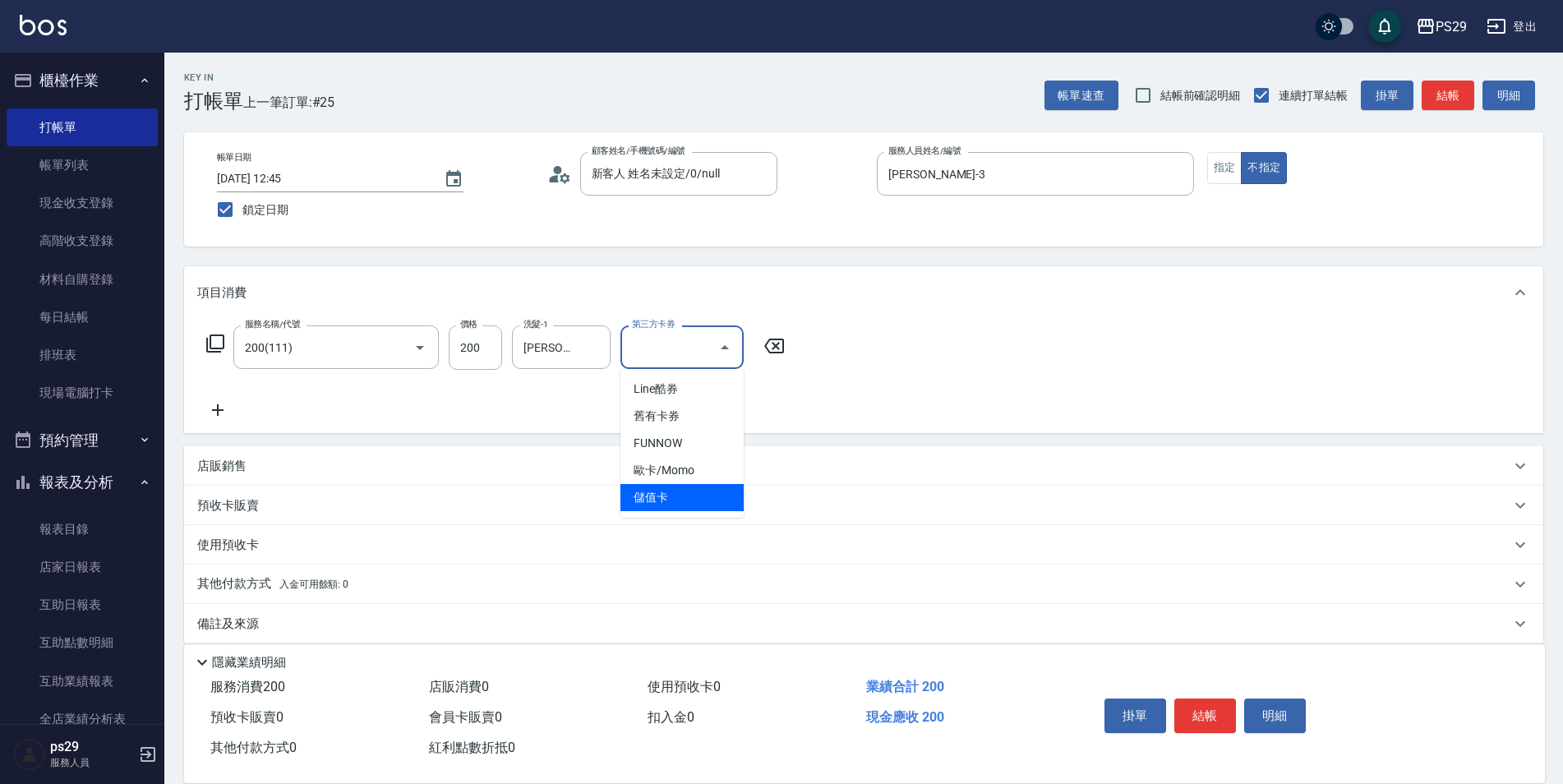
type input "儲值卡"
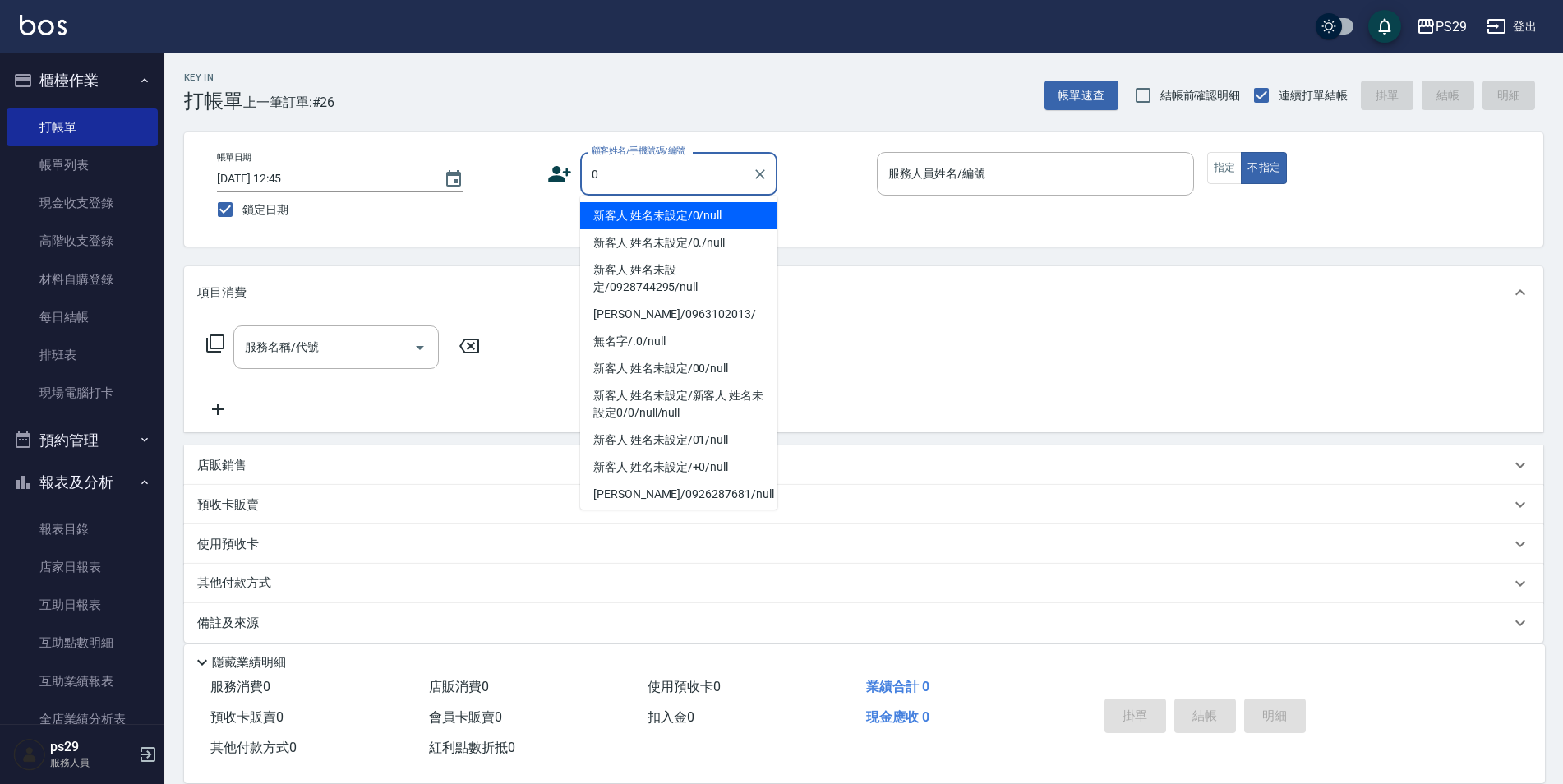
type input "新客人 姓名未設定/0/null"
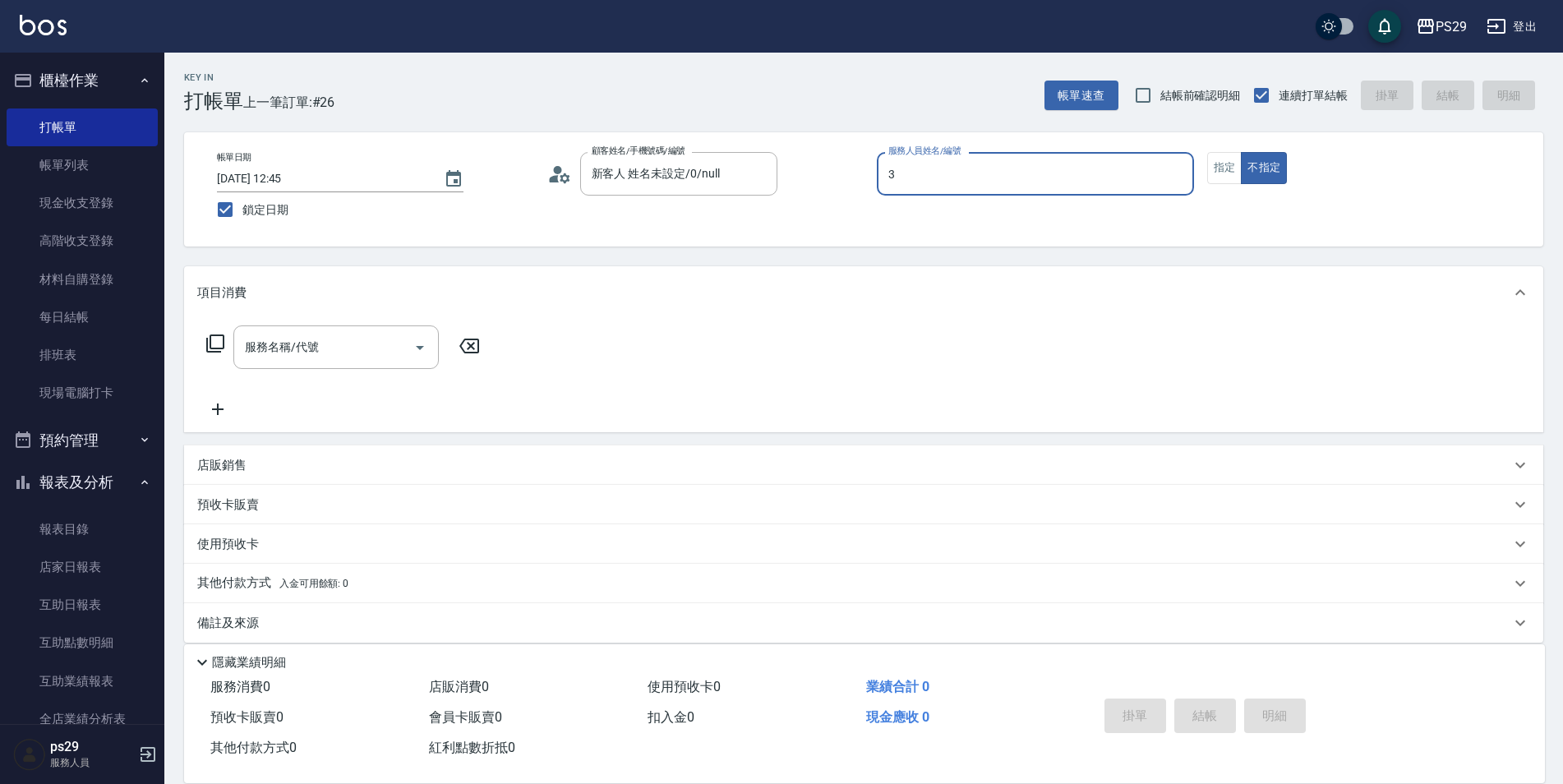
type input "[PERSON_NAME]-3"
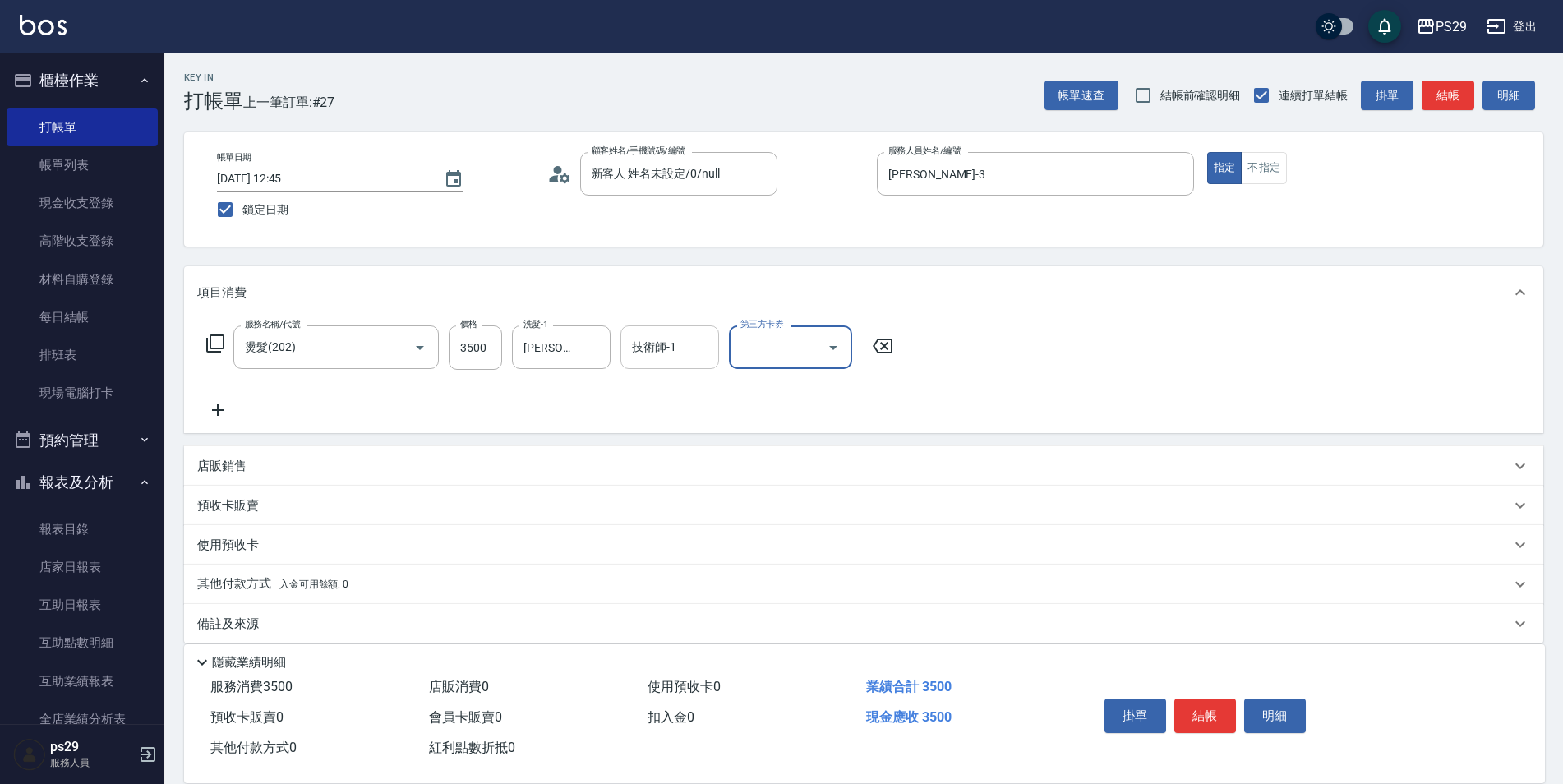
click at [688, 351] on input "技術師-1" at bounding box center [669, 346] width 83 height 28
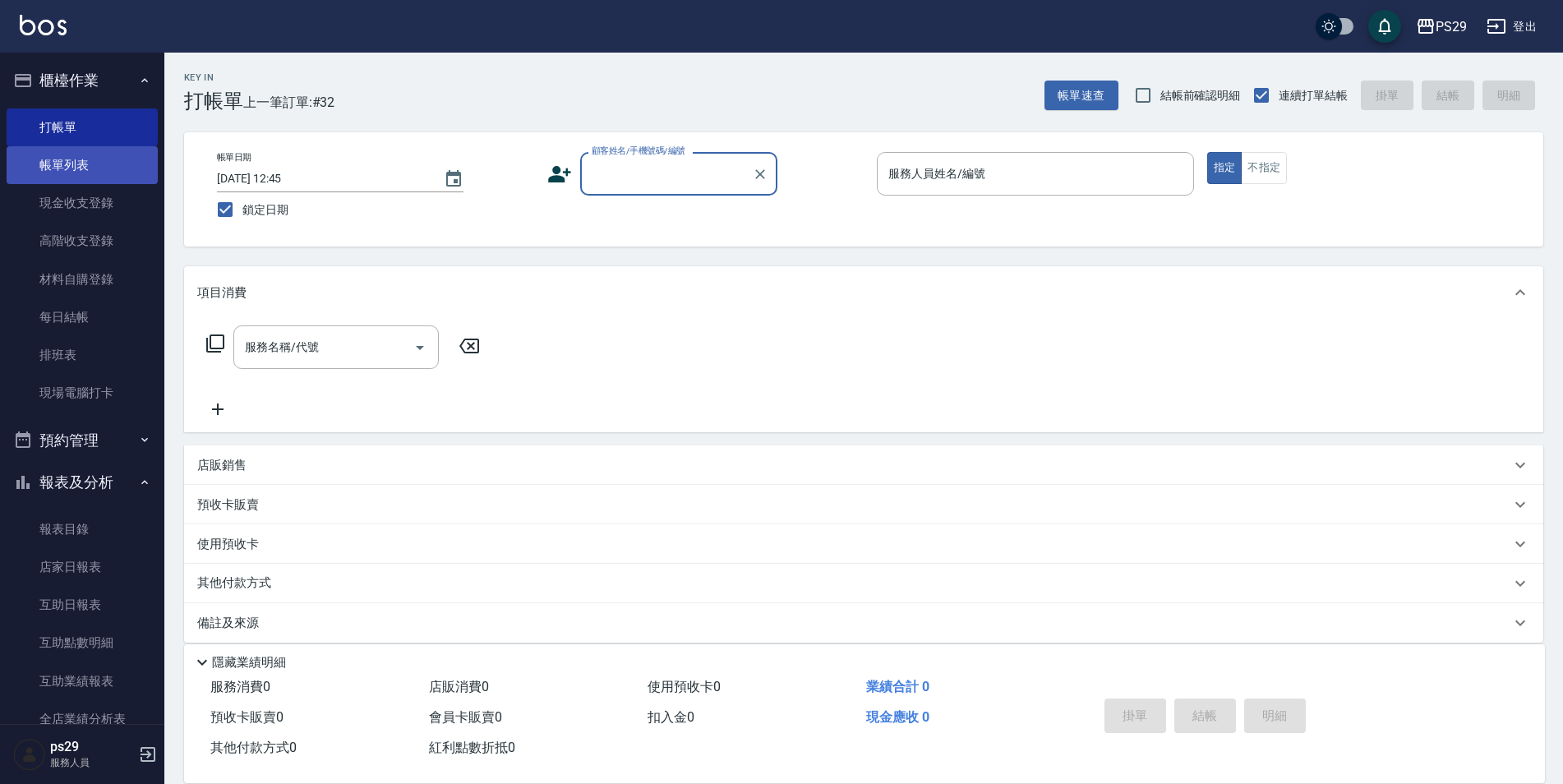
click at [77, 157] on link "帳單列表" at bounding box center [82, 165] width 151 height 38
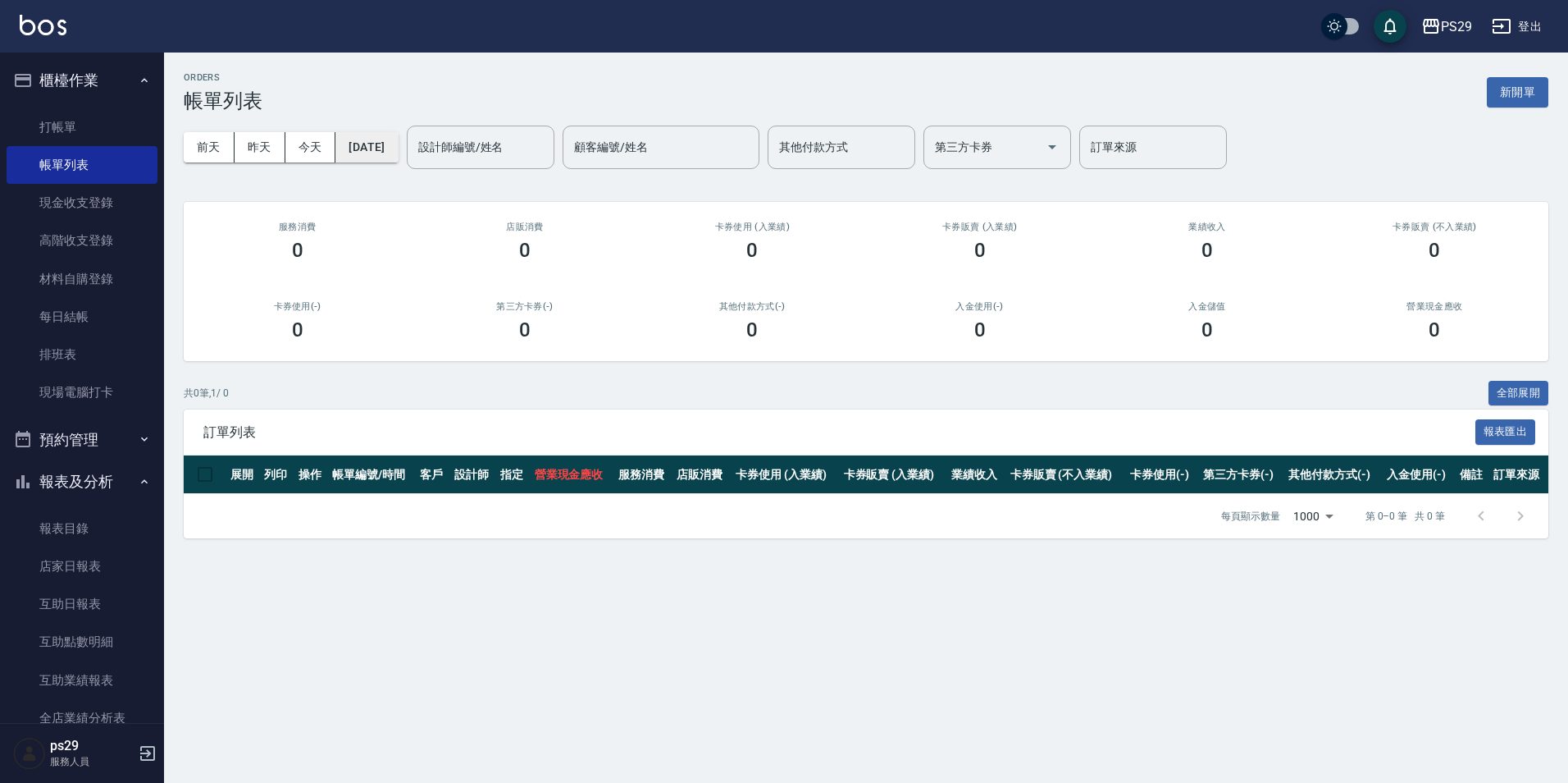
click at [372, 154] on button "[DATE]" at bounding box center [367, 146] width 62 height 30
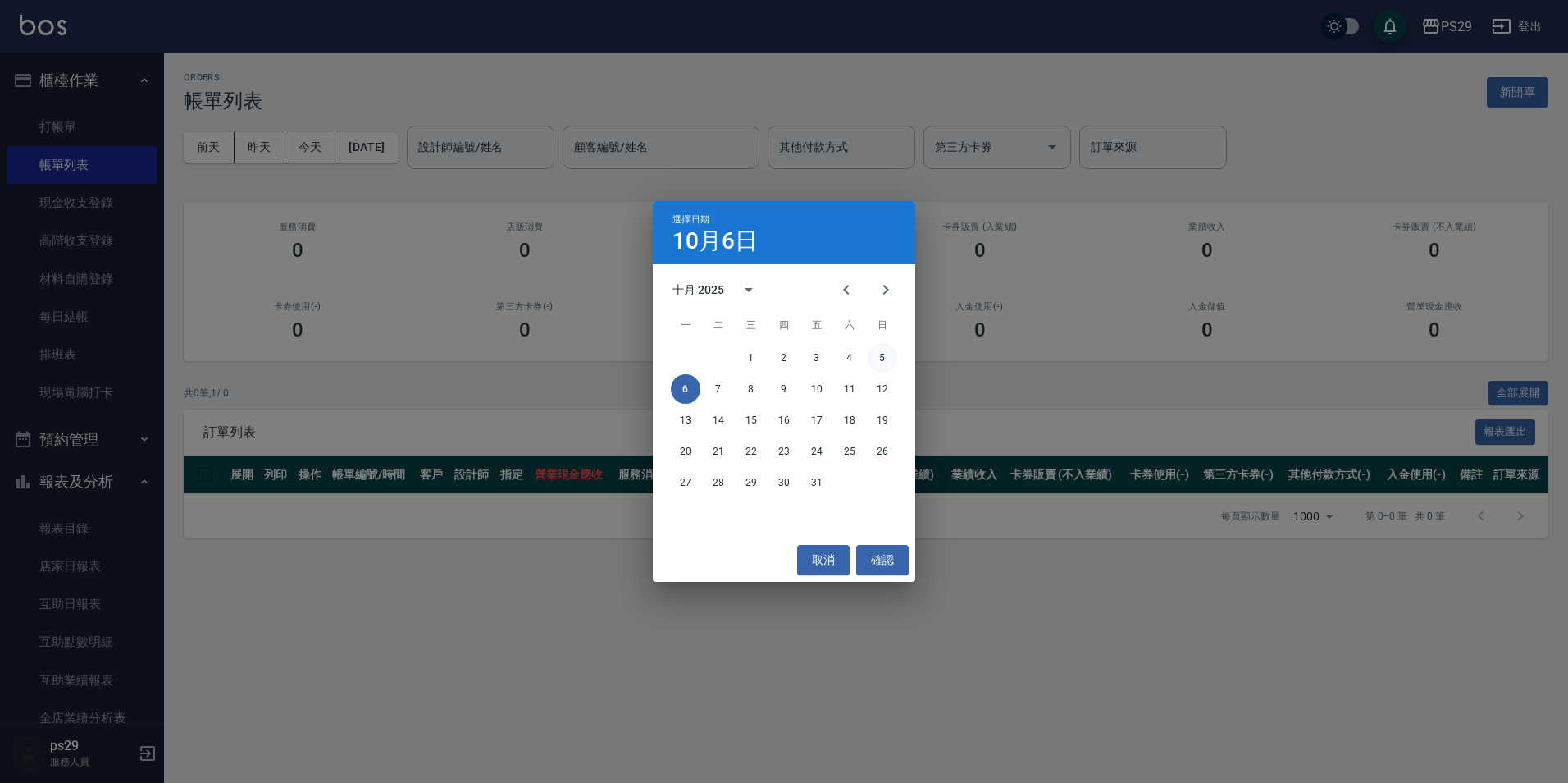
click at [886, 349] on button "5" at bounding box center [882, 358] width 29 height 29
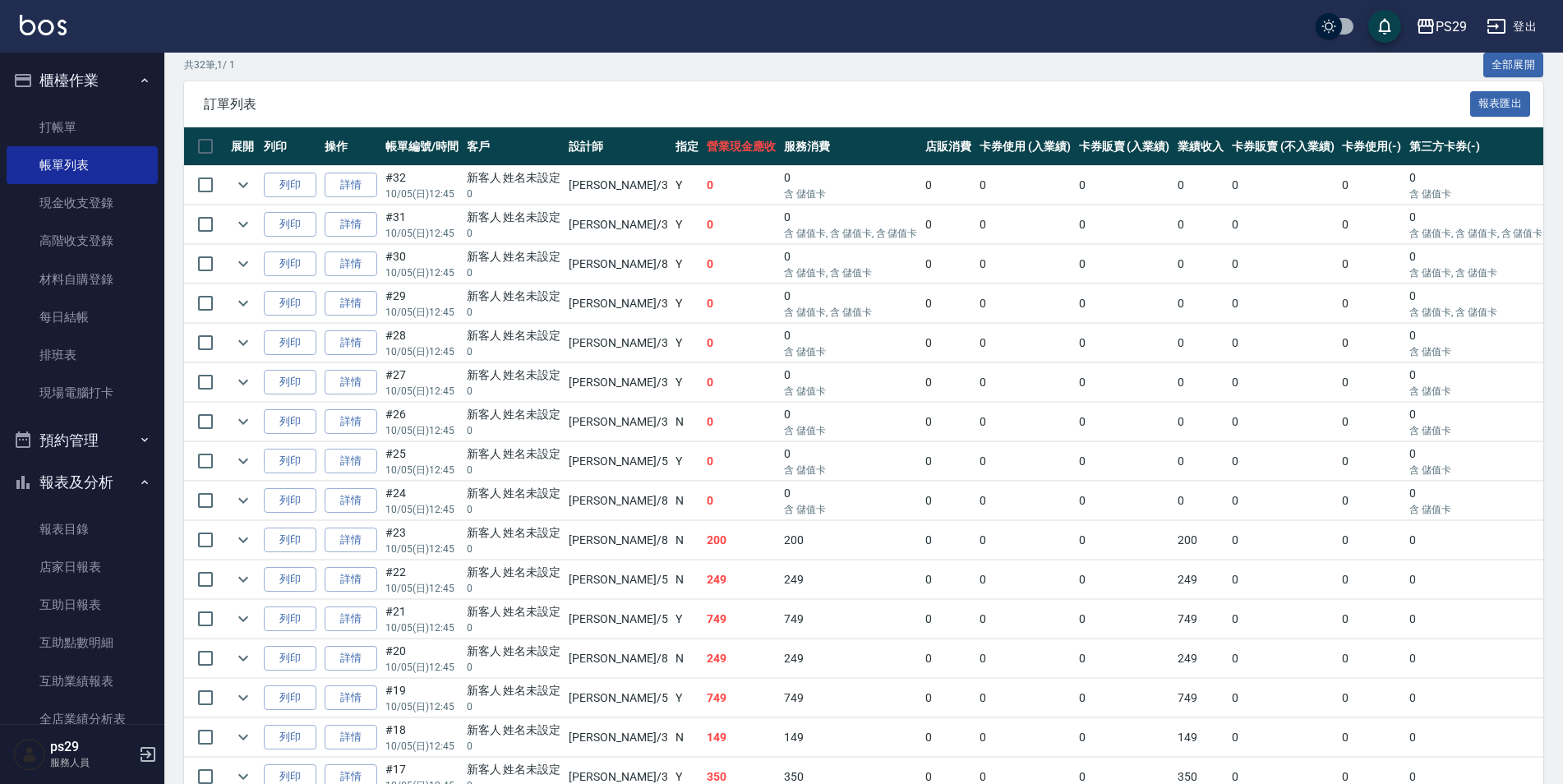
scroll to position [575, 0]
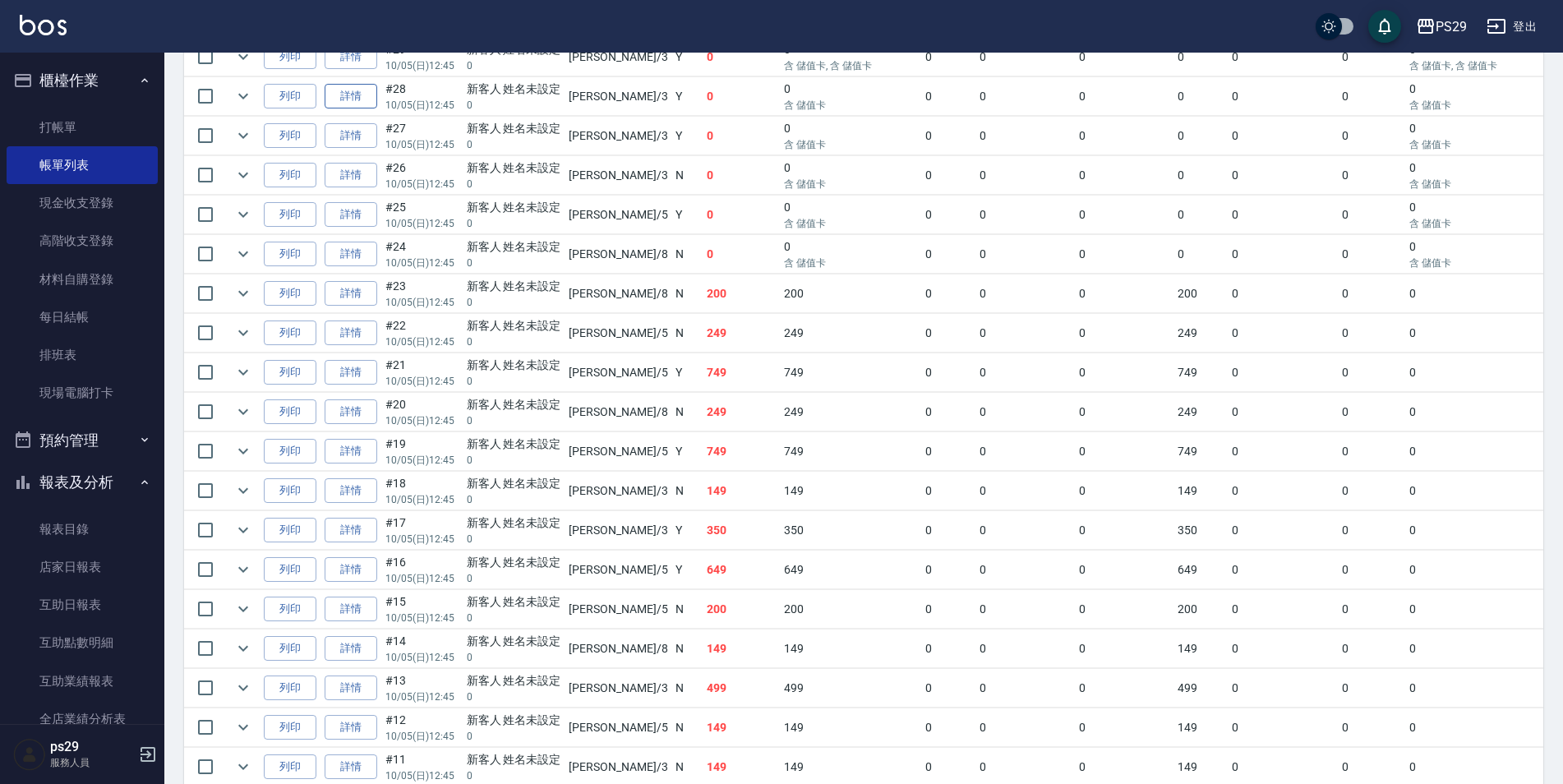
click at [345, 99] on link "詳情" at bounding box center [350, 96] width 52 height 26
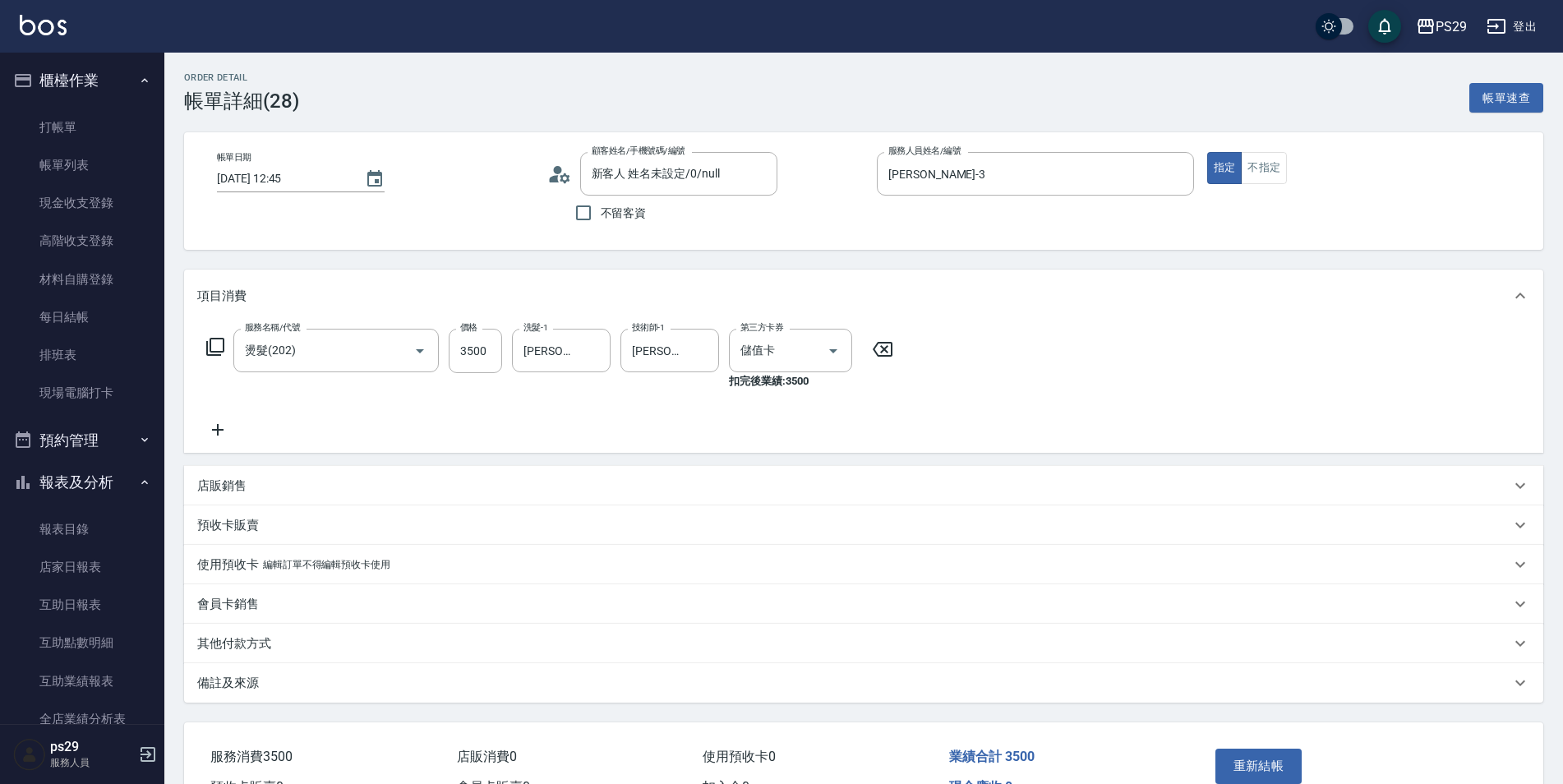
click at [216, 413] on div "服務名稱/代號 燙髮(202) 服務名稱/代號 價格 3500 價格 洗髮-1 [PERSON_NAME]-12 洗髮-1 技術師-1 [PERSON_NAM…" at bounding box center [550, 384] width 706 height 111
click at [219, 430] on icon at bounding box center [217, 430] width 12 height 12
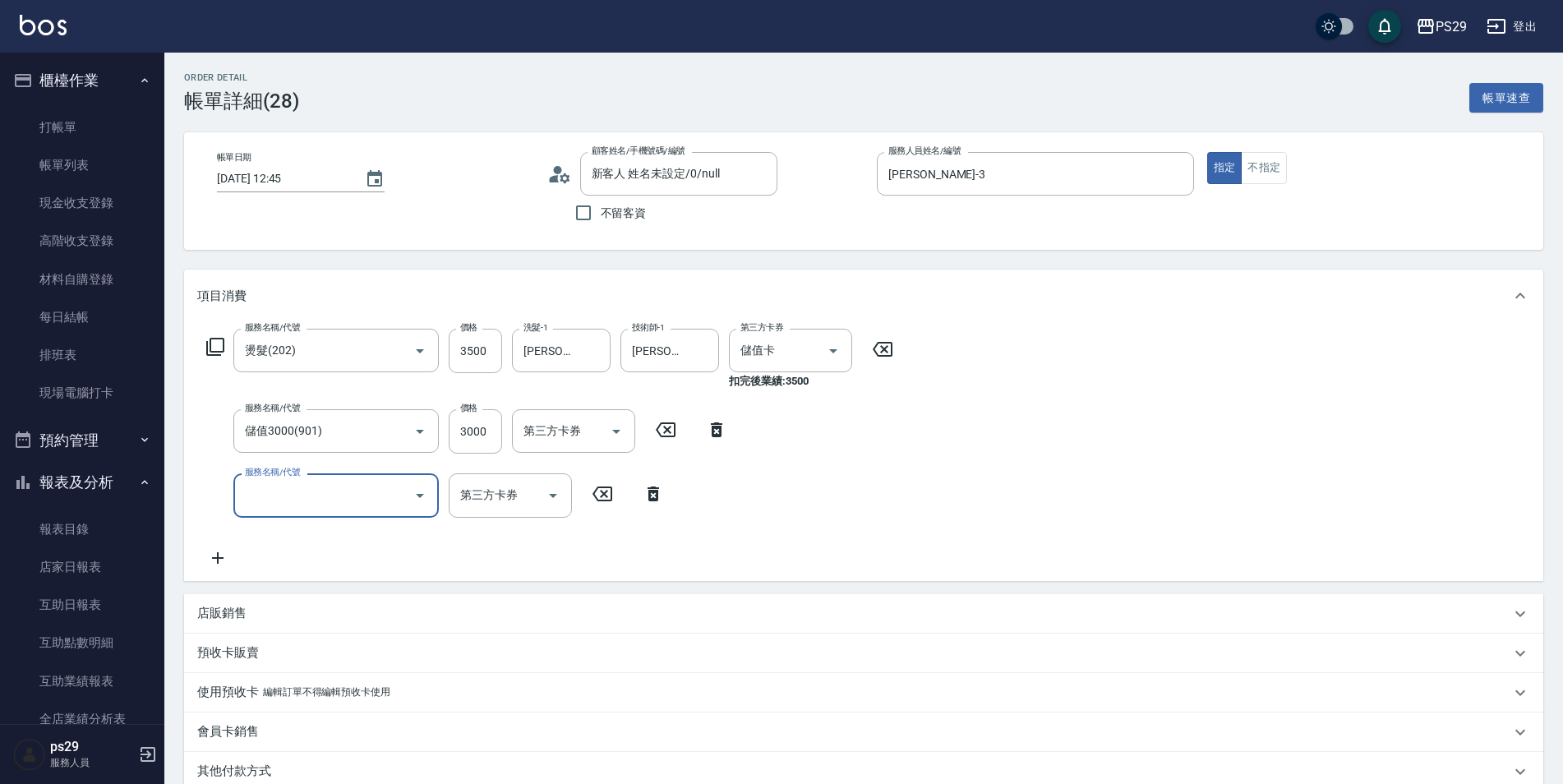
scroll to position [224, 0]
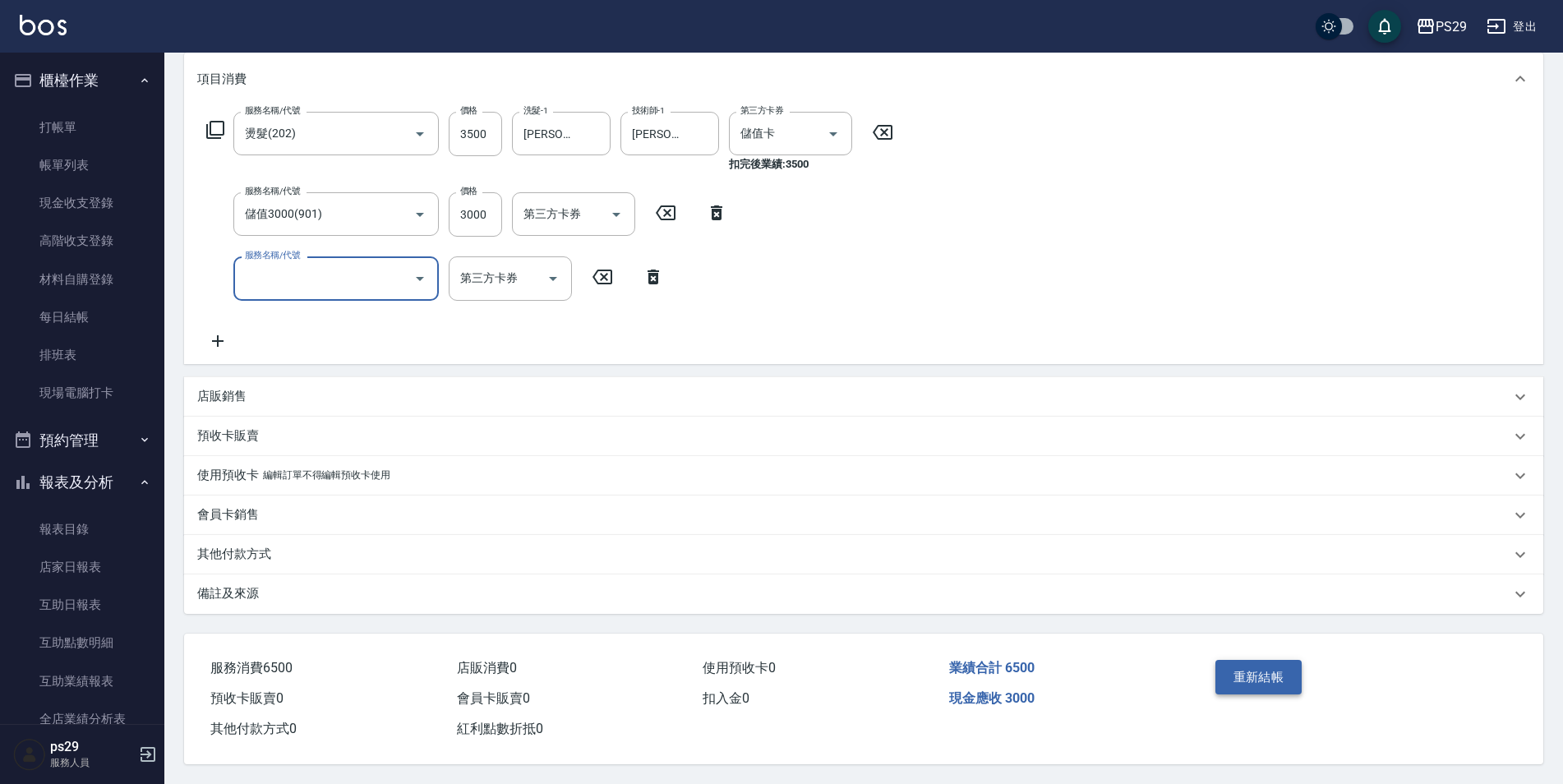
click at [1271, 669] on button "重新結帳" at bounding box center [1259, 677] width 87 height 35
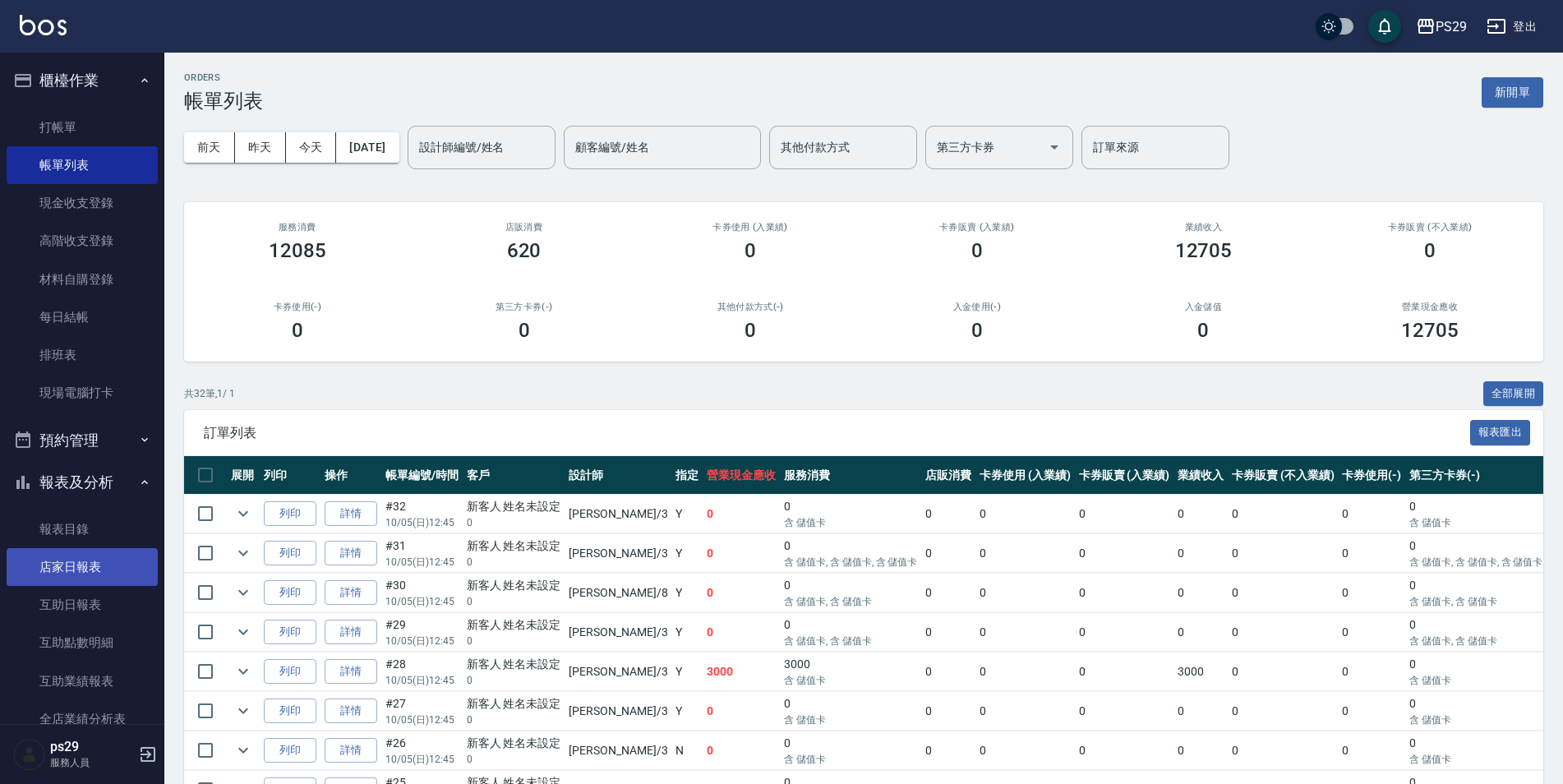
click at [52, 566] on link "店家日報表" at bounding box center [82, 566] width 151 height 38
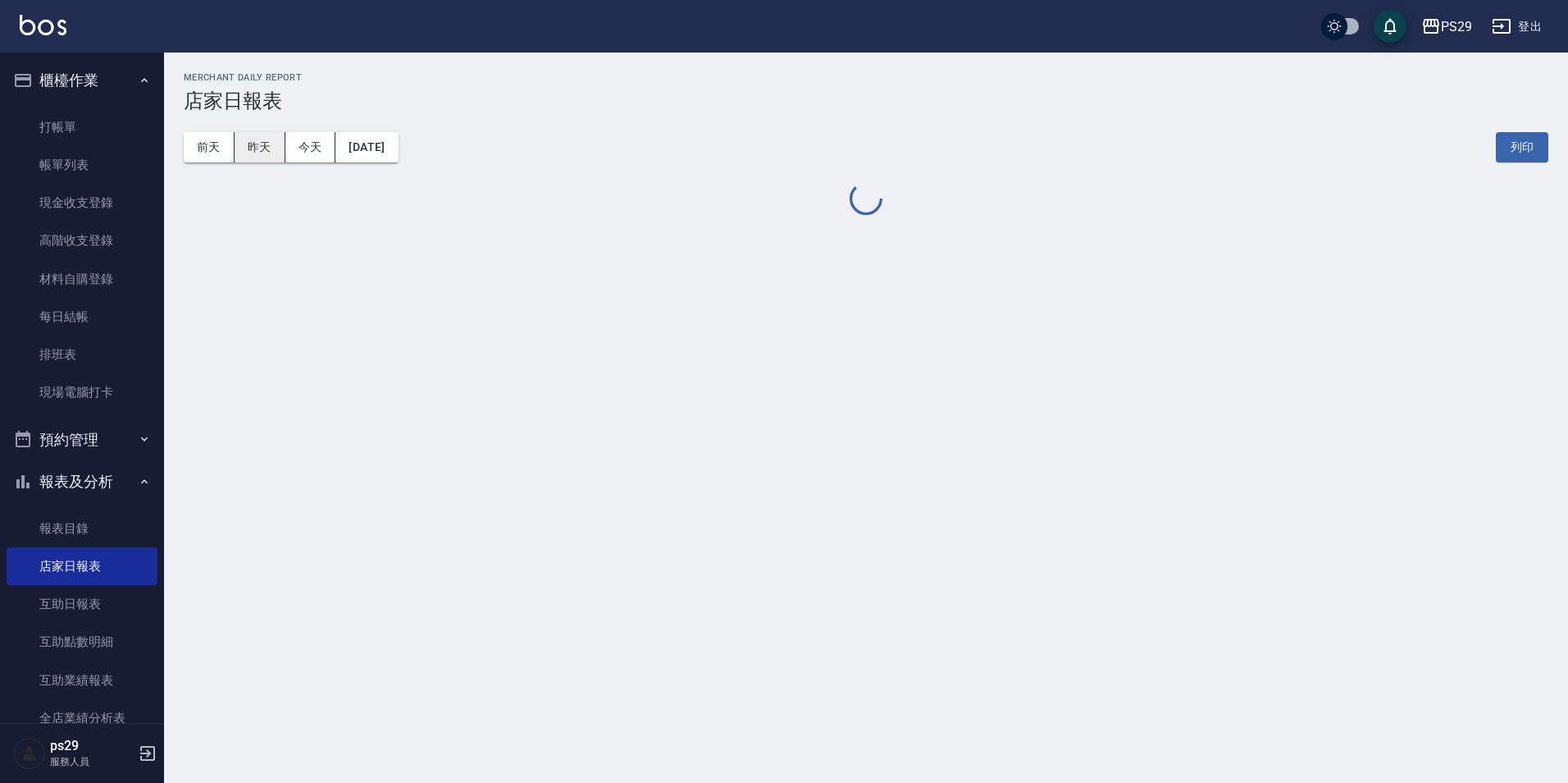
click at [262, 147] on button "昨天" at bounding box center [261, 146] width 51 height 30
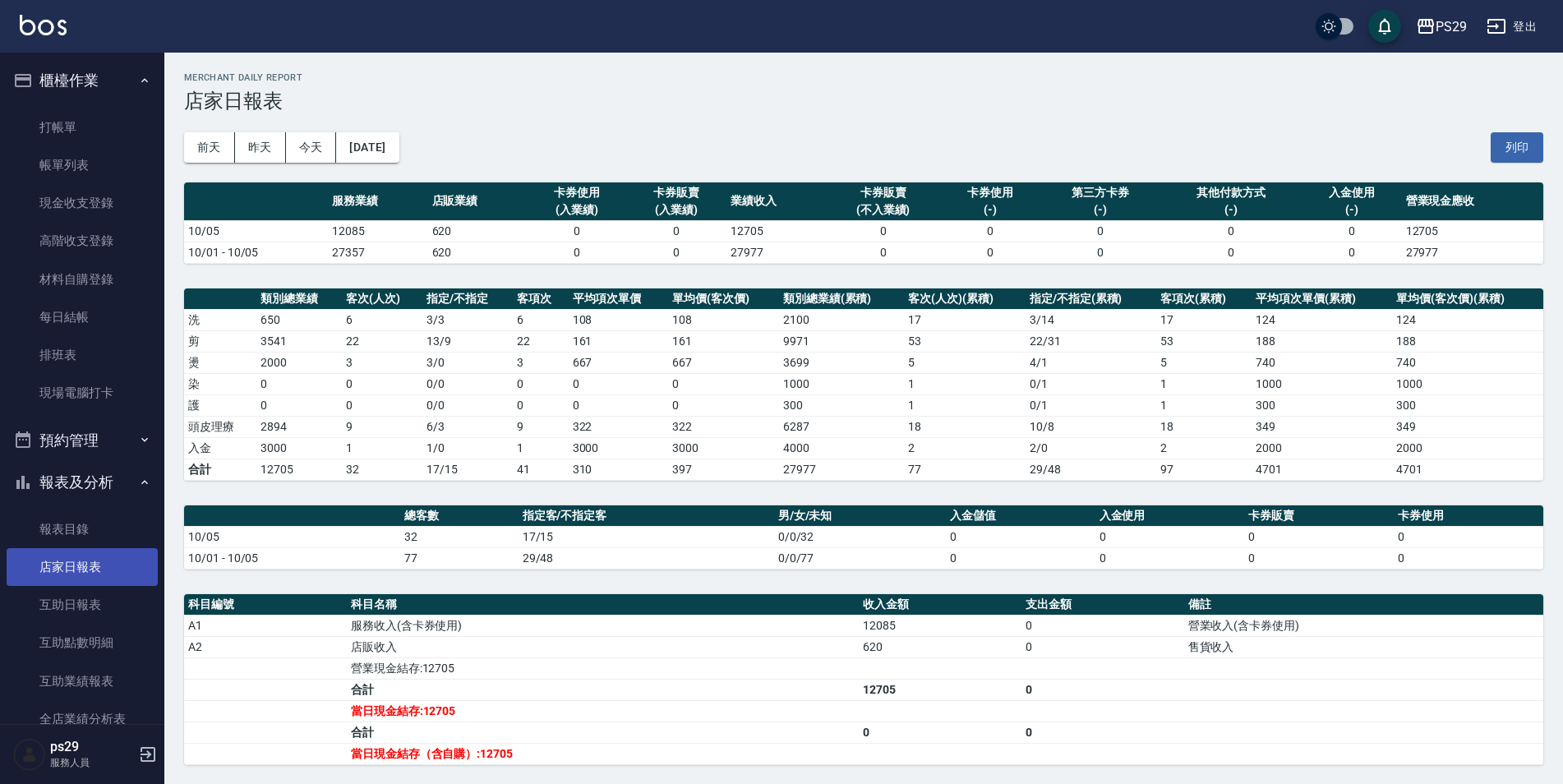
click at [124, 571] on link "店家日報表" at bounding box center [82, 566] width 151 height 38
click at [101, 590] on link "互助日報表" at bounding box center [82, 604] width 151 height 38
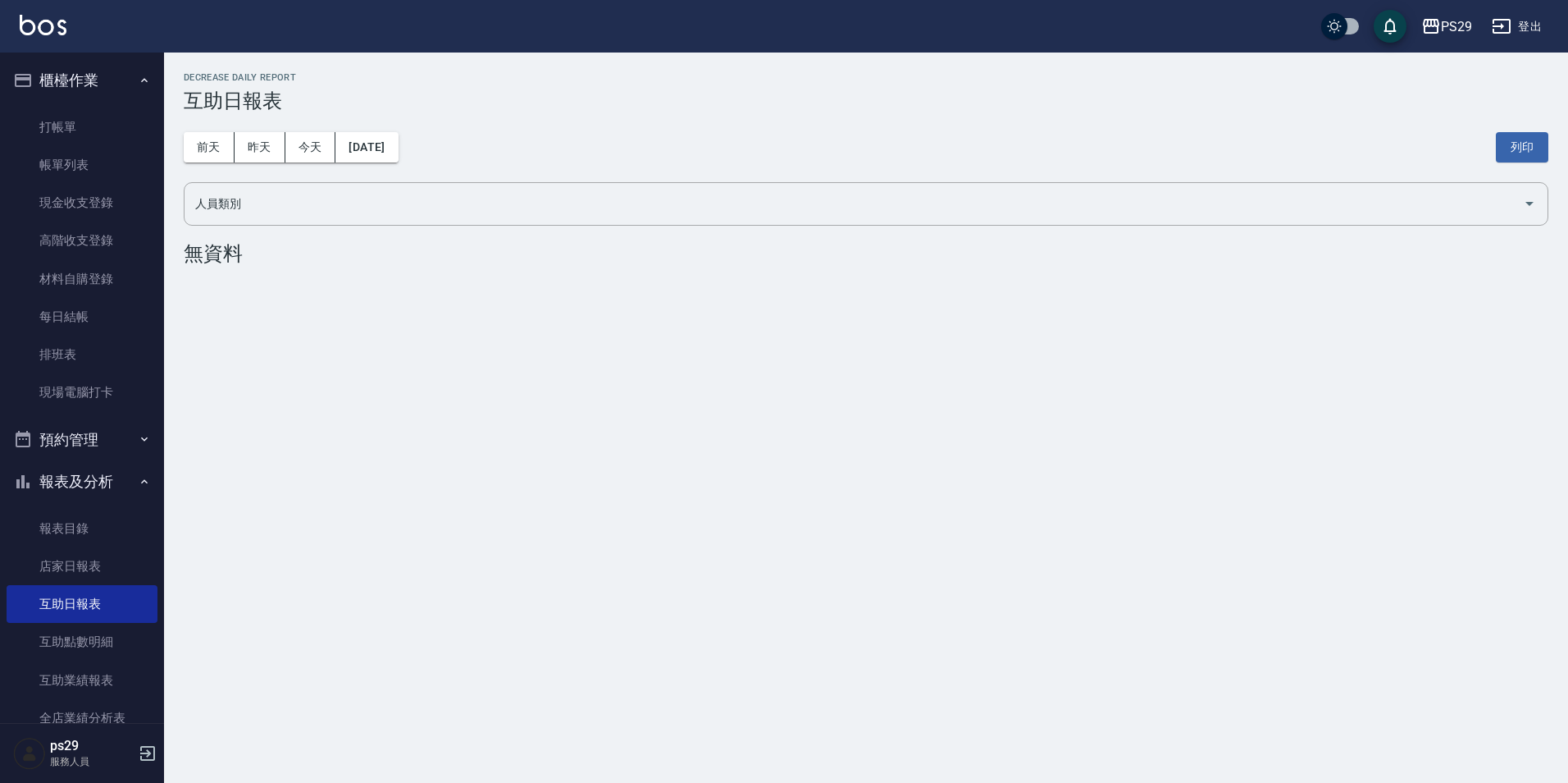
drag, startPoint x: 212, startPoint y: 188, endPoint x: 231, endPoint y: 177, distance: 22.0
click at [211, 188] on div "人員類別" at bounding box center [866, 204] width 1365 height 44
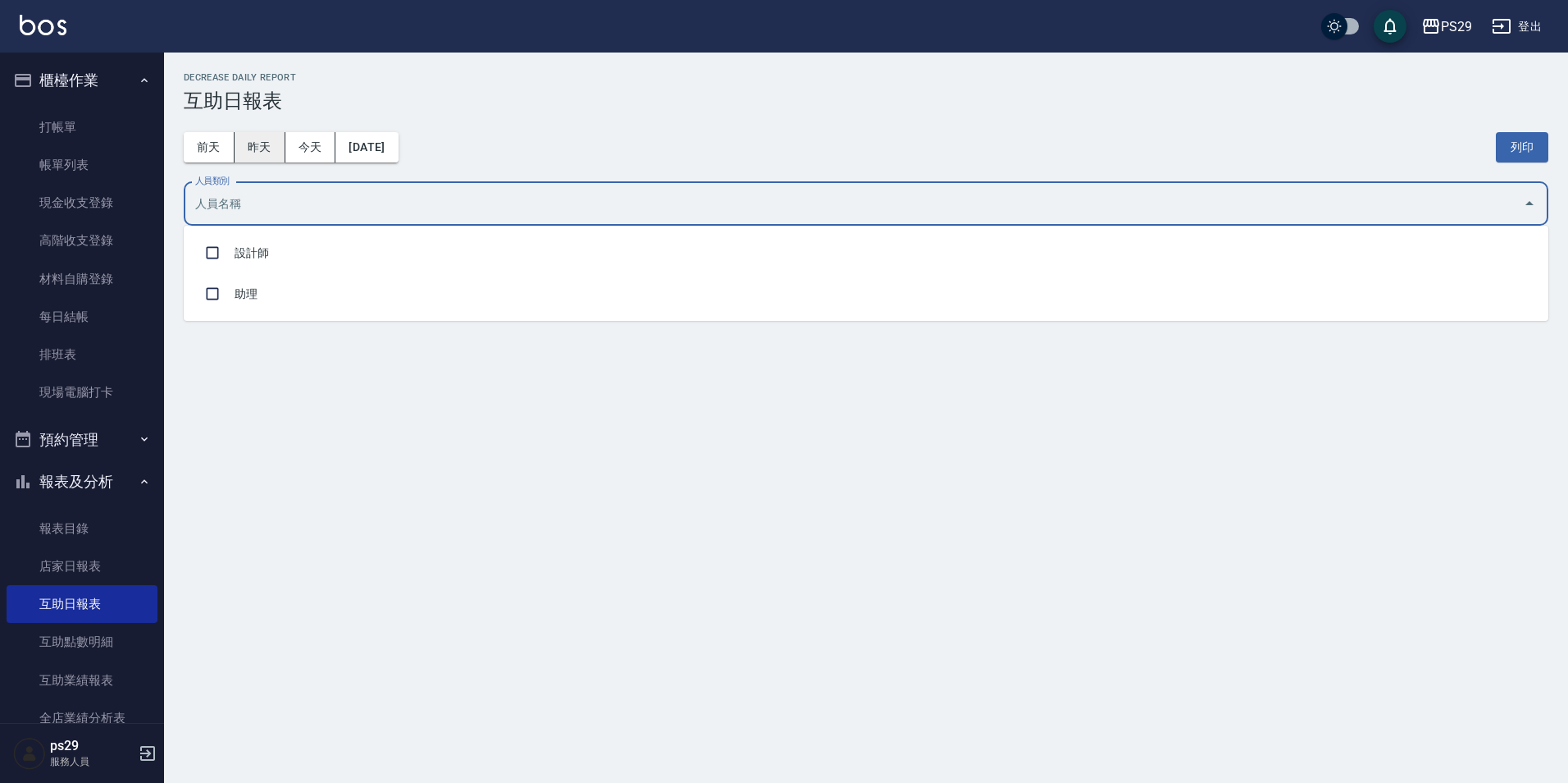
click at [275, 145] on button "昨天" at bounding box center [261, 146] width 51 height 30
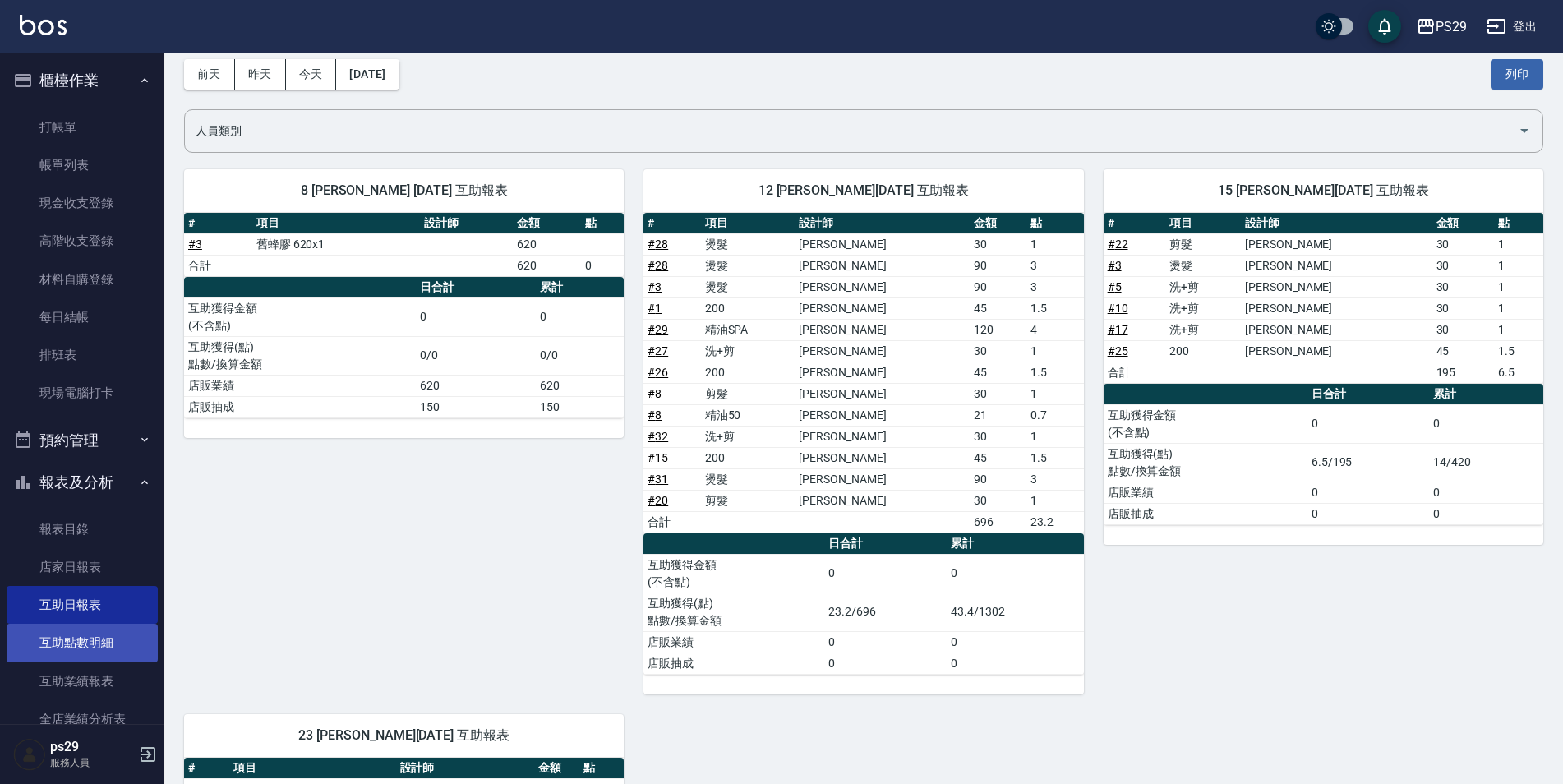
scroll to position [164, 0]
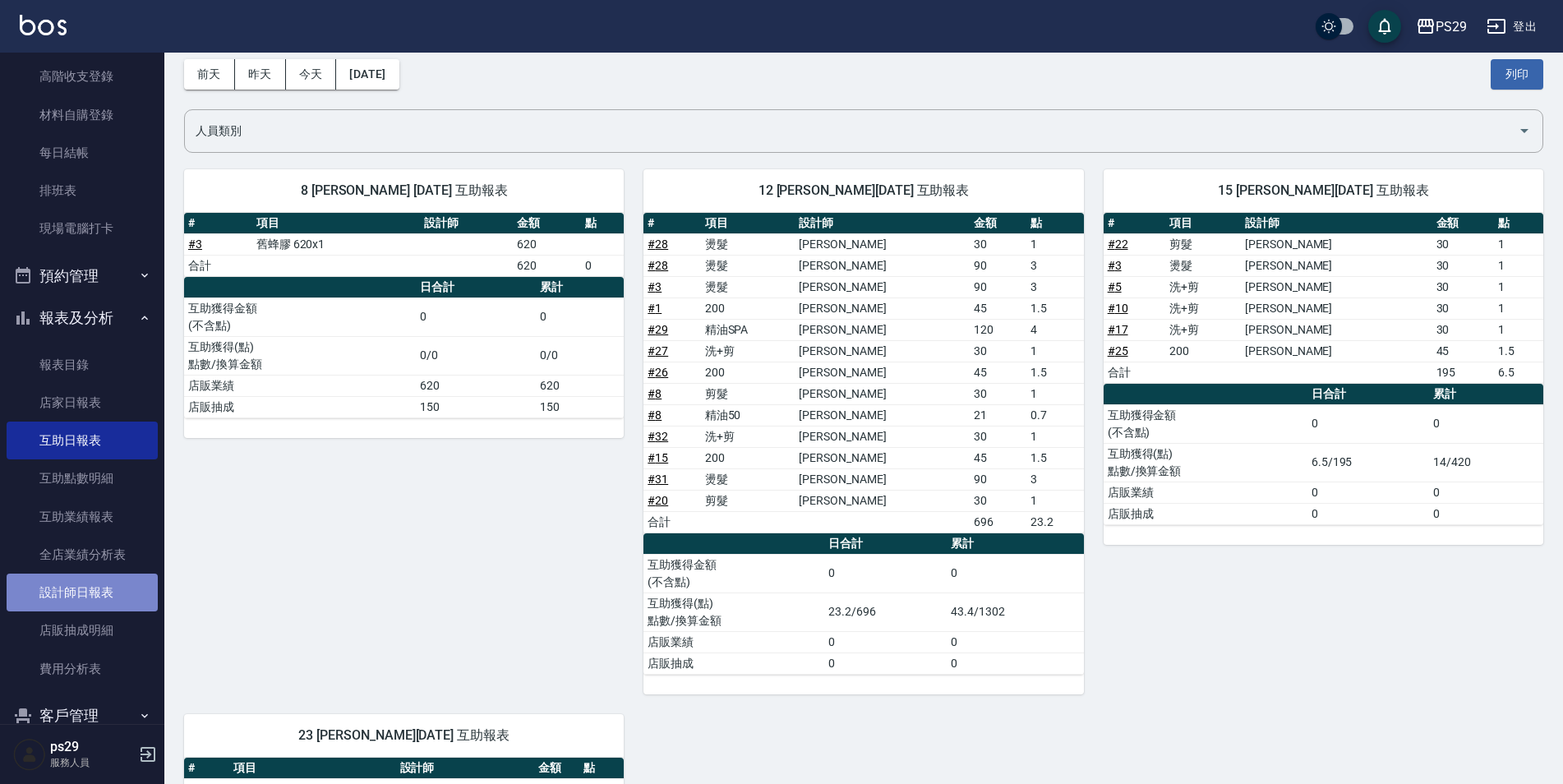
click at [117, 596] on link "設計師日報表" at bounding box center [82, 592] width 151 height 38
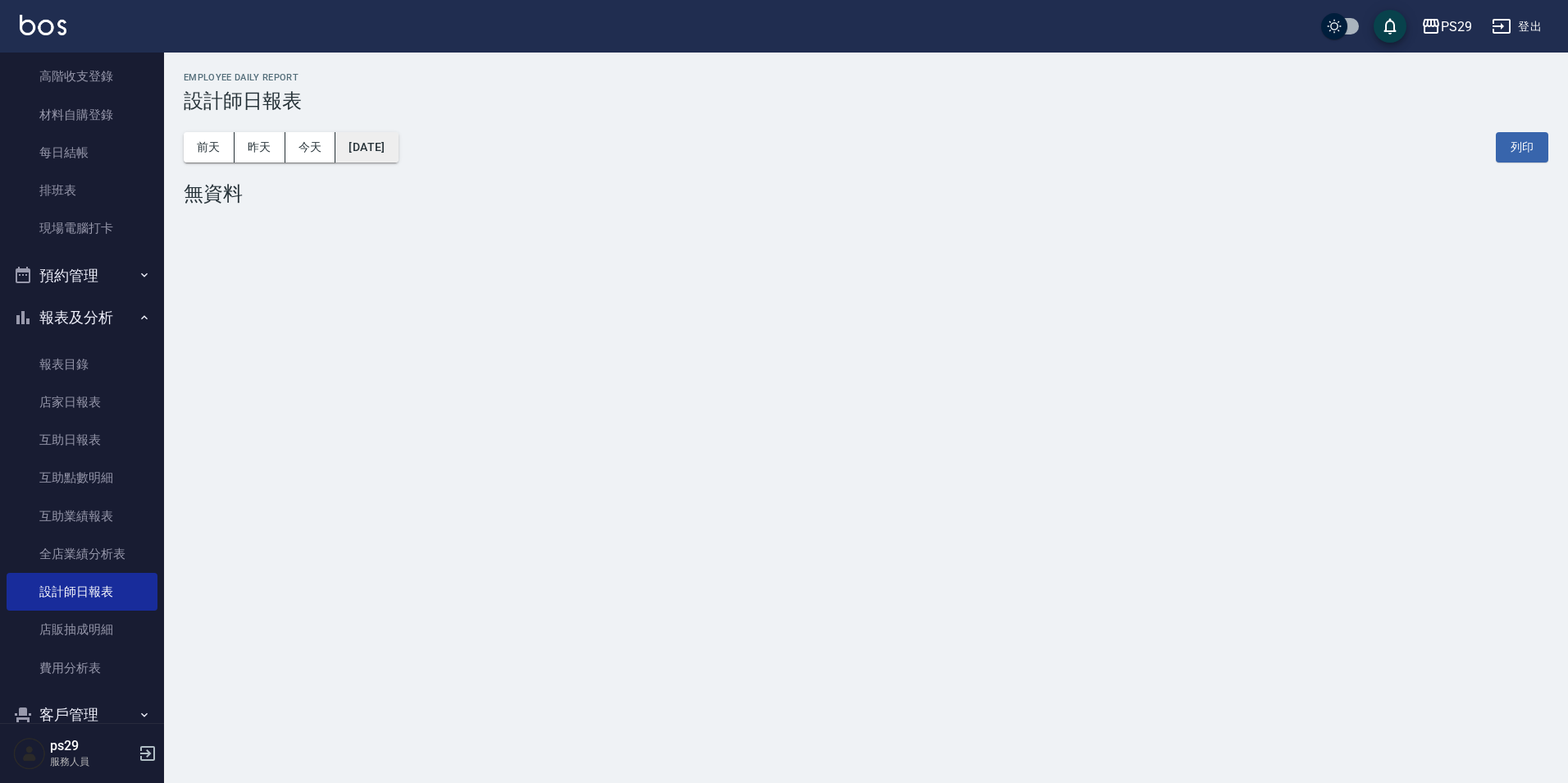
click at [381, 156] on button "[DATE]" at bounding box center [367, 146] width 62 height 30
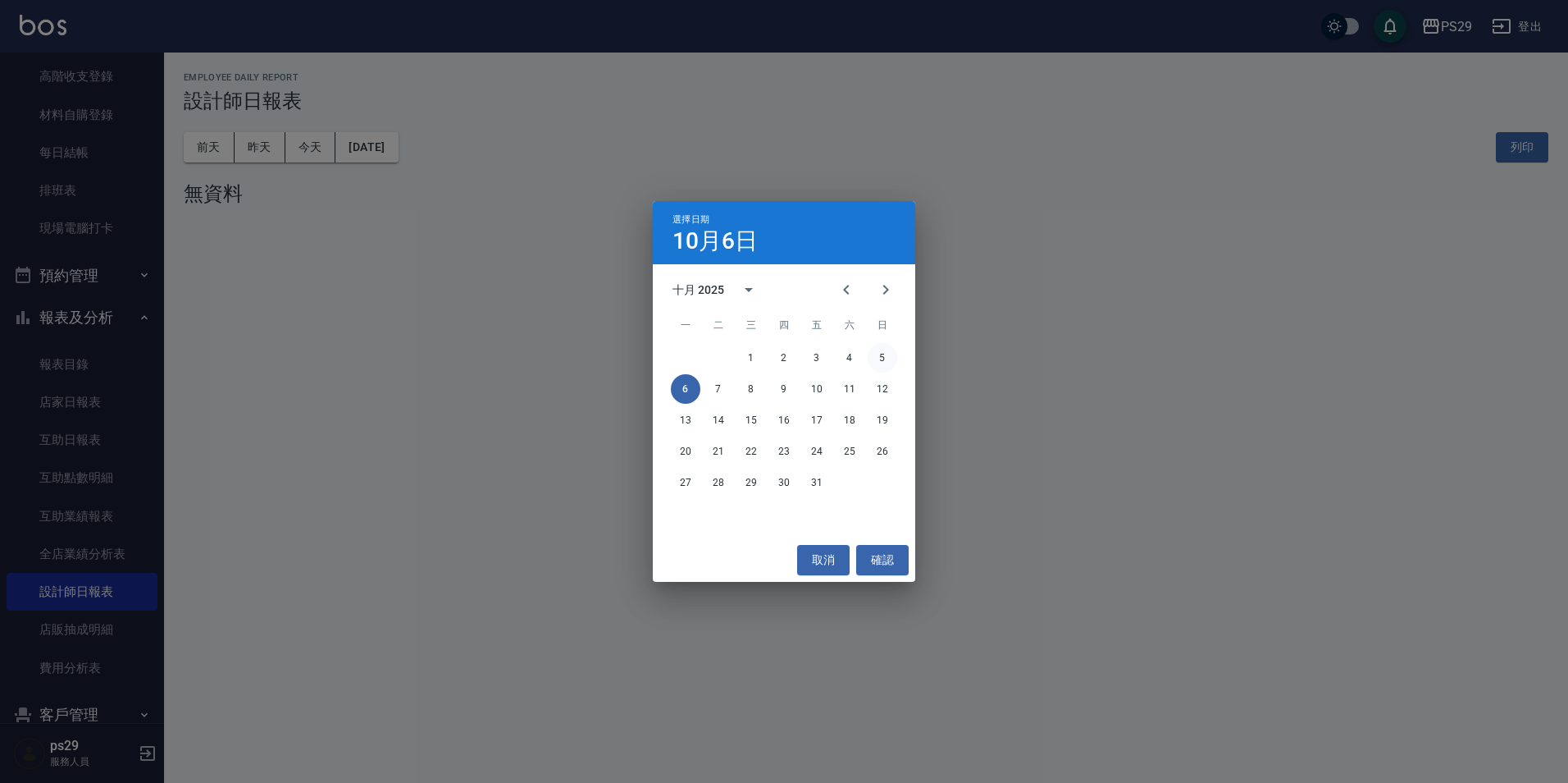
click at [887, 362] on button "5" at bounding box center [882, 358] width 29 height 29
